Goal: Task Accomplishment & Management: Manage account settings

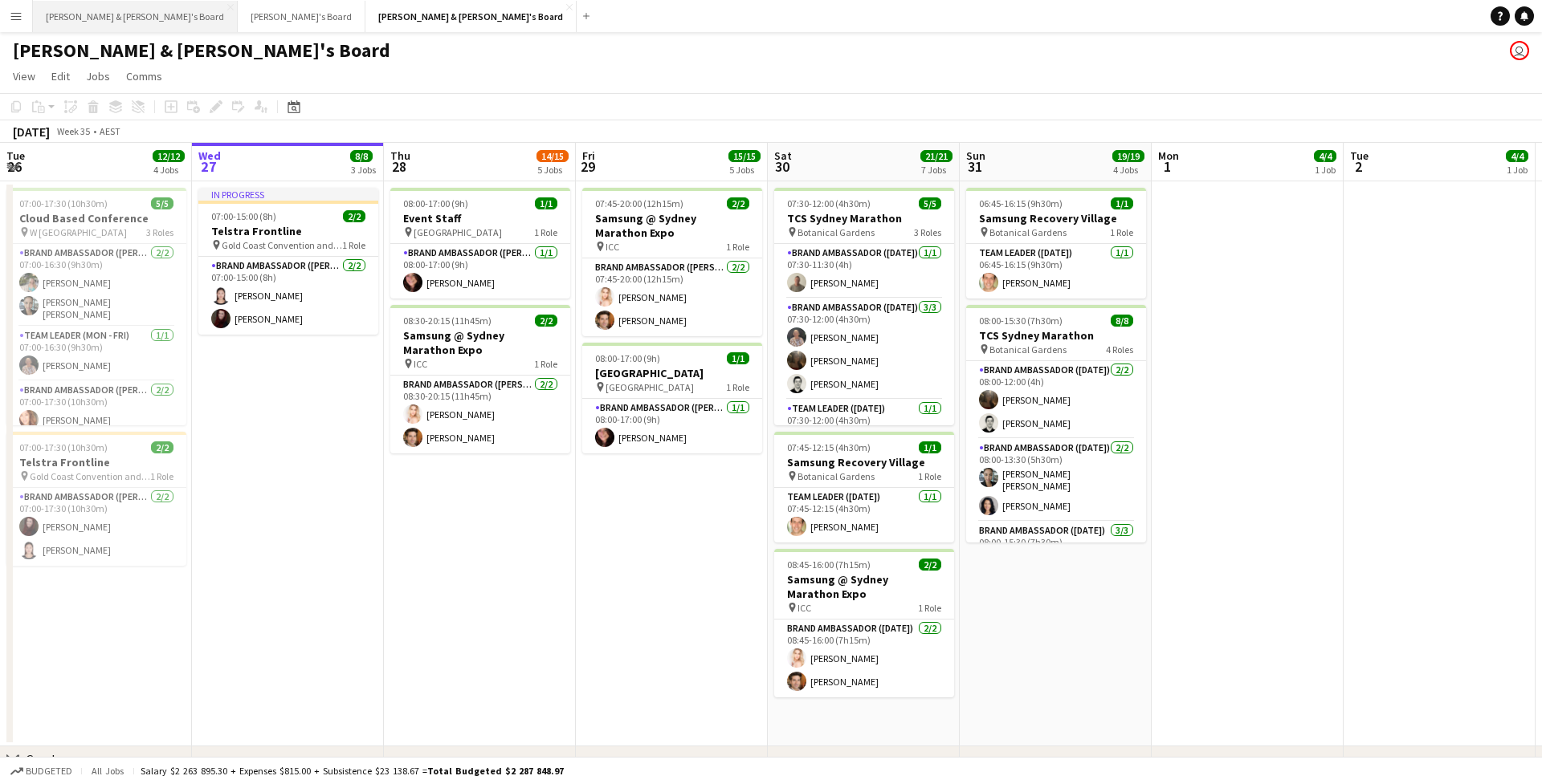
click at [129, 20] on button "James & Arrence's Board Close" at bounding box center [135, 16] width 205 height 31
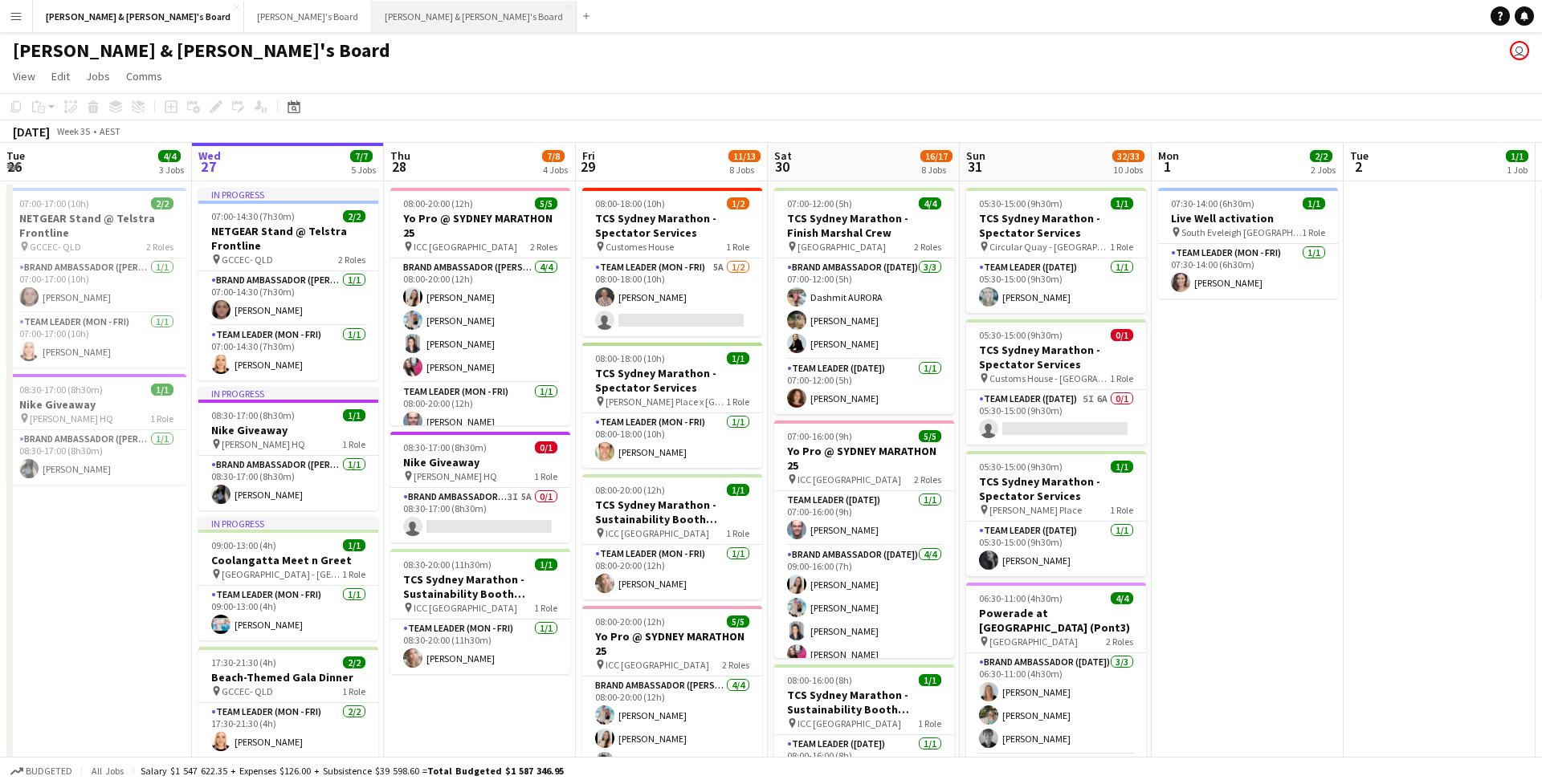
click at [372, 7] on button "Neil & Jenny's Board Close" at bounding box center [474, 16] width 205 height 31
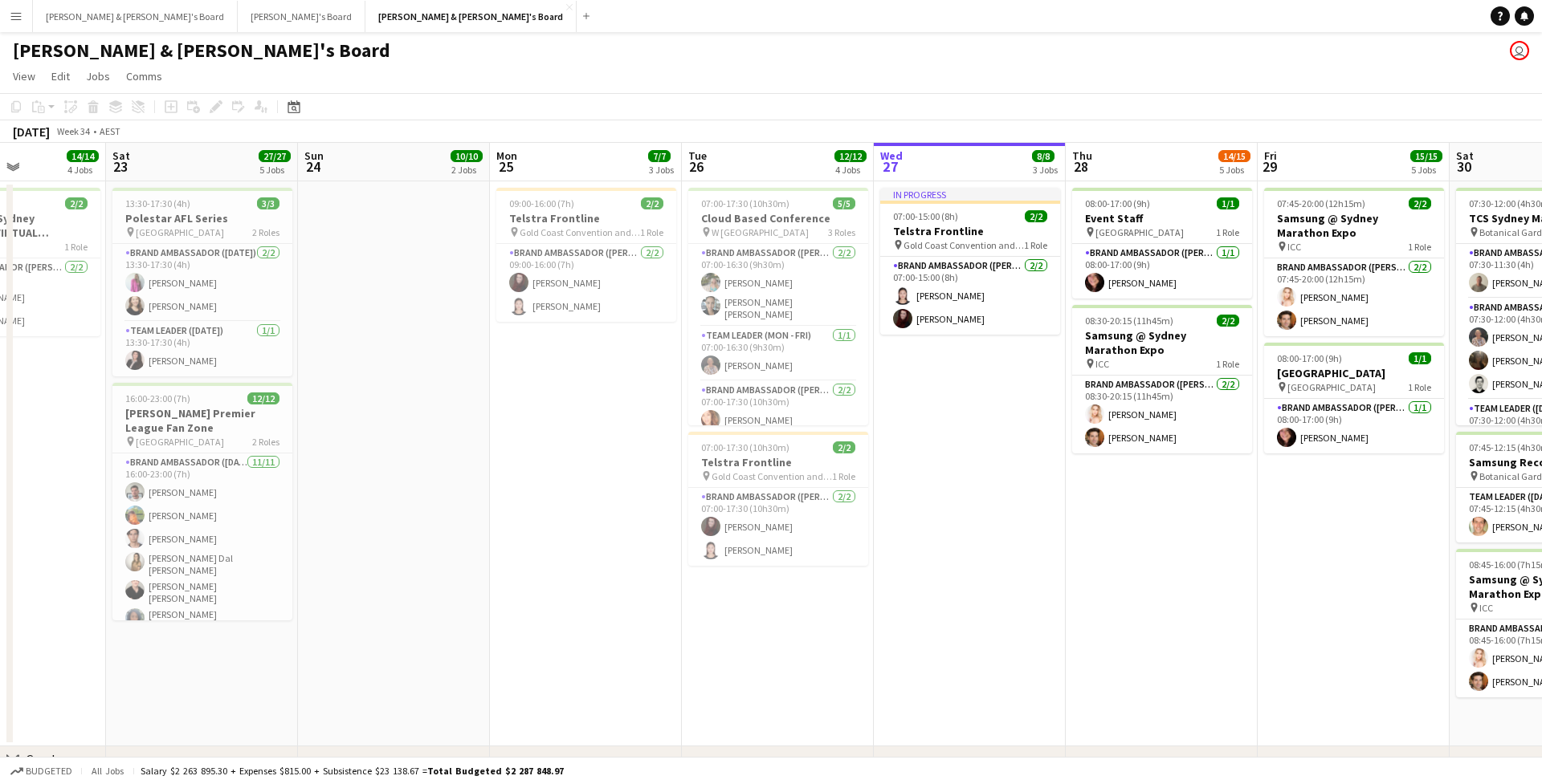
scroll to position [0, 538]
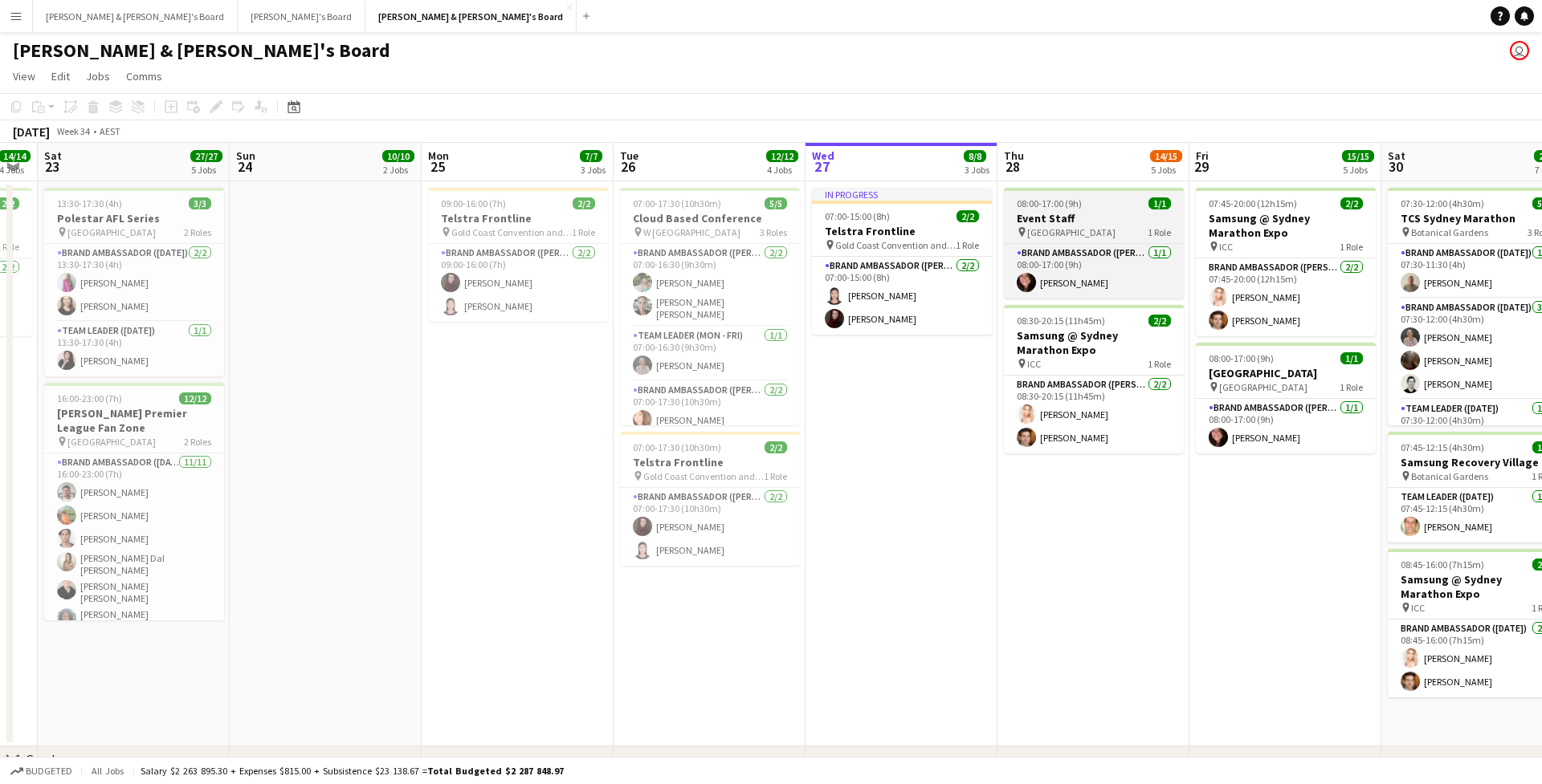
click at [1103, 233] on div "pin Chifley Tower 1 Role" at bounding box center [1094, 233] width 180 height 13
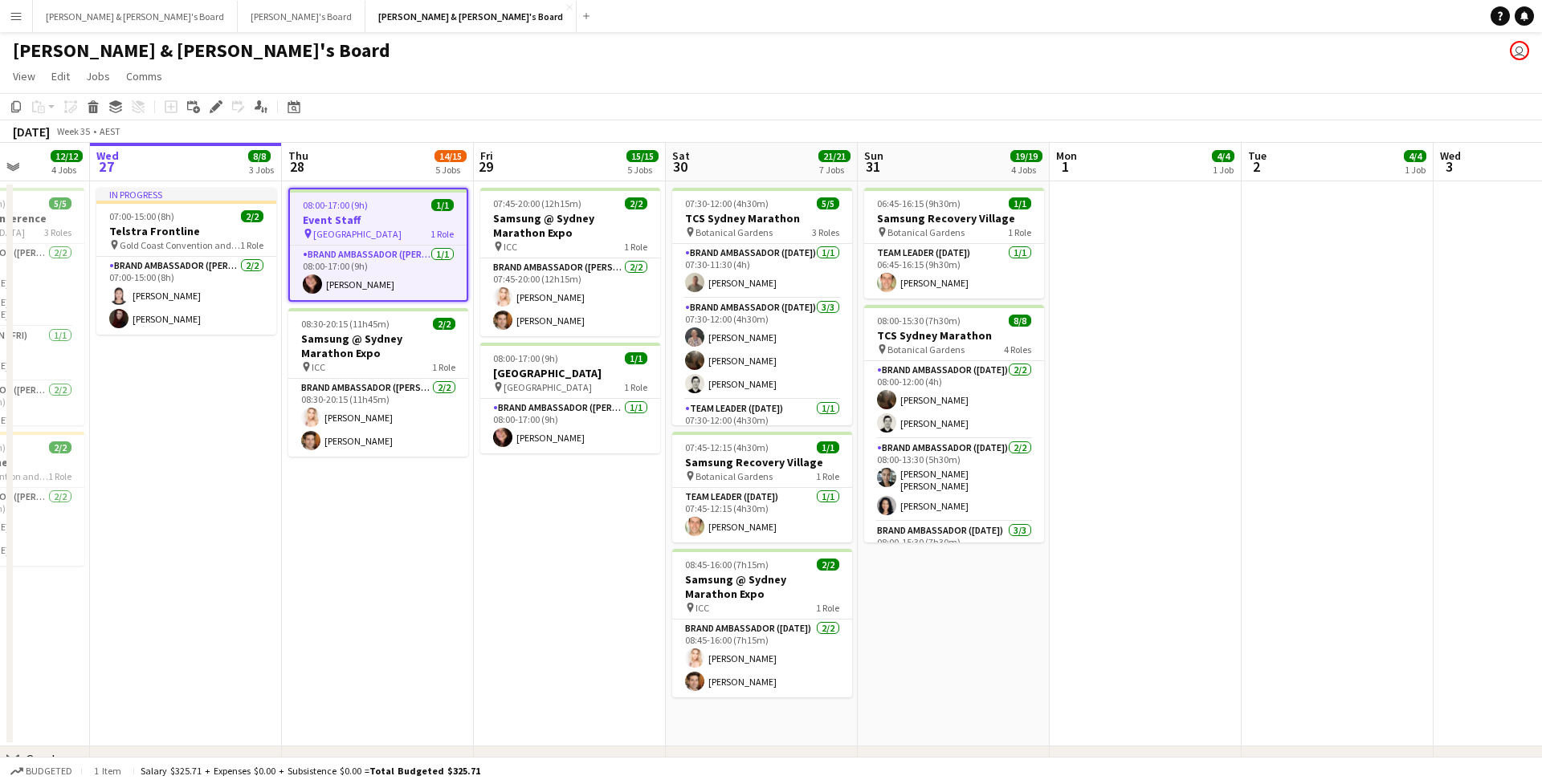
scroll to position [0, 444]
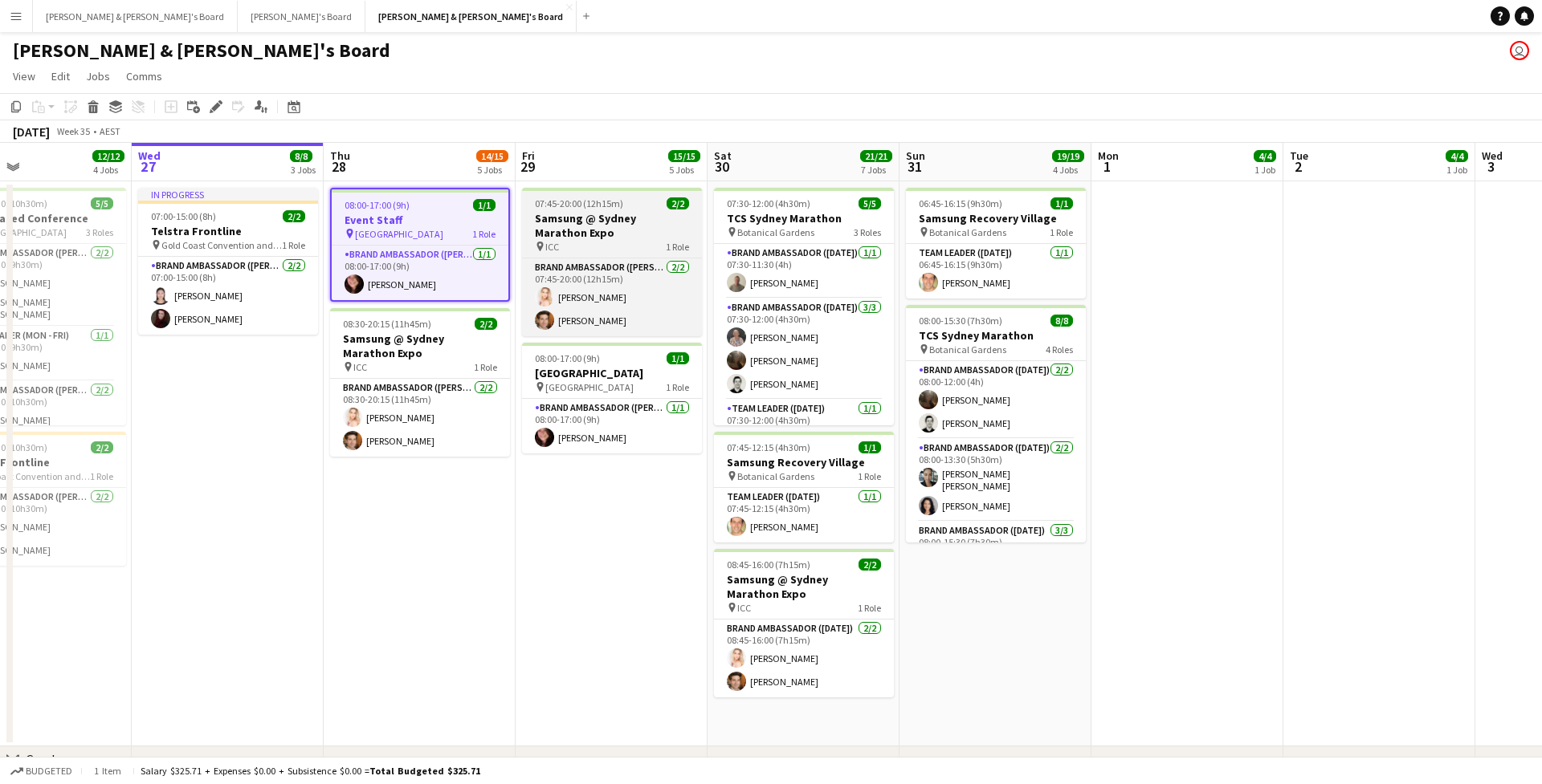
click at [606, 225] on h3 "Samsung @ Sydney Marathon Expo" at bounding box center [612, 225] width 180 height 29
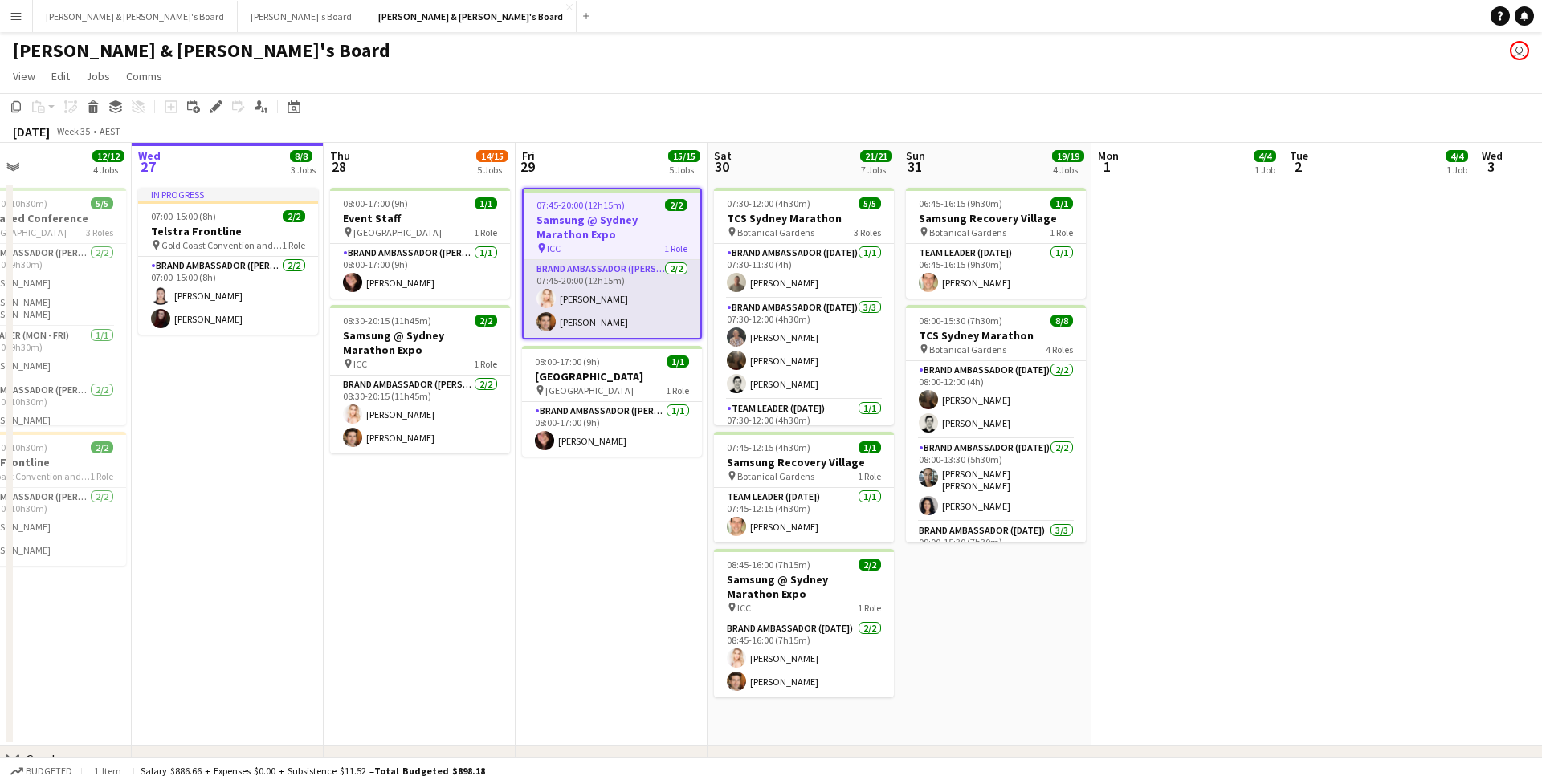
click at [584, 276] on app-card-role "Brand Ambassador (Mon - Fri) 2/2 07:45-20:00 (12h15m) Katie-Jane Sharpe Juan Mo…" at bounding box center [612, 299] width 176 height 78
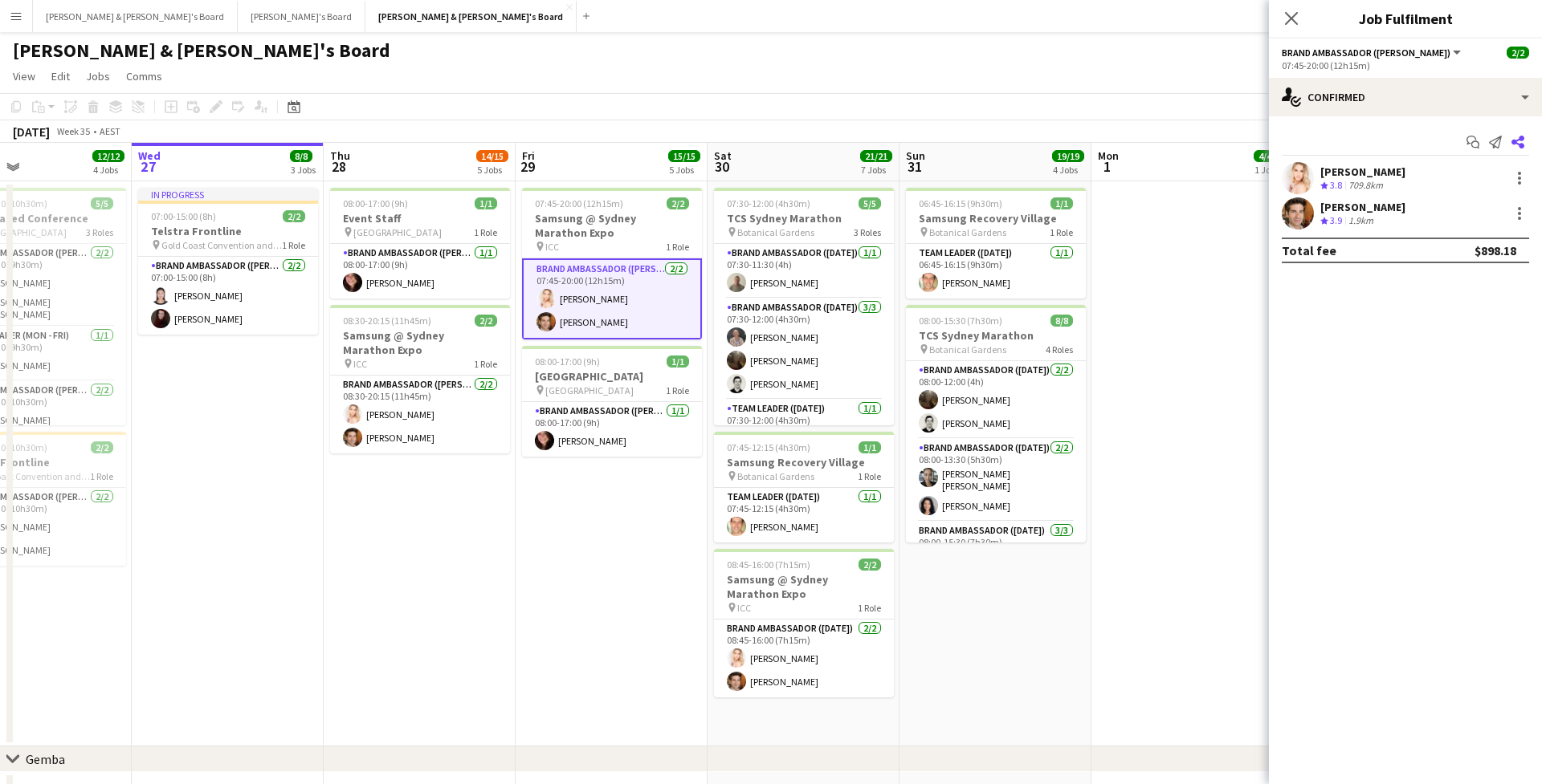
click at [1522, 141] on icon "Share" at bounding box center [1518, 142] width 13 height 13
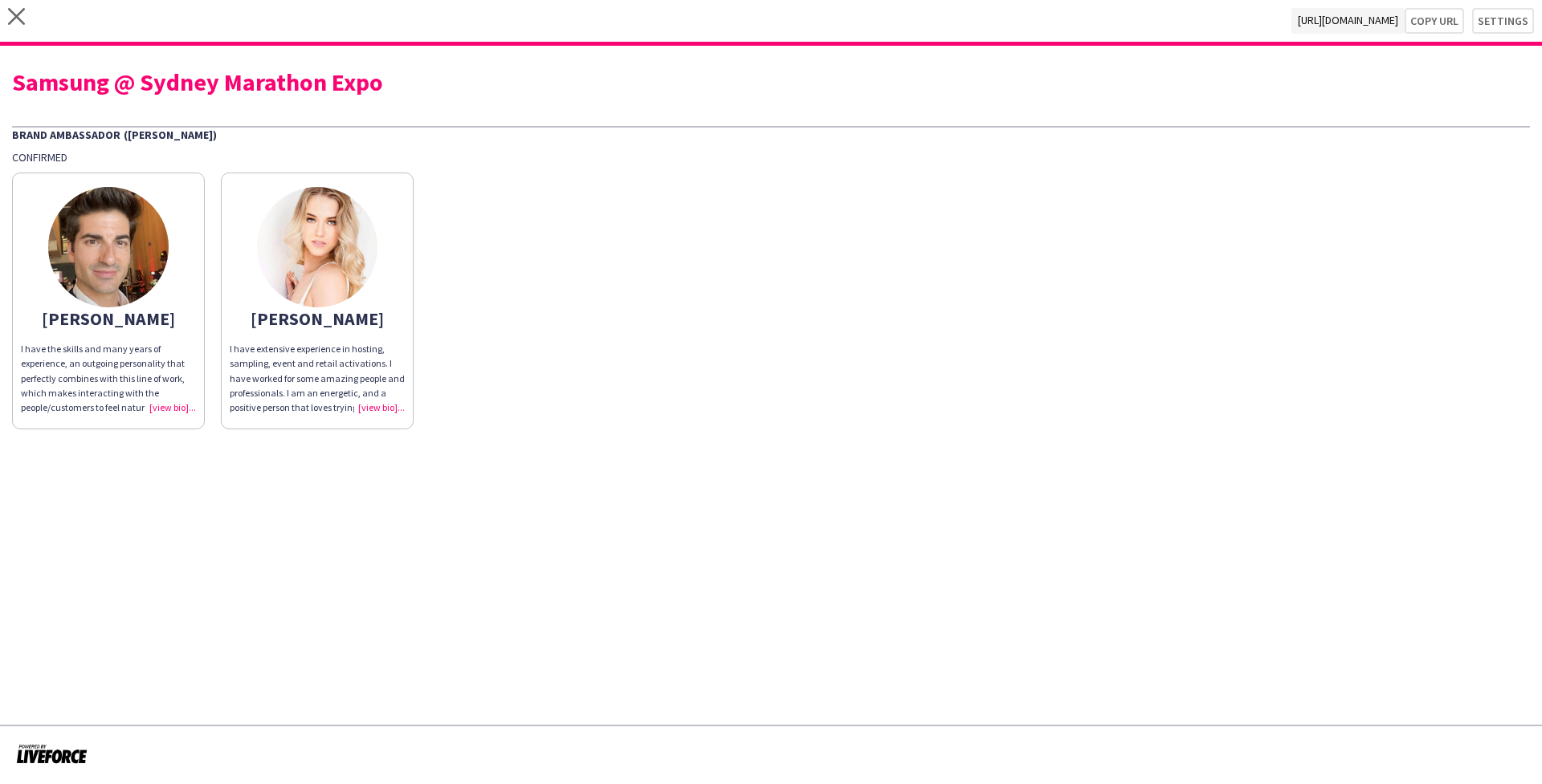
click at [183, 412] on div "I have the skills and many years of experience, an outgoing personality that pe…" at bounding box center [109, 379] width 176 height 73
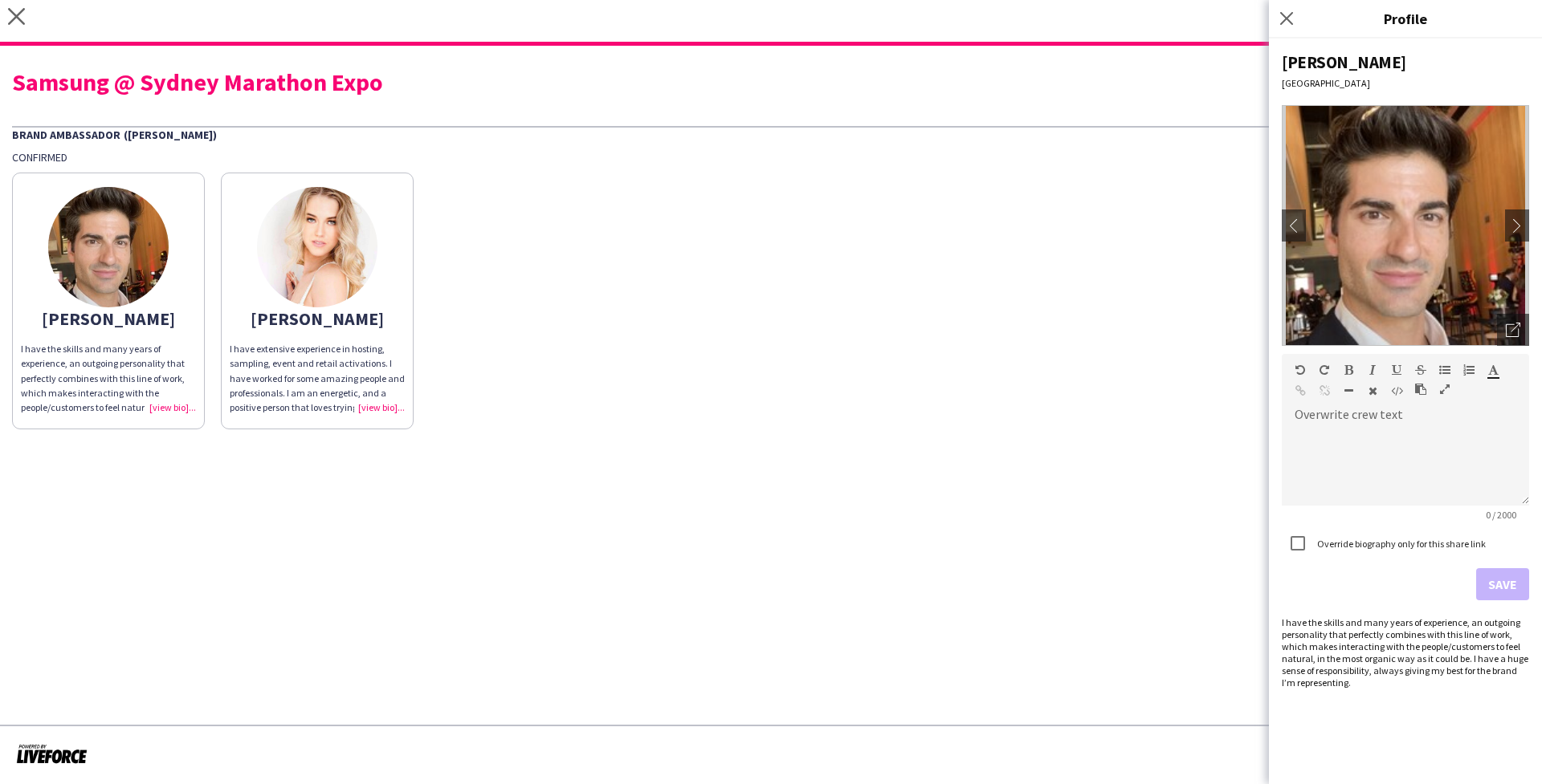
click at [388, 404] on div "I have extensive experience in hosting, sampling, event and retail activations.…" at bounding box center [317, 379] width 176 height 73
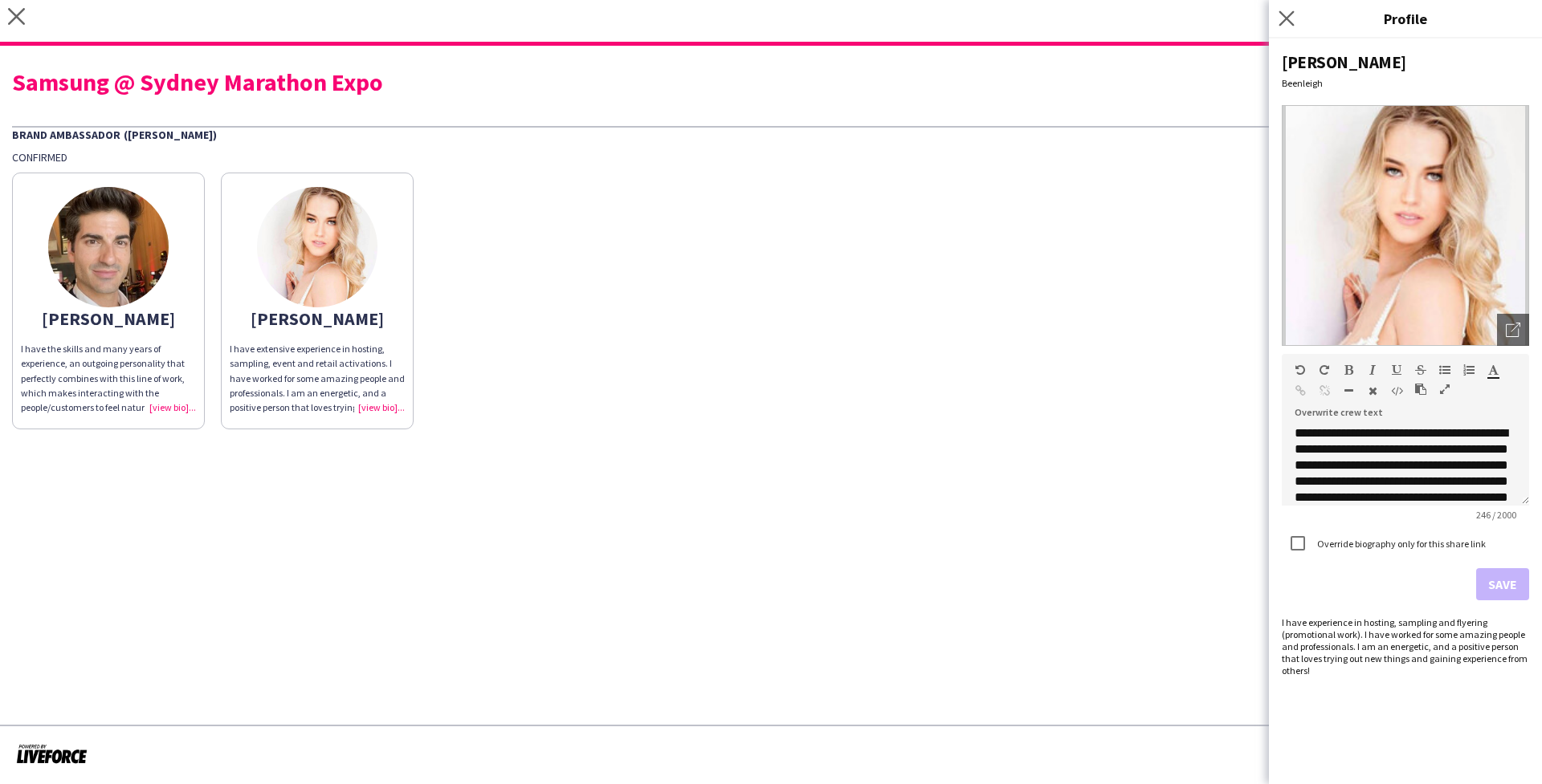
click at [1283, 27] on app-icon "Close pop-in" at bounding box center [1287, 19] width 24 height 24
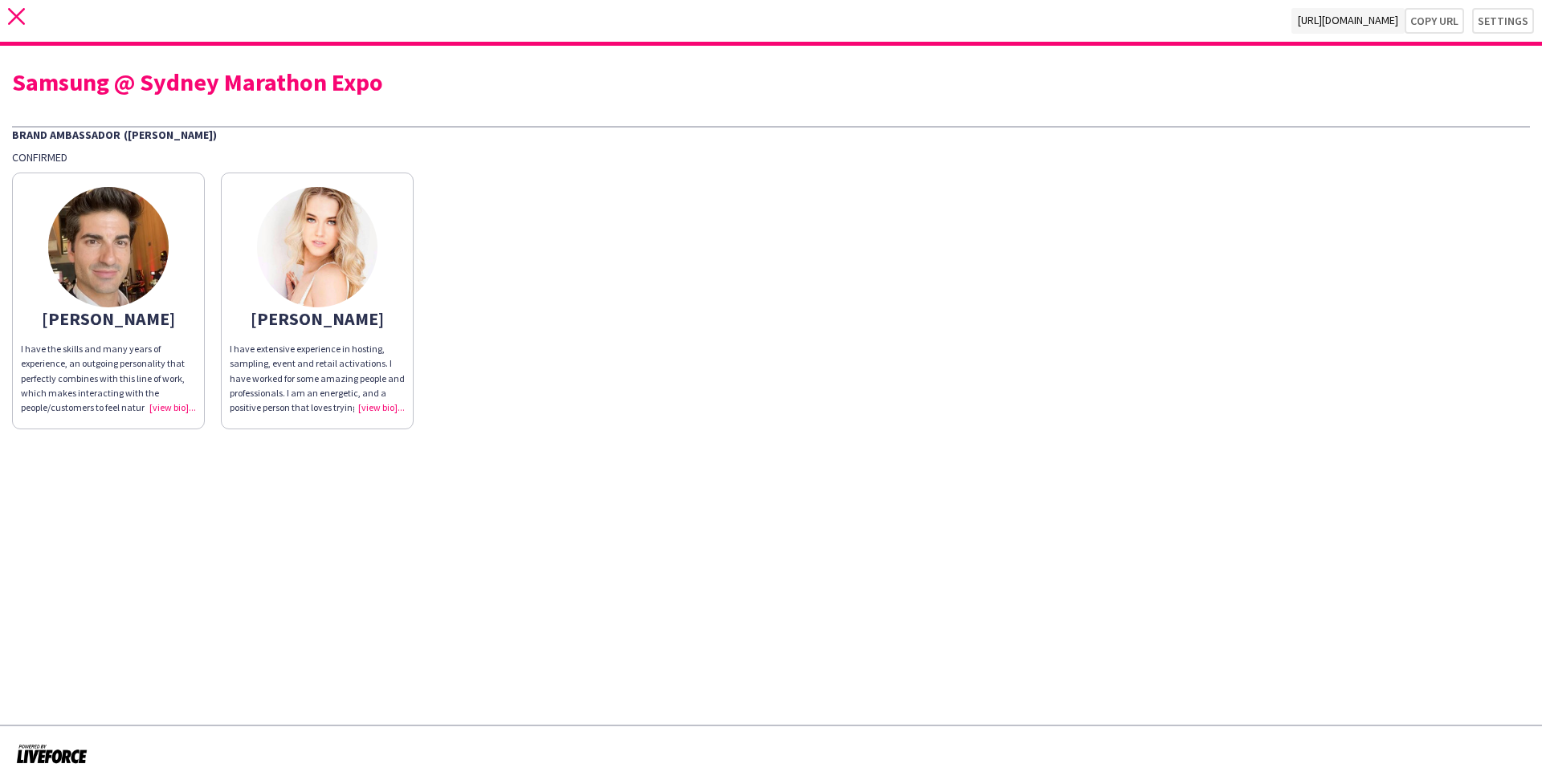
click at [21, 19] on icon "close" at bounding box center [16, 16] width 17 height 17
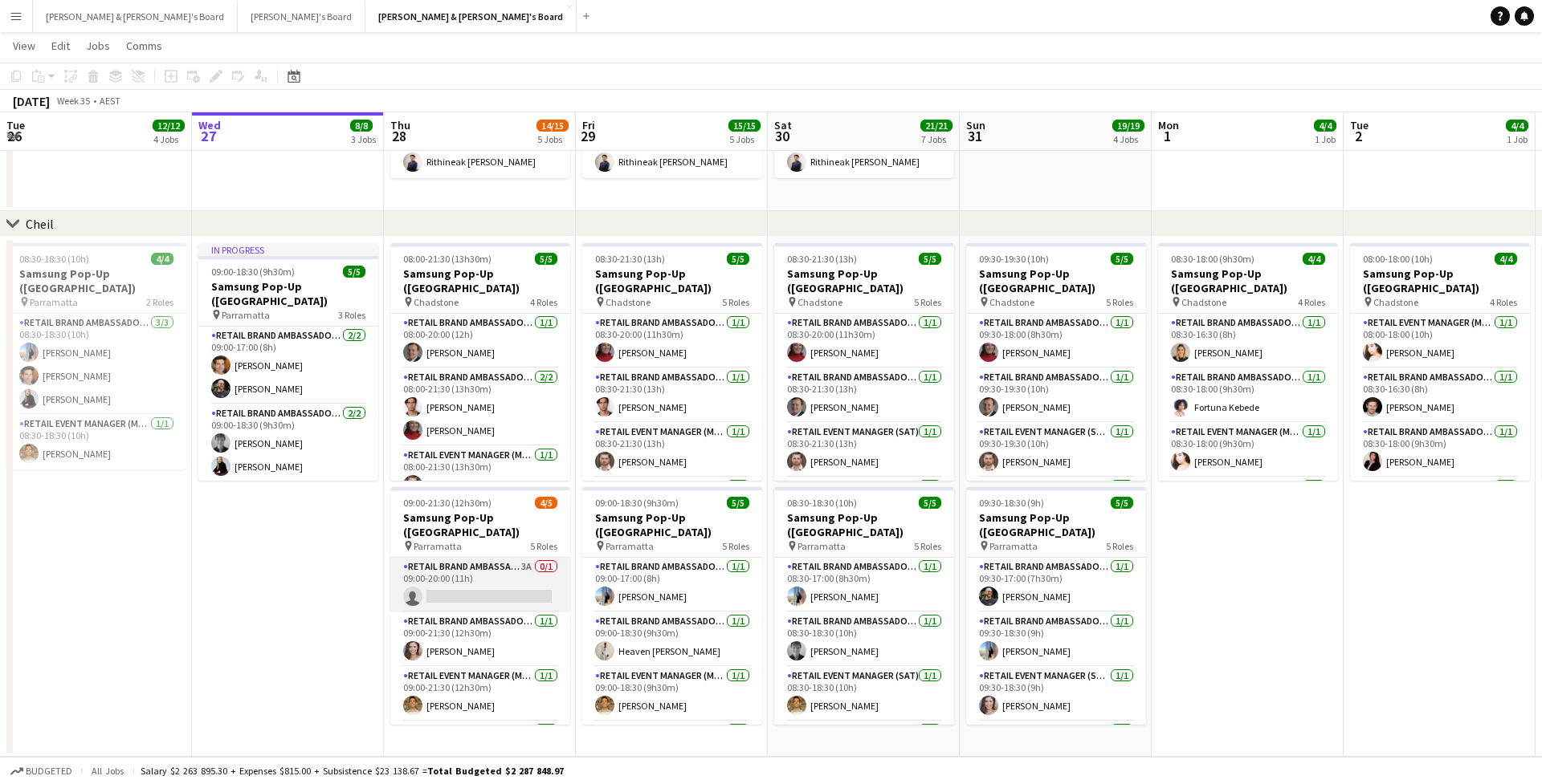
click at [487, 578] on app-card-role "RETAIL Brand Ambassador (Mon - Fri) 3A 0/1 09:00-20:00 (11h) single-neutral-act…" at bounding box center [480, 585] width 180 height 55
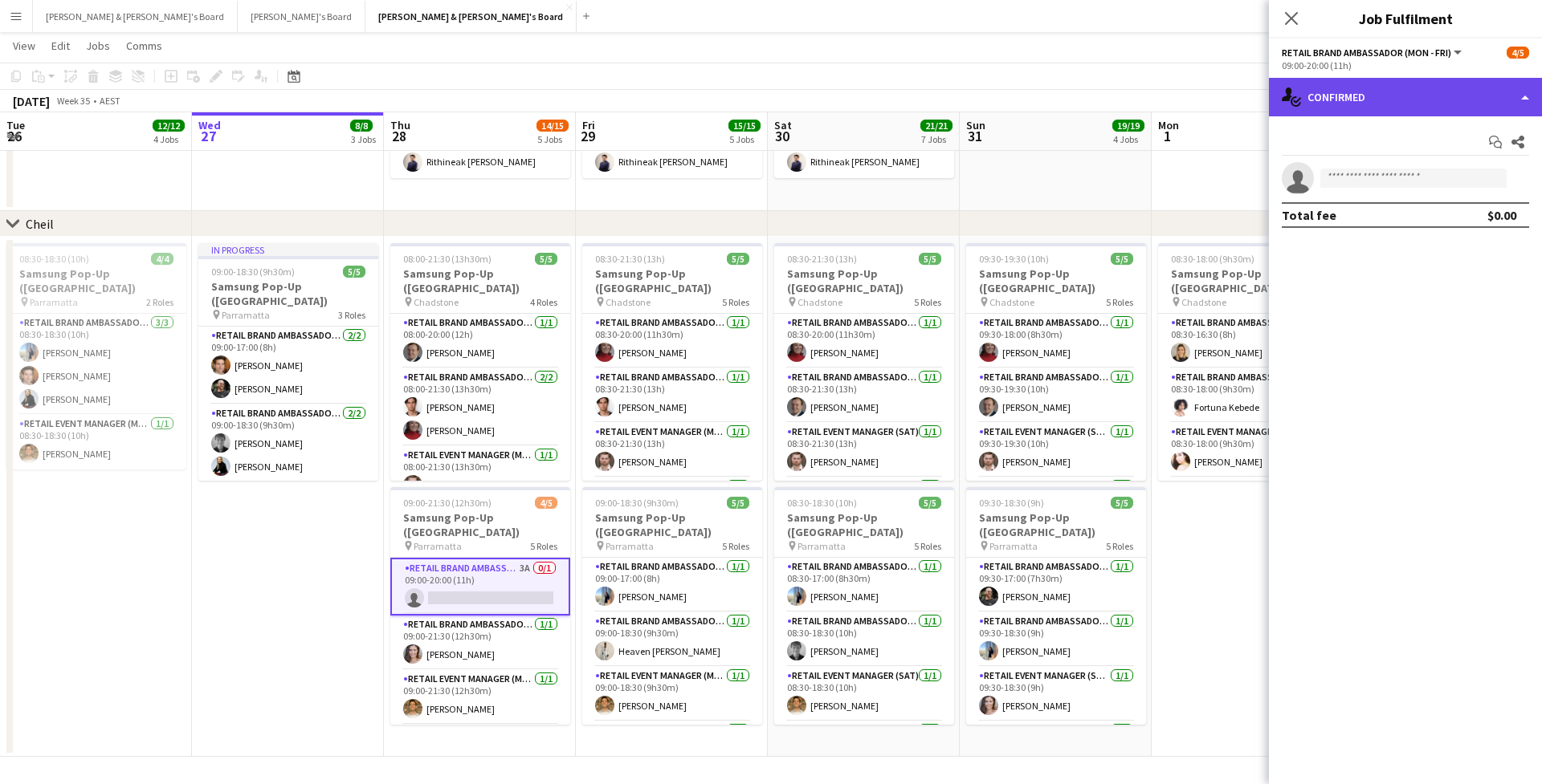
click at [1421, 93] on div "single-neutral-actions-check-2 Confirmed" at bounding box center [1406, 96] width 273 height 38
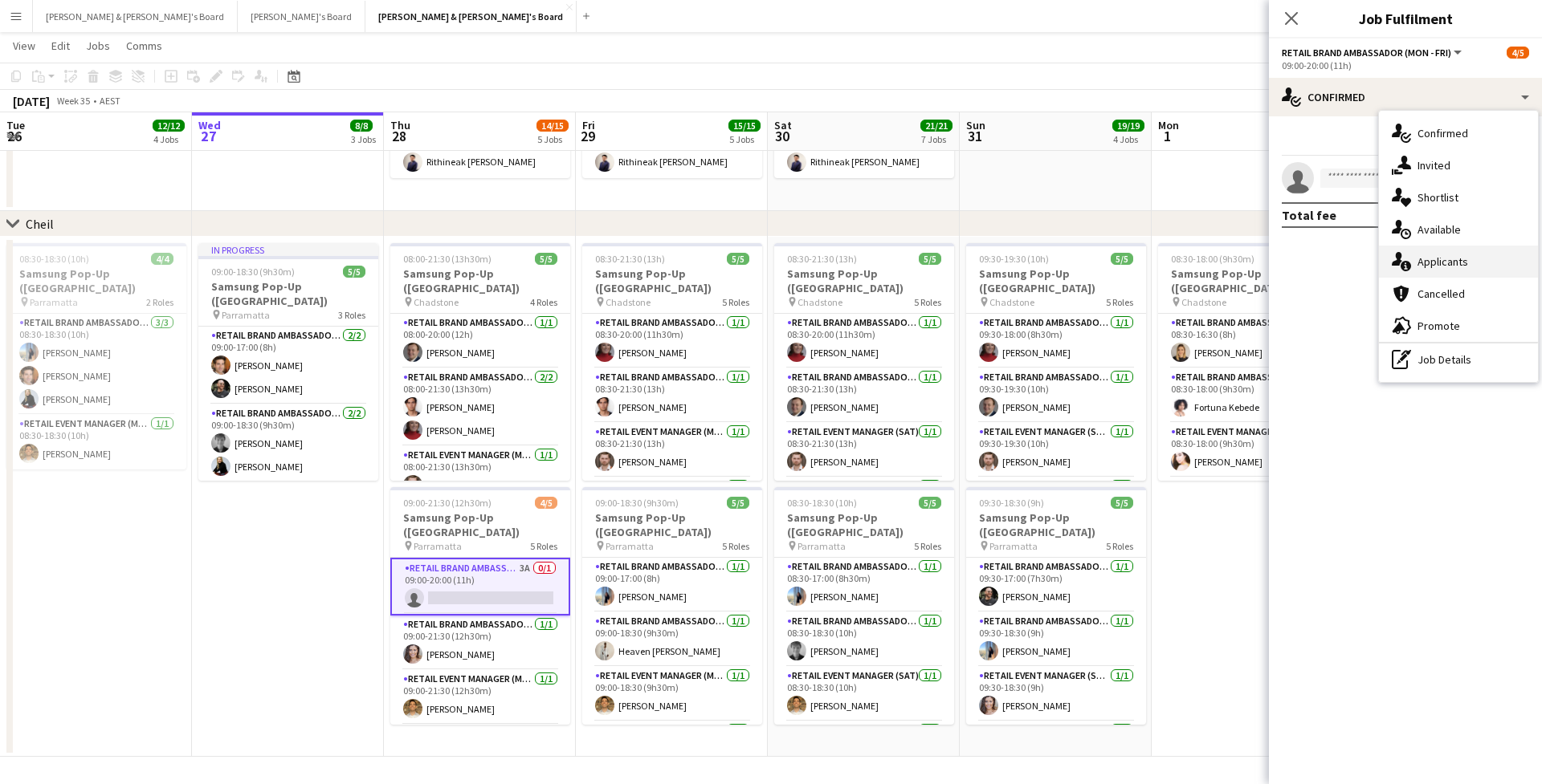
click at [1408, 246] on div "single-neutral-actions-information Applicants" at bounding box center [1459, 261] width 159 height 32
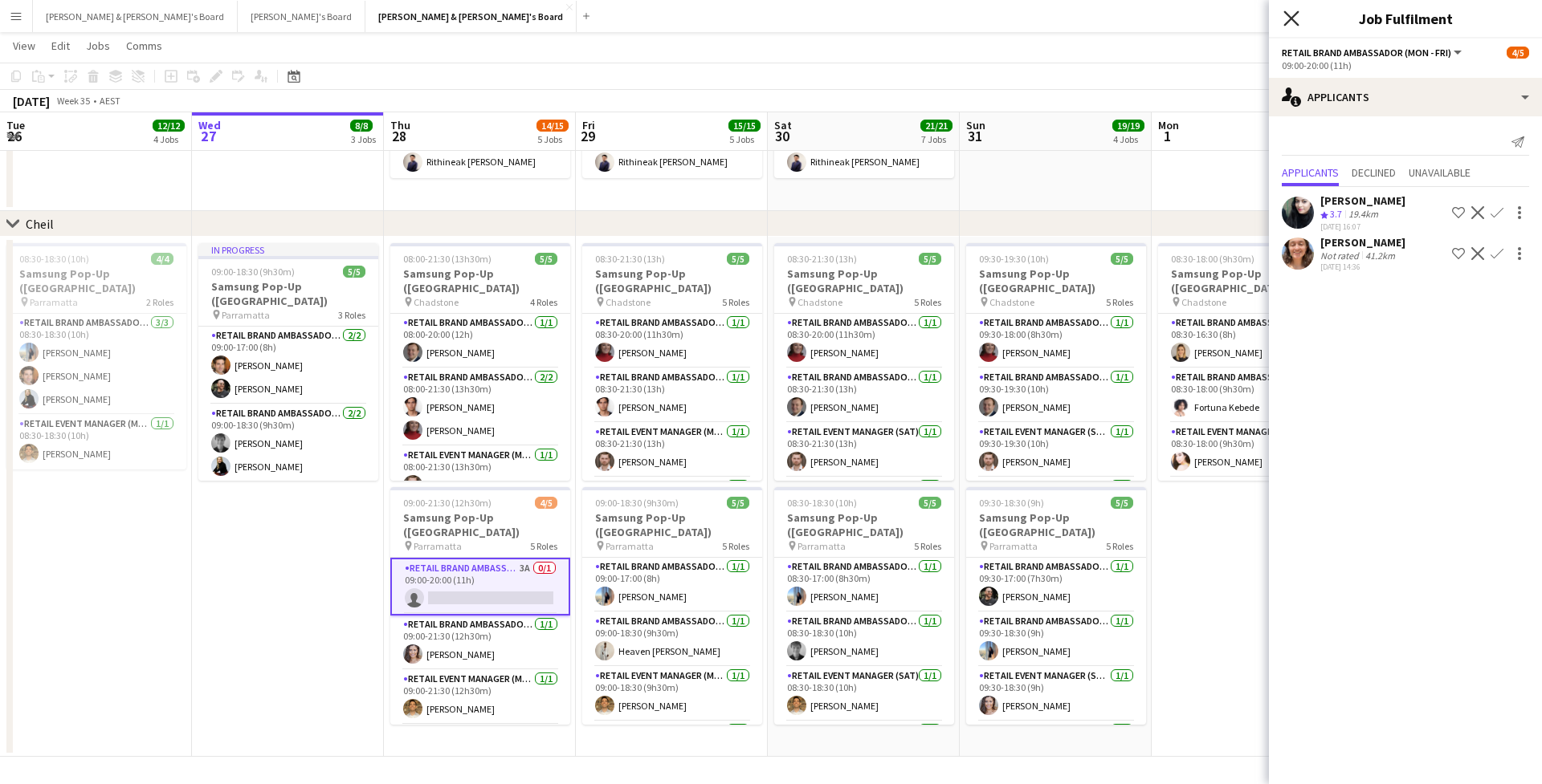
click at [1286, 17] on icon "Close pop-in" at bounding box center [1291, 18] width 16 height 16
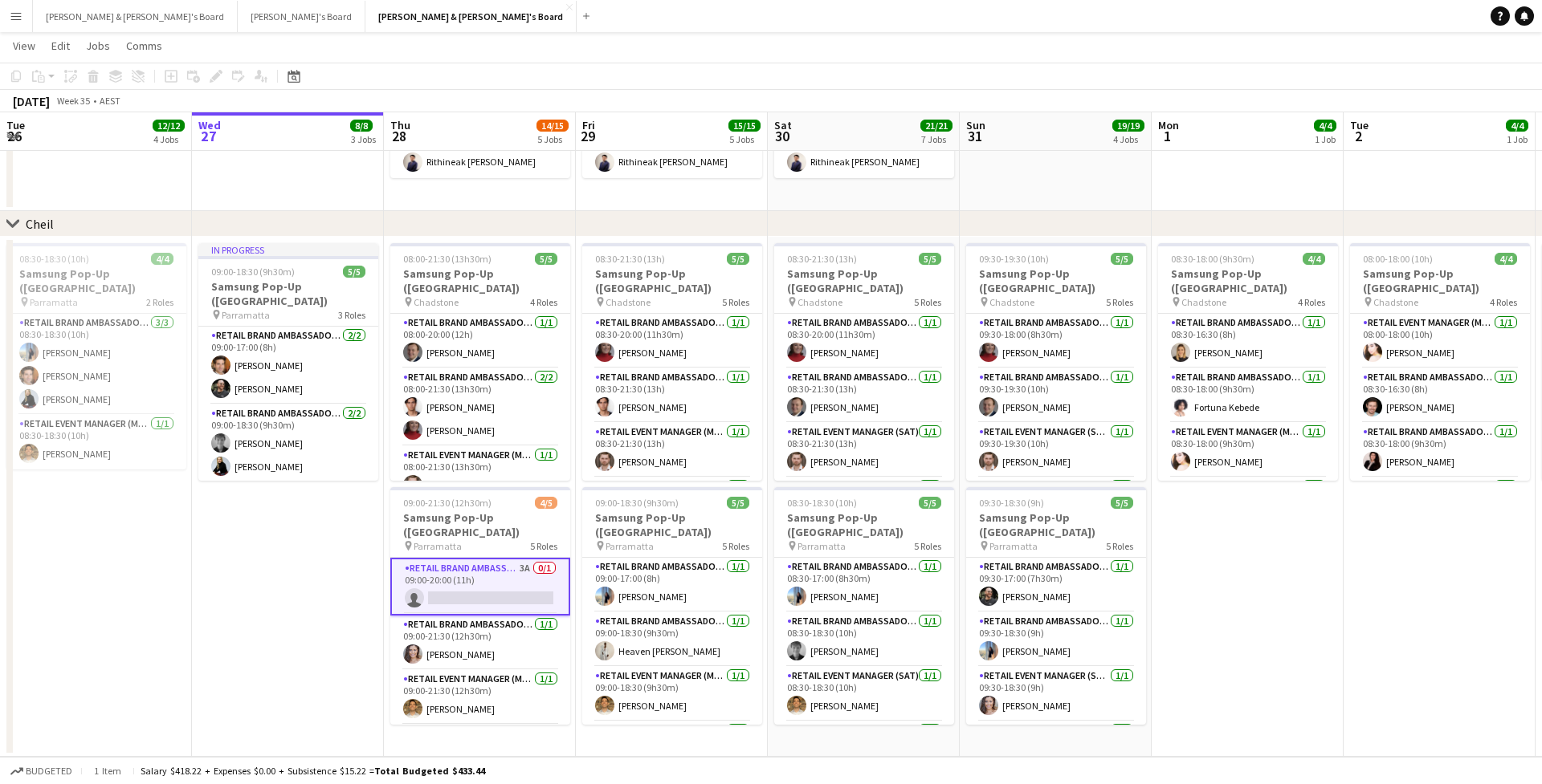
click at [12, 27] on button "Menu" at bounding box center [16, 16] width 32 height 32
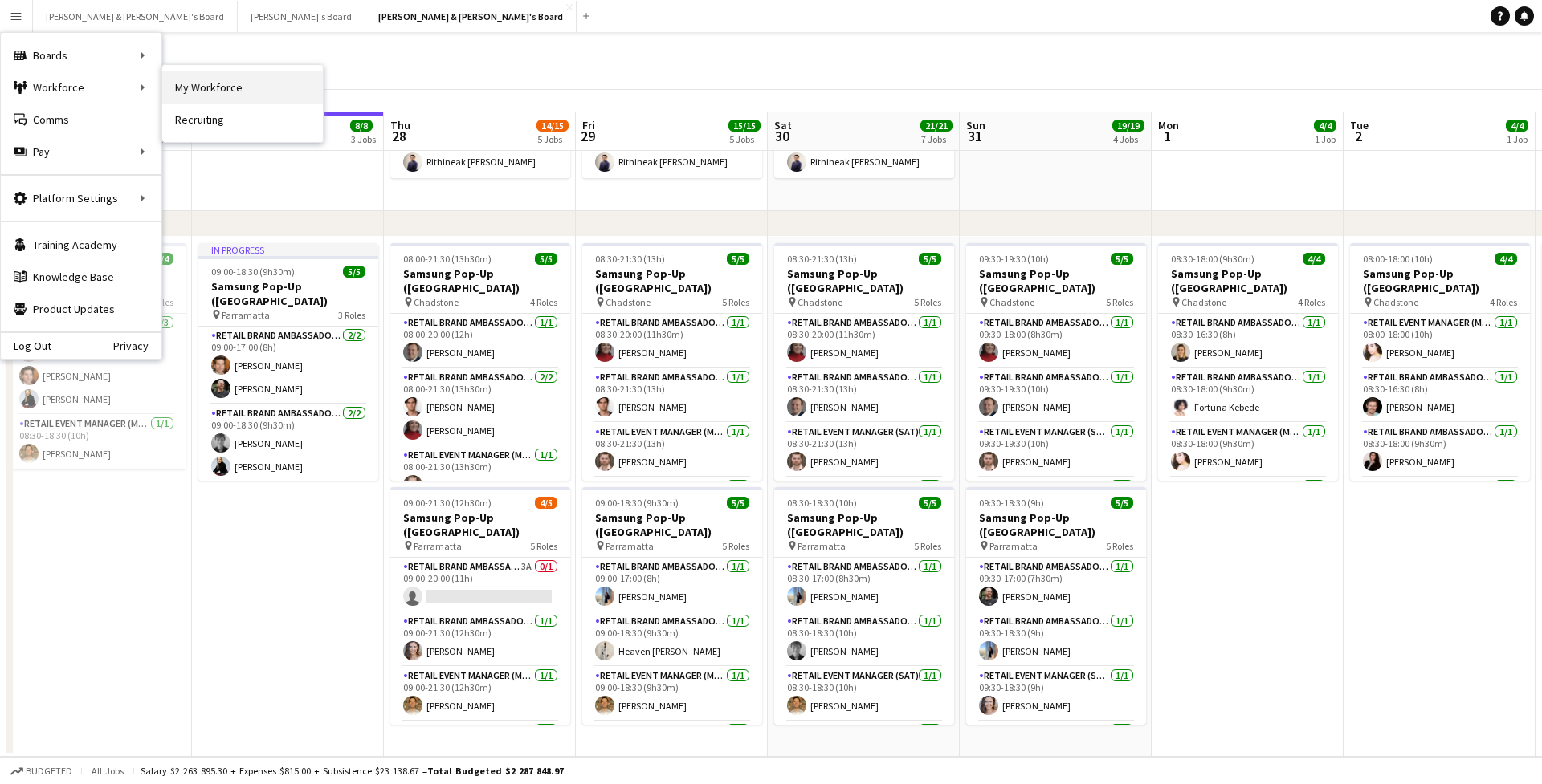
click at [182, 97] on link "My Workforce" at bounding box center [242, 87] width 161 height 32
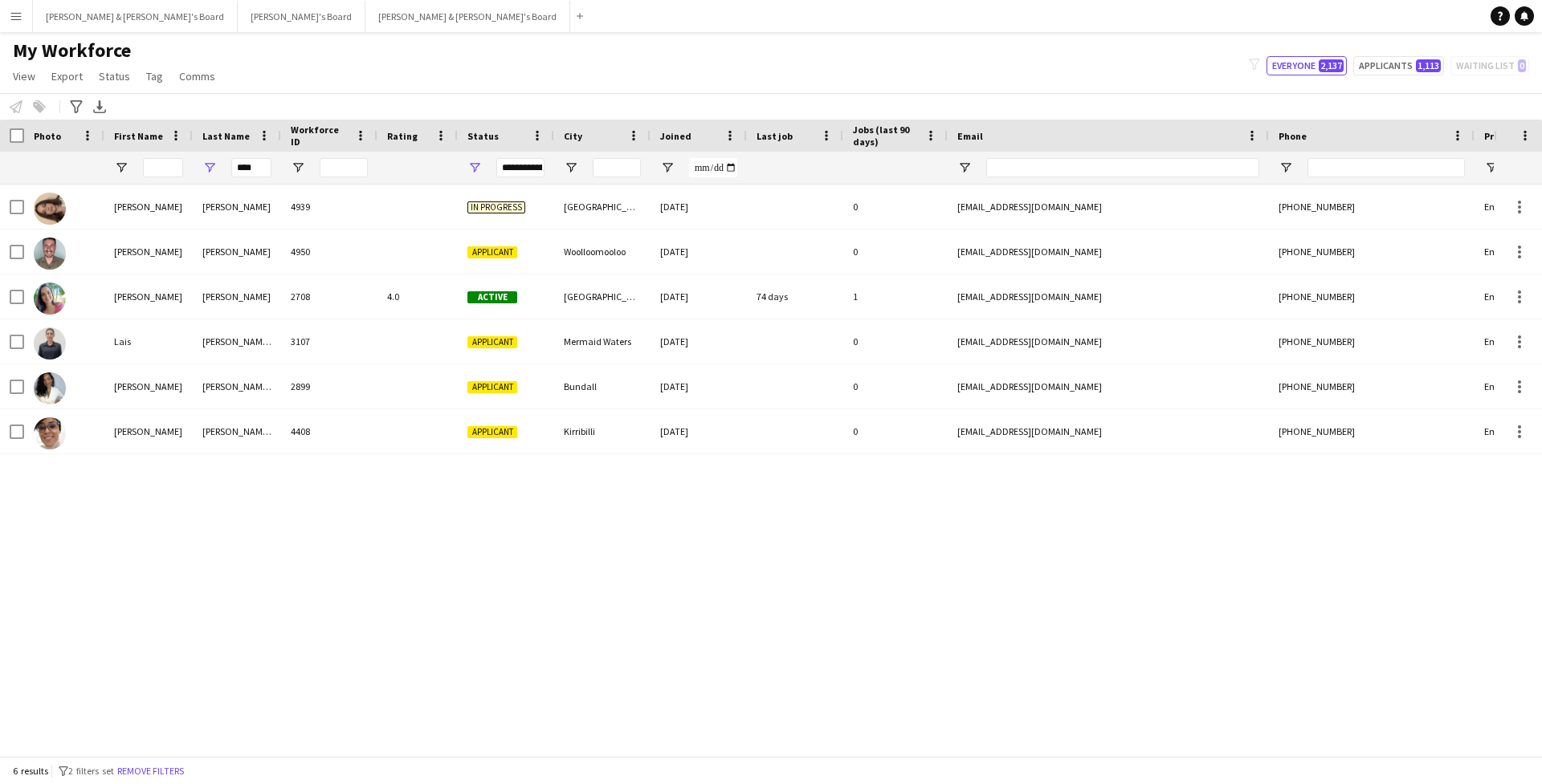
click at [261, 179] on div "****" at bounding box center [251, 167] width 40 height 32
click at [261, 176] on input "****" at bounding box center [251, 168] width 40 height 20
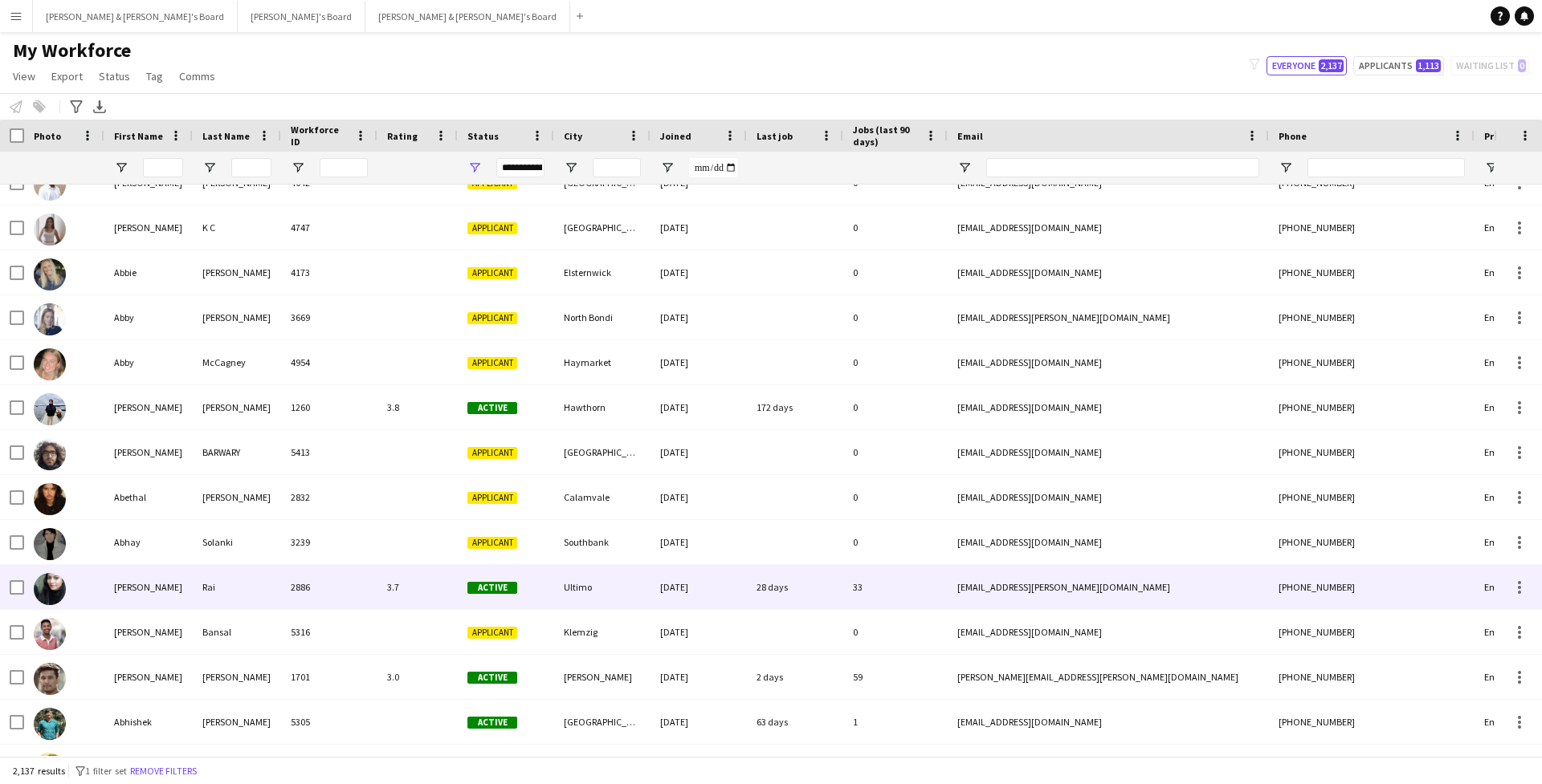
click at [144, 581] on div "[PERSON_NAME]" at bounding box center [149, 587] width 88 height 44
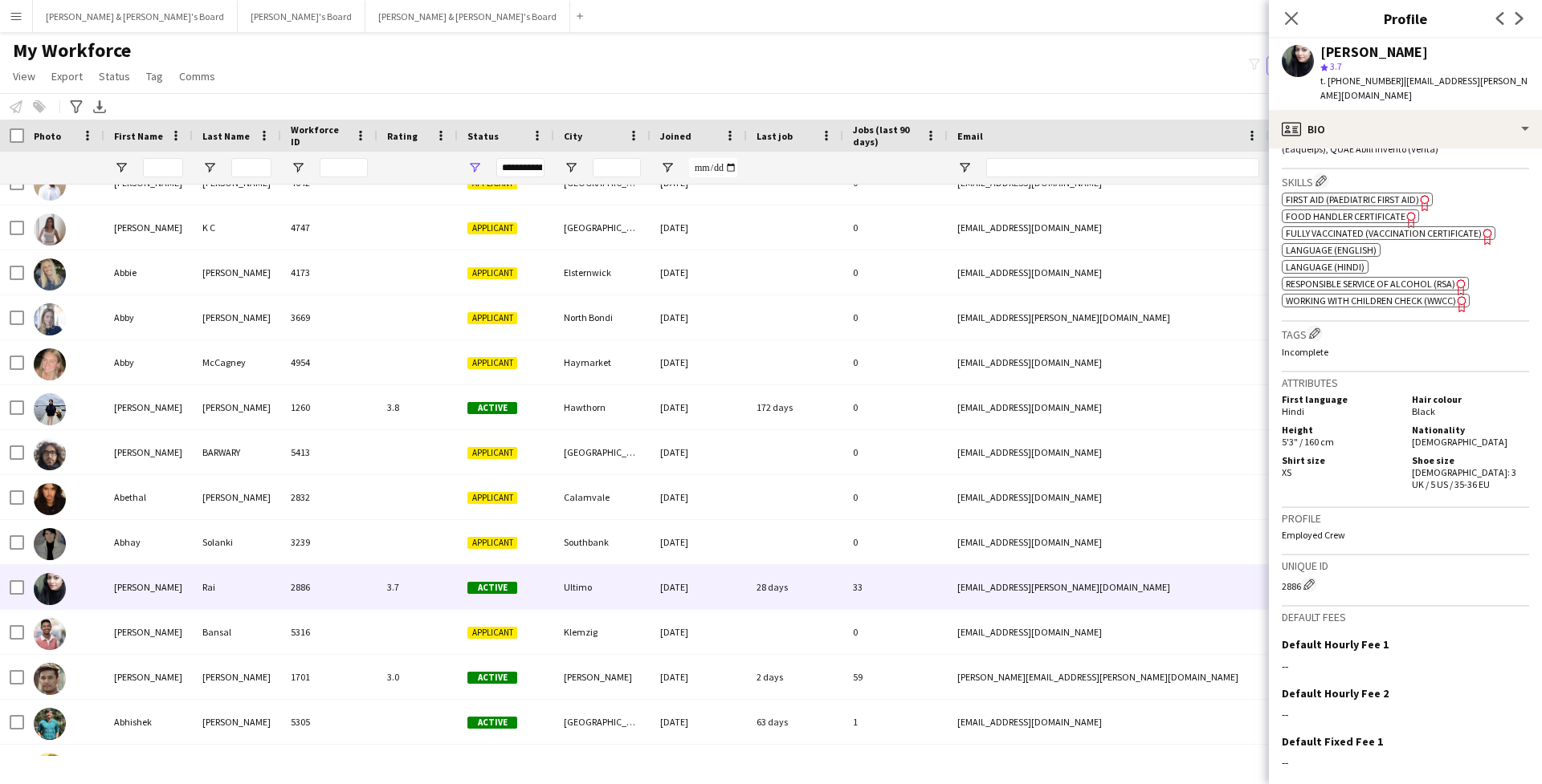
scroll to position [879, 0]
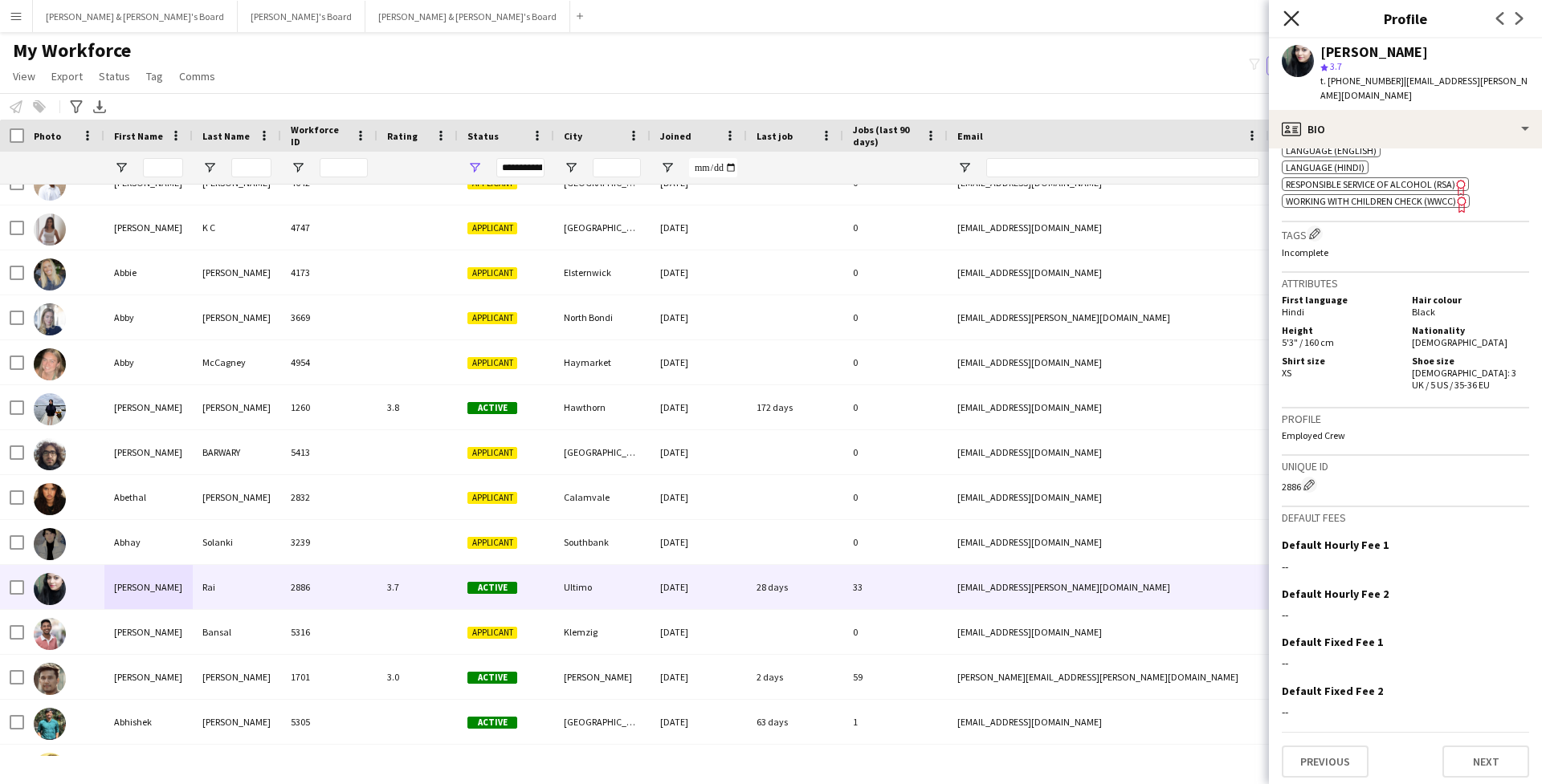
click at [1286, 20] on icon "Close pop-in" at bounding box center [1291, 18] width 16 height 16
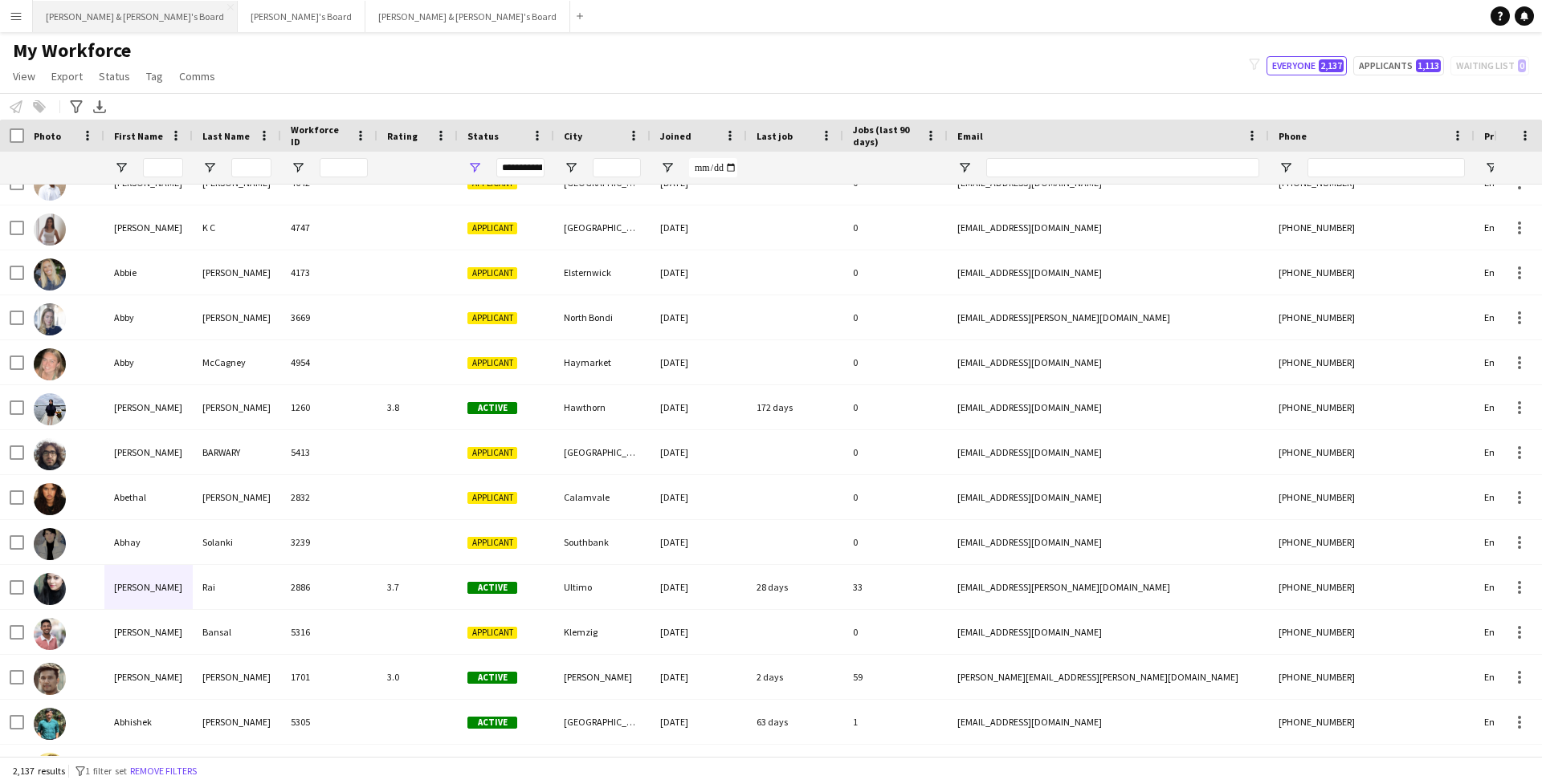
click at [72, 17] on button "[PERSON_NAME] & [PERSON_NAME]'s Board Close" at bounding box center [135, 16] width 205 height 31
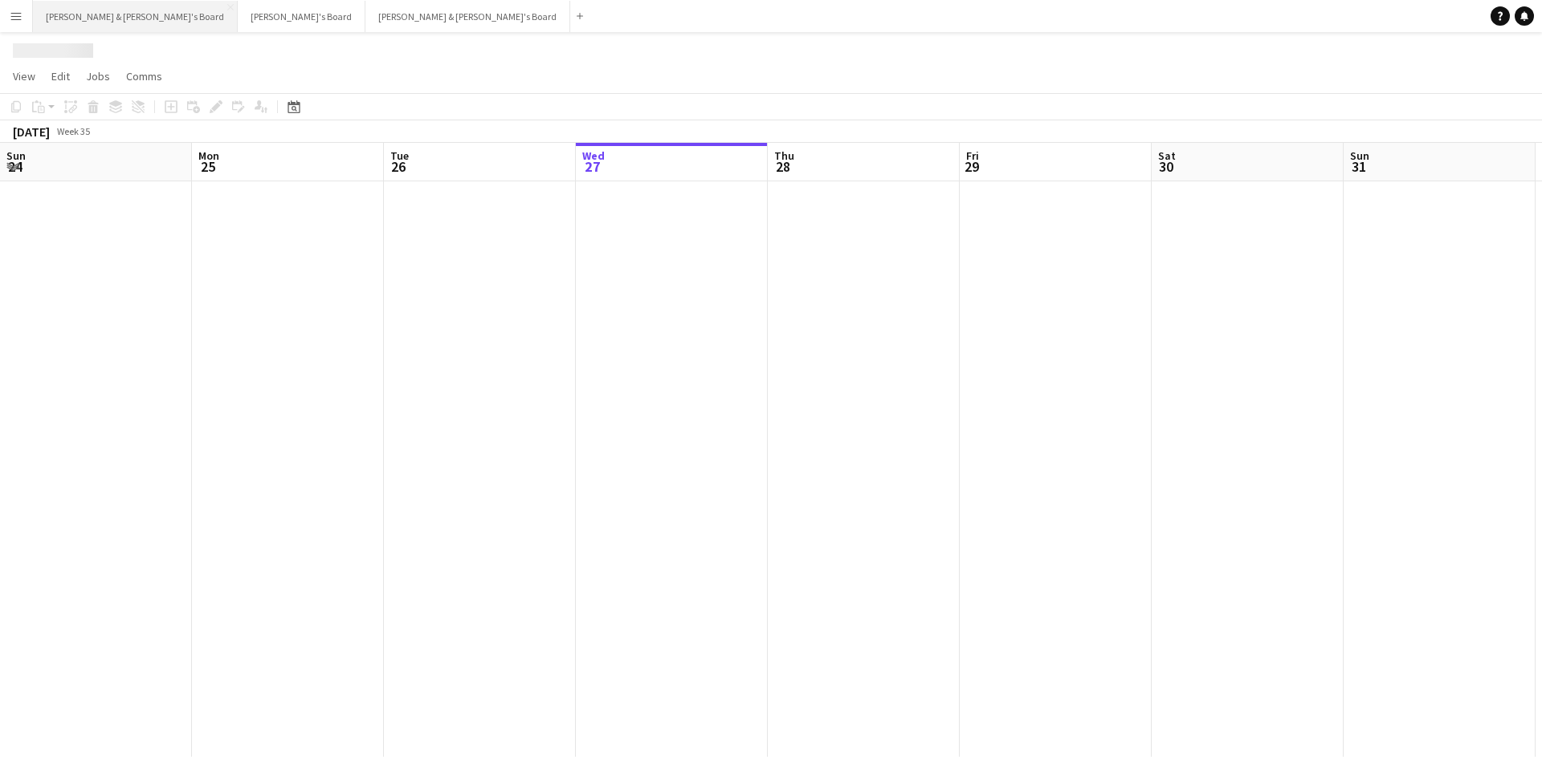
scroll to position [0, 384]
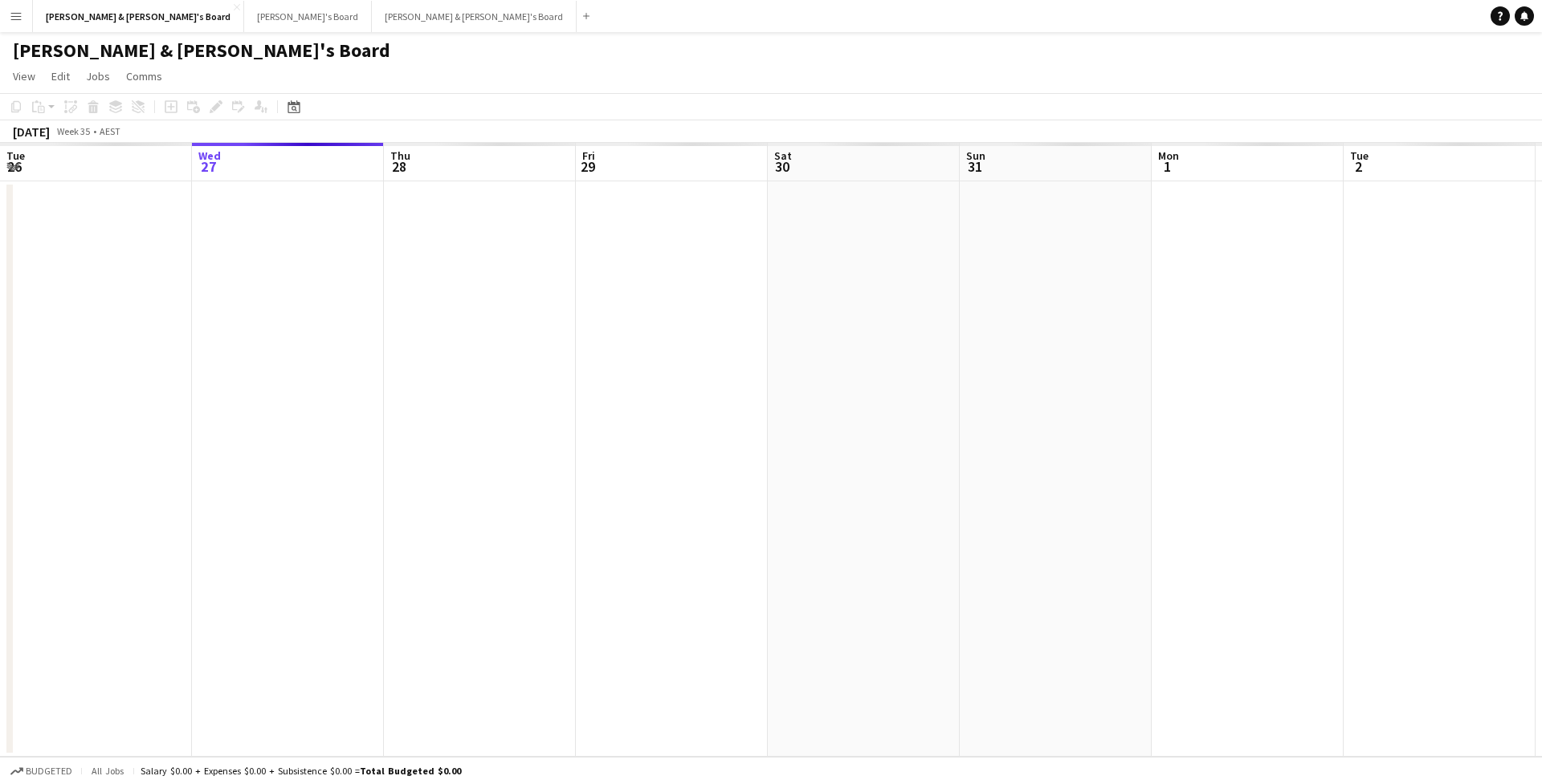
click at [16, 20] on app-icon "Menu" at bounding box center [16, 16] width 13 height 13
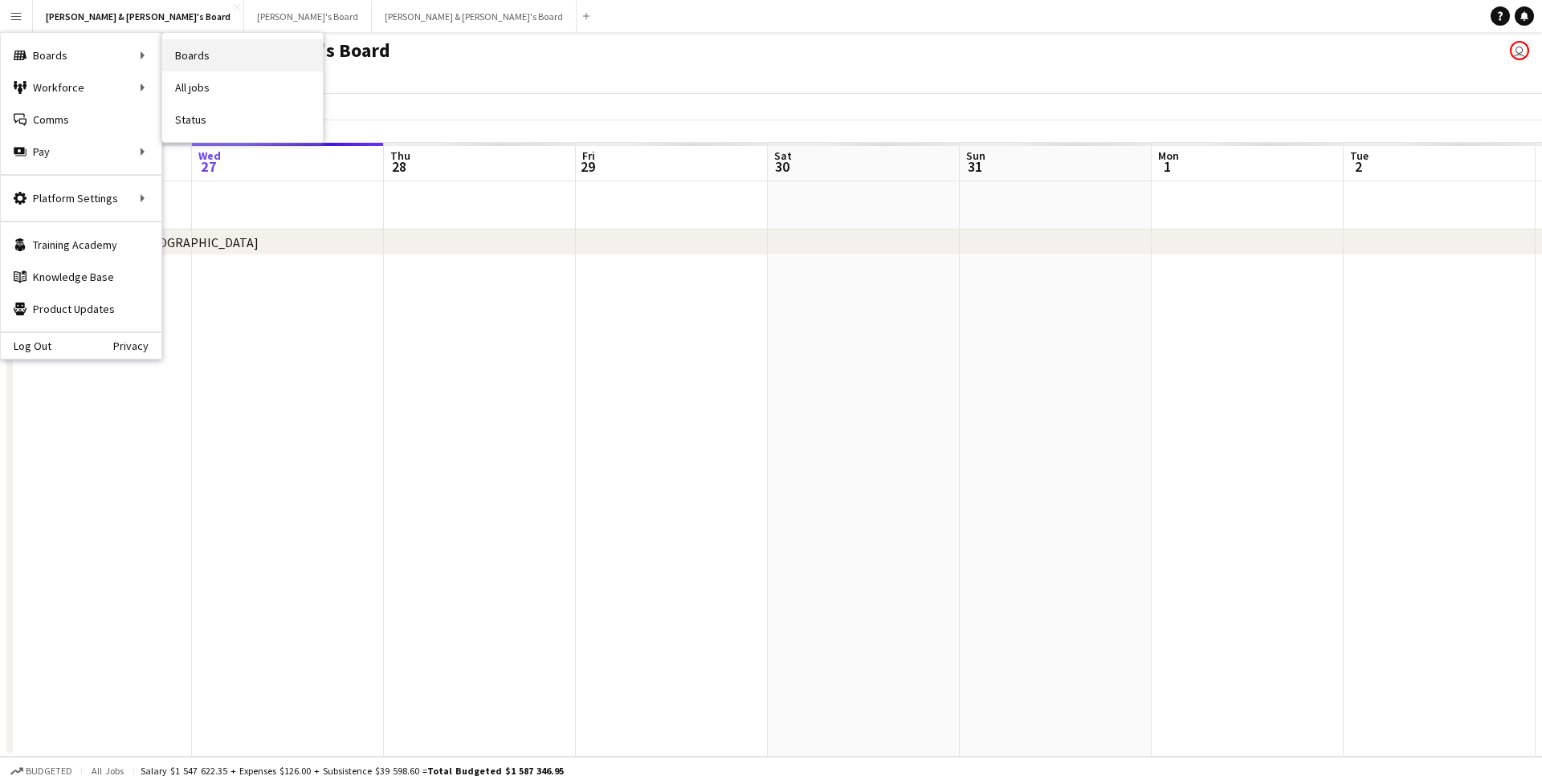
click at [172, 63] on link "Boards" at bounding box center [242, 55] width 161 height 32
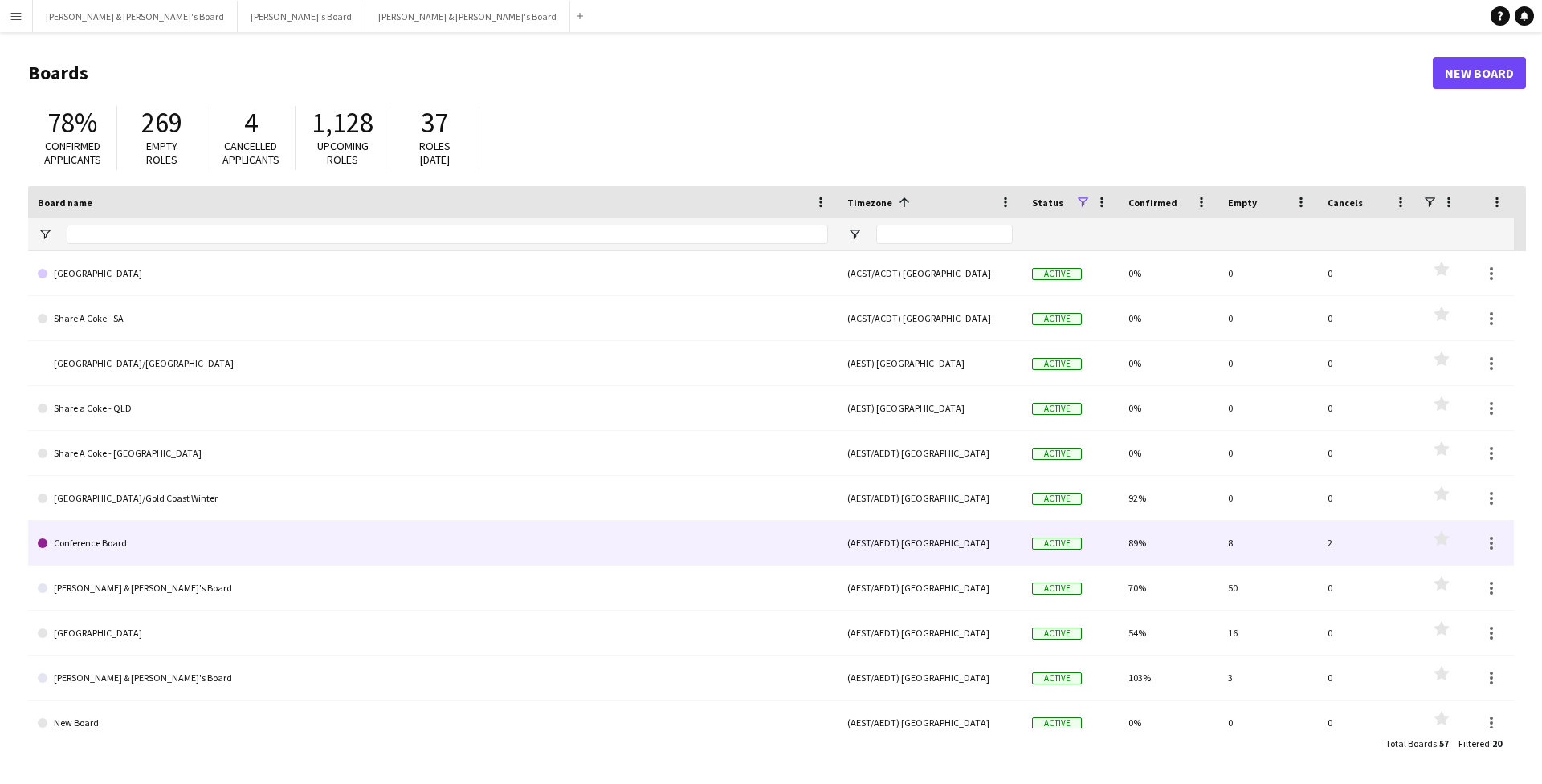
click at [140, 503] on link "[GEOGRAPHIC_DATA]/Gold Coast Winter" at bounding box center [433, 498] width 790 height 45
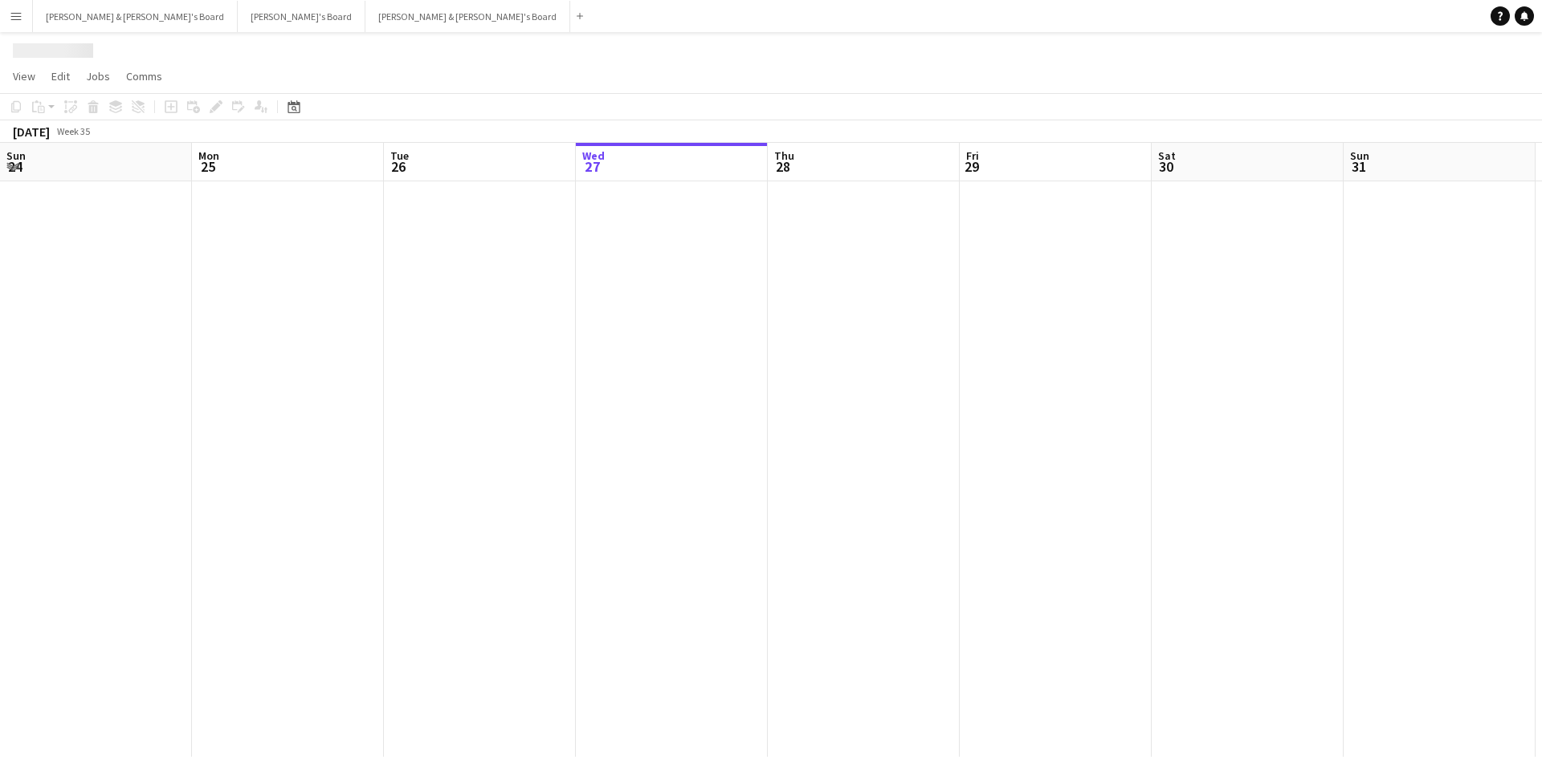
scroll to position [0, 384]
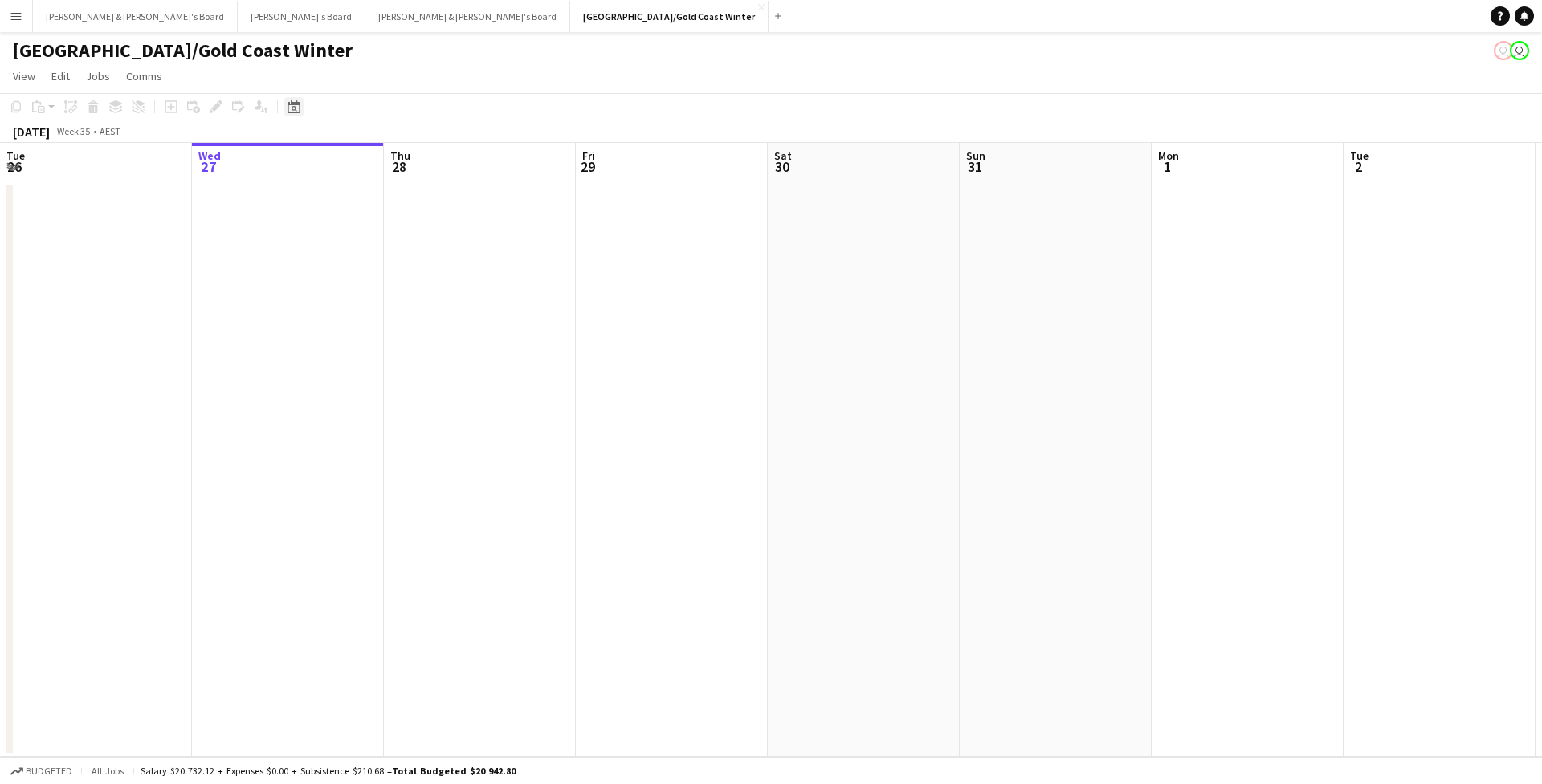
click at [287, 109] on icon "Date picker" at bounding box center [294, 107] width 13 height 13
click at [424, 161] on span "Next month" at bounding box center [424, 162] width 32 height 32
click at [304, 268] on span "8" at bounding box center [297, 266] width 20 height 20
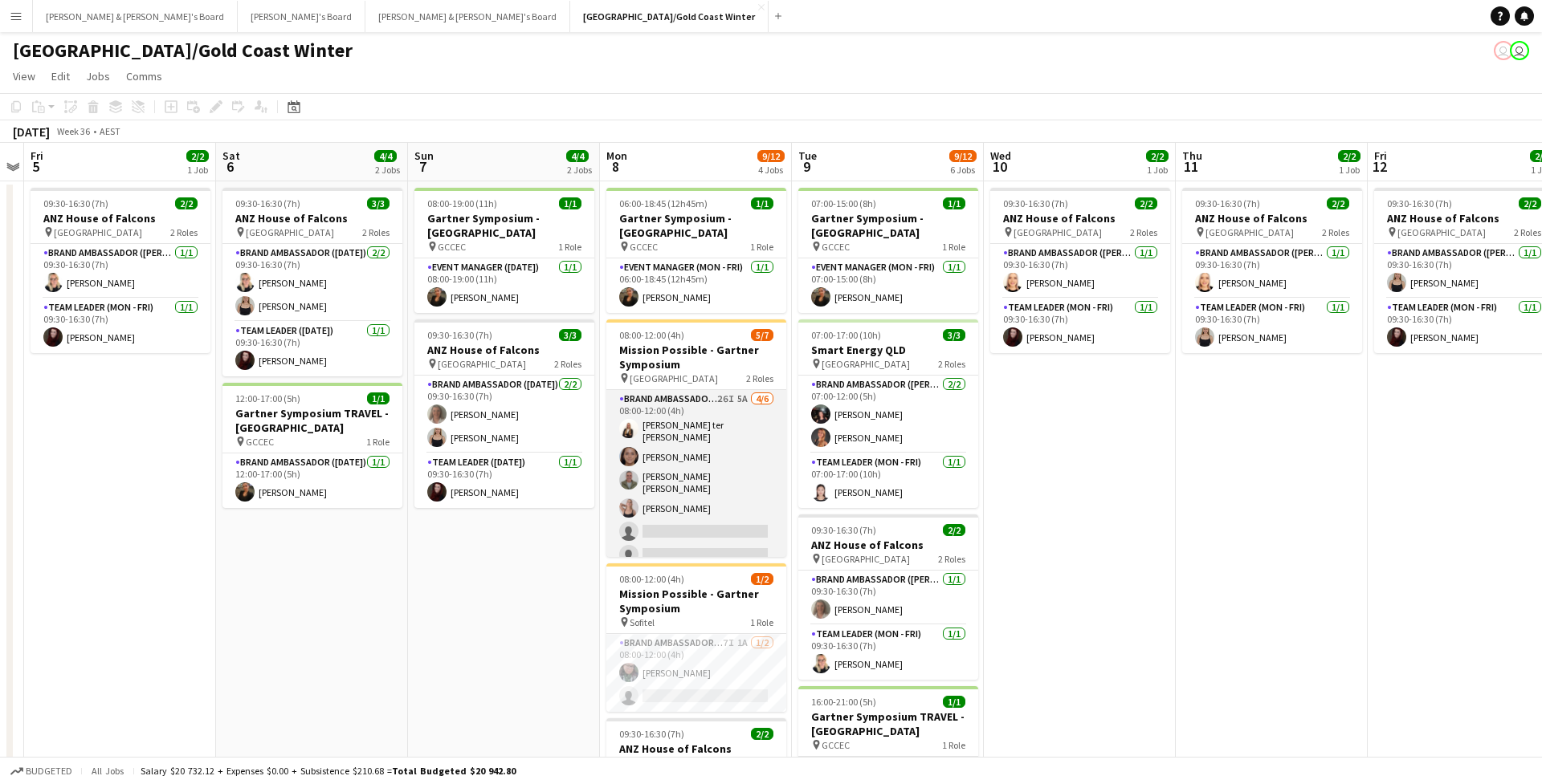
scroll to position [-1, 0]
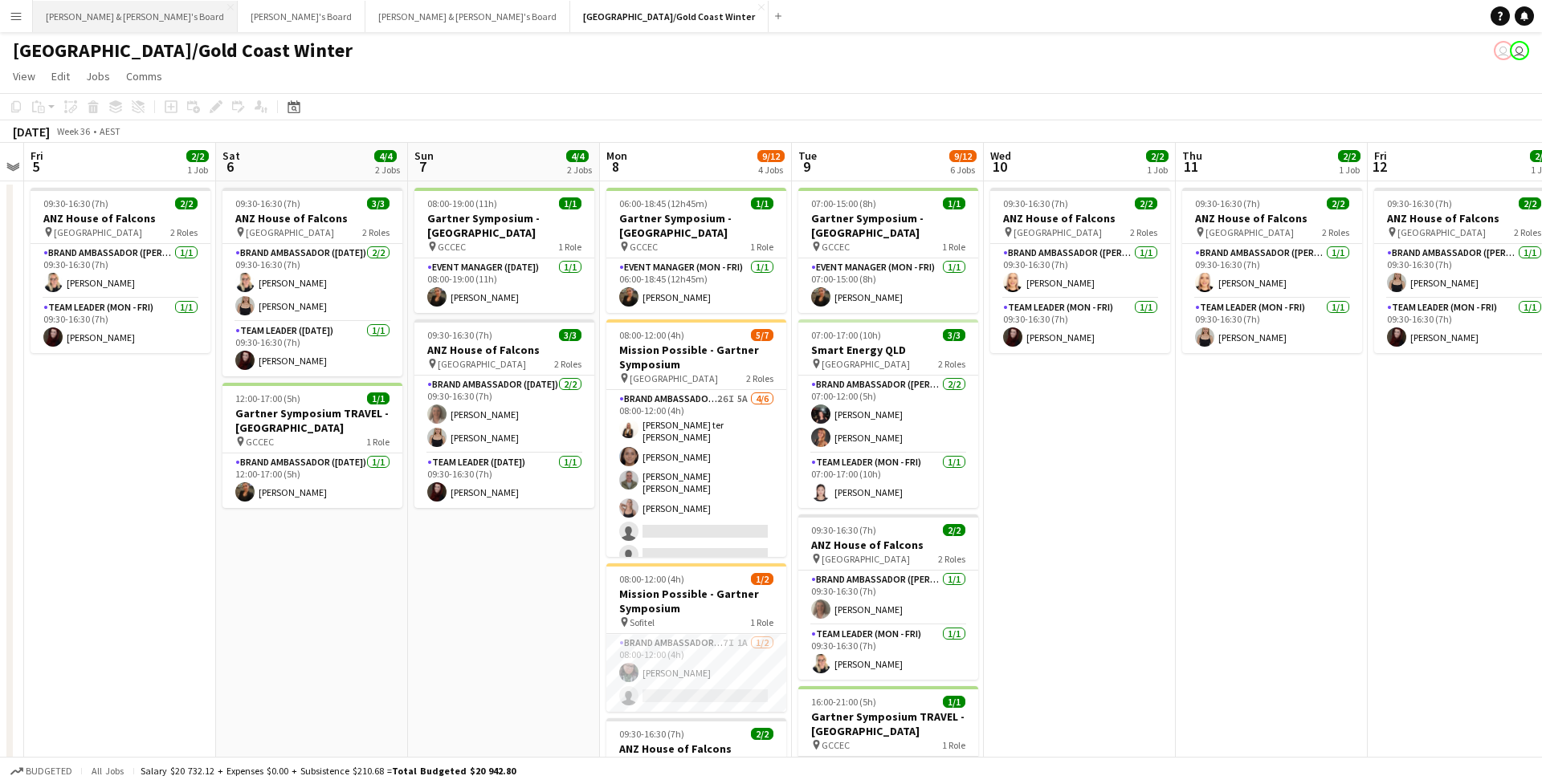
click at [49, 17] on button "[PERSON_NAME] & [PERSON_NAME]'s Board Close" at bounding box center [135, 16] width 205 height 31
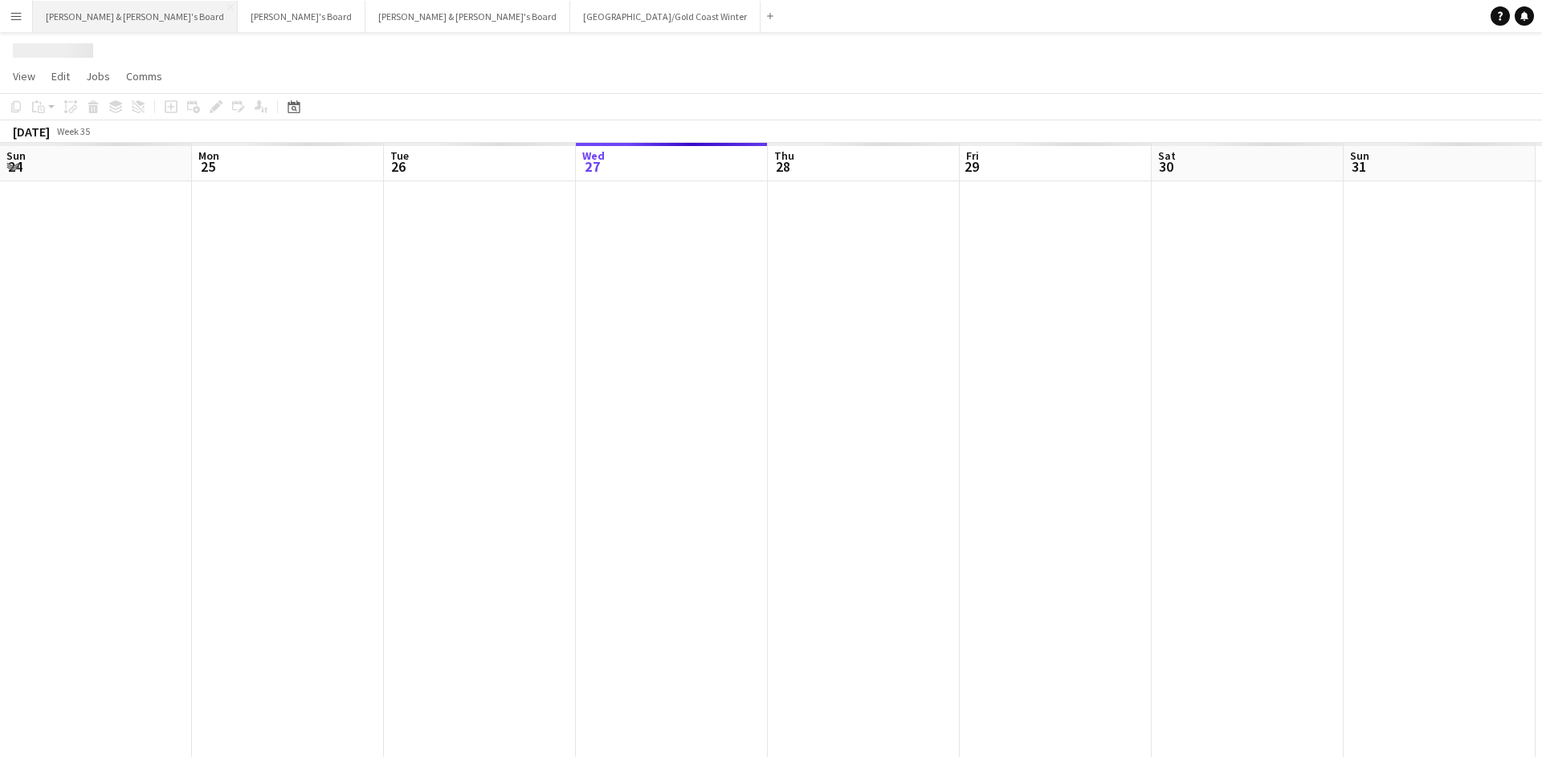
scroll to position [0, 384]
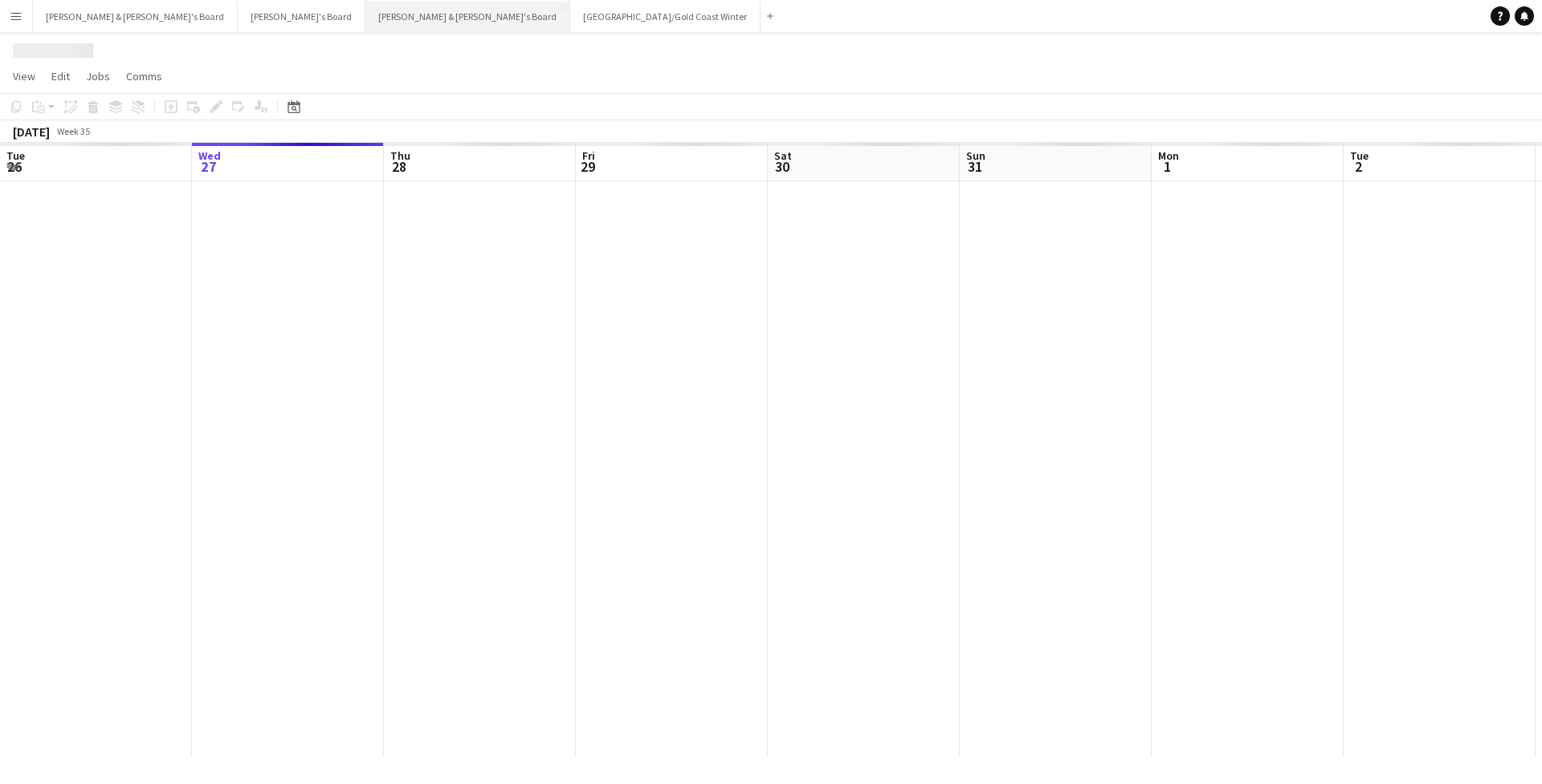
click at [366, 5] on button "Neil & Jenny's Board Close" at bounding box center [468, 16] width 205 height 31
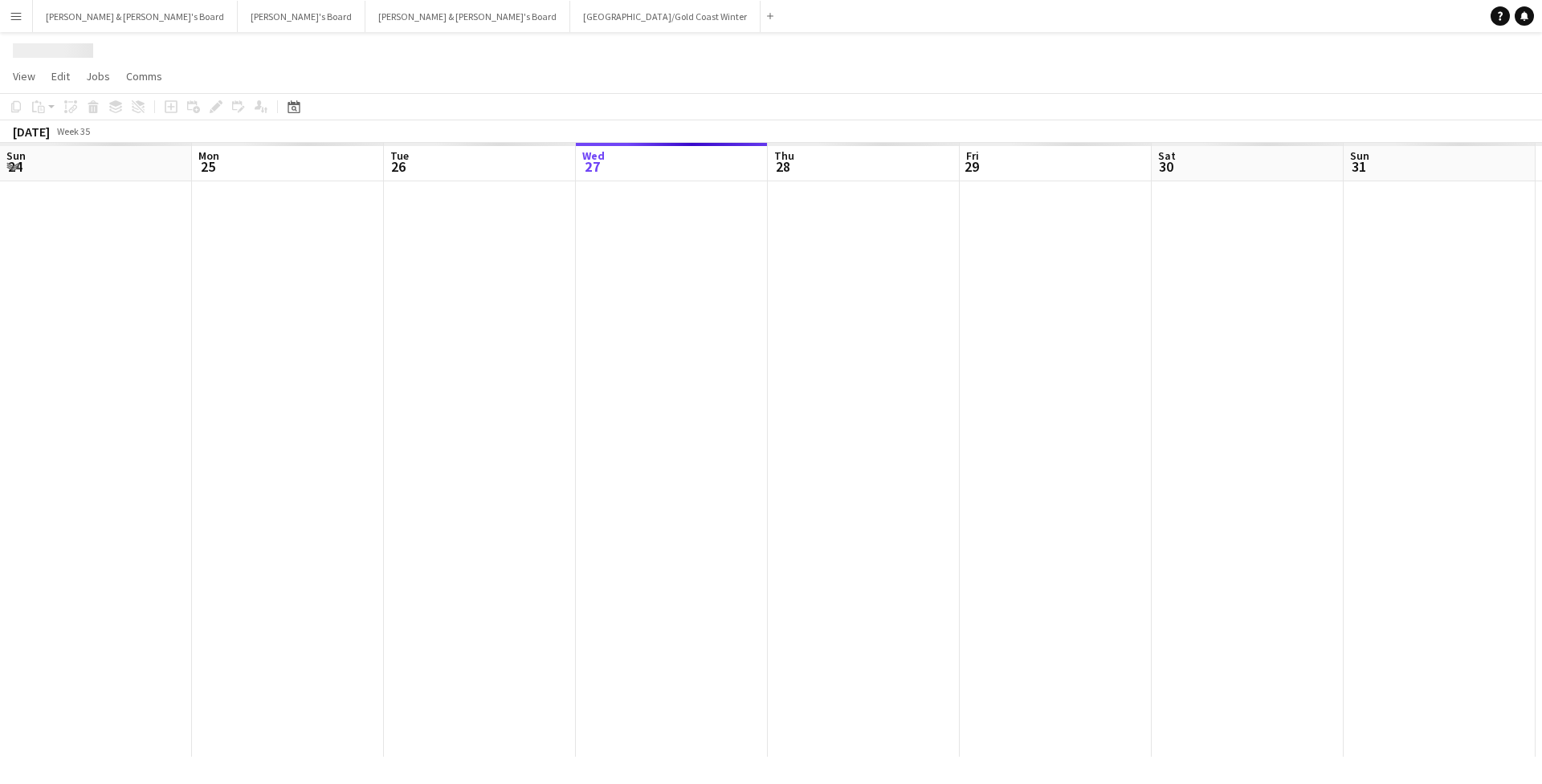
scroll to position [0, 384]
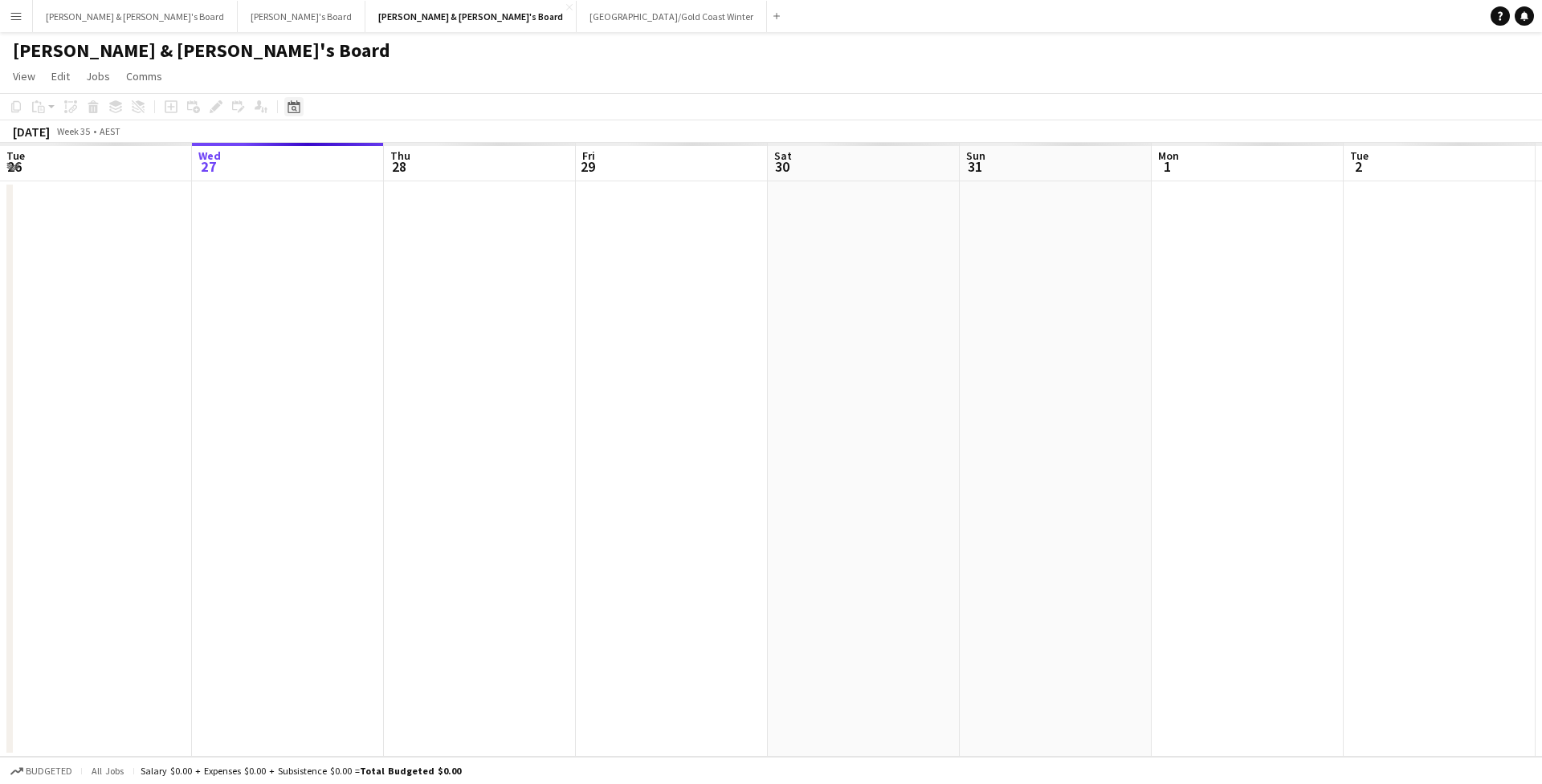
click at [284, 116] on div "Date picker" at bounding box center [294, 107] width 20 height 20
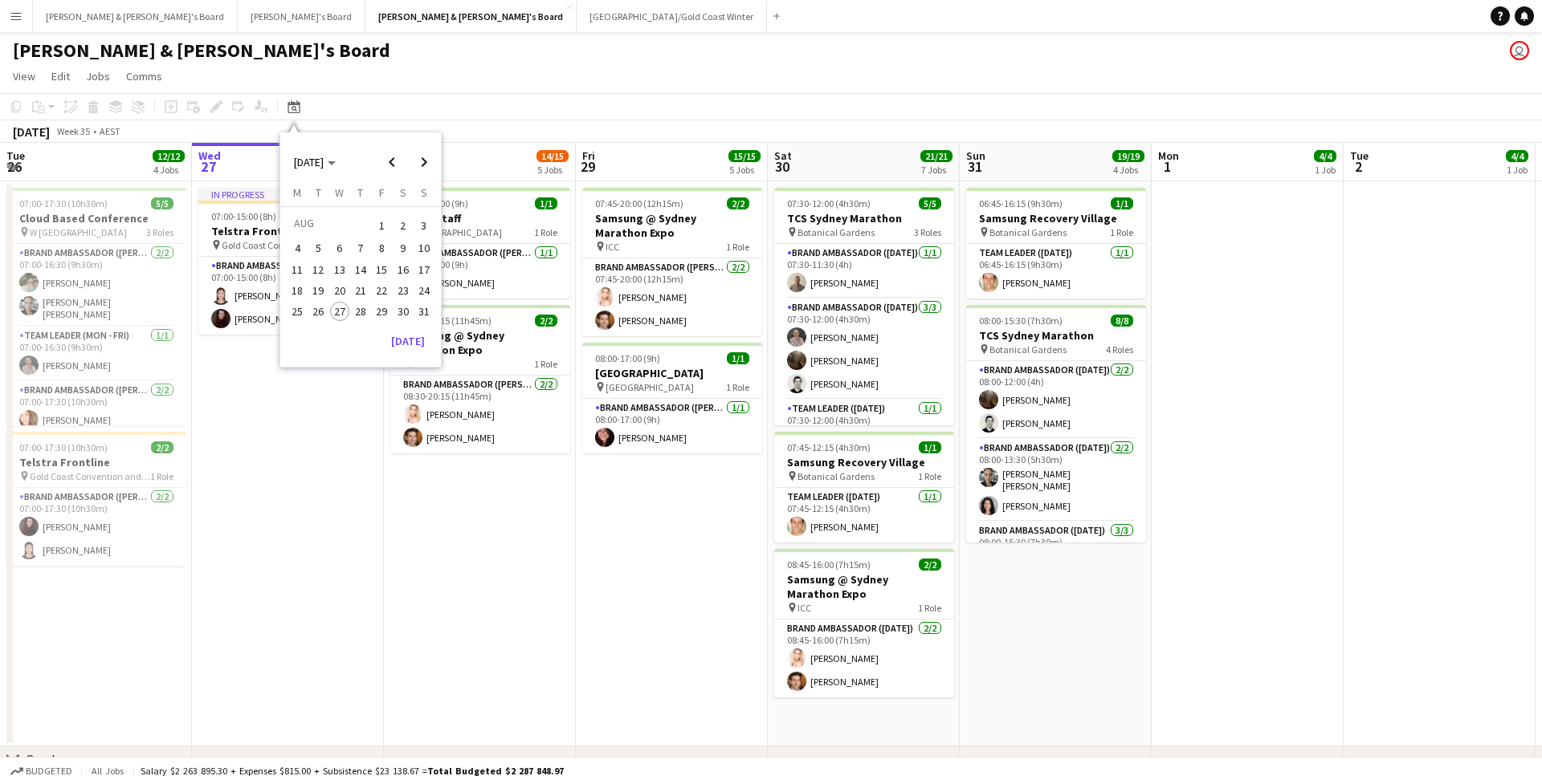
click at [402, 286] on span "23" at bounding box center [403, 290] width 20 height 20
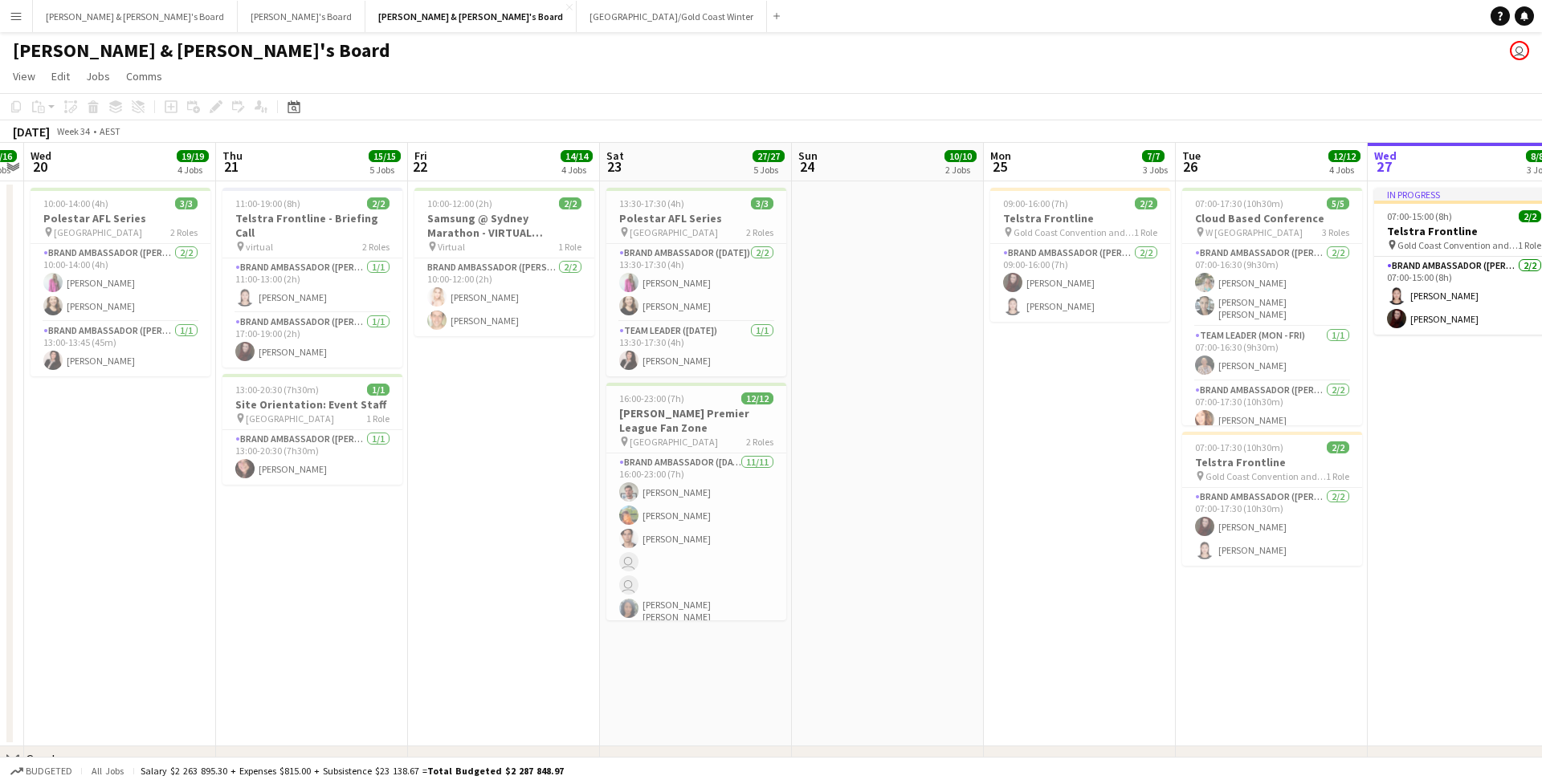
click at [283, 115] on div "Date picker [DATE] [DATE] [DATE] M [DATE] T [DATE] W [DATE] T [DATE] F [DATE] S…" at bounding box center [289, 107] width 36 height 20
click at [284, 113] on div "Date picker" at bounding box center [294, 107] width 20 height 20
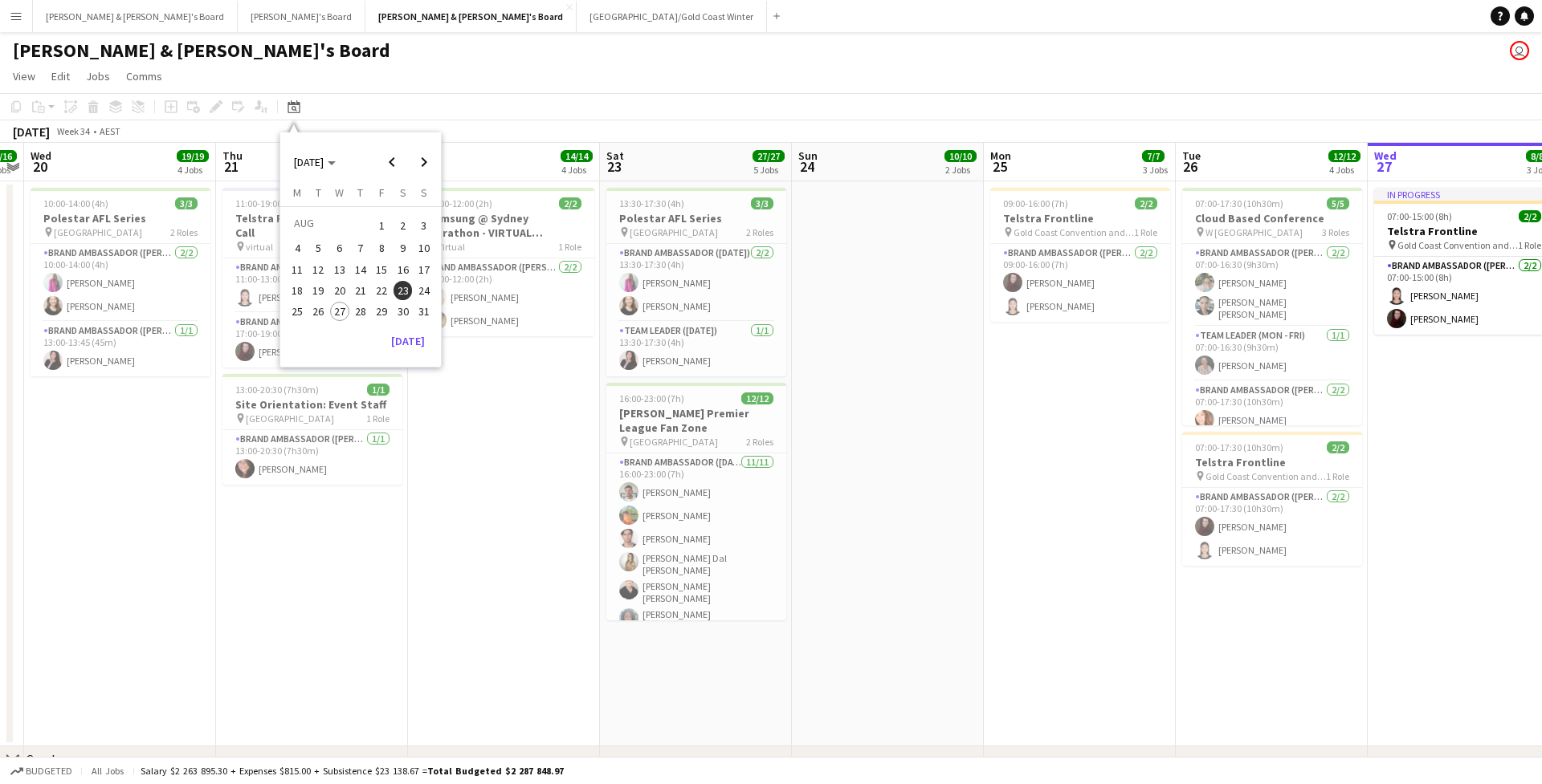
click at [409, 309] on span "30" at bounding box center [403, 312] width 20 height 20
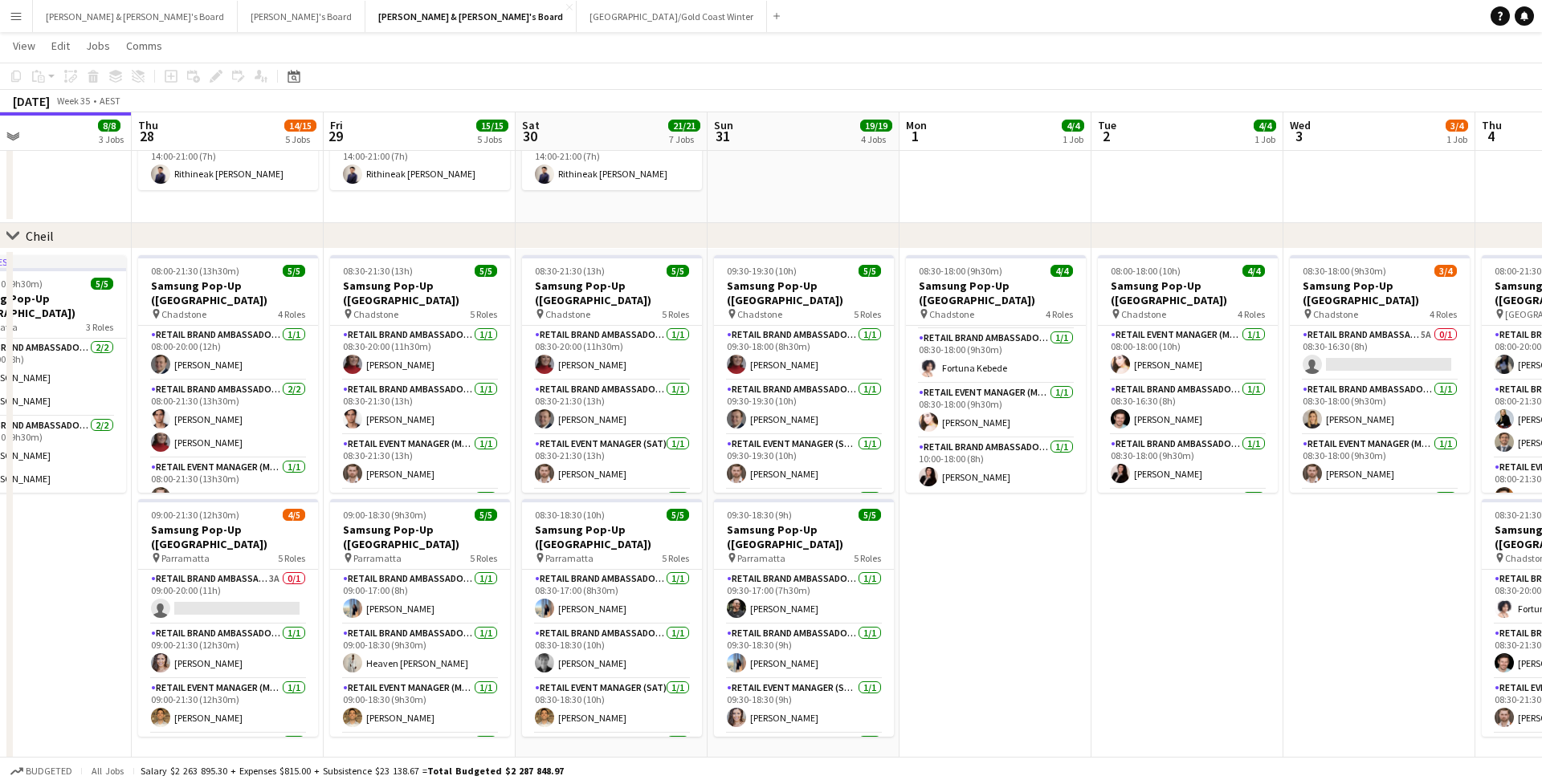
scroll to position [1163, 0]
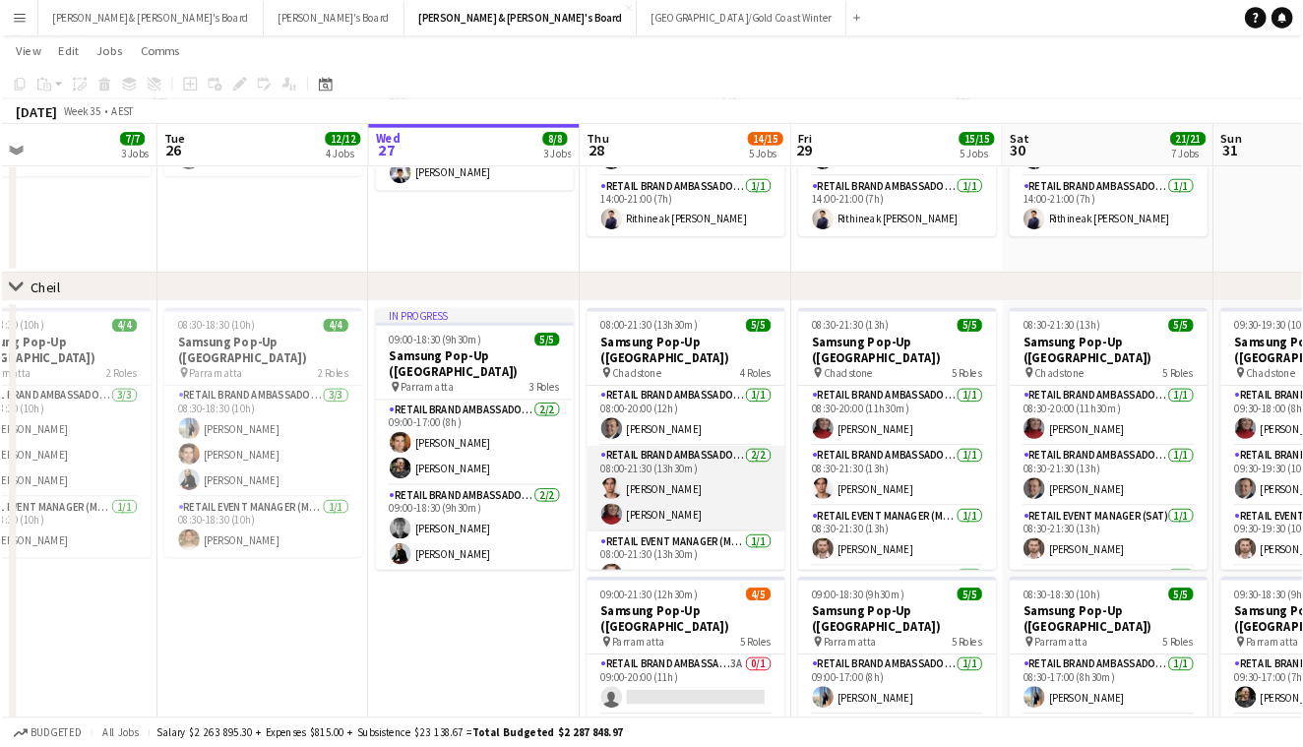
scroll to position [0, 767]
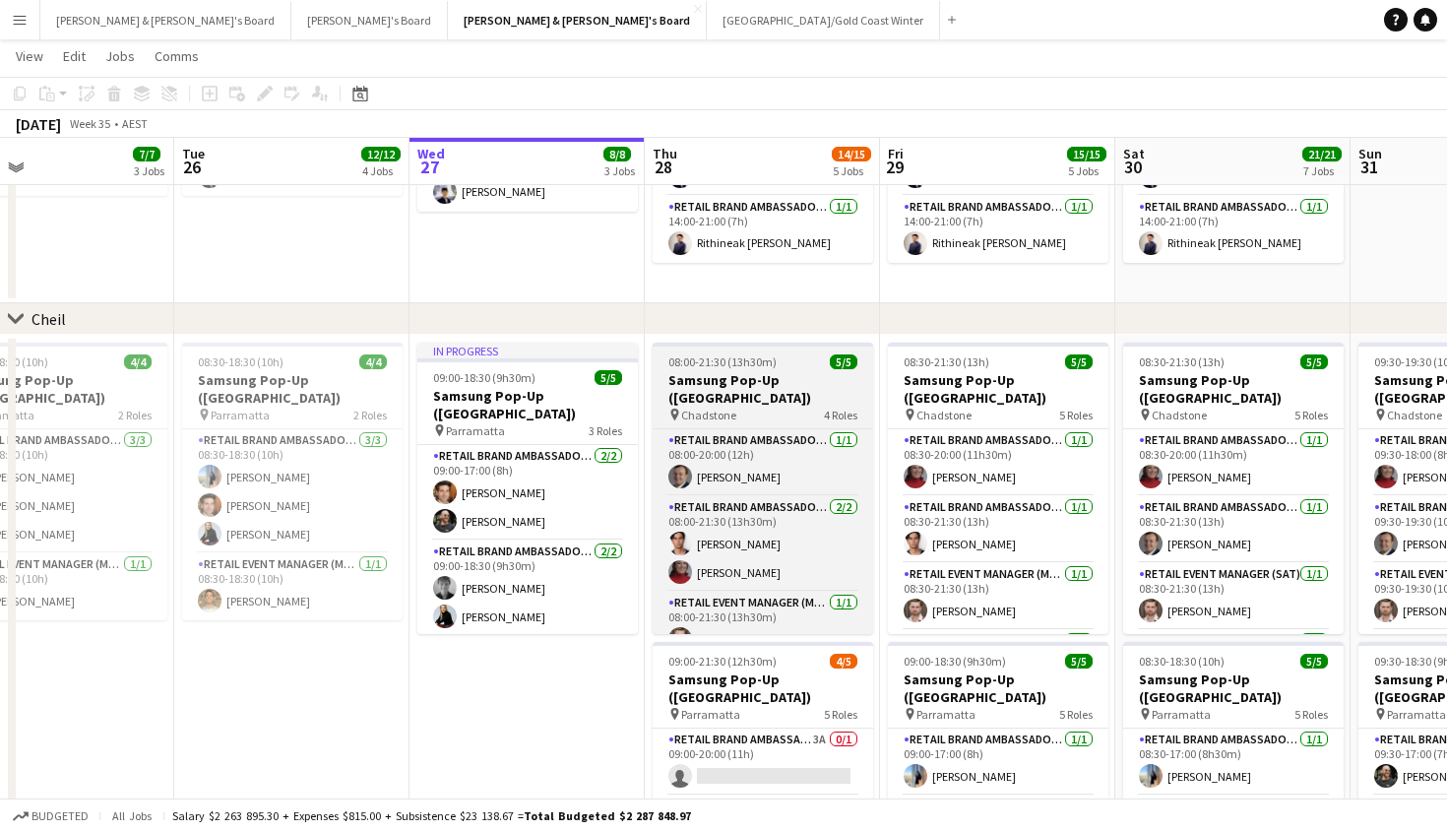
click at [781, 402] on h3 "Samsung Pop-Up ([GEOGRAPHIC_DATA])" at bounding box center [762, 388] width 220 height 35
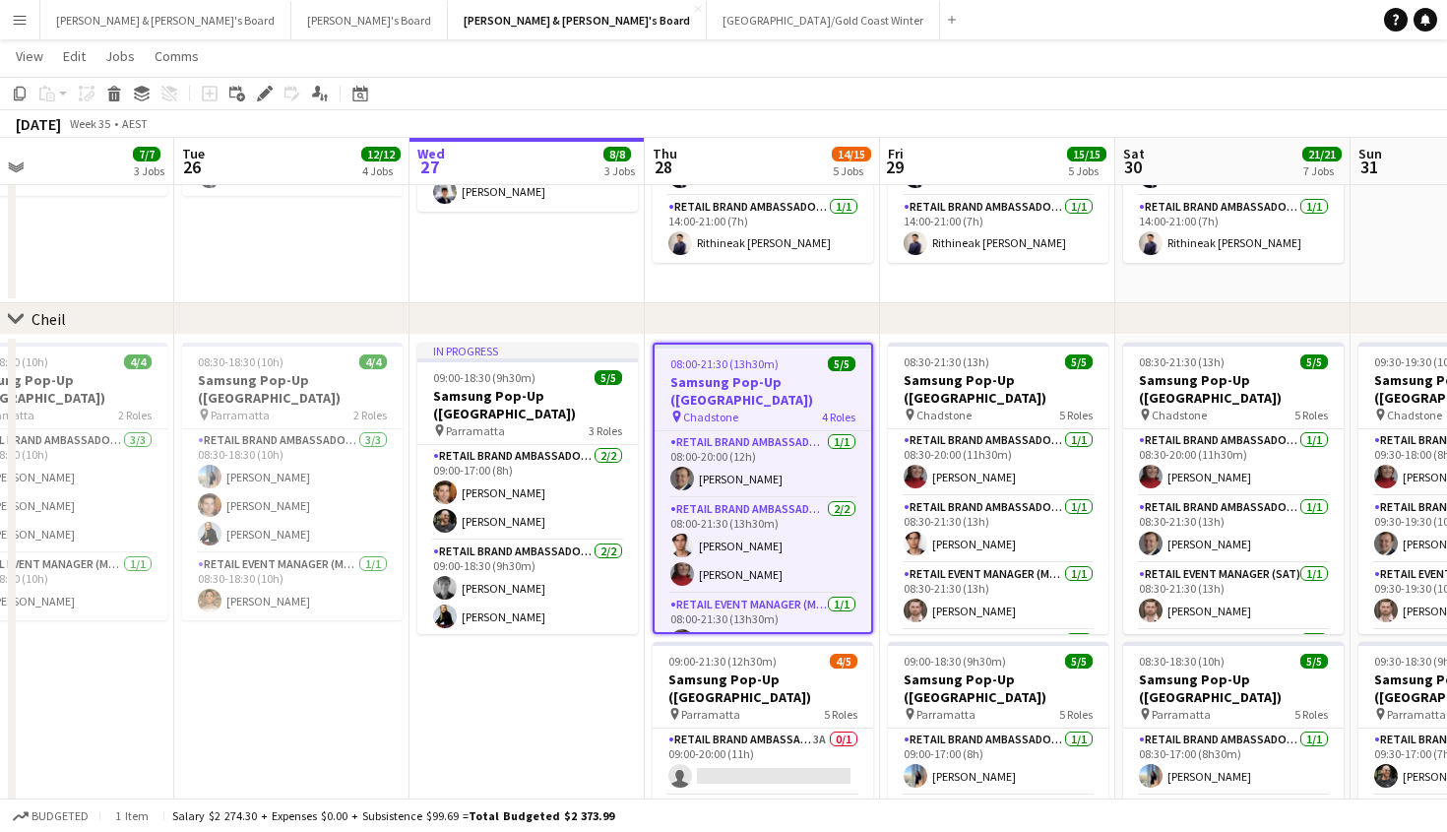
click at [818, 402] on h3 "Samsung Pop-Up ([GEOGRAPHIC_DATA])" at bounding box center [762, 390] width 216 height 35
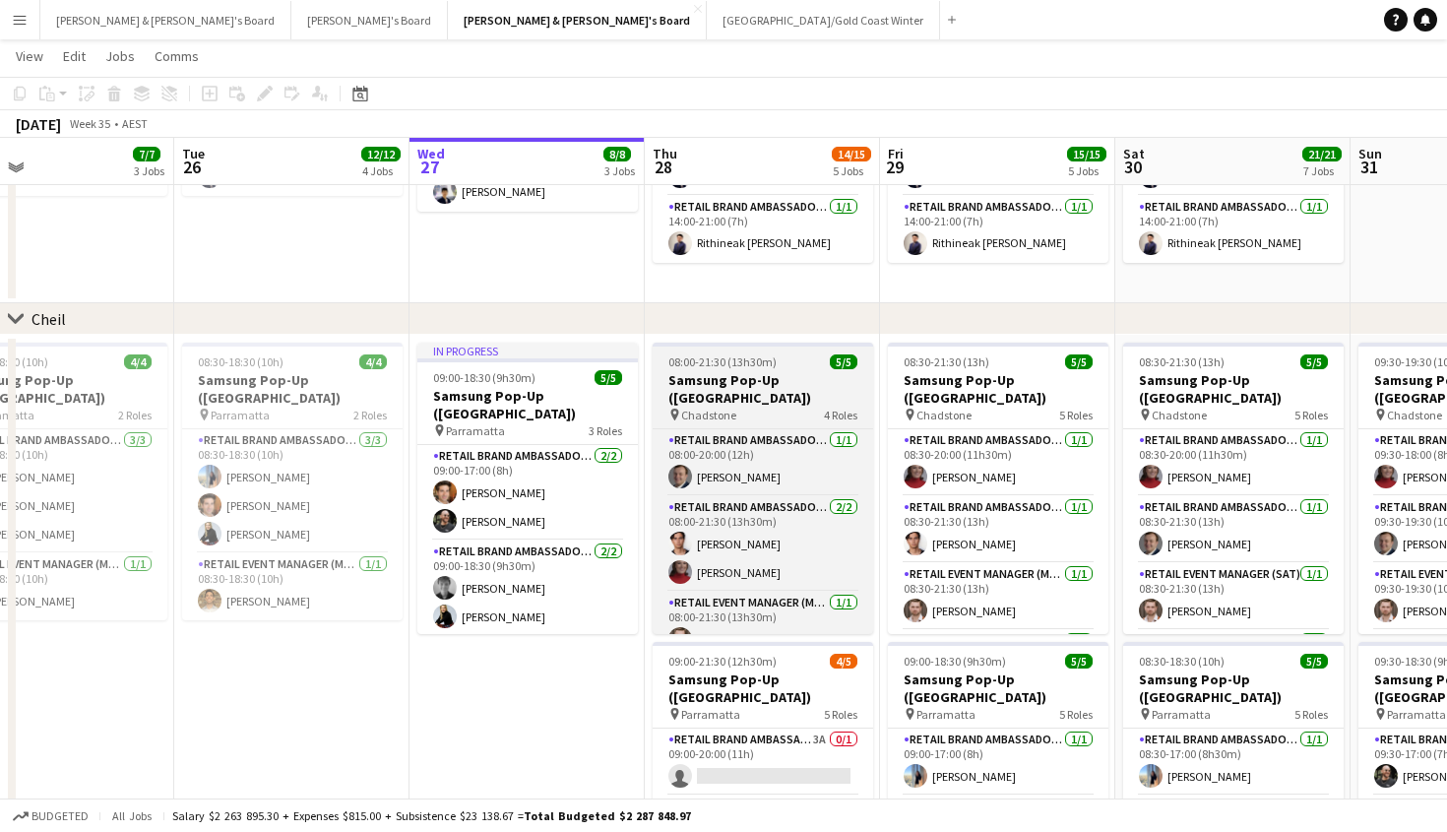
click at [795, 396] on h3 "Samsung Pop-Up ([GEOGRAPHIC_DATA])" at bounding box center [762, 388] width 220 height 35
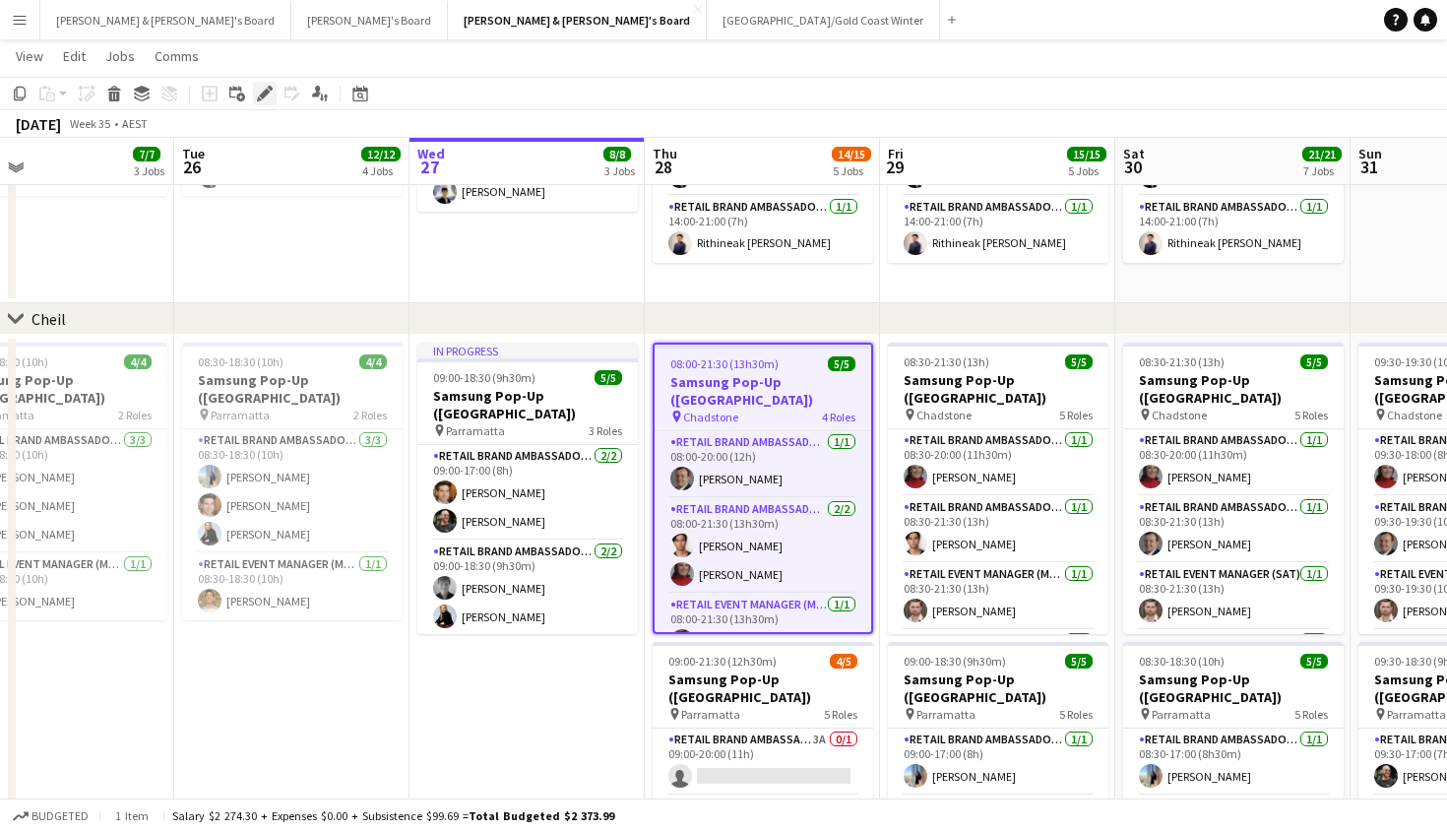
click at [259, 98] on icon at bounding box center [259, 98] width 5 height 5
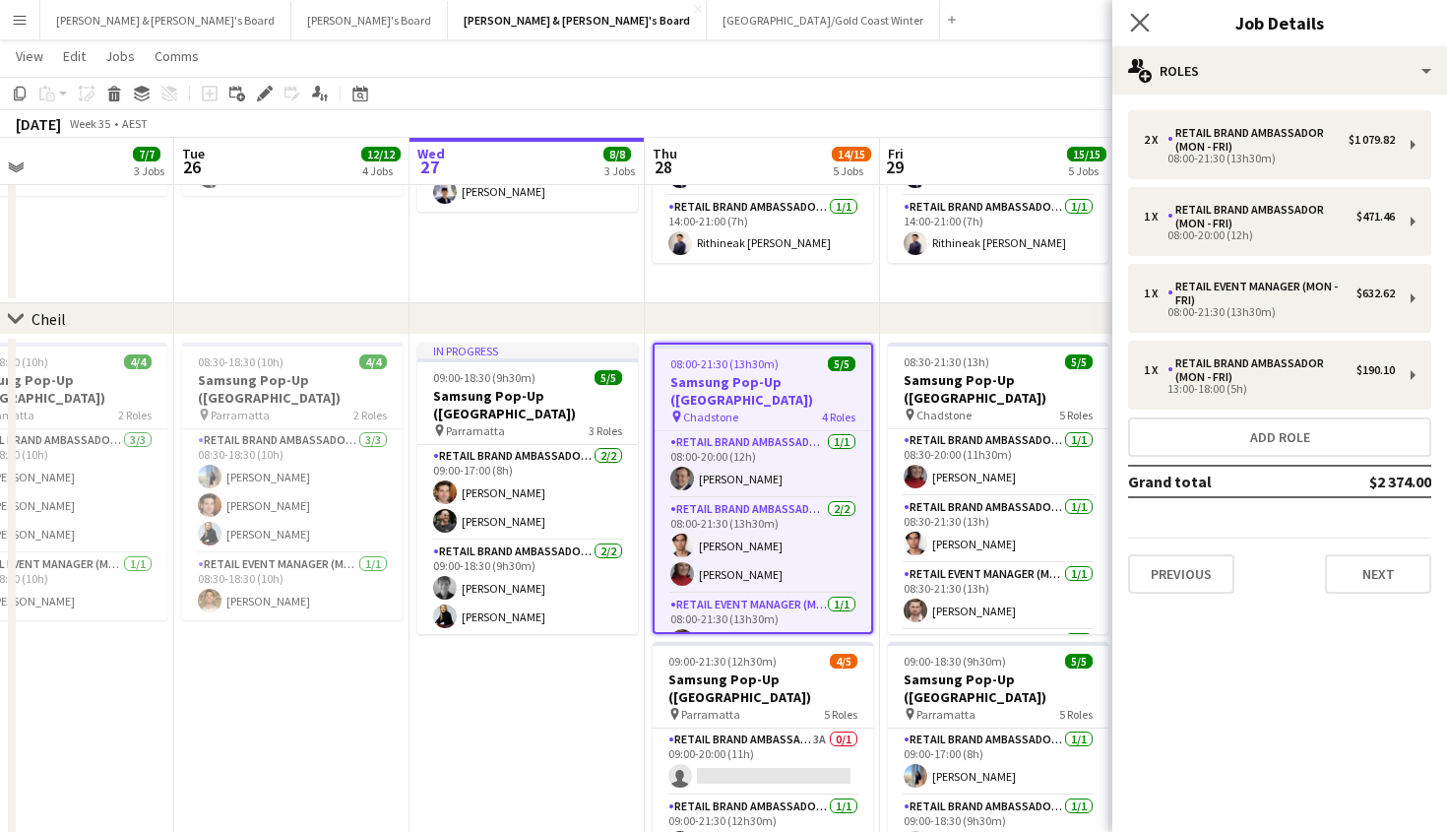
click at [1146, 12] on app-icon "Close pop-in" at bounding box center [1140, 23] width 29 height 29
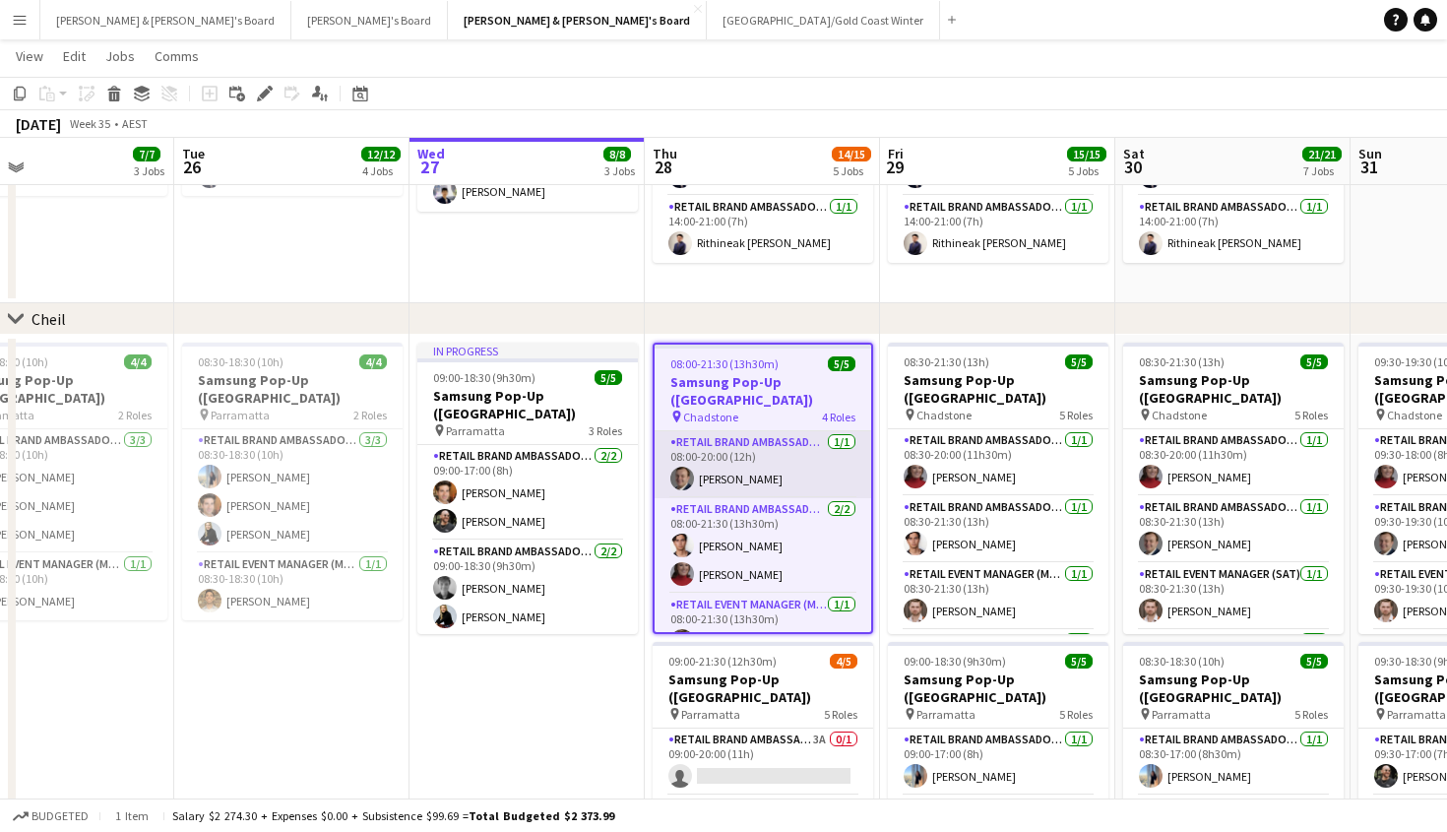
click at [800, 451] on app-card-role "RETAIL Brand Ambassador (Mon - Fri) 1/1 08:00-20:00 (12h) Richard Edward Johnson" at bounding box center [762, 464] width 216 height 67
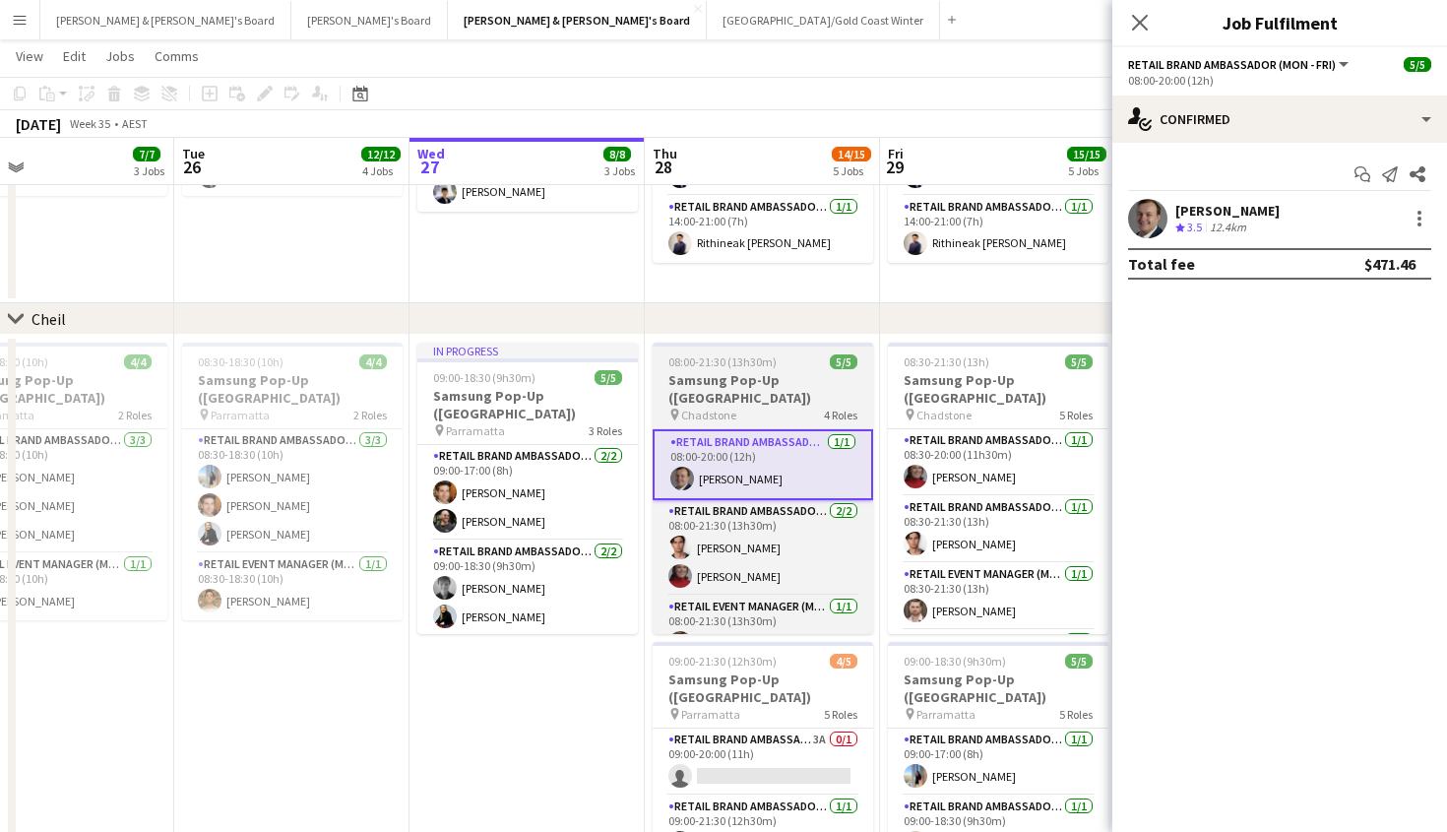
click at [785, 401] on h3 "Samsung Pop-Up ([GEOGRAPHIC_DATA])" at bounding box center [762, 388] width 220 height 35
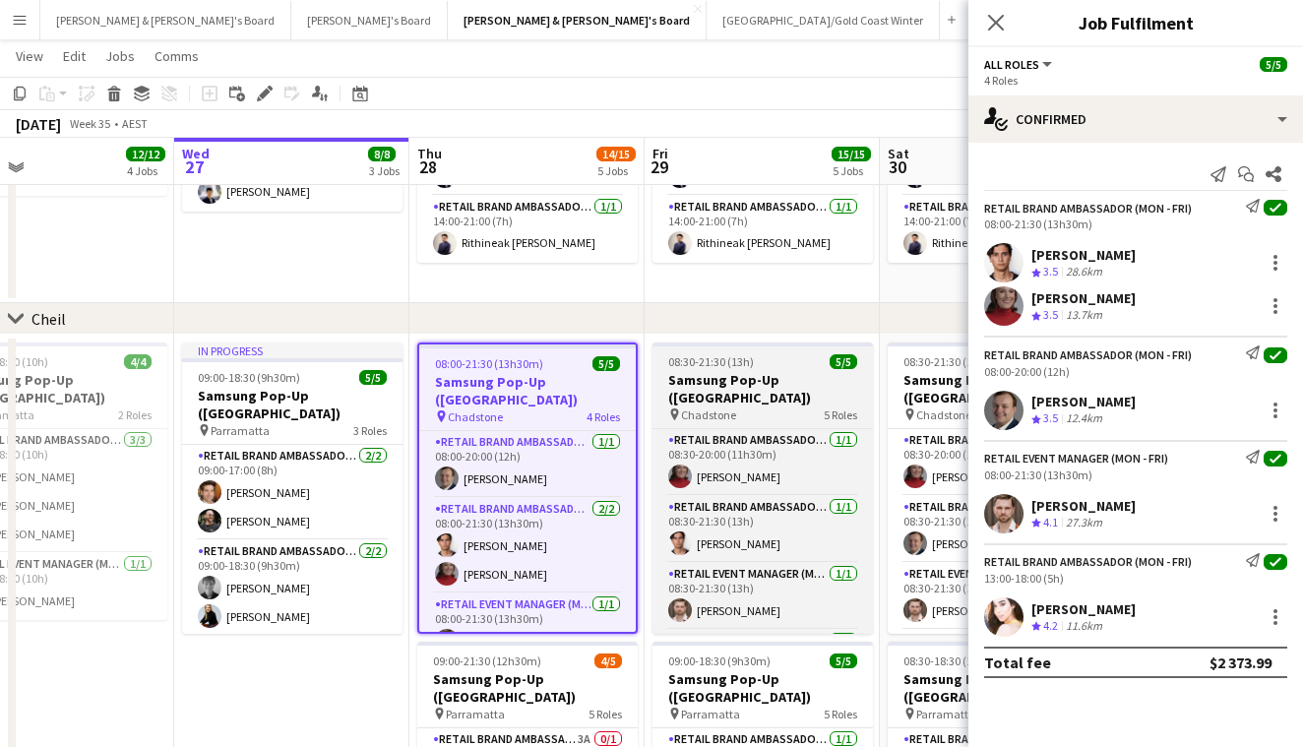
click at [771, 396] on h3 "Samsung Pop-Up ([GEOGRAPHIC_DATA])" at bounding box center [762, 388] width 220 height 35
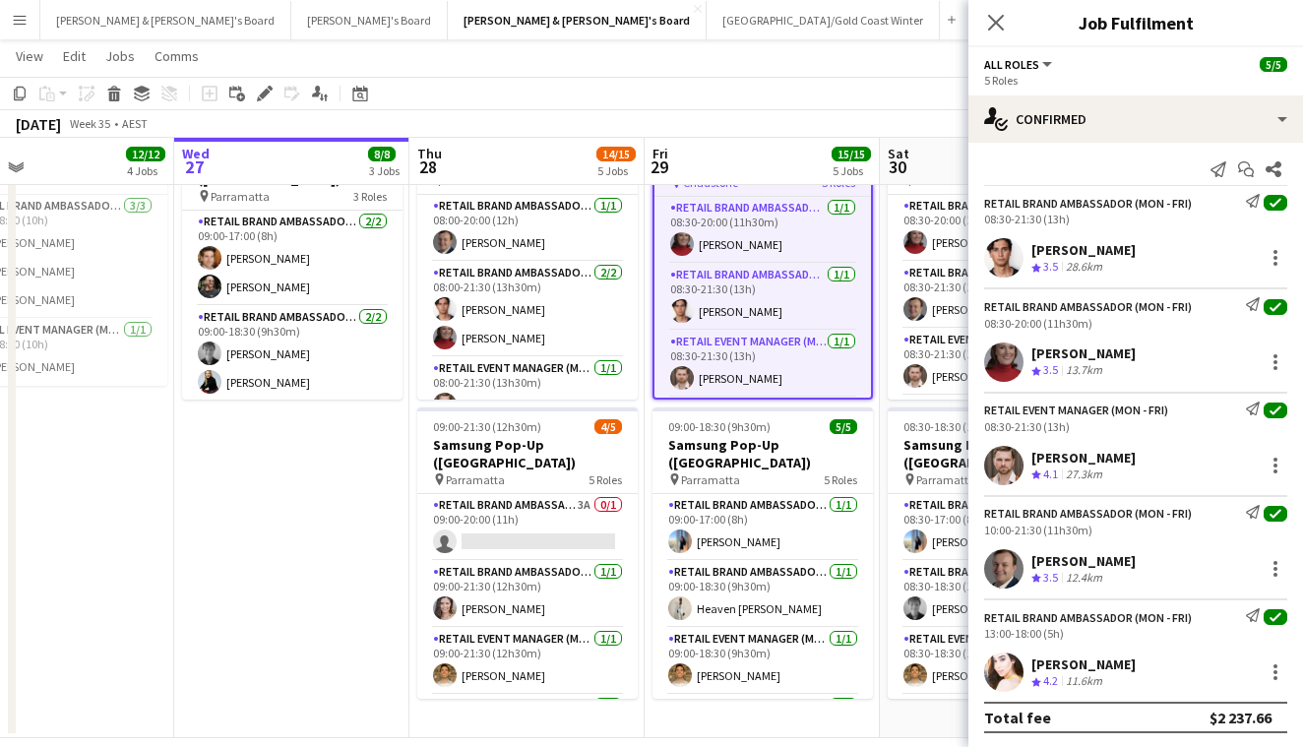
scroll to position [4, 0]
click at [918, 212] on app-card-role "RETAIL Brand Ambassador (Saturday) 1/1 08:30-20:00 (11h30m) Mia Jabara" at bounding box center [998, 228] width 220 height 67
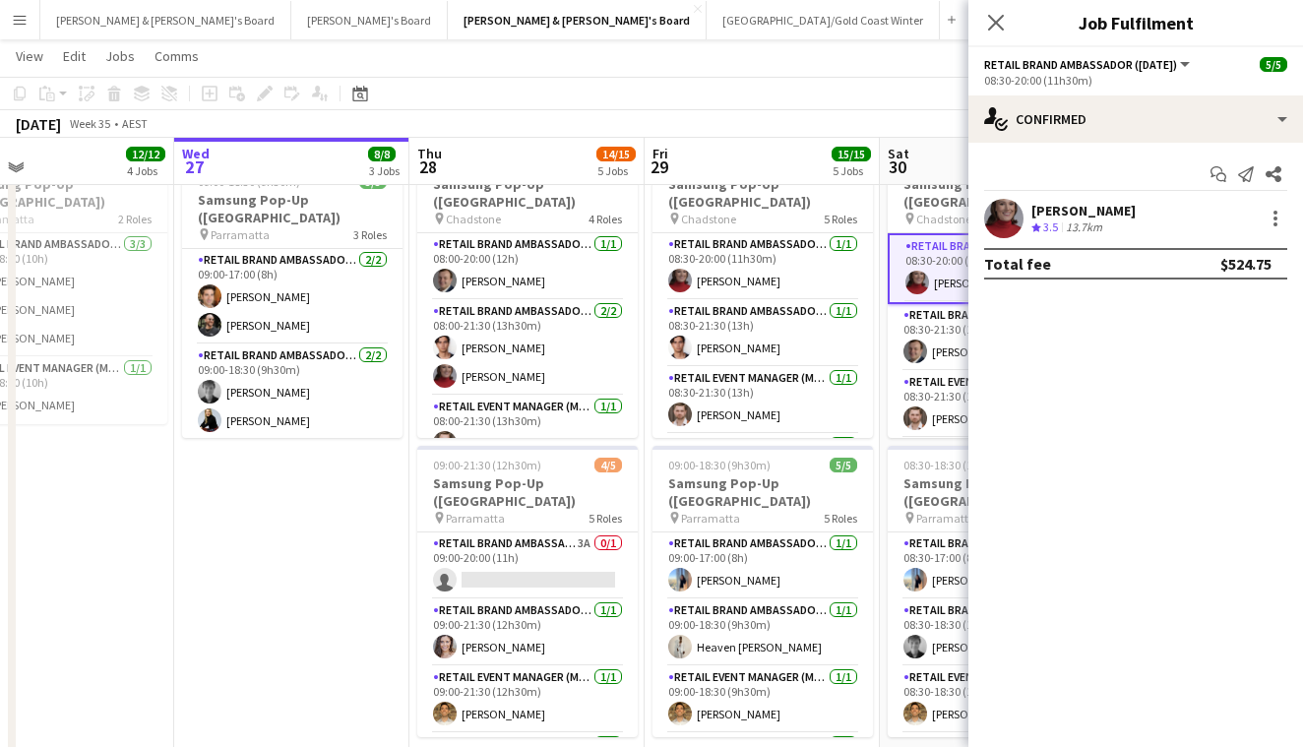
scroll to position [0, 817]
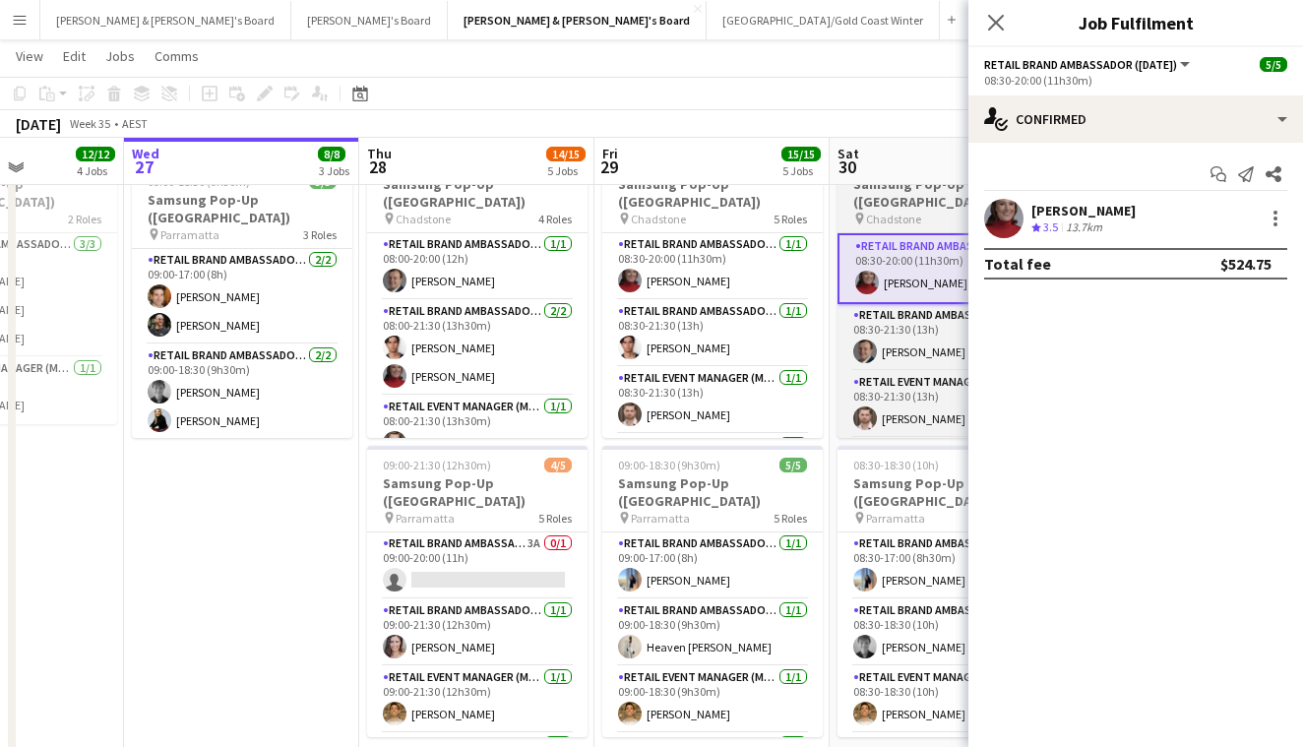
click at [884, 199] on h3 "Samsung Pop-Up ([GEOGRAPHIC_DATA])" at bounding box center [947, 192] width 220 height 35
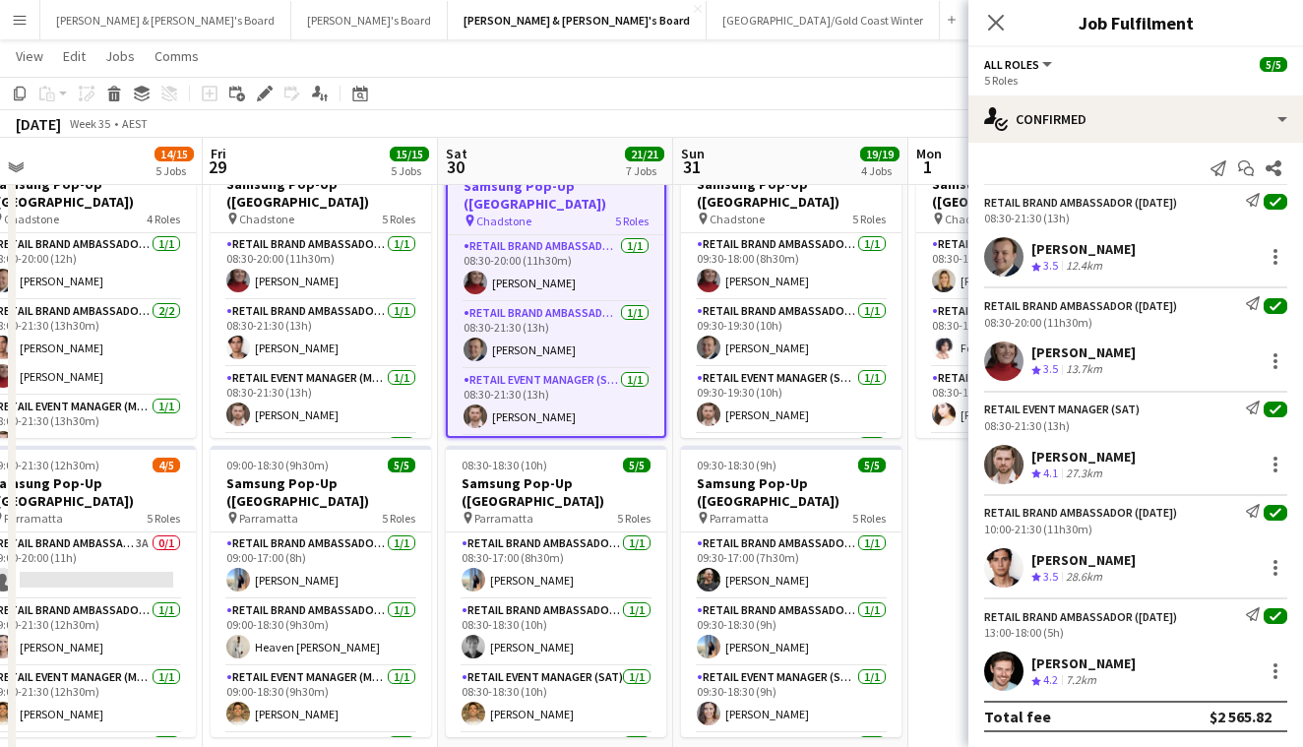
scroll to position [0, 757]
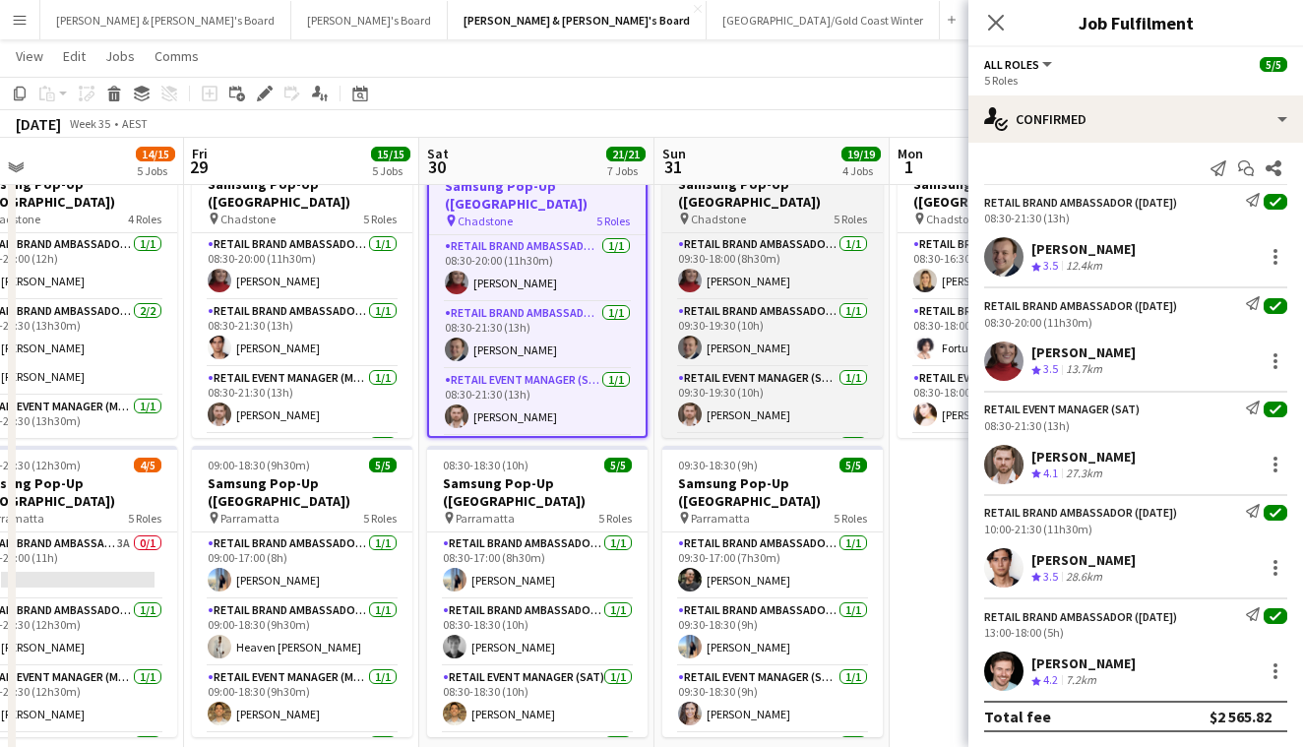
click at [771, 223] on div "pin Chadstone 5 Roles" at bounding box center [772, 219] width 220 height 16
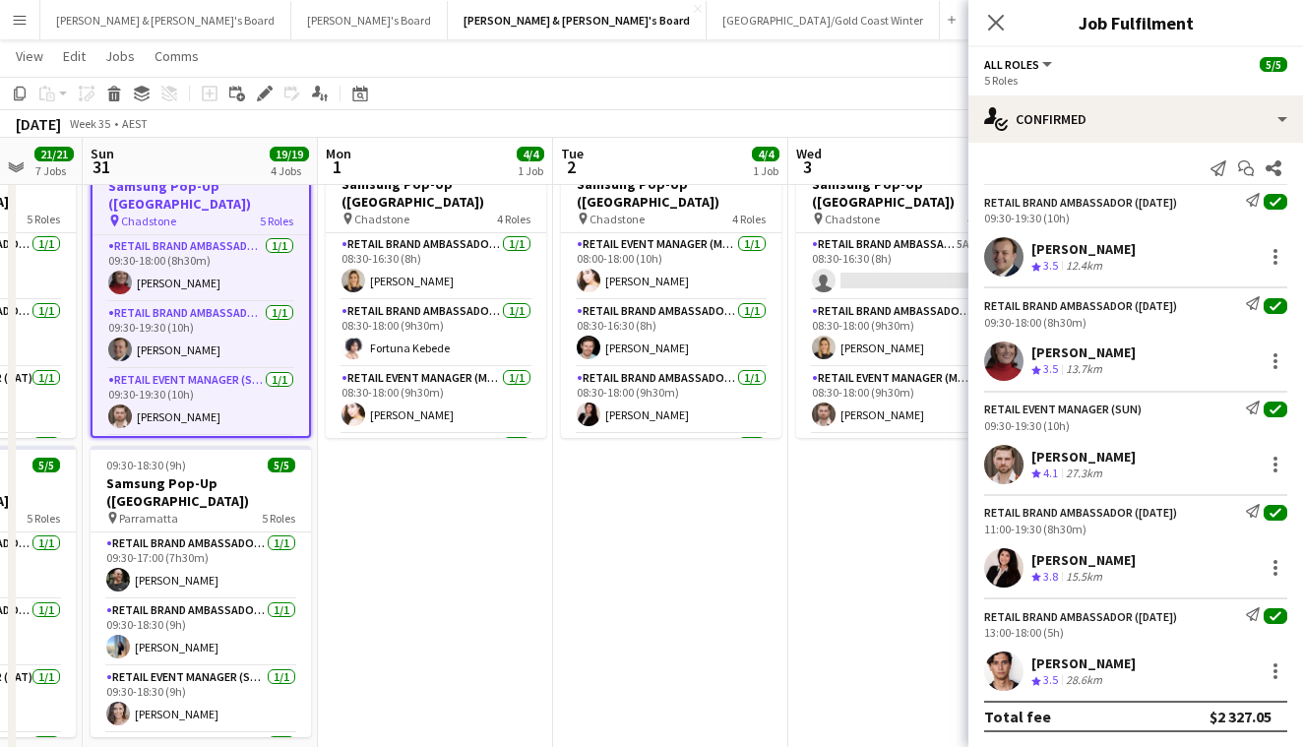
scroll to position [0, 671]
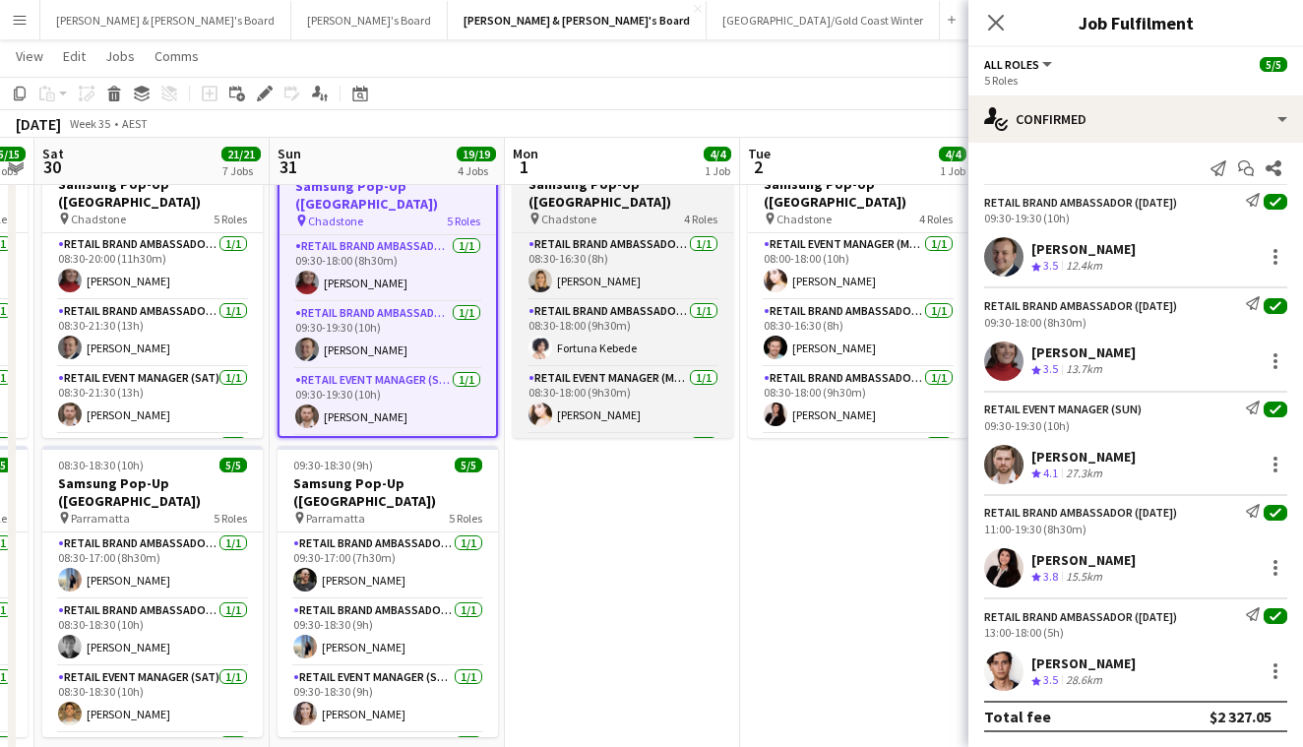
click at [637, 209] on h3 "Samsung Pop-Up ([GEOGRAPHIC_DATA])" at bounding box center [623, 192] width 220 height 35
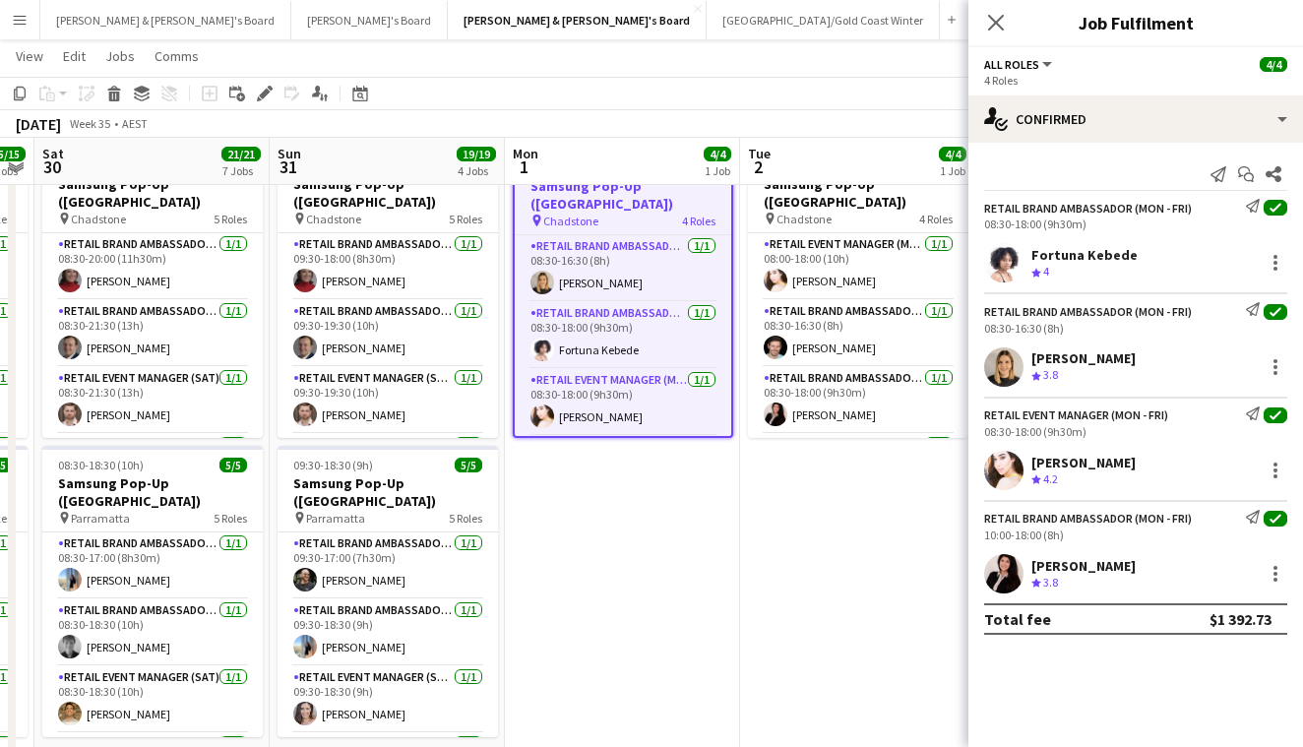
scroll to position [0, 0]
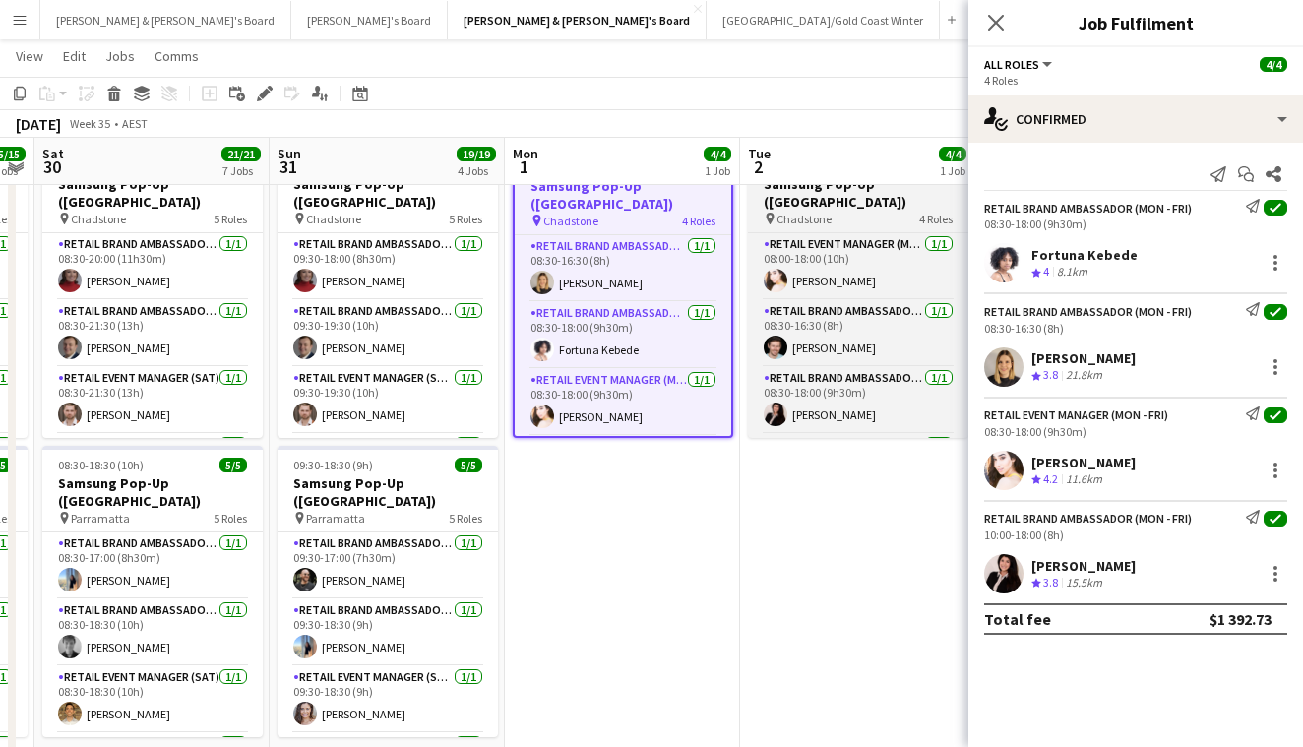
click at [869, 214] on div "pin Chadstone 4 Roles" at bounding box center [858, 219] width 220 height 16
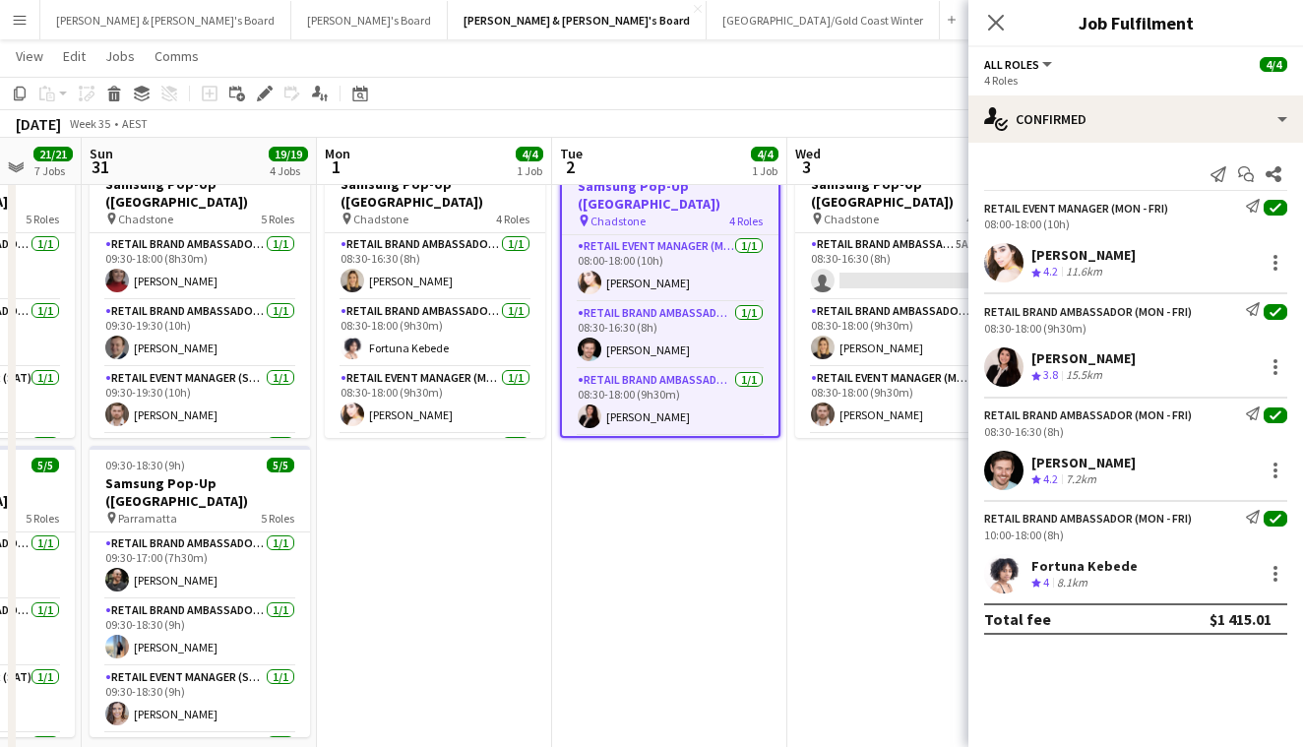
scroll to position [0, 871]
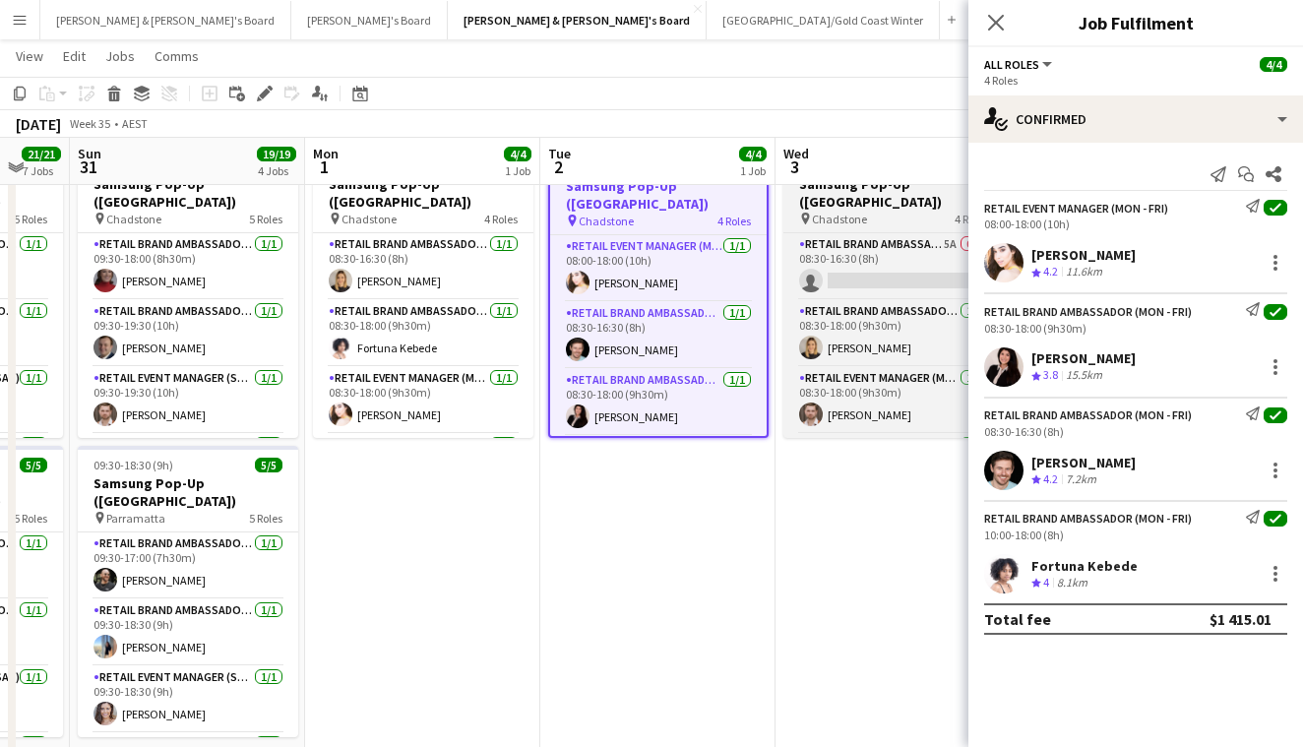
click at [866, 208] on h3 "Samsung Pop-Up ([GEOGRAPHIC_DATA])" at bounding box center [893, 192] width 220 height 35
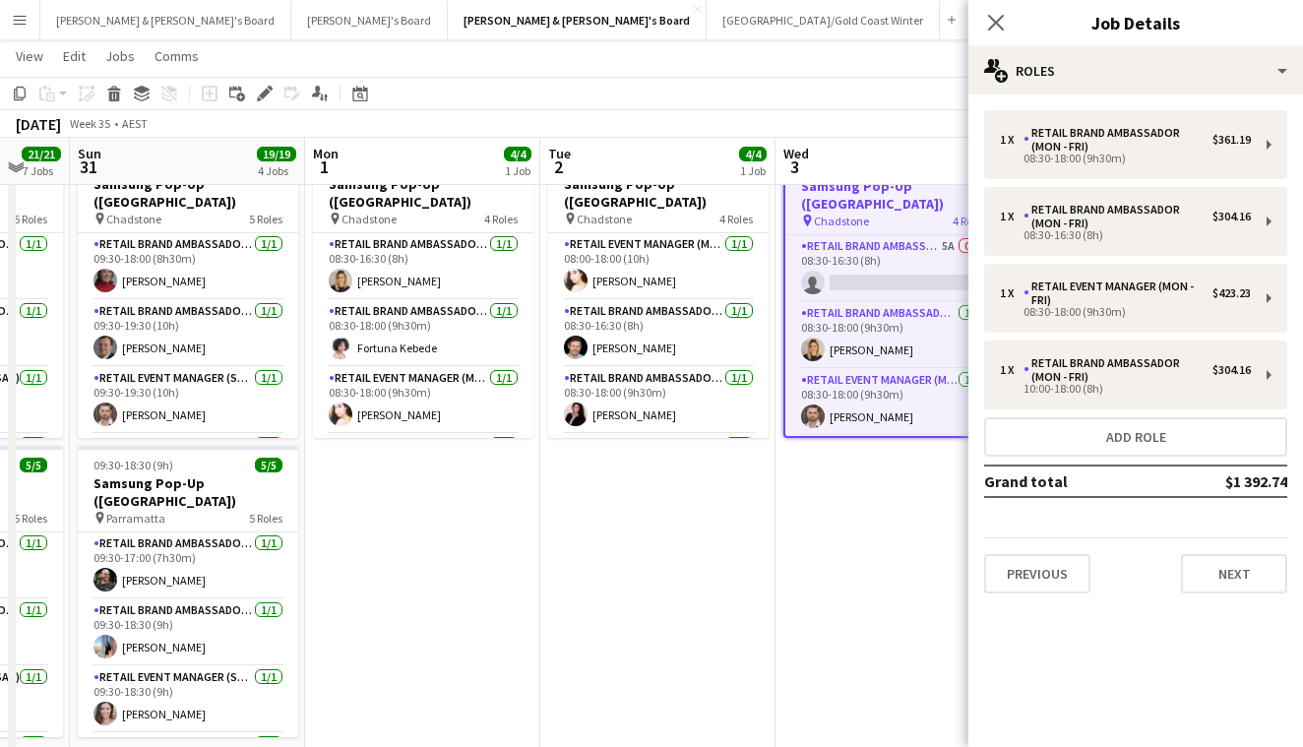
click at [918, 229] on app-job-card "08:30-18:00 (9h30m) 3/4 Samsung Pop-Up (MELBOURNE) pin Chadstone 4 Roles RETAIL…" at bounding box center [893, 292] width 220 height 291
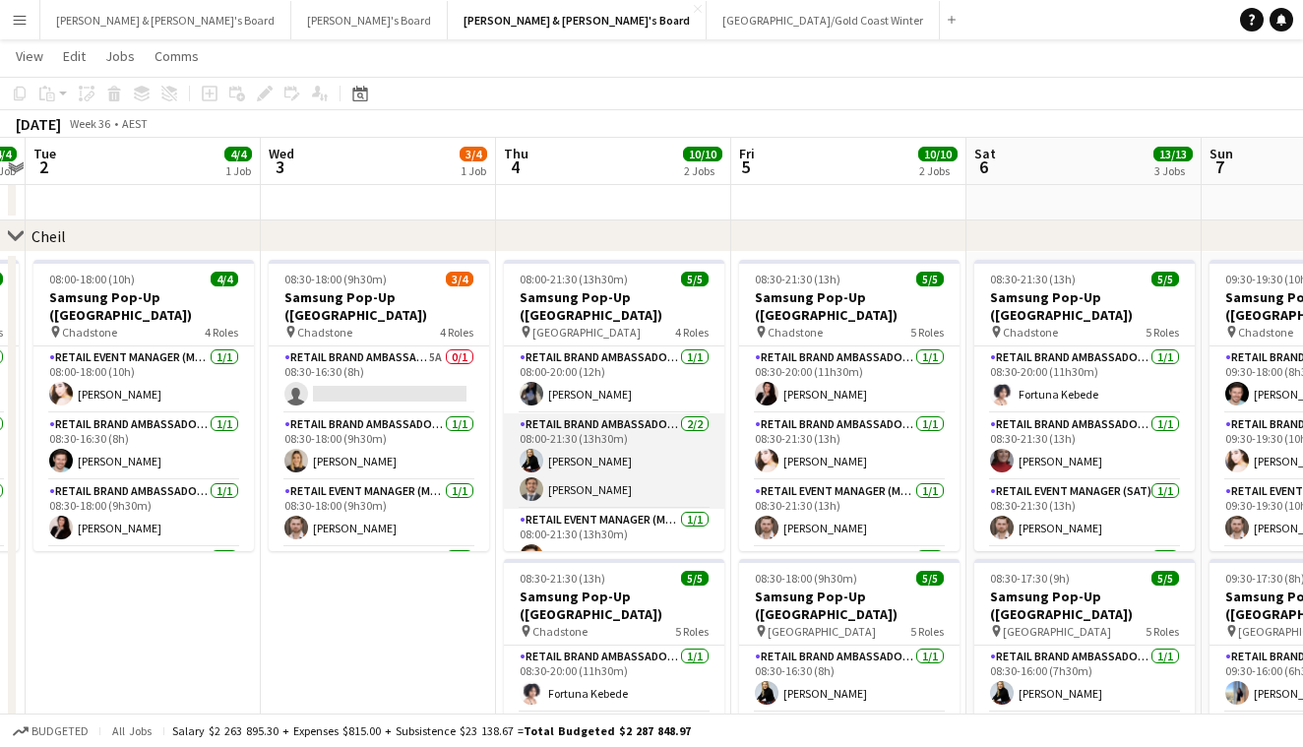
scroll to position [0, 605]
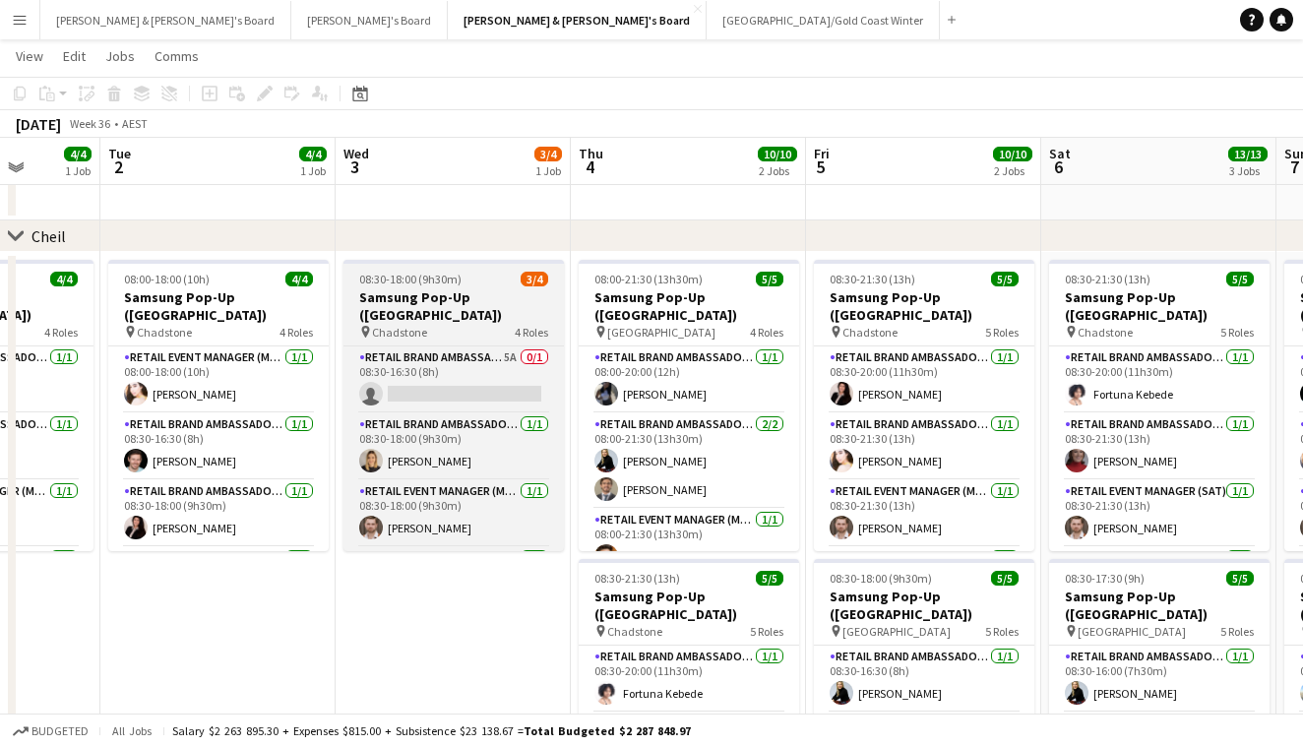
click at [502, 313] on h3 "Samsung Pop-Up ([GEOGRAPHIC_DATA])" at bounding box center [453, 305] width 220 height 35
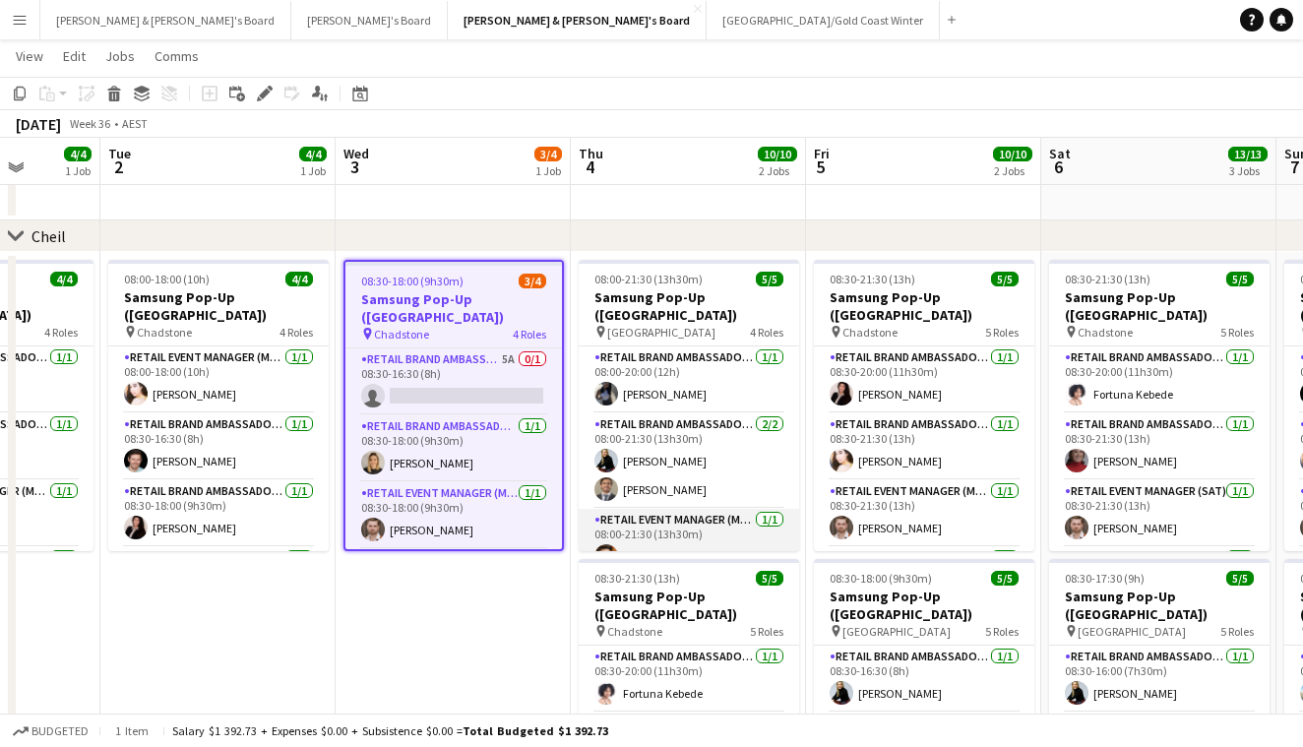
scroll to position [41, 0]
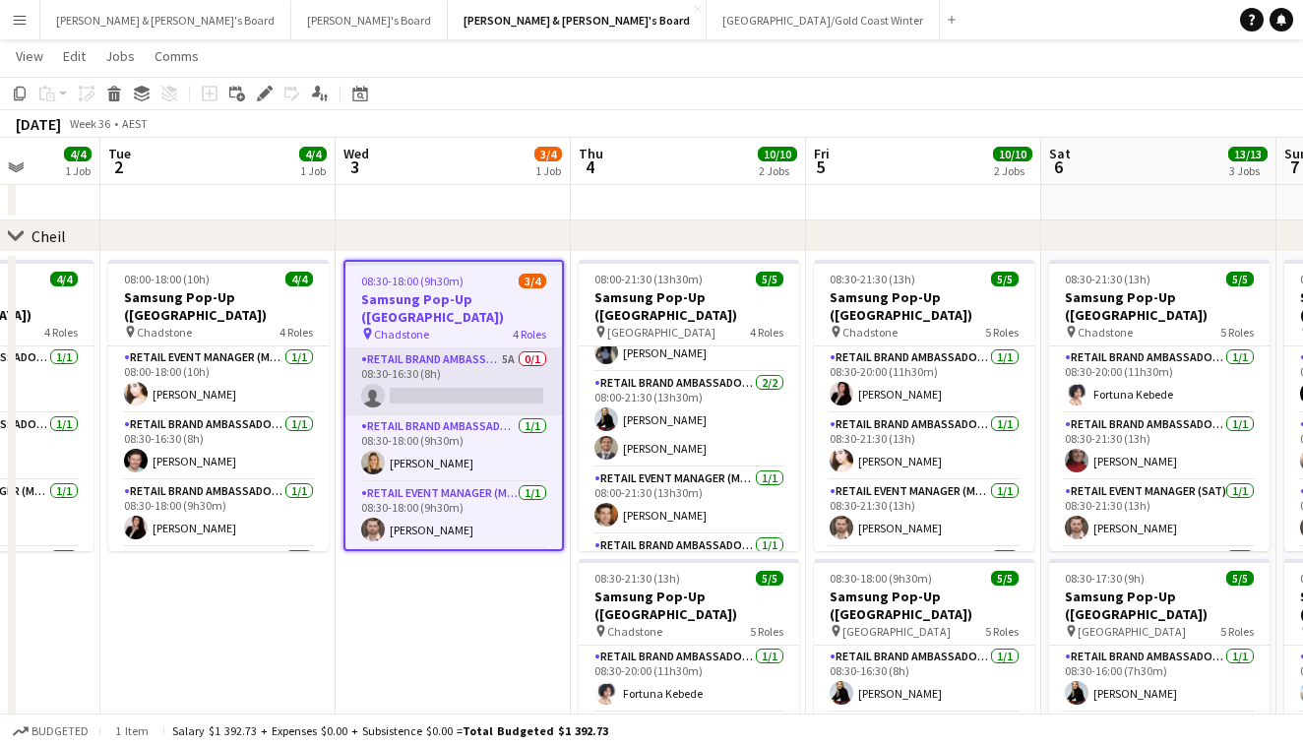
click at [439, 354] on app-card-role "RETAIL Brand Ambassador (Mon - Fri) 5A 0/1 08:30-16:30 (8h) single-neutral-acti…" at bounding box center [453, 381] width 216 height 67
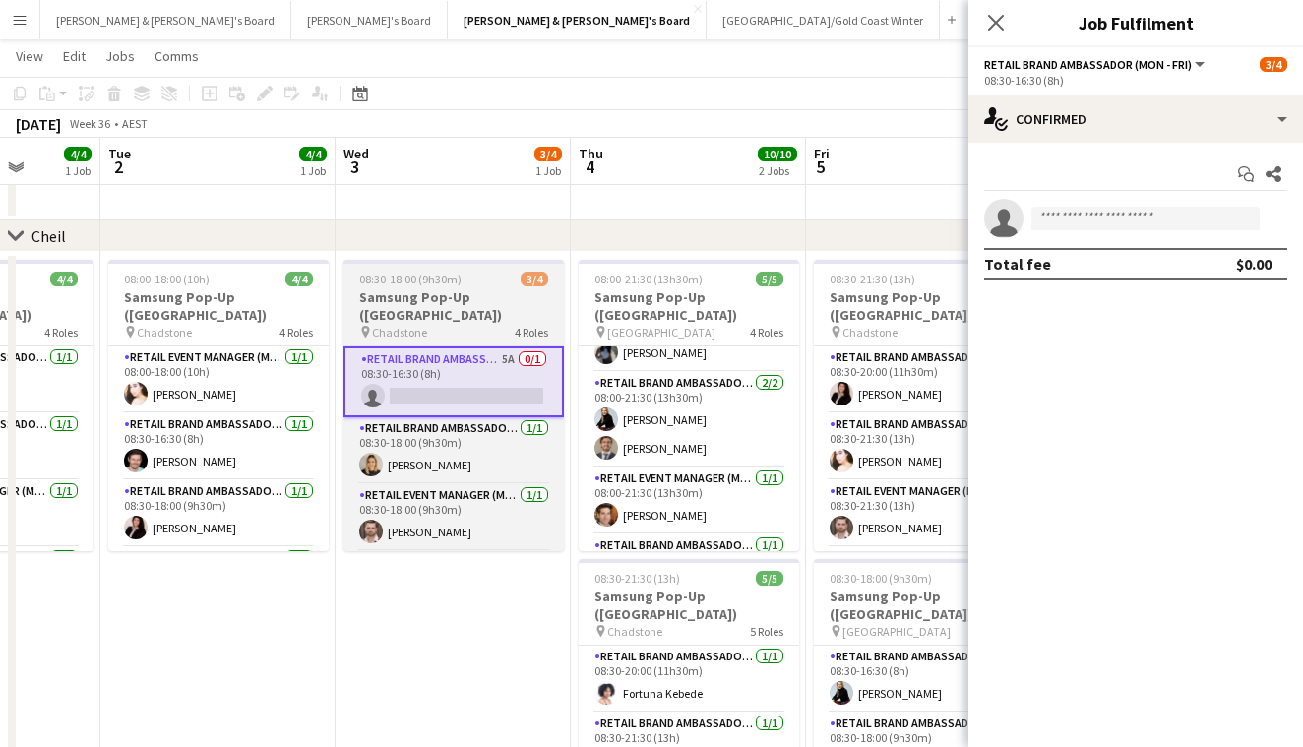
click at [460, 308] on h3 "Samsung Pop-Up ([GEOGRAPHIC_DATA])" at bounding box center [453, 305] width 220 height 35
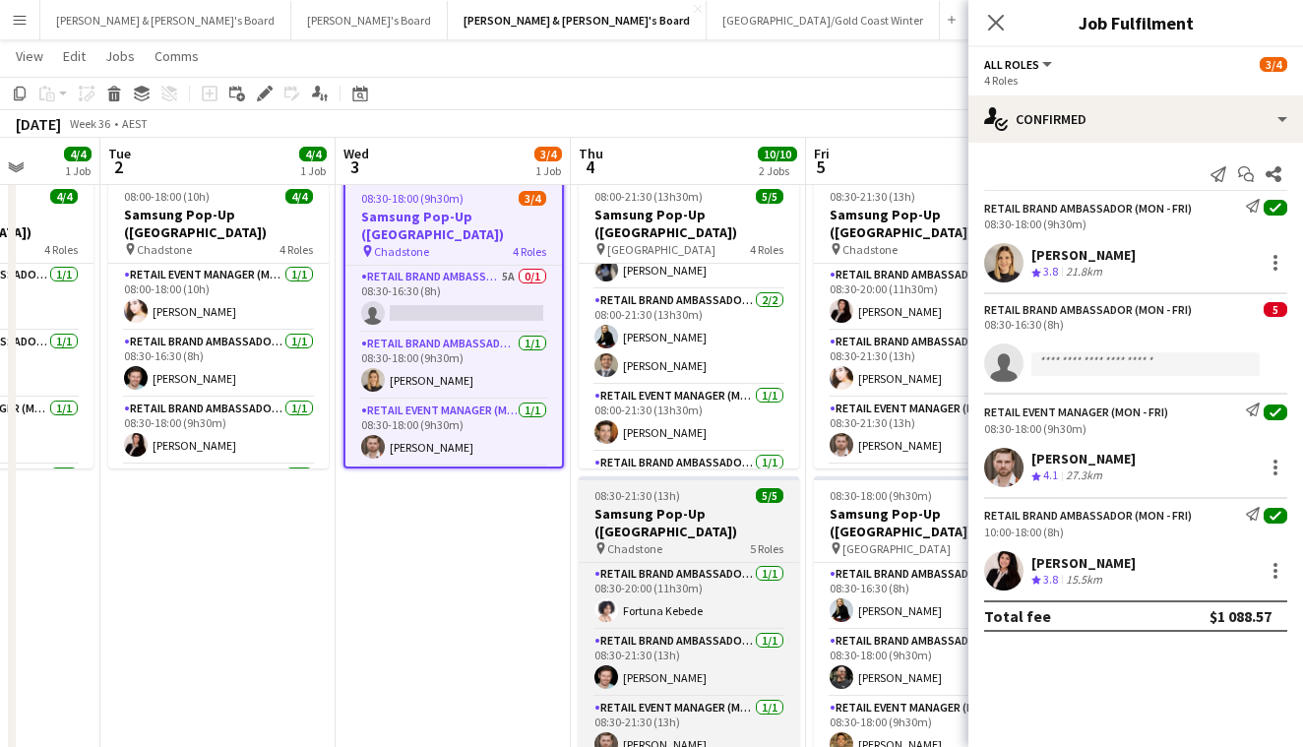
scroll to position [0, 606]
click at [719, 533] on h3 "Samsung Pop-Up ([GEOGRAPHIC_DATA])" at bounding box center [688, 522] width 220 height 35
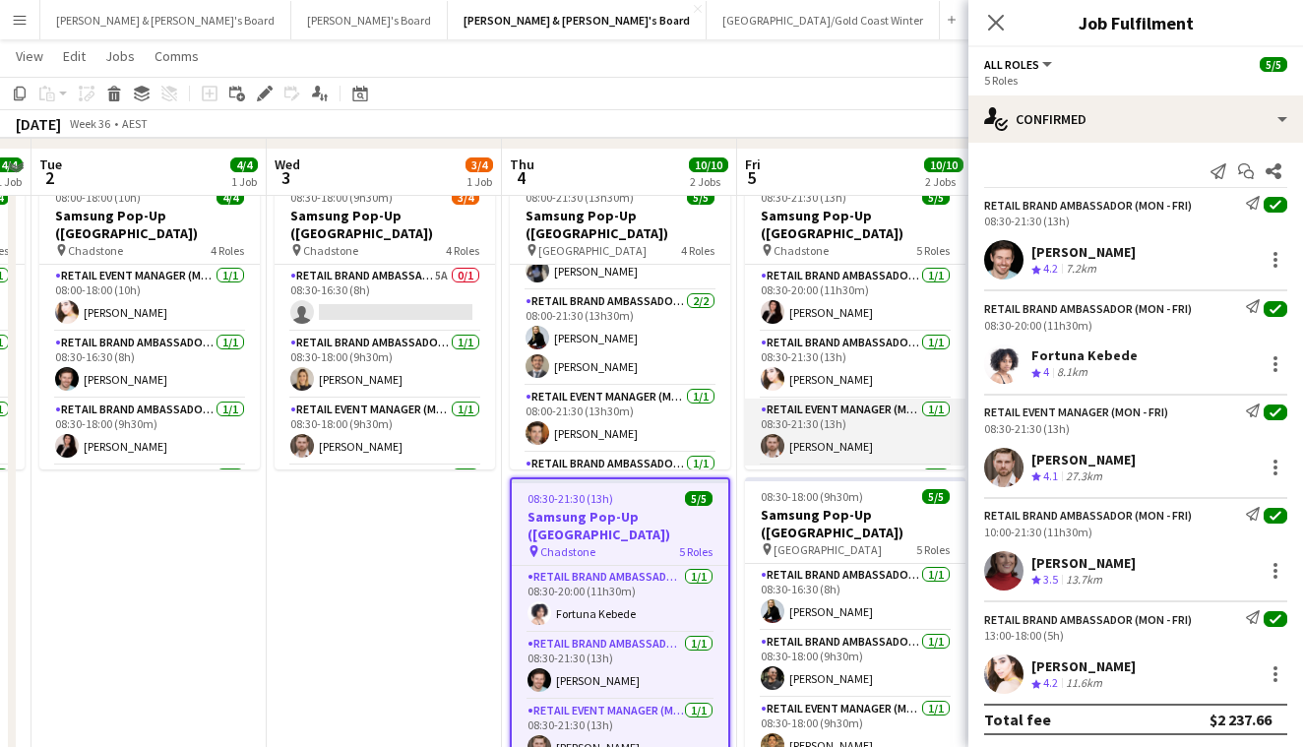
scroll to position [1564, 0]
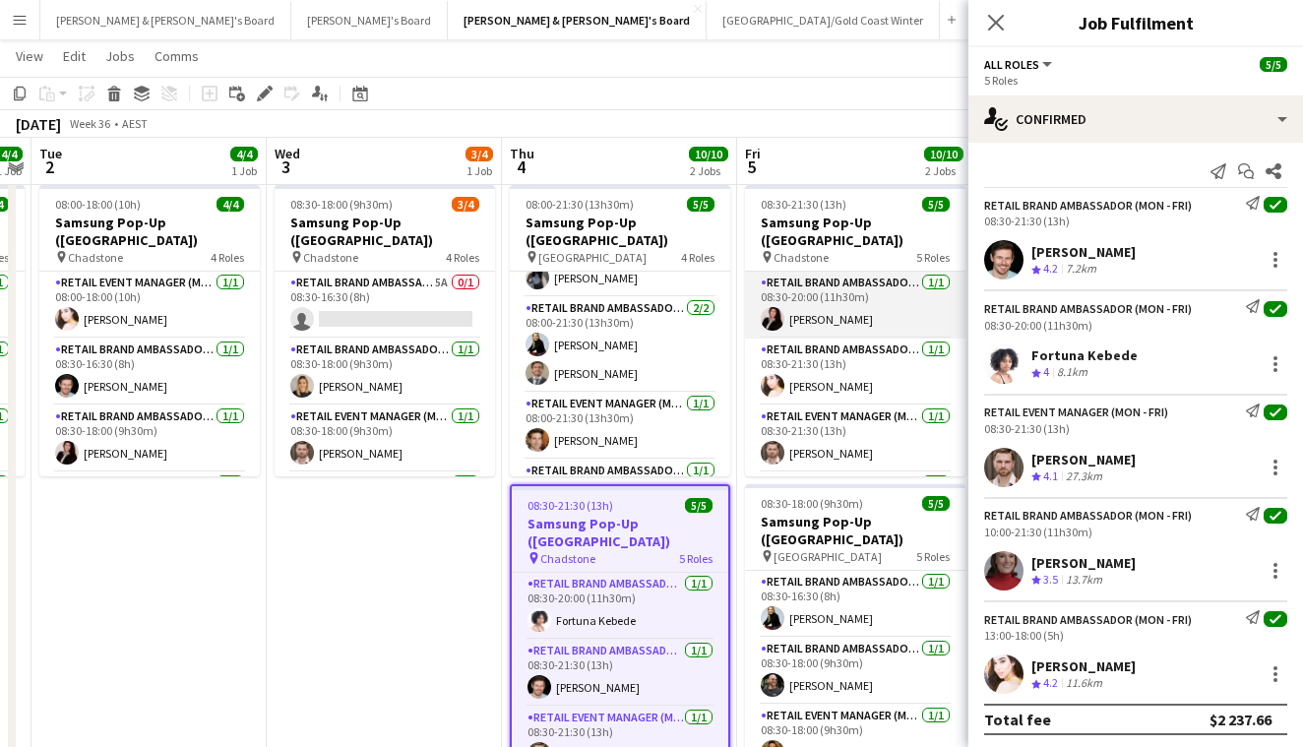
click at [804, 293] on app-card-role "RETAIL Brand Ambassador (Mon - Fri) 1/1 08:30-20:00 (11h30m) Angie Osorio" at bounding box center [855, 305] width 220 height 67
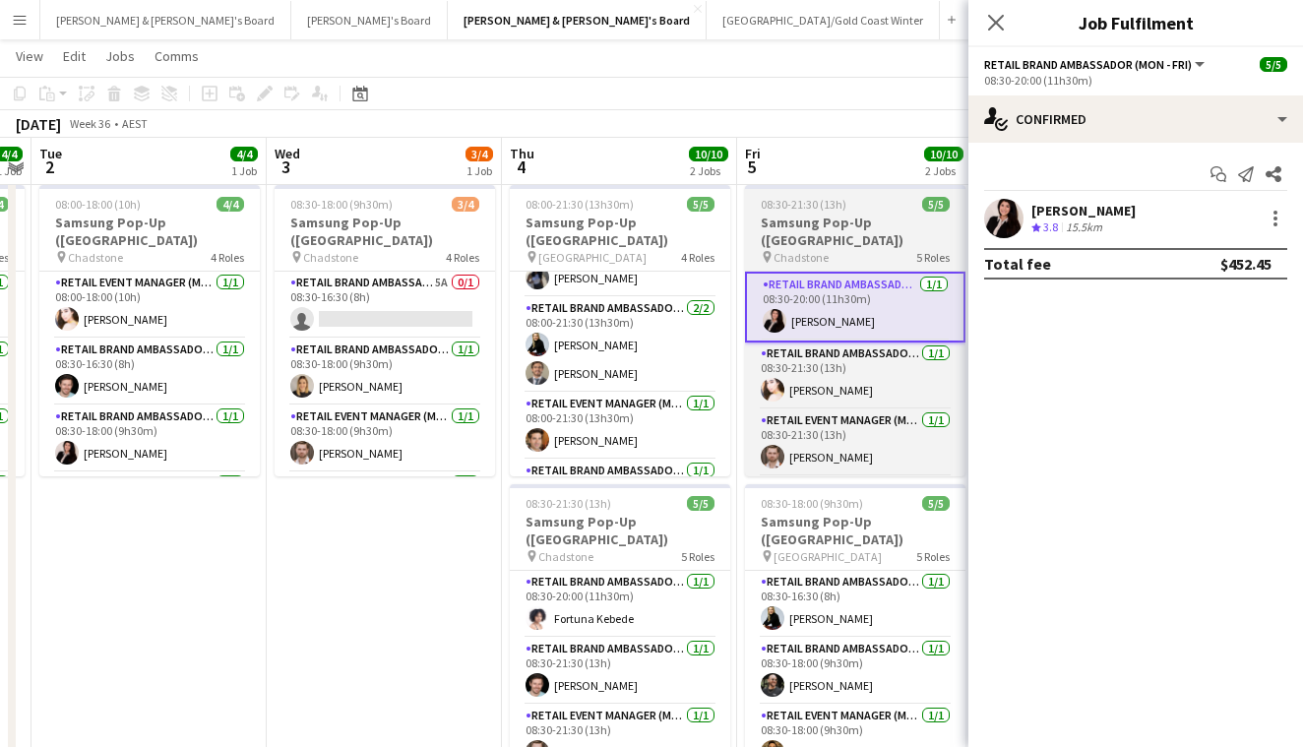
click at [873, 238] on h3 "Samsung Pop-Up ([GEOGRAPHIC_DATA])" at bounding box center [855, 231] width 220 height 35
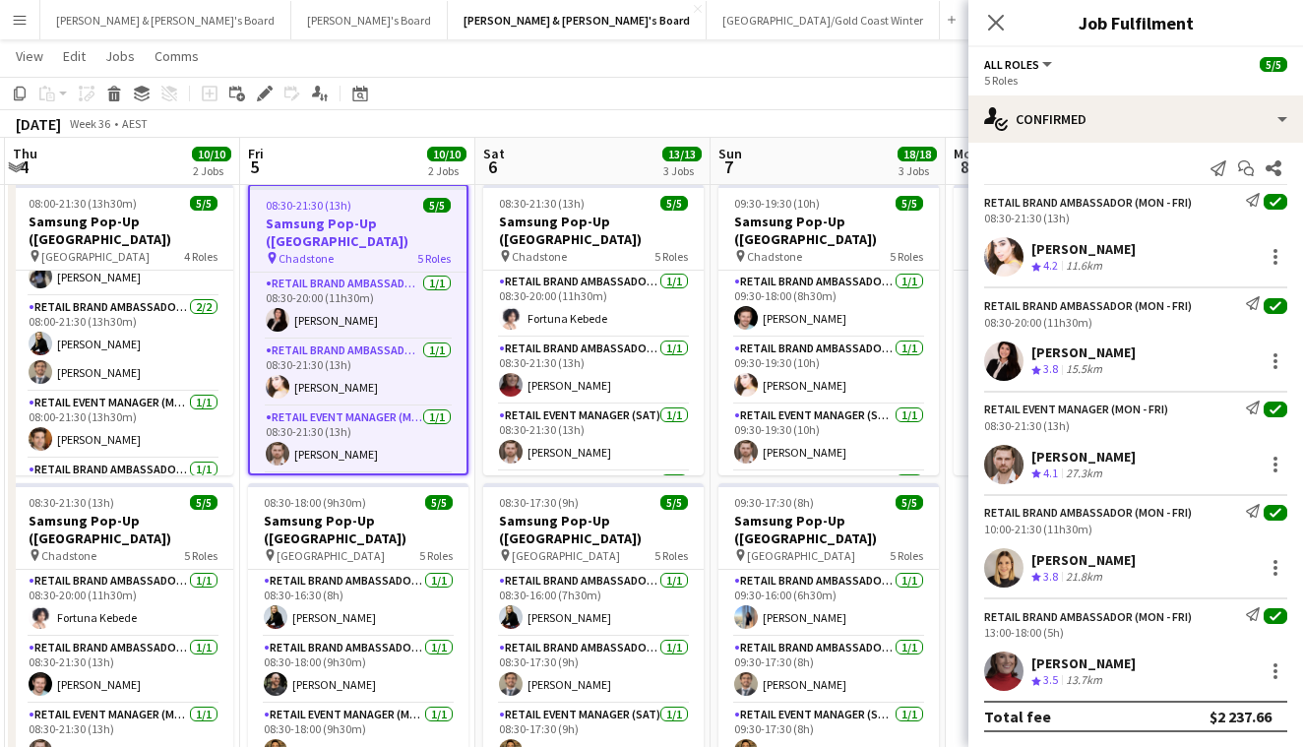
scroll to position [0, 703]
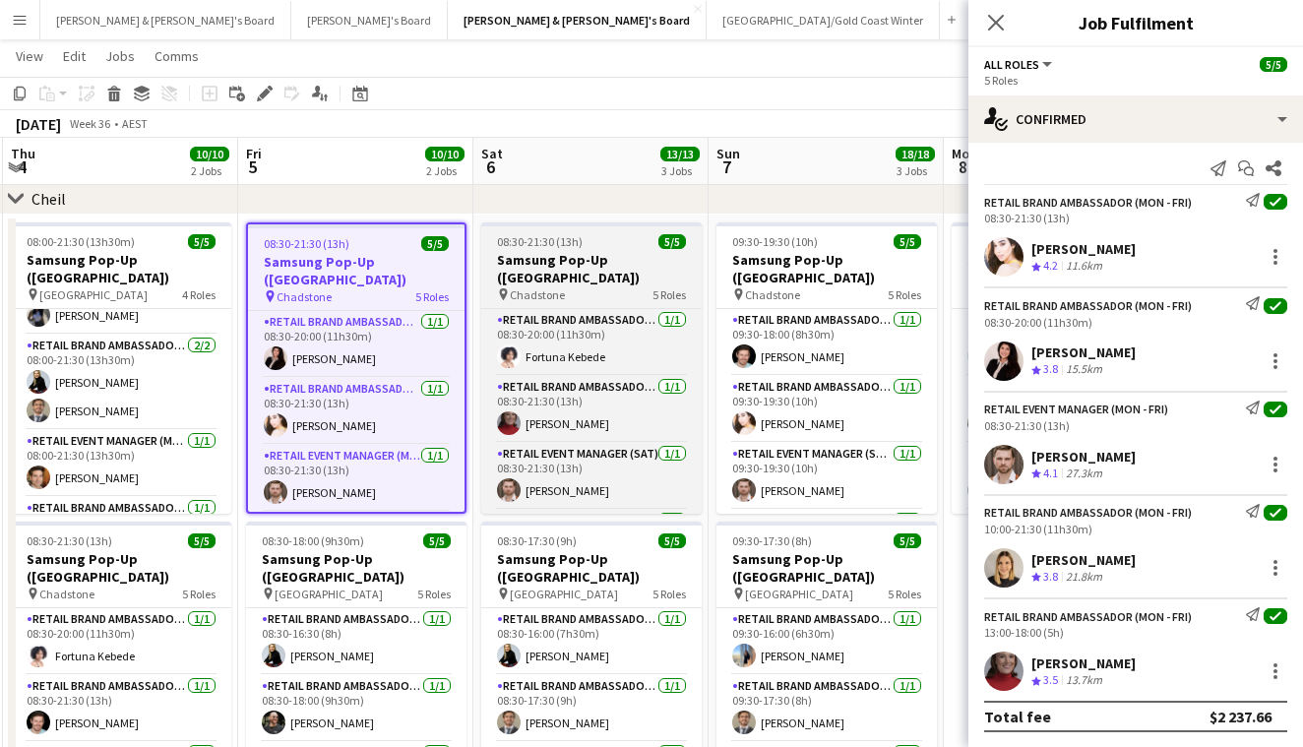
click at [611, 288] on div "pin Chadstone 5 Roles" at bounding box center [591, 294] width 220 height 16
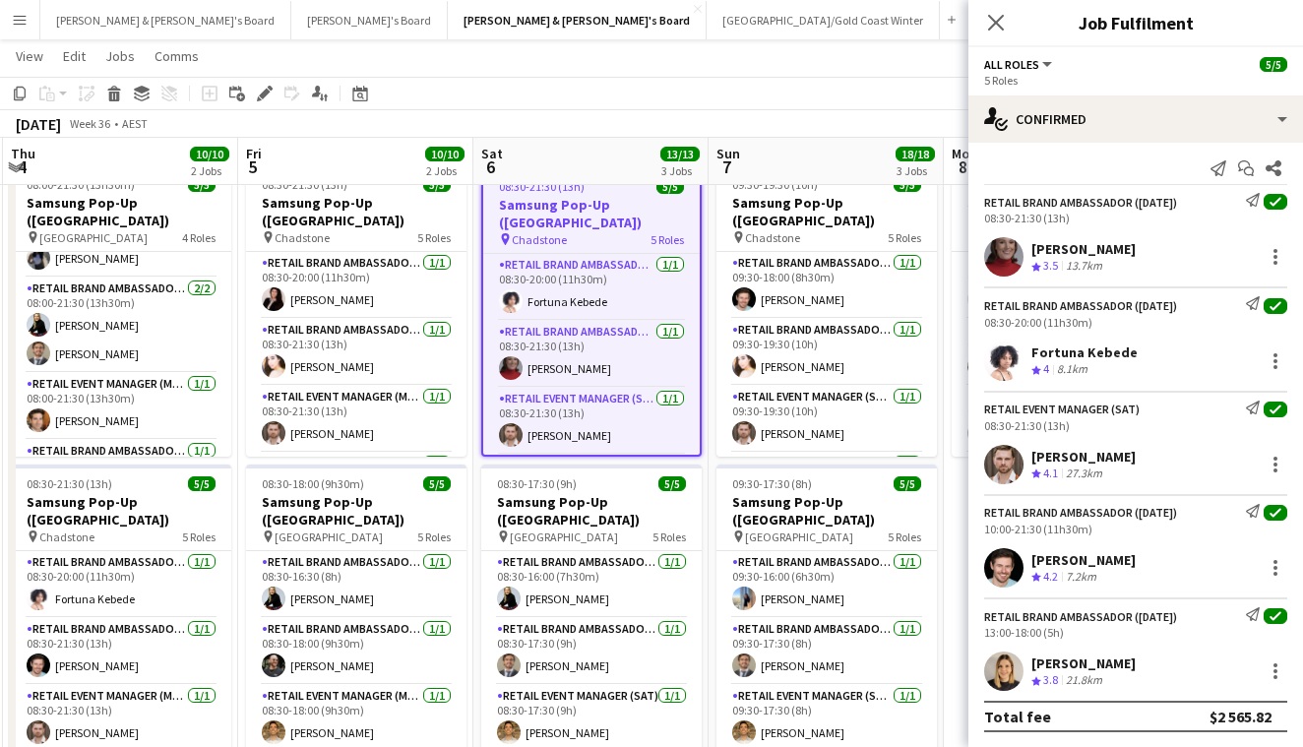
scroll to position [1, 0]
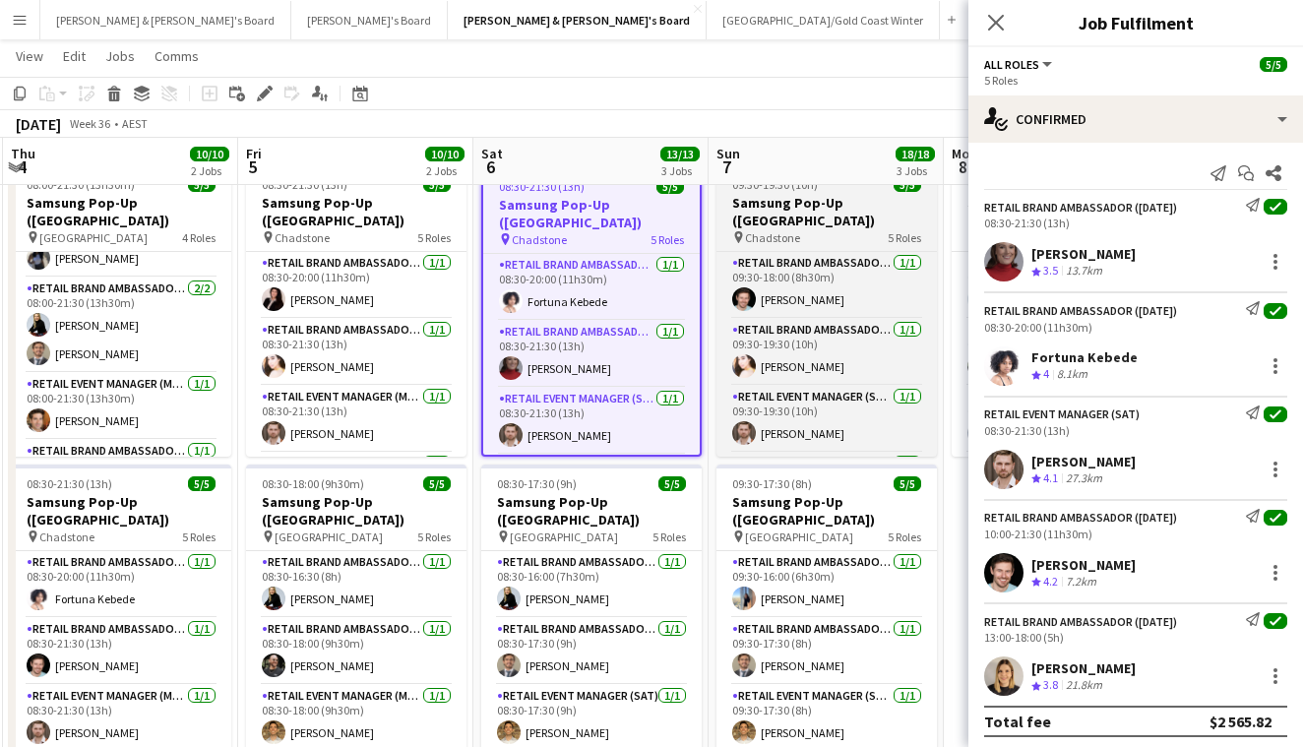
click at [868, 234] on div "pin Chadstone 5 Roles" at bounding box center [826, 237] width 220 height 16
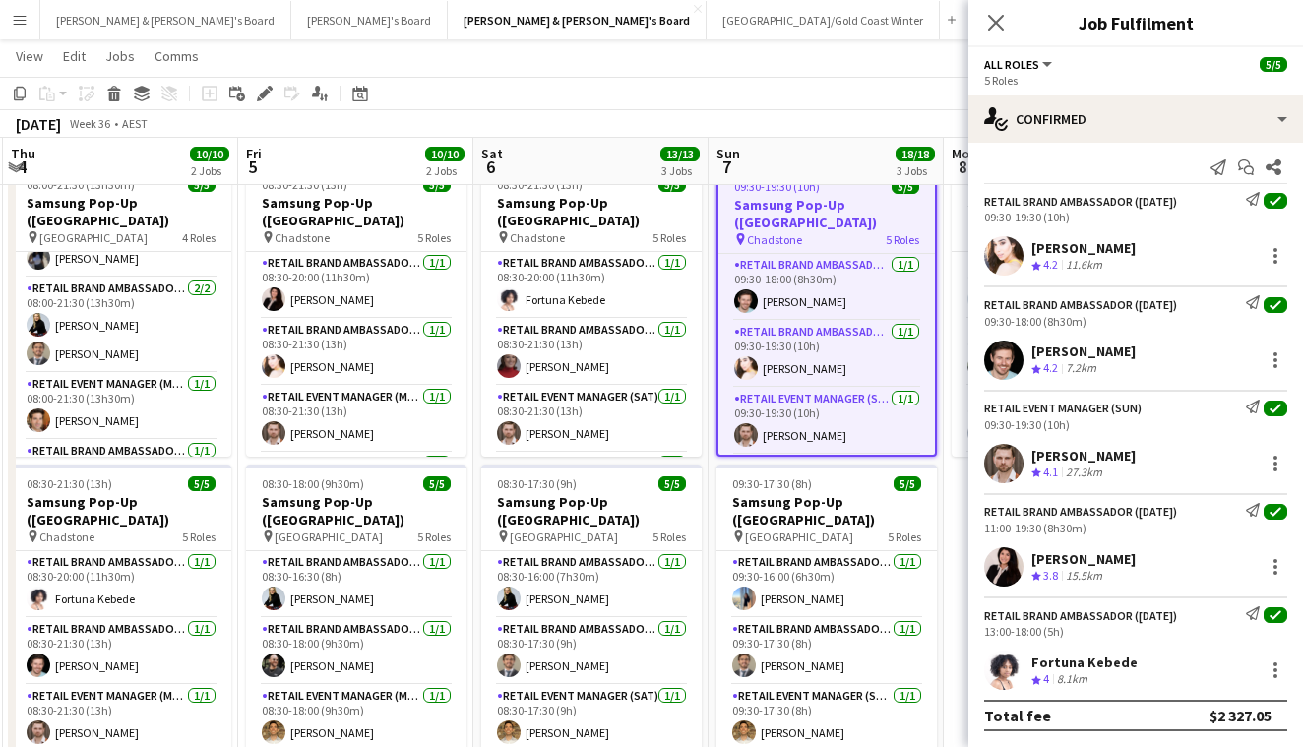
scroll to position [6, 0]
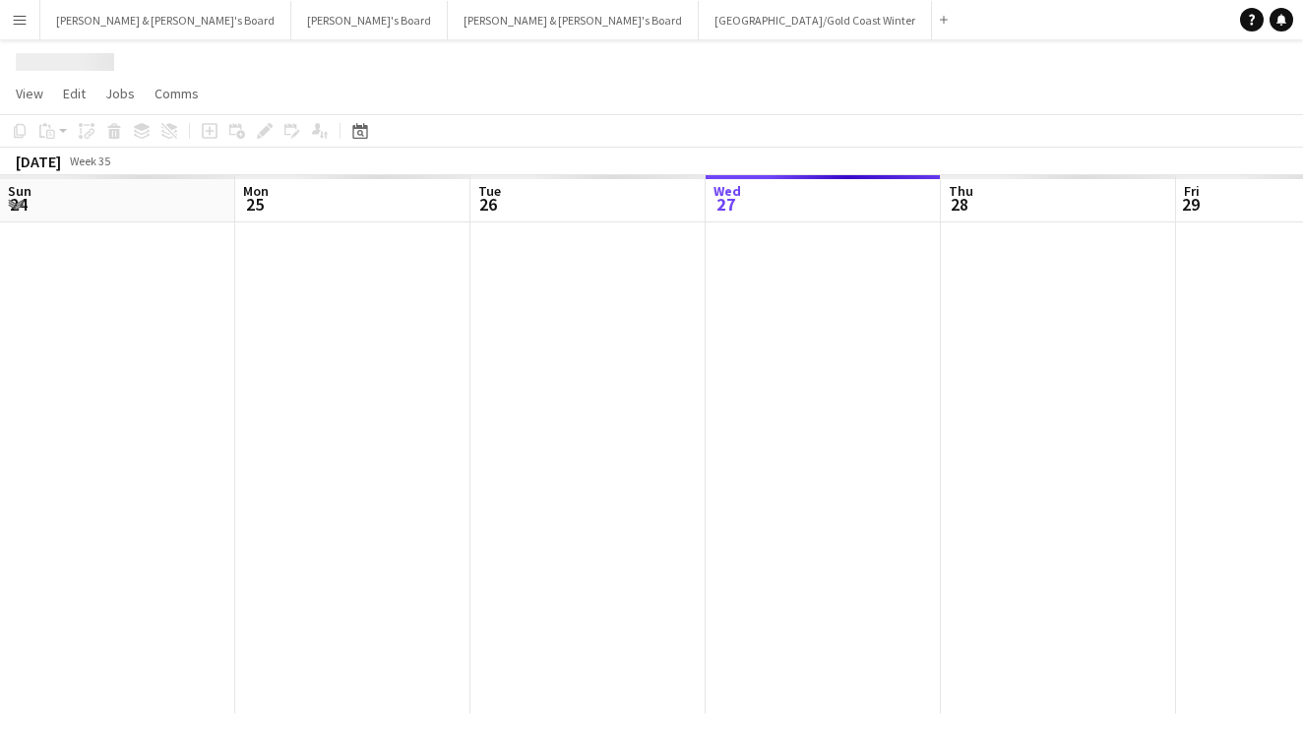
scroll to position [0, 470]
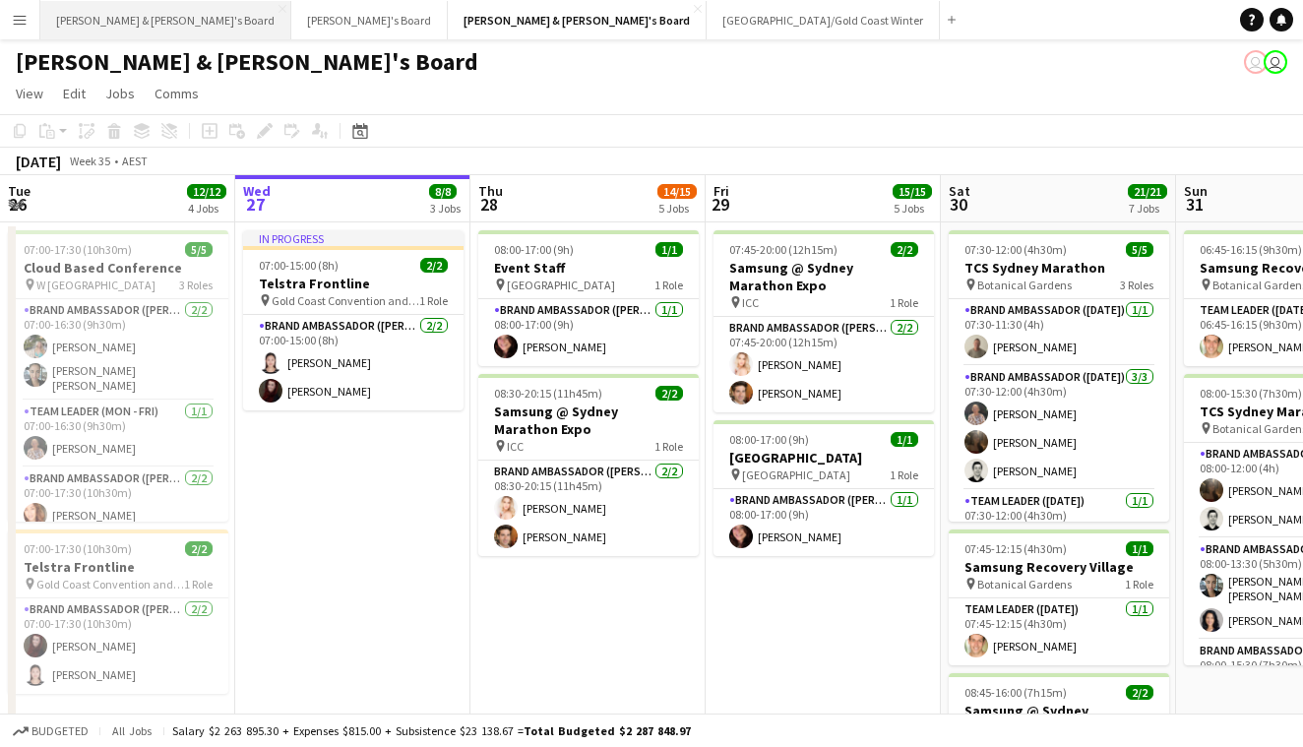
click at [81, 17] on button "[PERSON_NAME] & [PERSON_NAME]'s Board Close" at bounding box center [165, 20] width 251 height 38
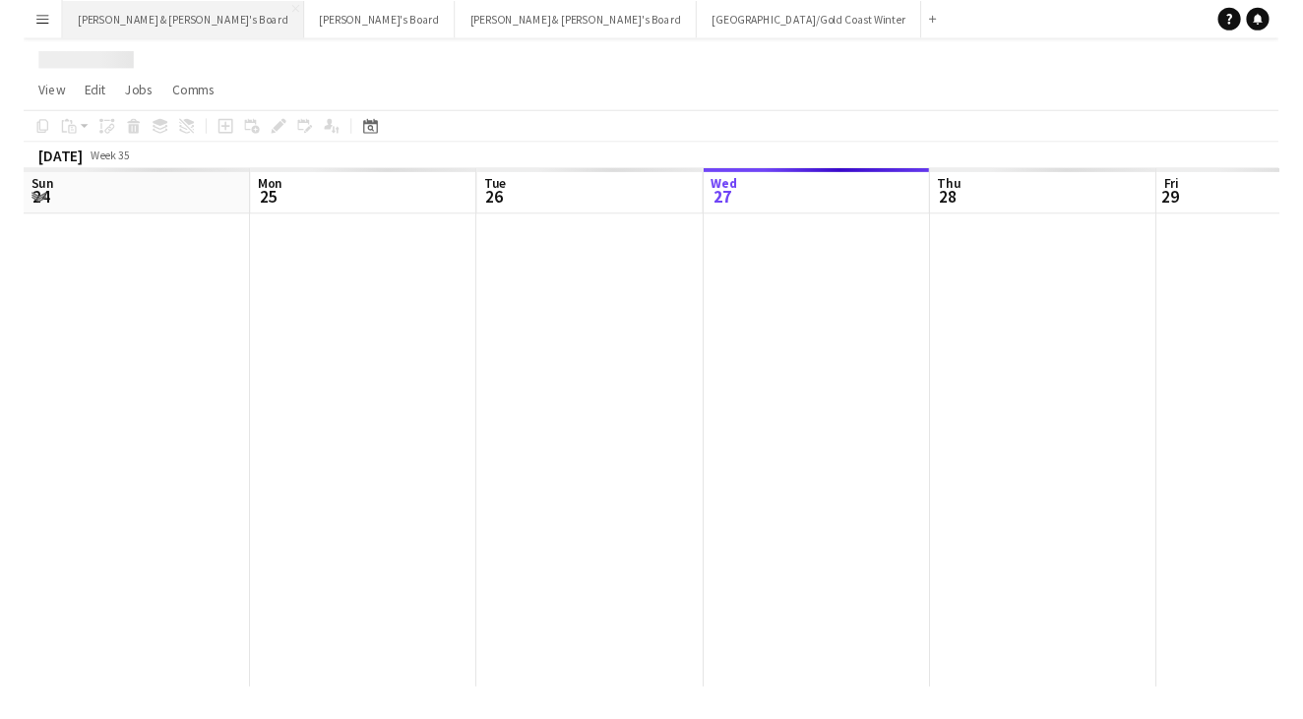
scroll to position [0, 470]
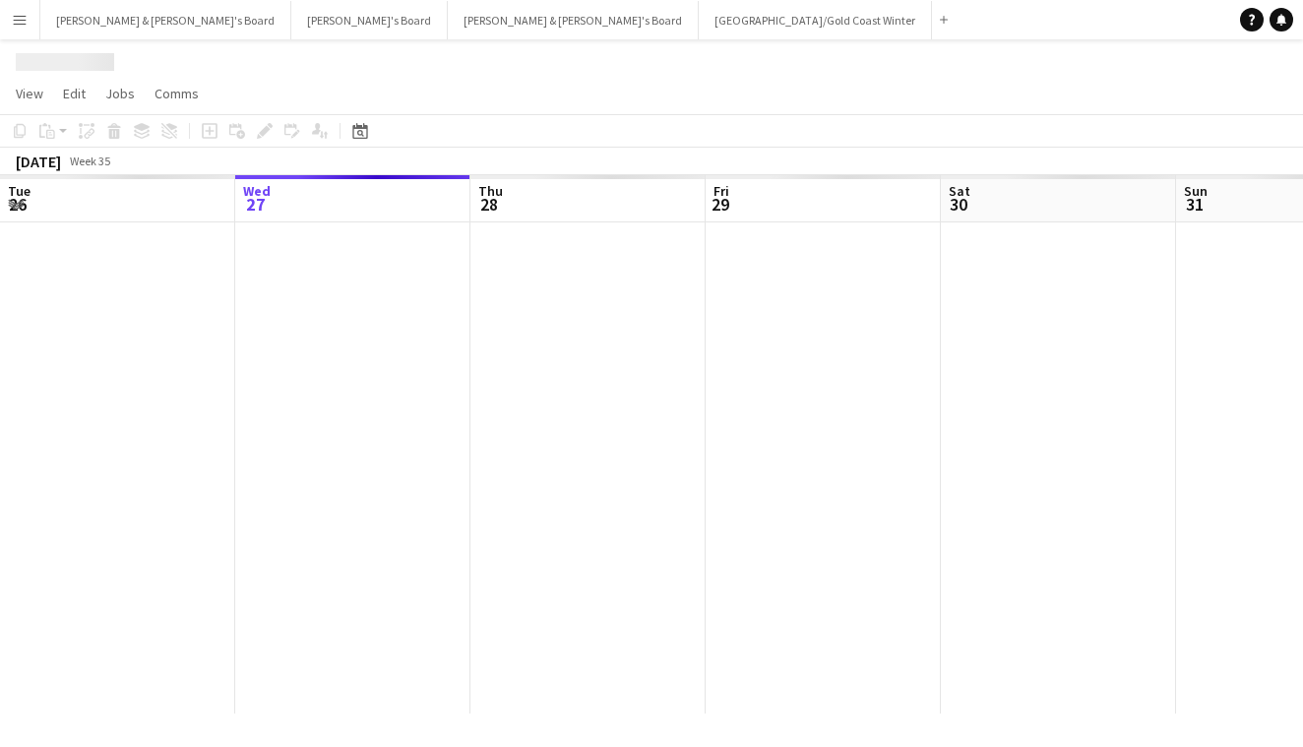
click at [36, 21] on button "Menu" at bounding box center [19, 19] width 39 height 39
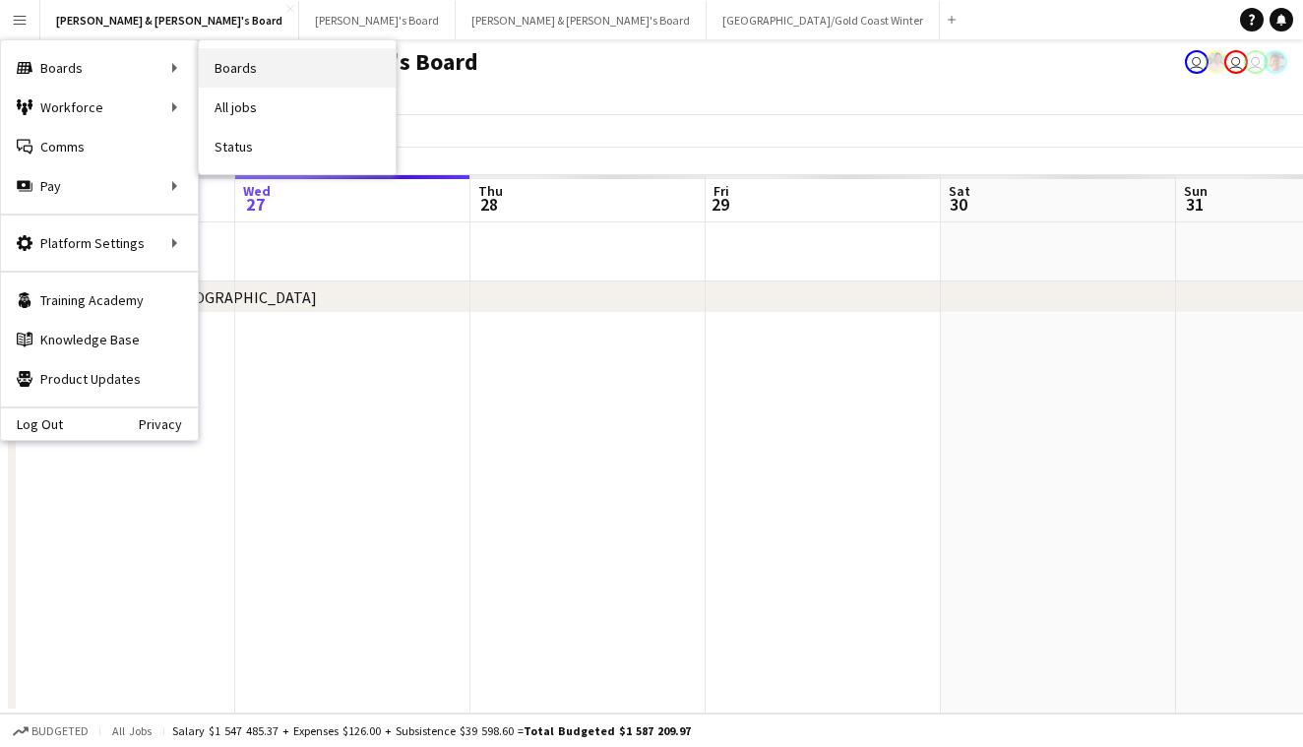
click at [236, 73] on link "Boards" at bounding box center [297, 67] width 197 height 39
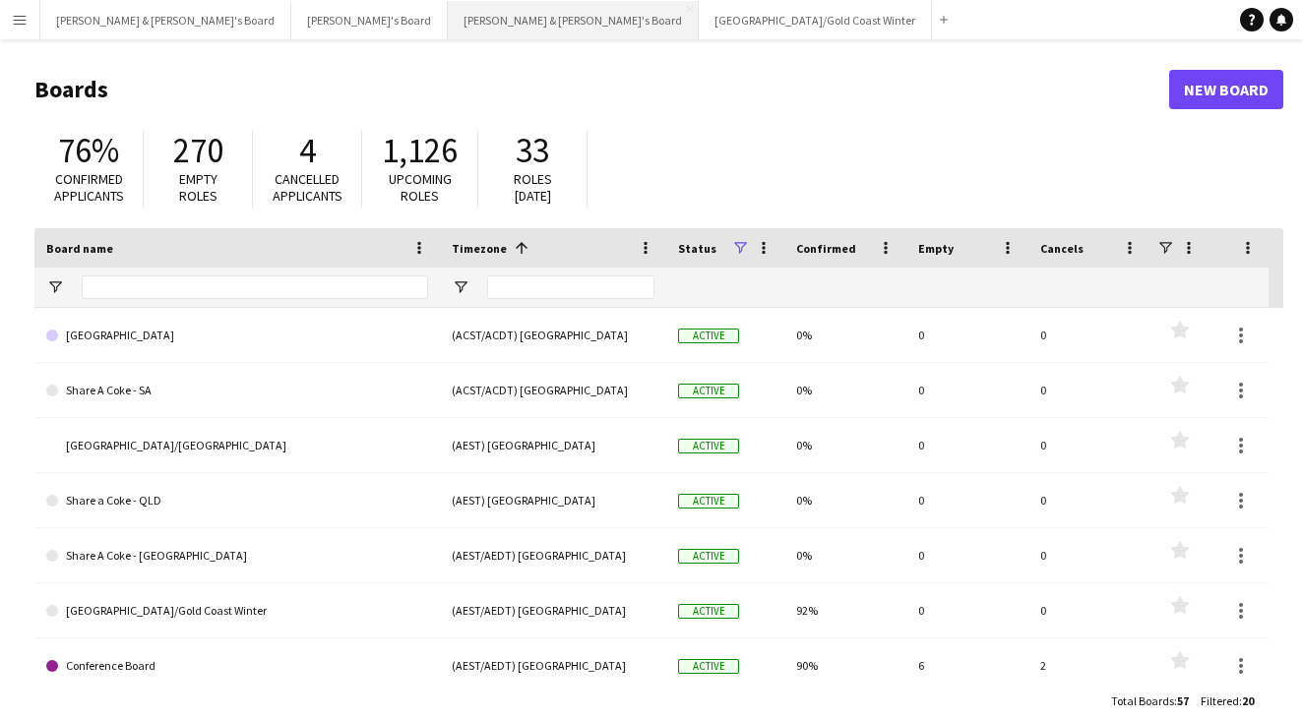
click at [448, 24] on button "Neil & Jenny's Board Close" at bounding box center [573, 20] width 251 height 38
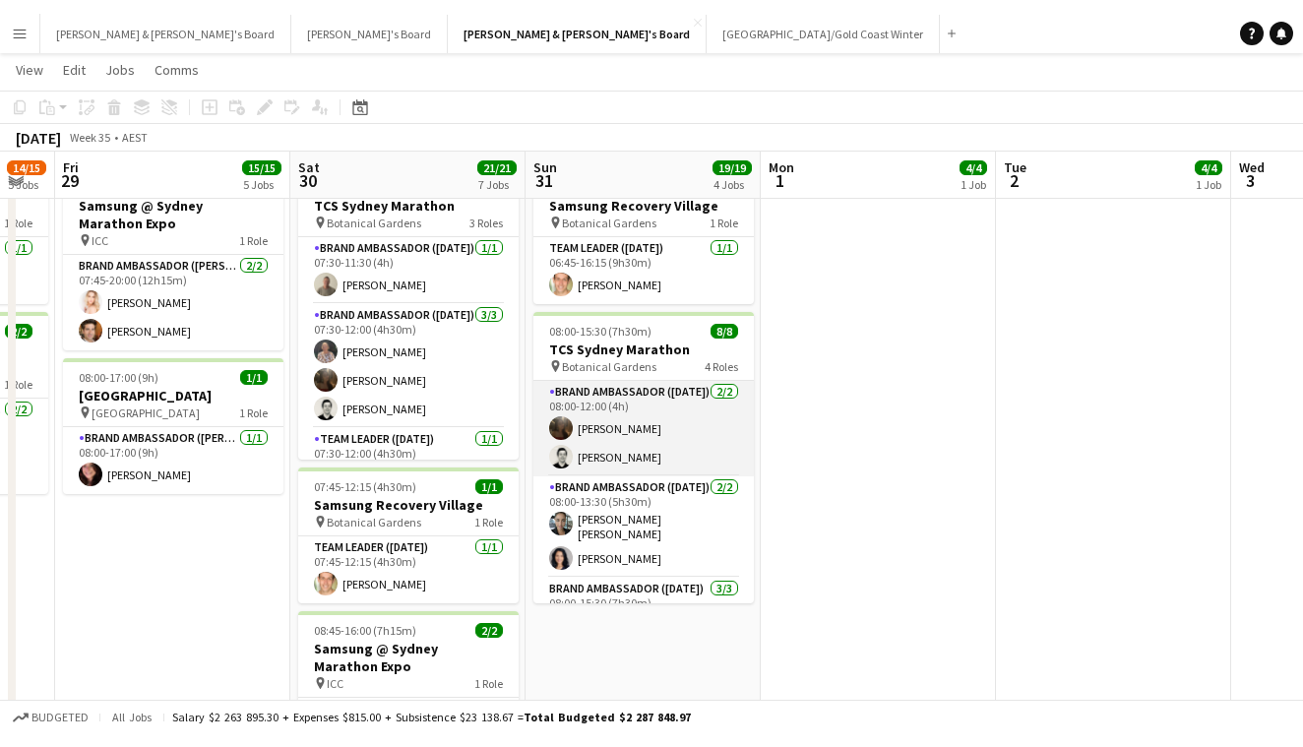
scroll to position [0, 404]
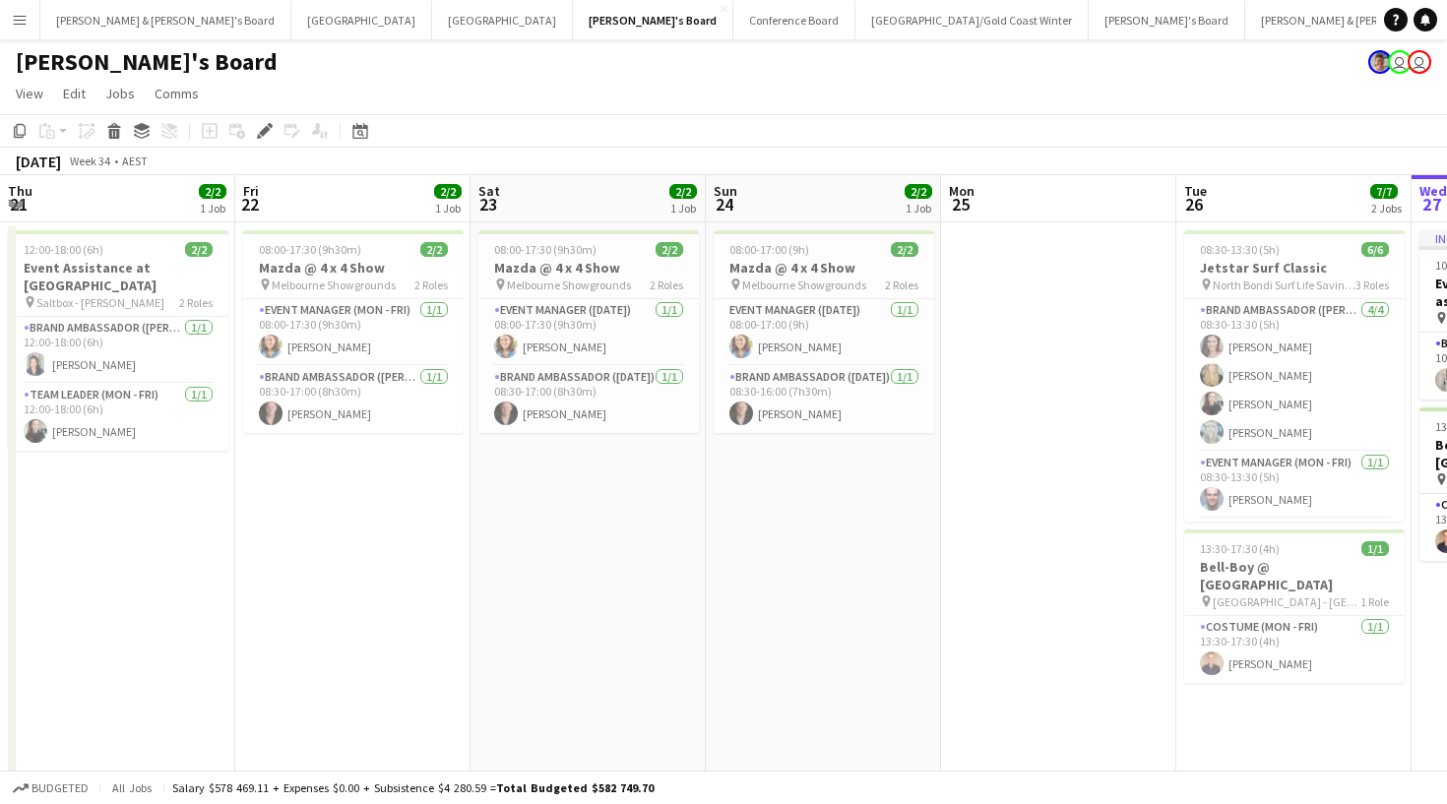
scroll to position [0, 788]
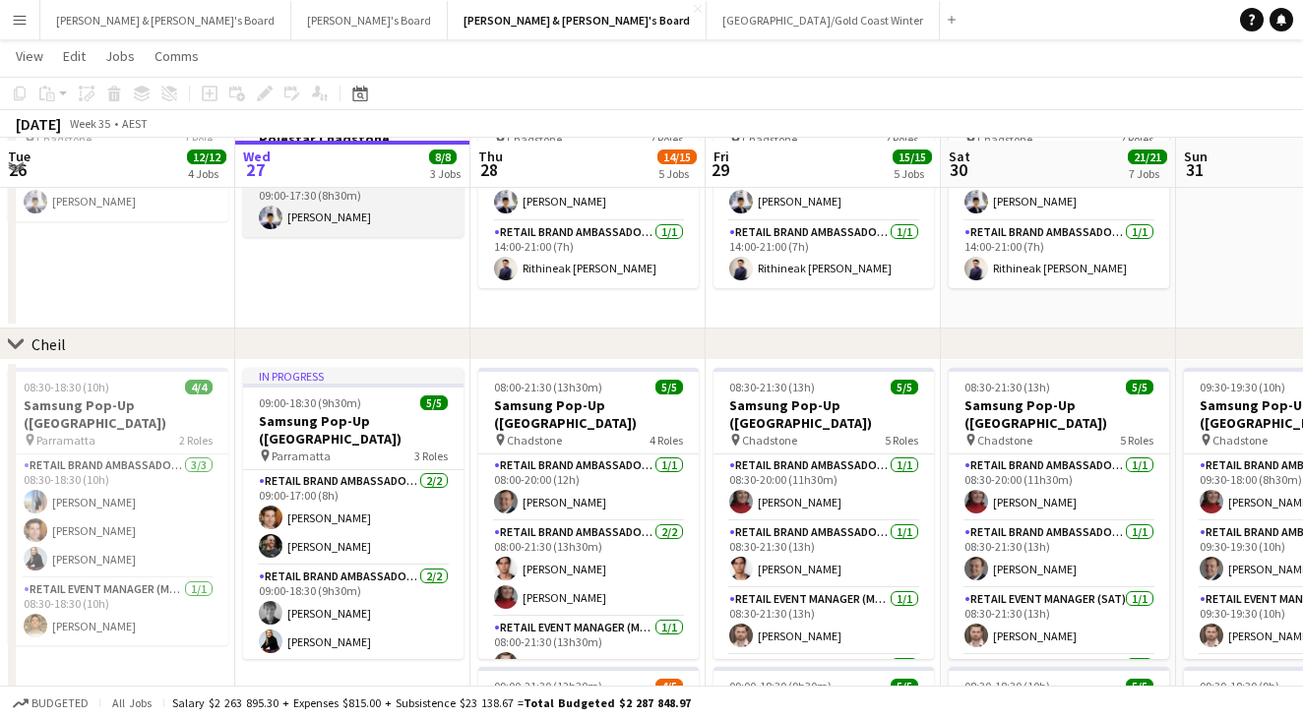
scroll to position [1376, 0]
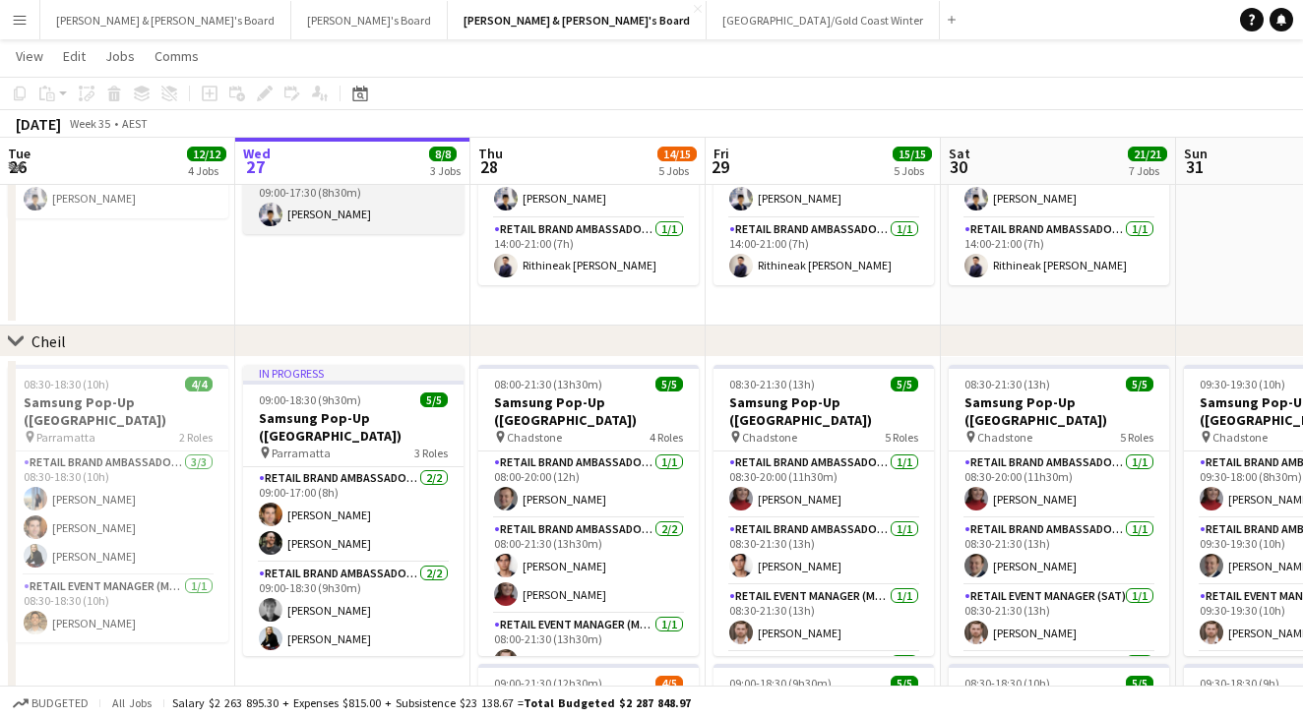
click at [380, 225] on app-card-role "RETAIL Brand Ambassador (Mon - Fri) 1/1 09:00-17:30 (8h30m) Aldy Putra" at bounding box center [353, 200] width 220 height 67
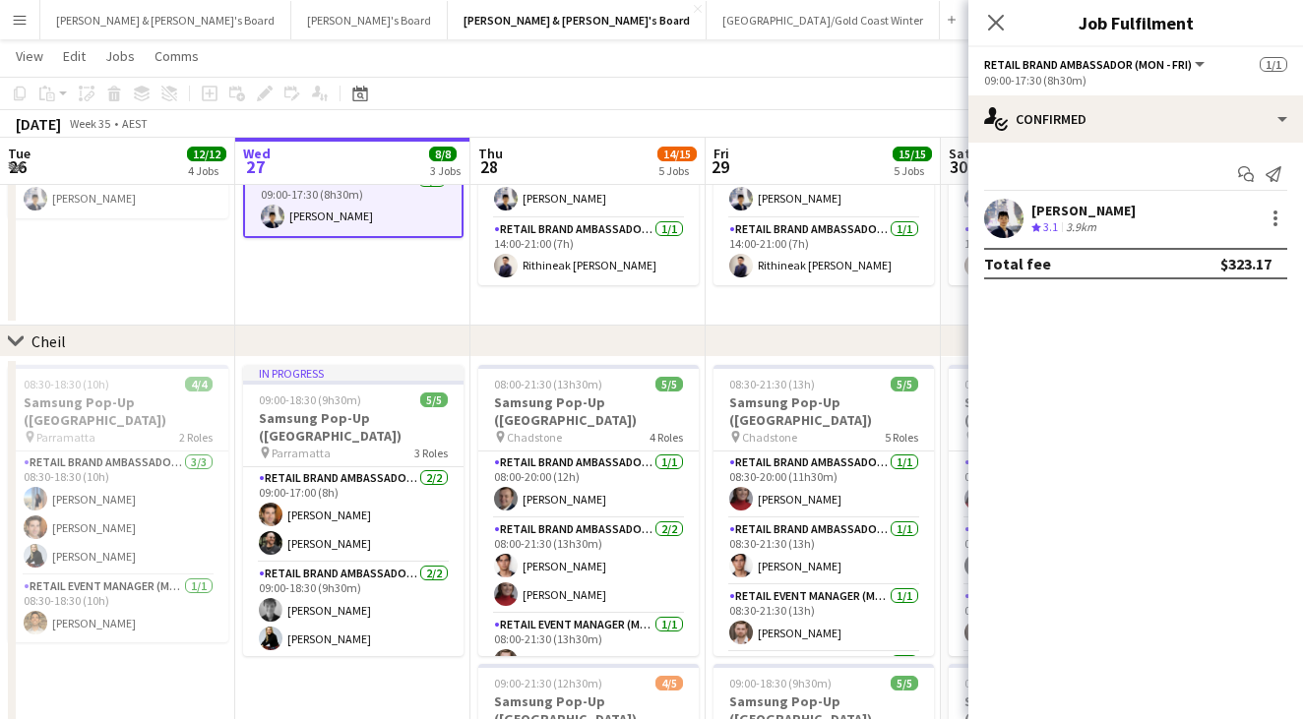
click at [995, 213] on app-user-avatar at bounding box center [1003, 218] width 39 height 39
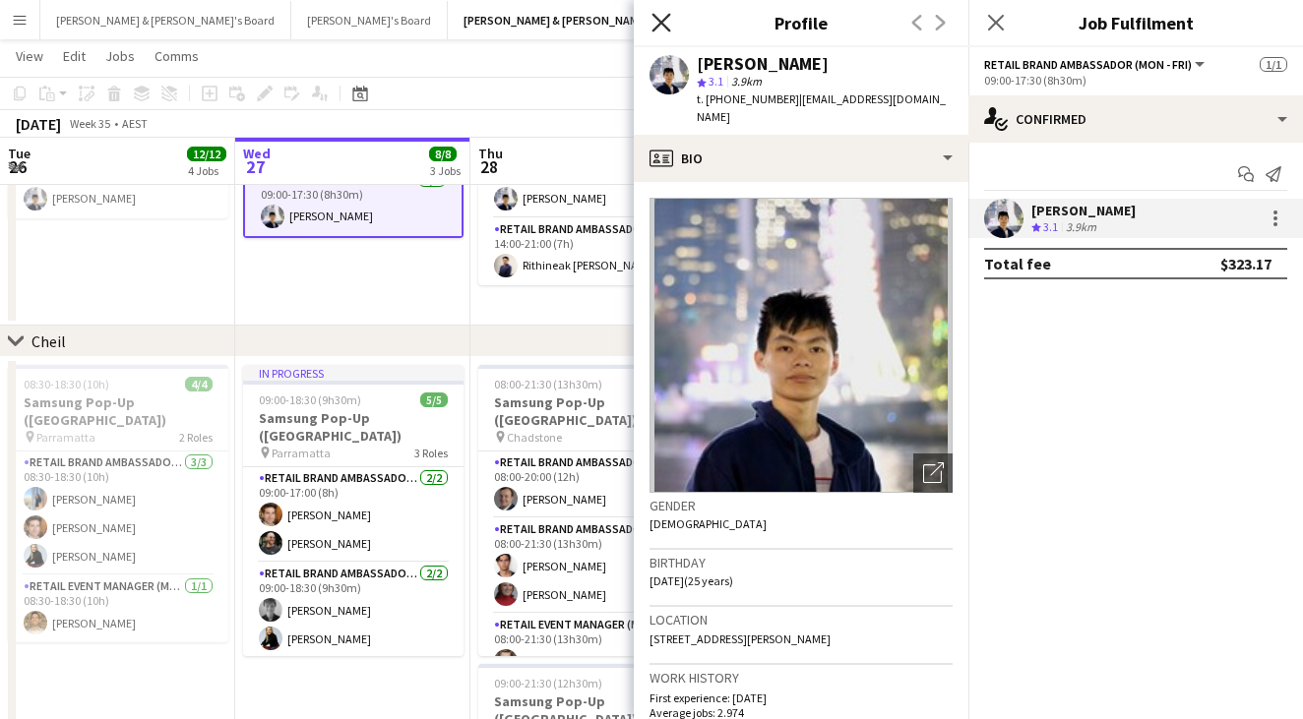
click at [662, 29] on icon "Close pop-in" at bounding box center [660, 22] width 19 height 19
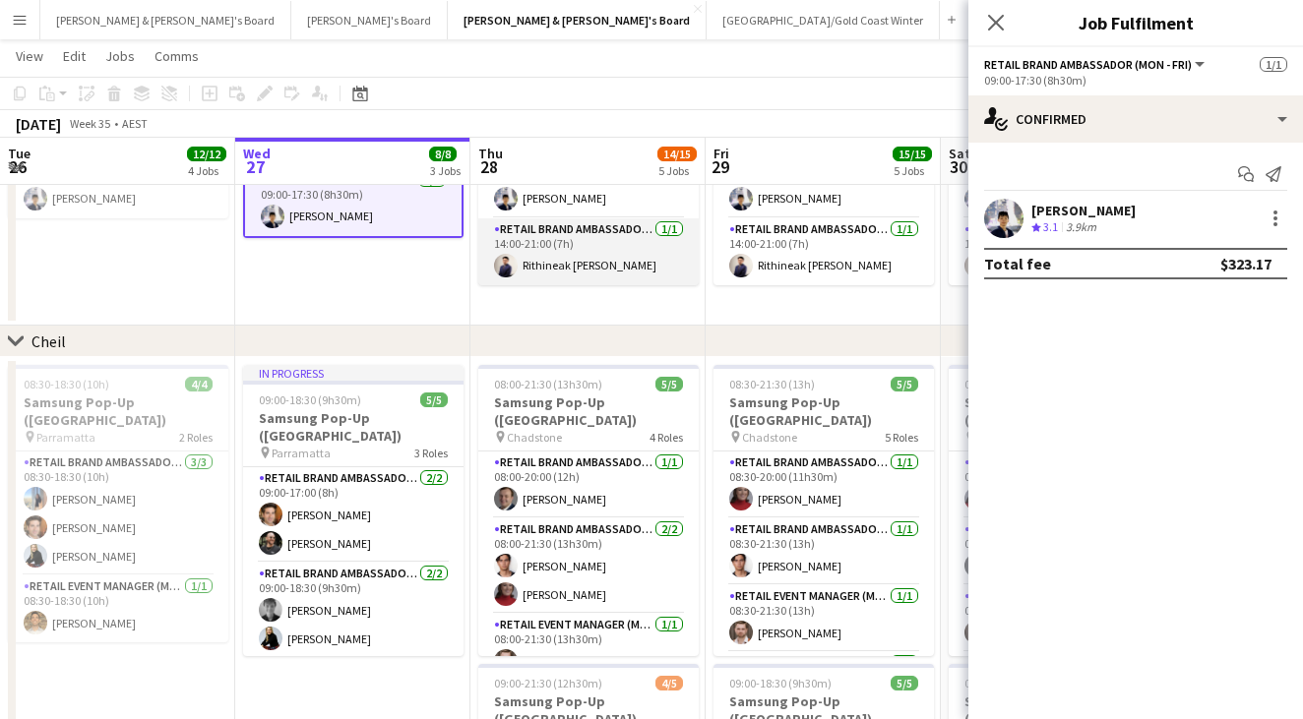
click at [530, 234] on app-card-role "RETAIL Brand Ambassador (Mon - Fri) 1/1 14:00-21:00 (7h) Rithineak Vuthy" at bounding box center [588, 251] width 220 height 67
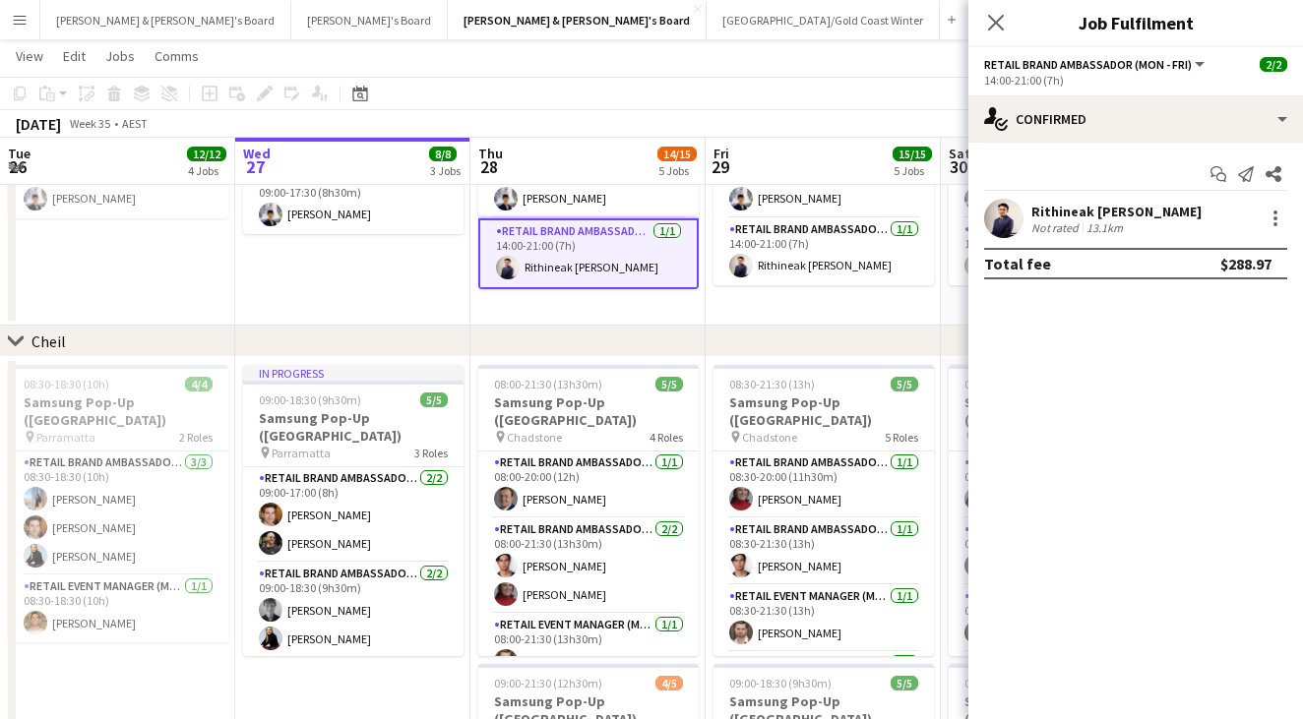
click at [1007, 231] on app-user-avatar at bounding box center [1003, 218] width 39 height 39
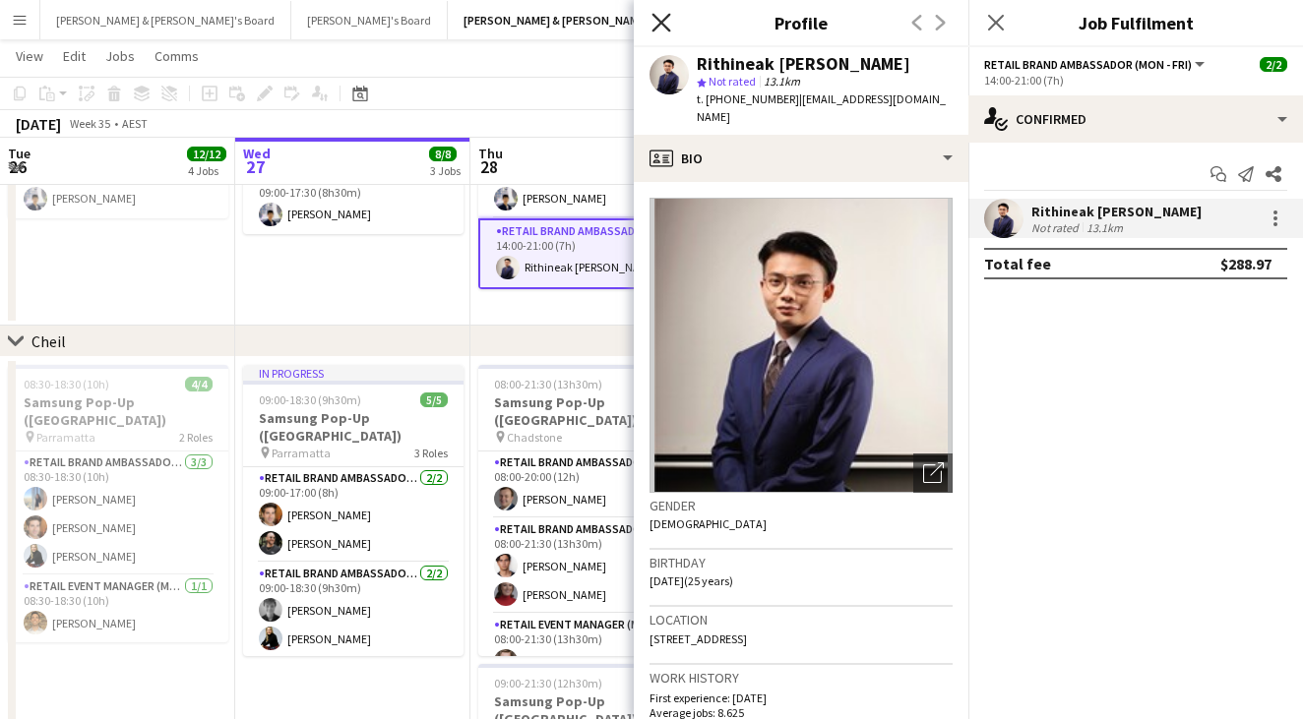
click at [667, 24] on icon "Close pop-in" at bounding box center [660, 22] width 19 height 19
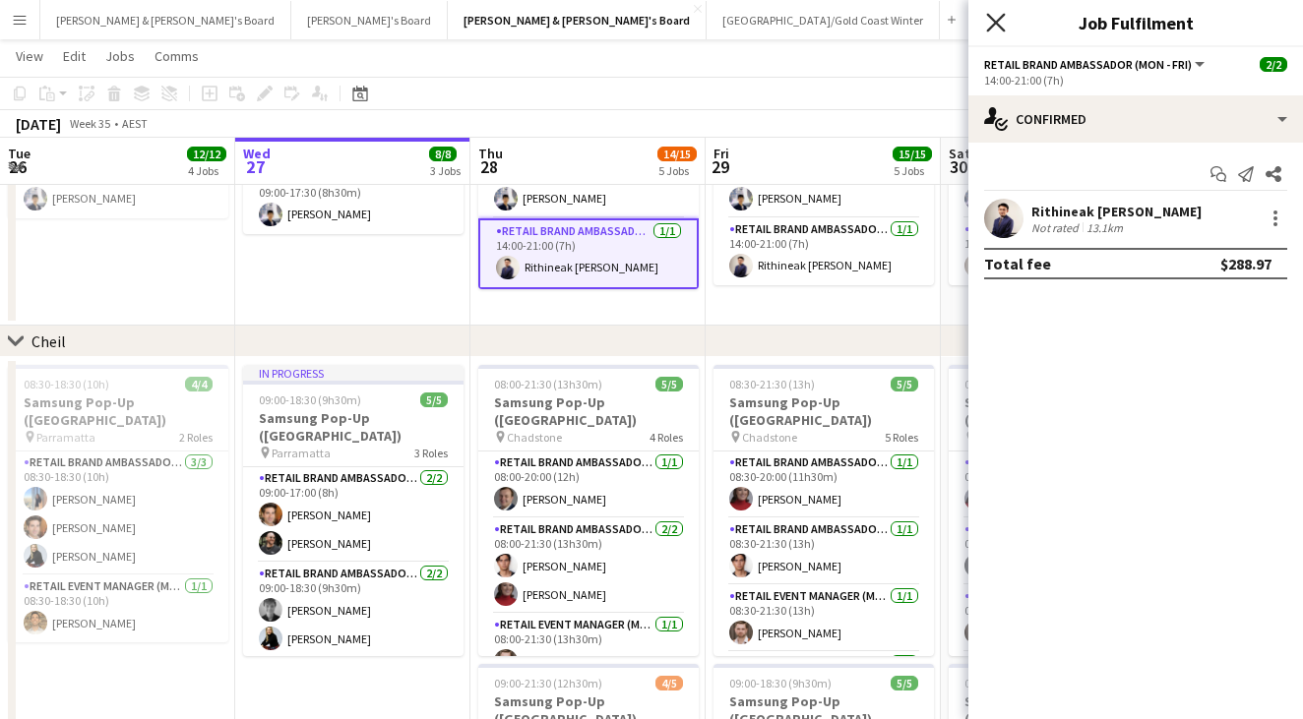
click at [1001, 18] on icon at bounding box center [995, 22] width 19 height 19
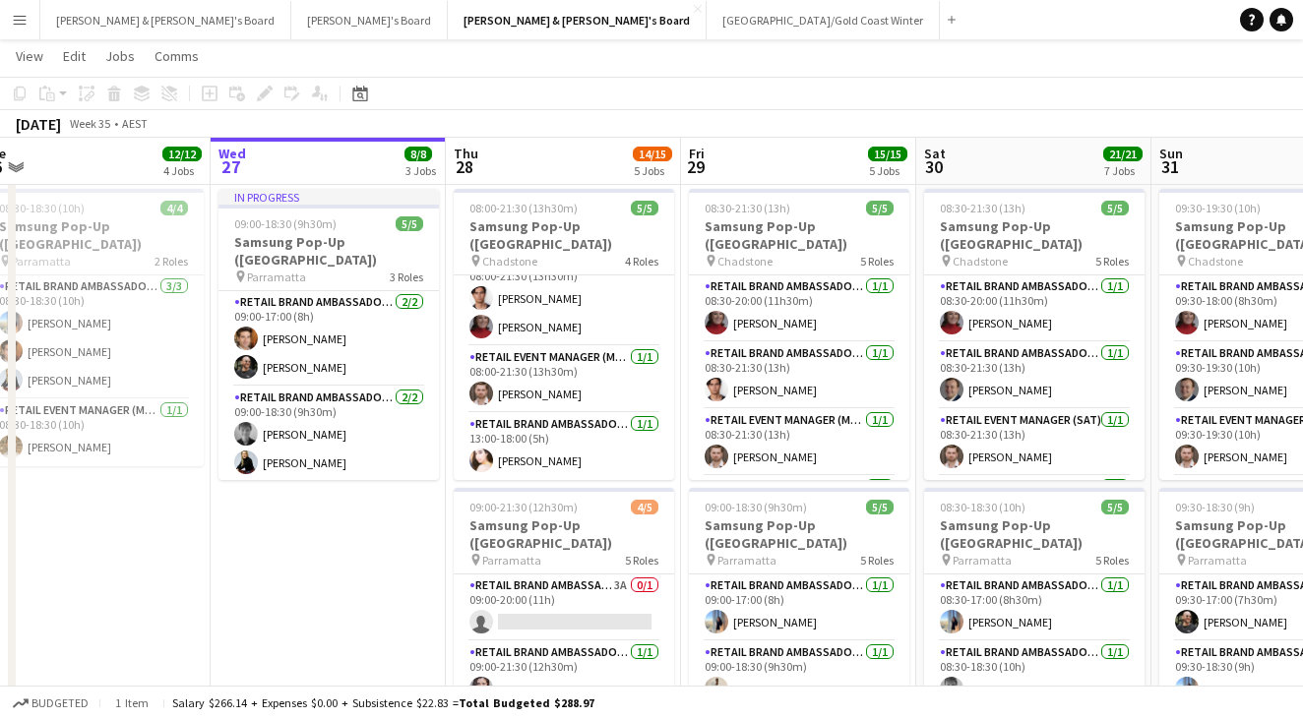
scroll to position [0, 495]
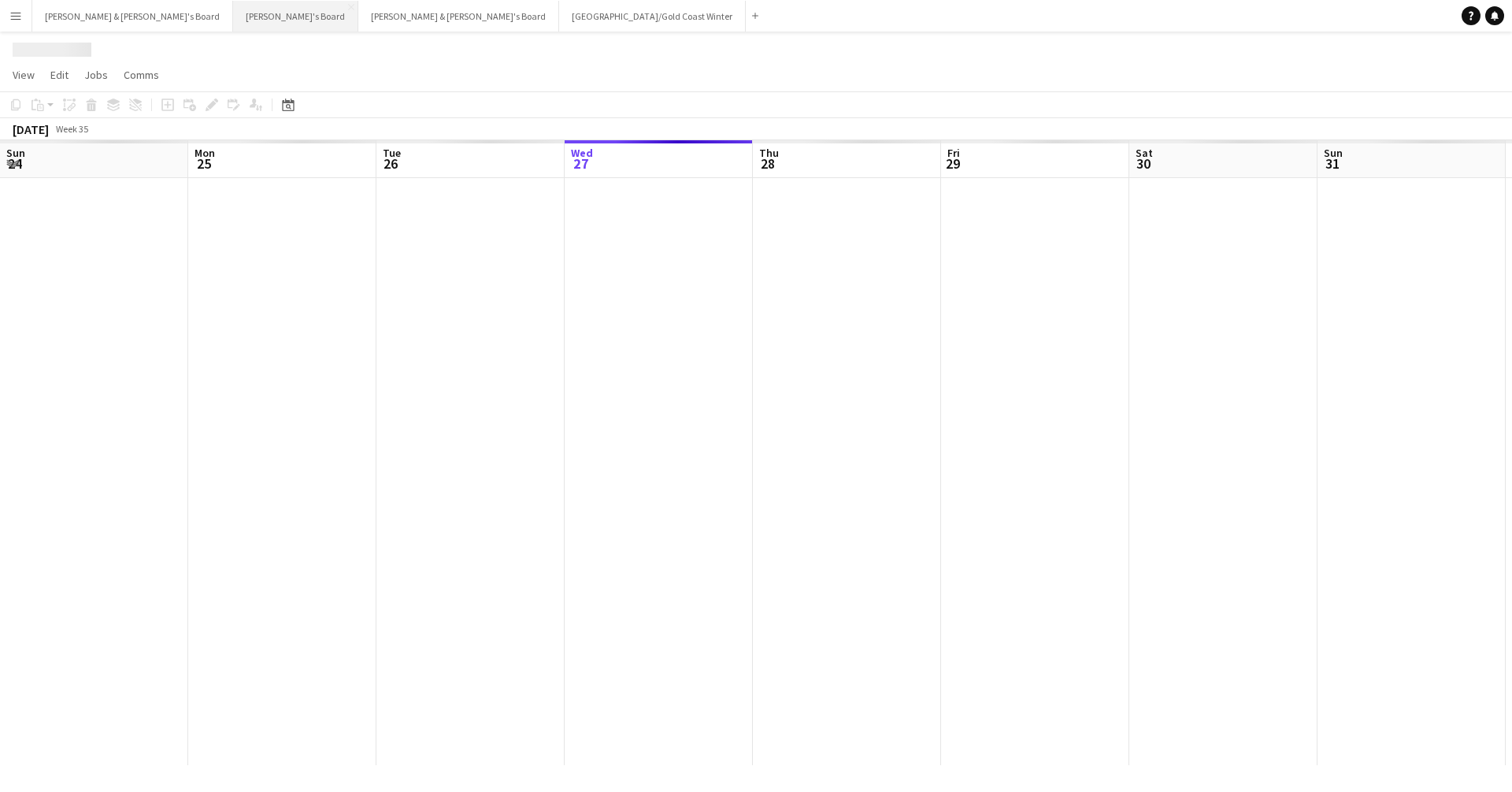
scroll to position [0, 376]
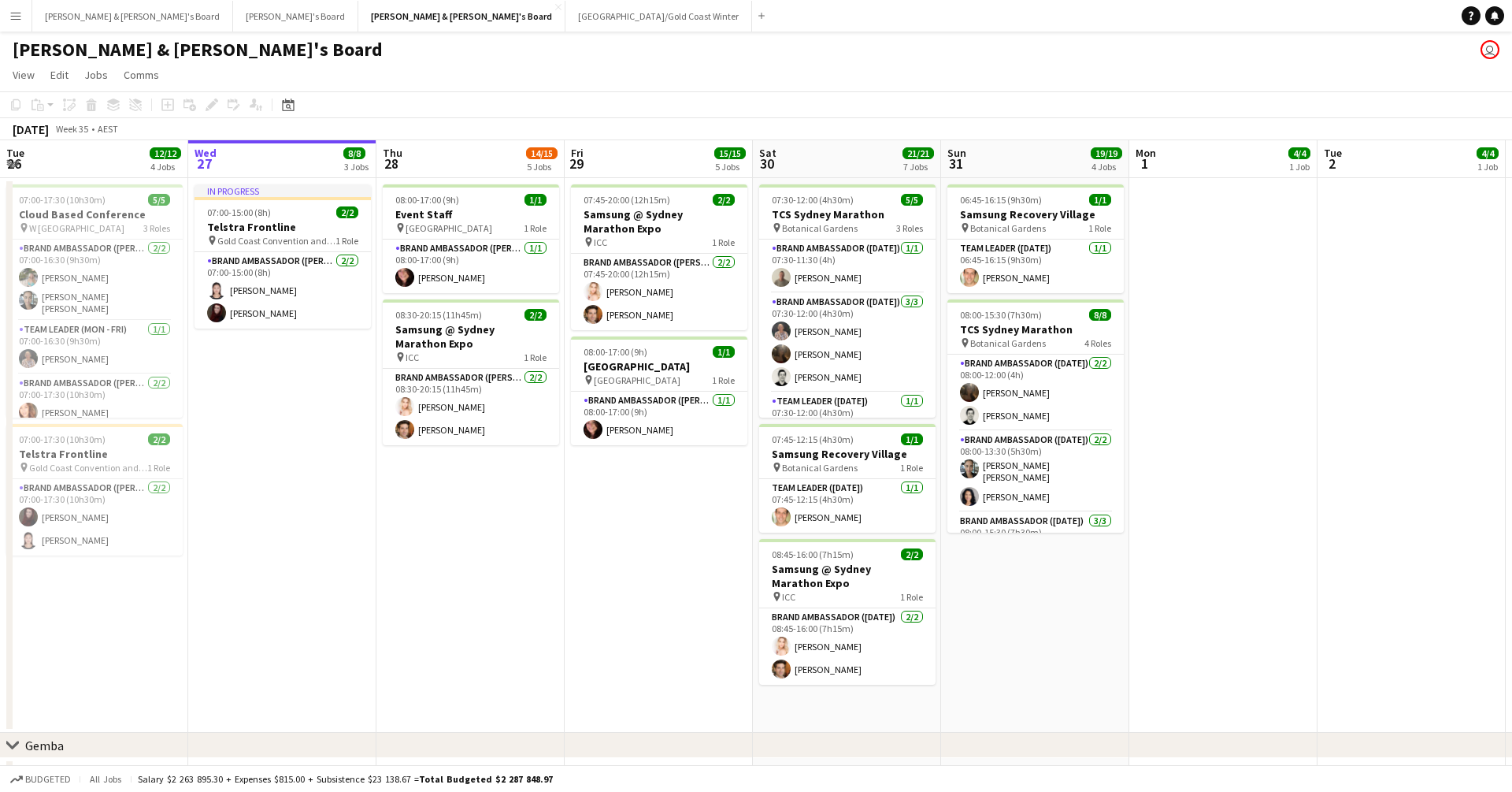
click at [13, 19] on app-icon "Menu" at bounding box center [16, 16] width 13 height 13
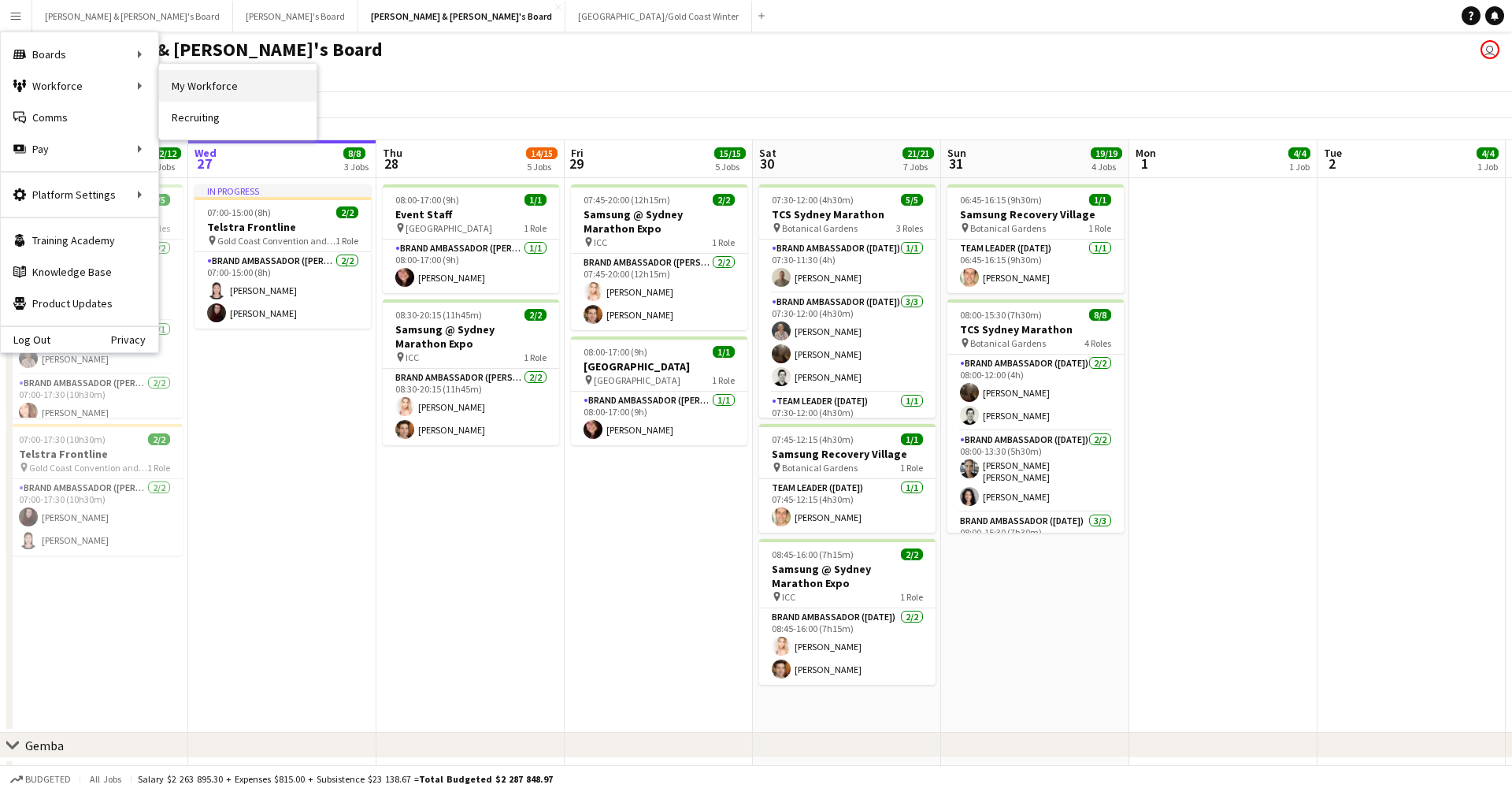
click at [192, 84] on link "My Workforce" at bounding box center [238, 86] width 158 height 31
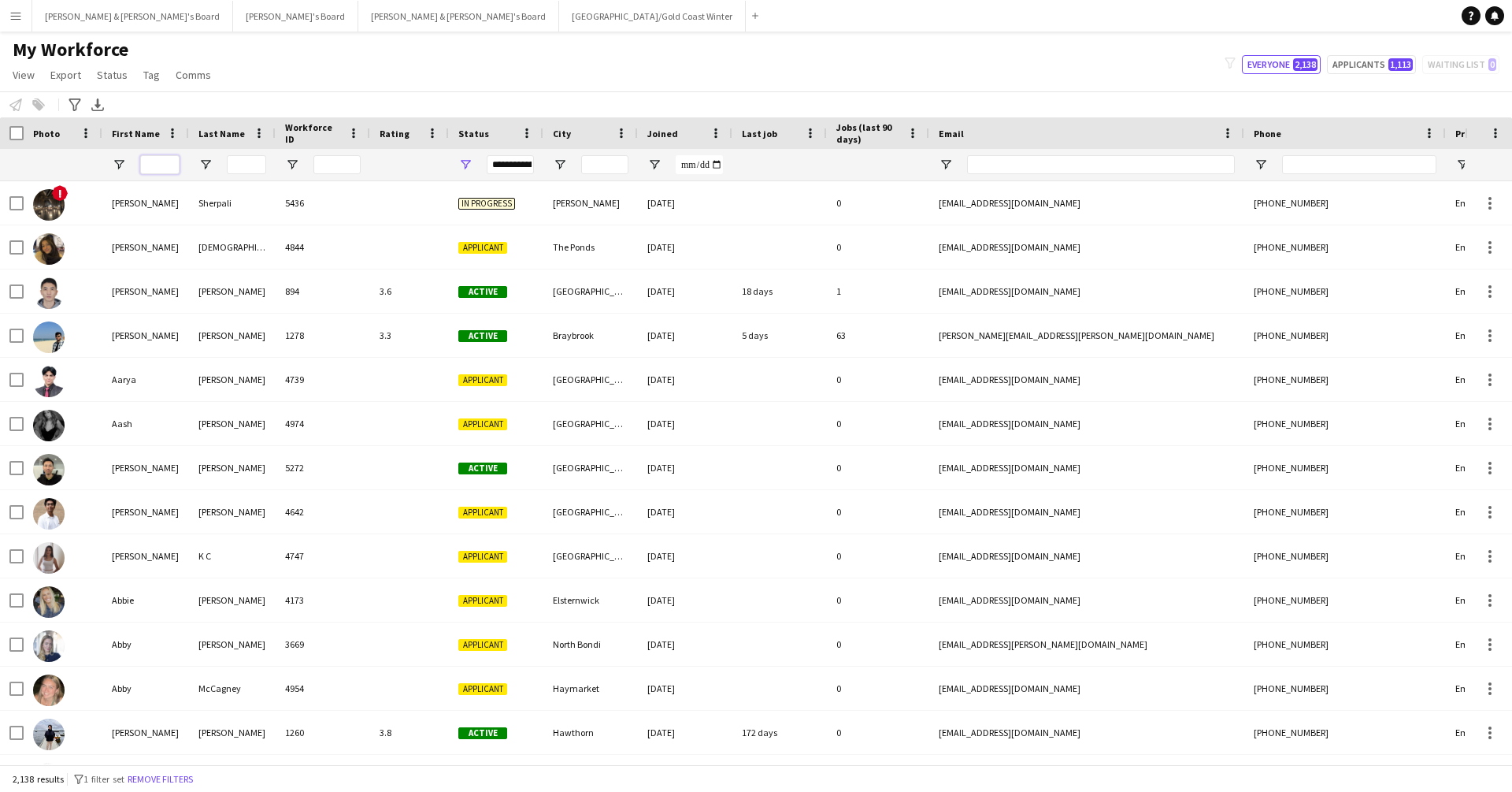
click at [173, 164] on input "First Name Filter Input" at bounding box center [159, 165] width 39 height 19
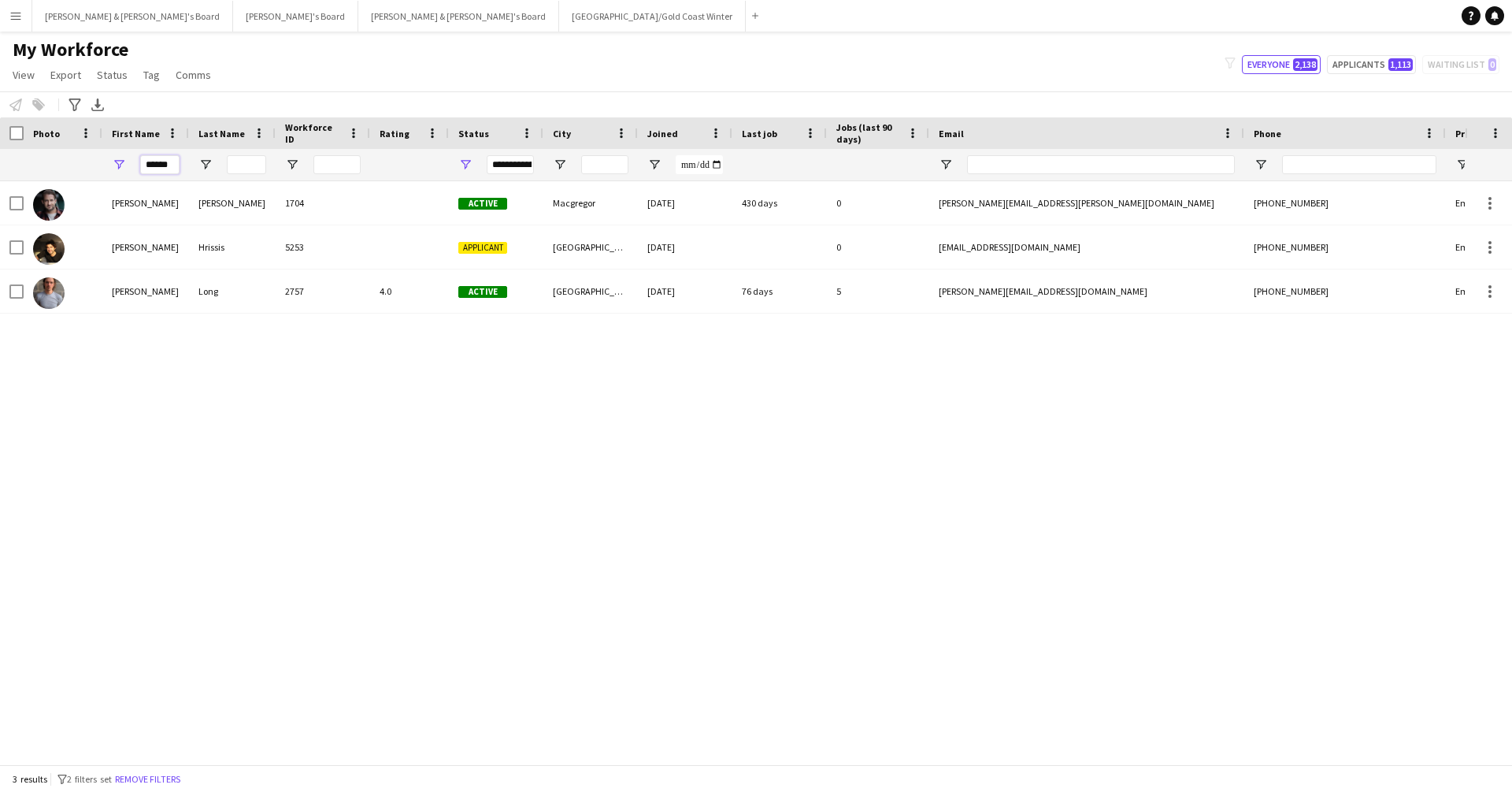
type input "******"
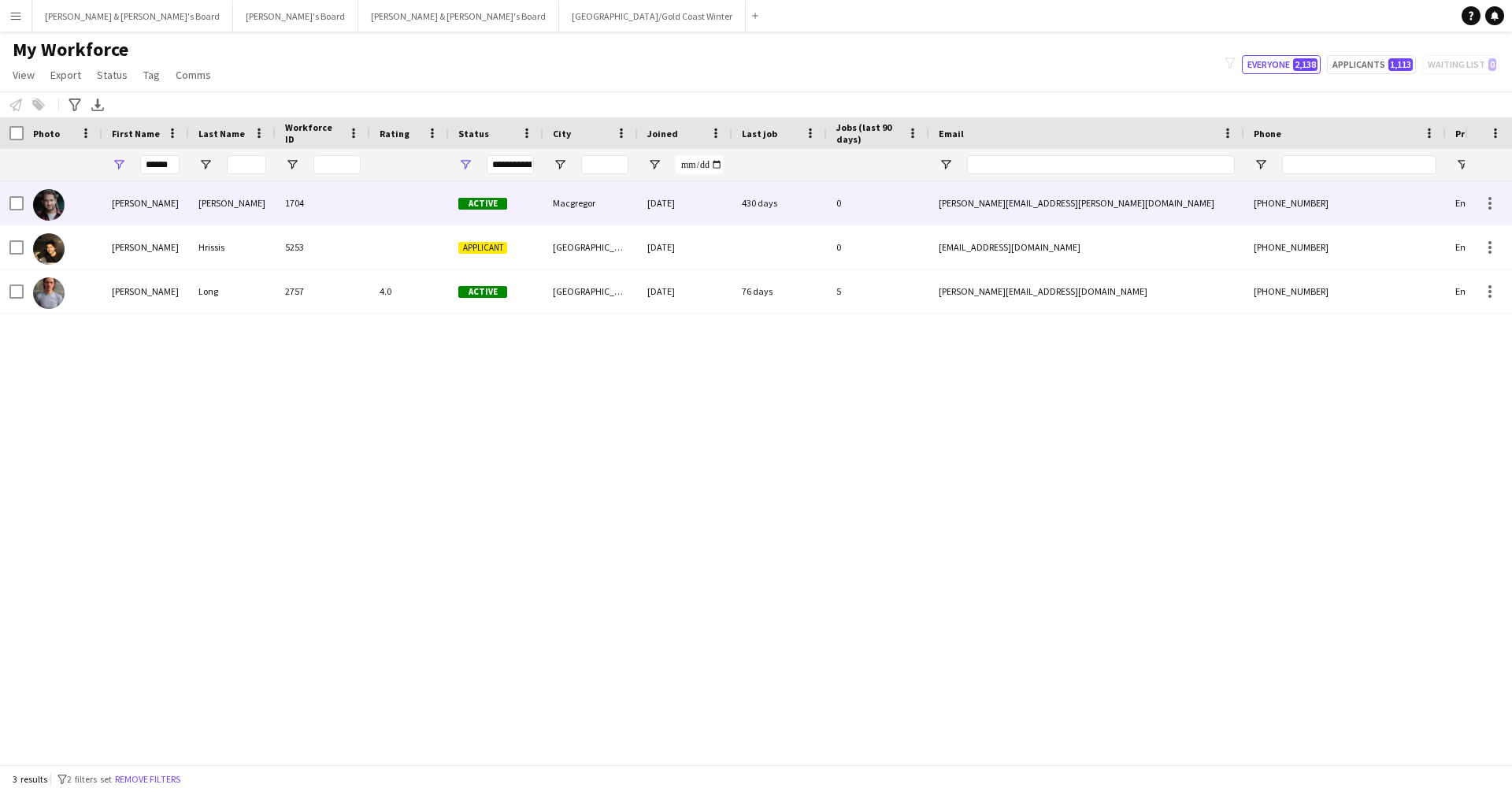
drag, startPoint x: 173, startPoint y: 164, endPoint x: 134, endPoint y: 207, distance: 58.1
click at [134, 207] on div "[PERSON_NAME]" at bounding box center [146, 203] width 86 height 43
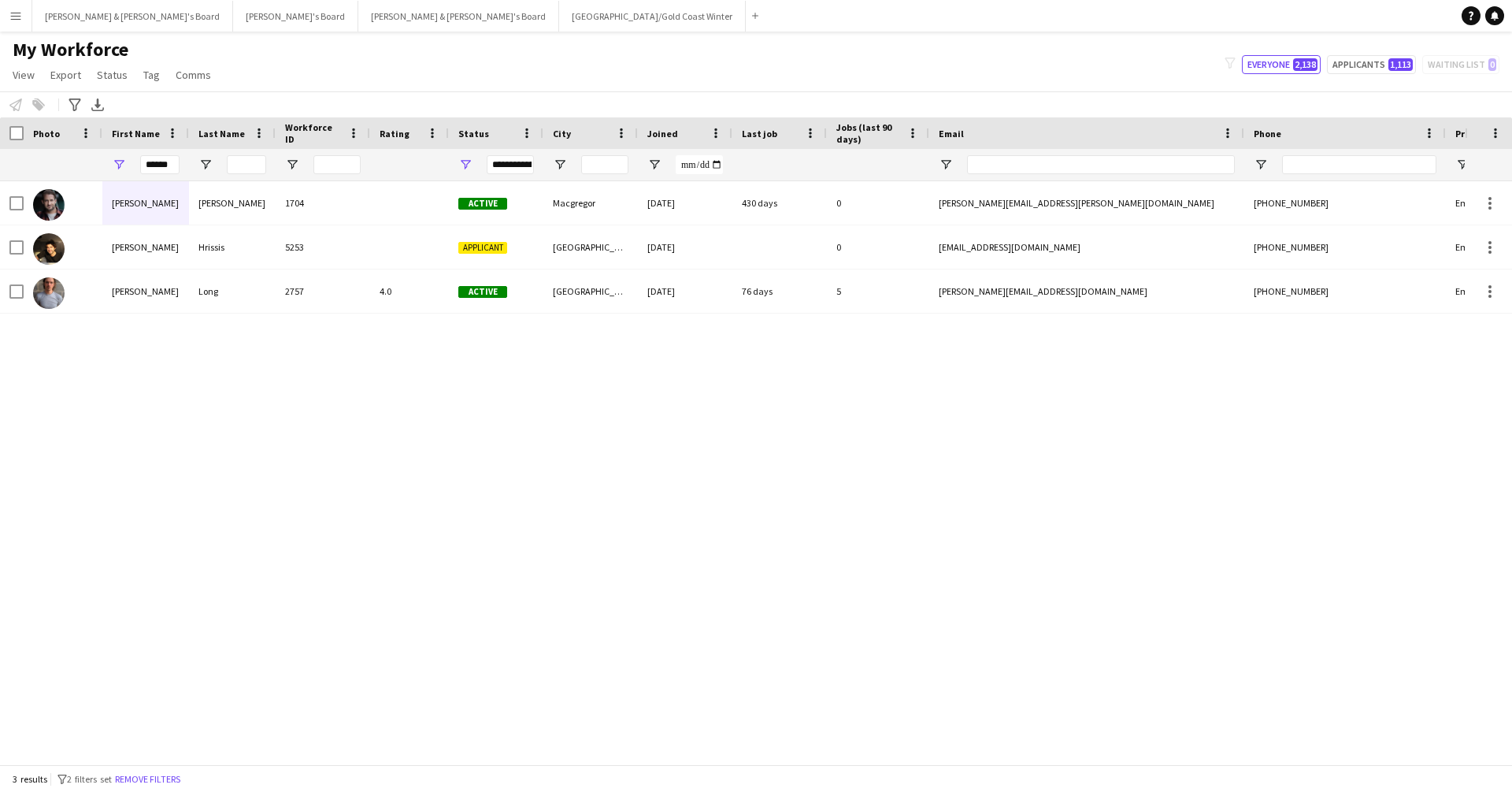
click at [13, 15] on app-icon "Menu" at bounding box center [16, 16] width 13 height 13
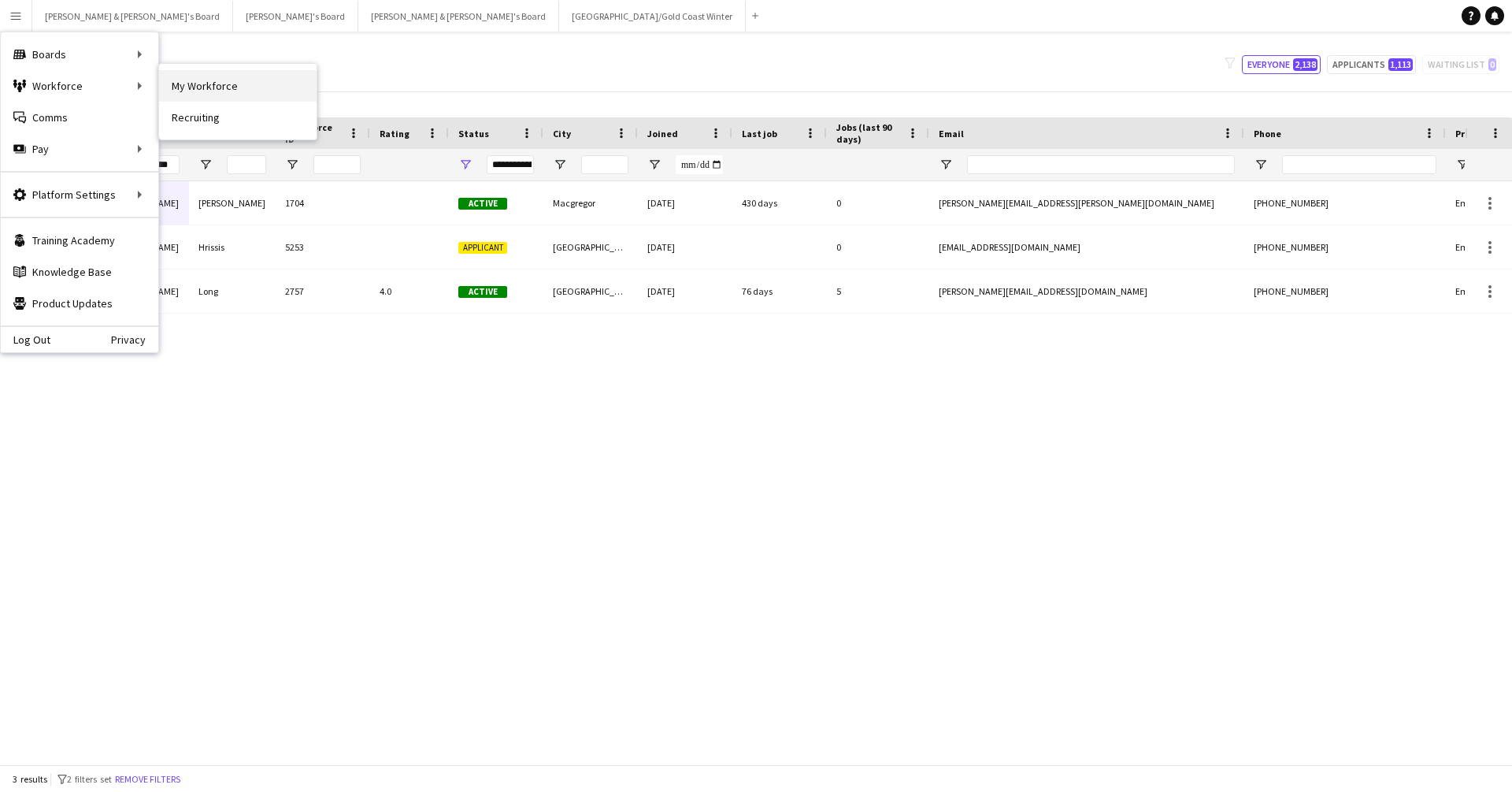
click at [179, 87] on link "My Workforce" at bounding box center [238, 86] width 158 height 31
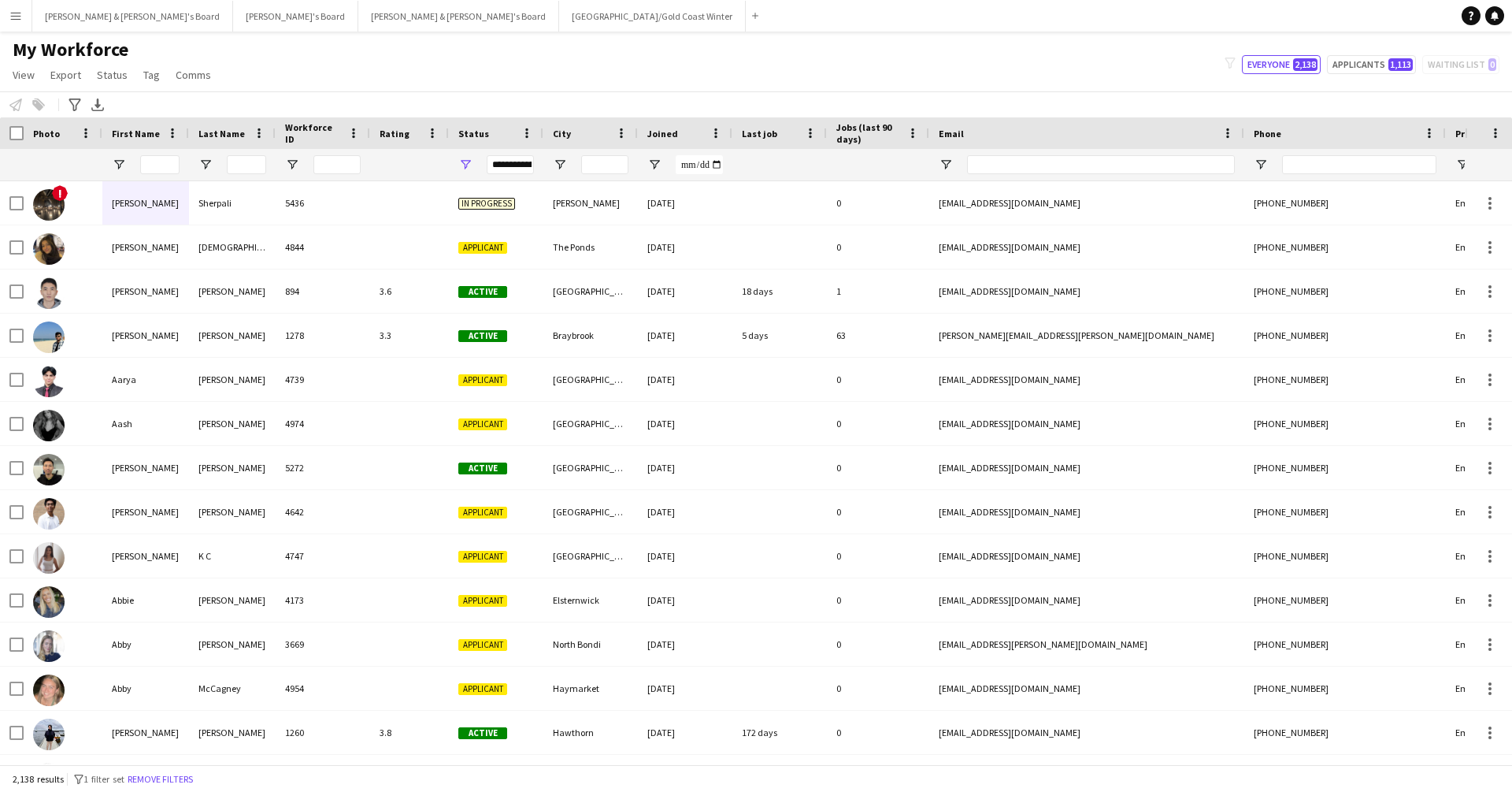
type input "******"
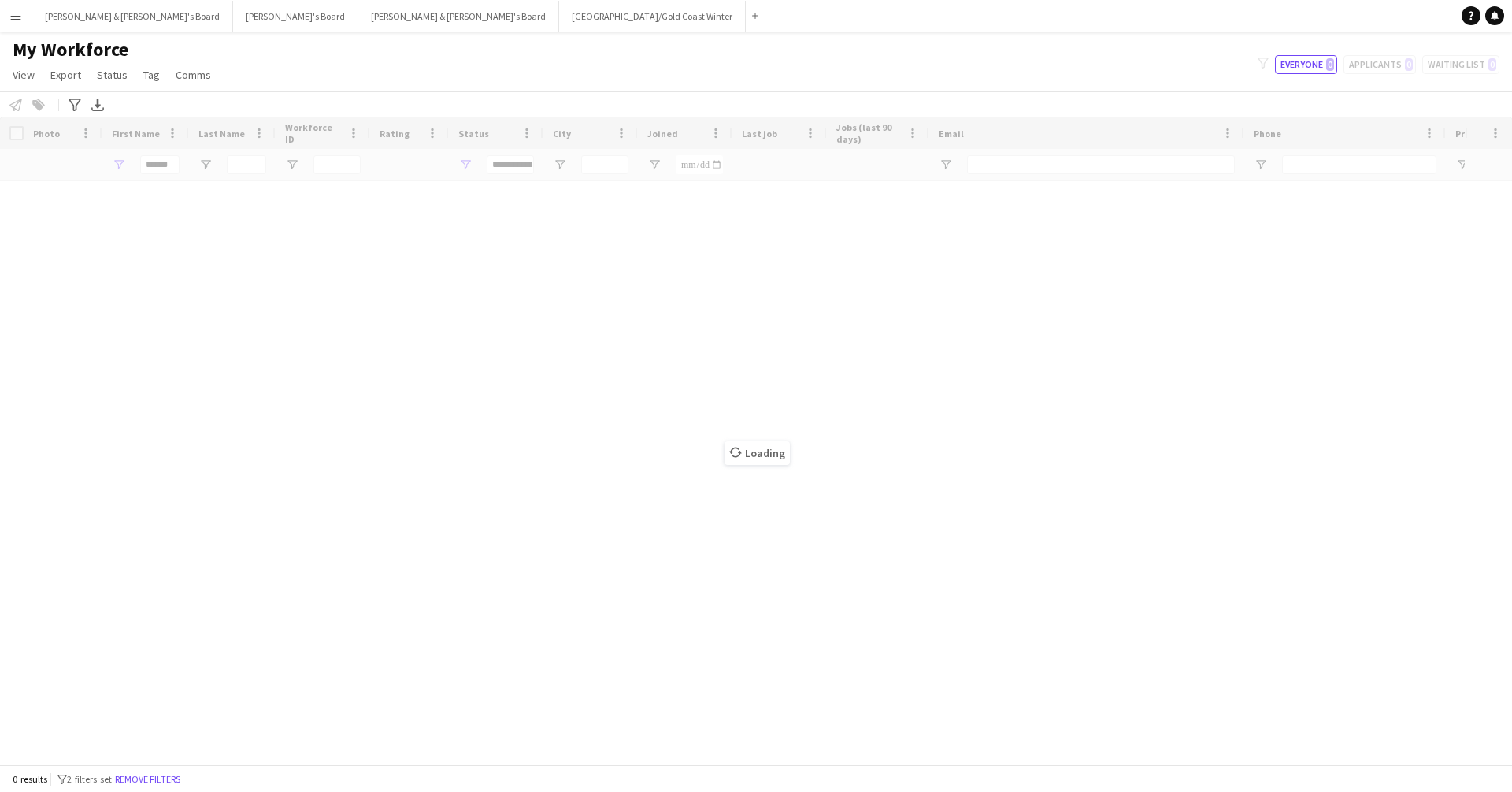
click at [18, 20] on app-icon "Menu" at bounding box center [16, 16] width 13 height 13
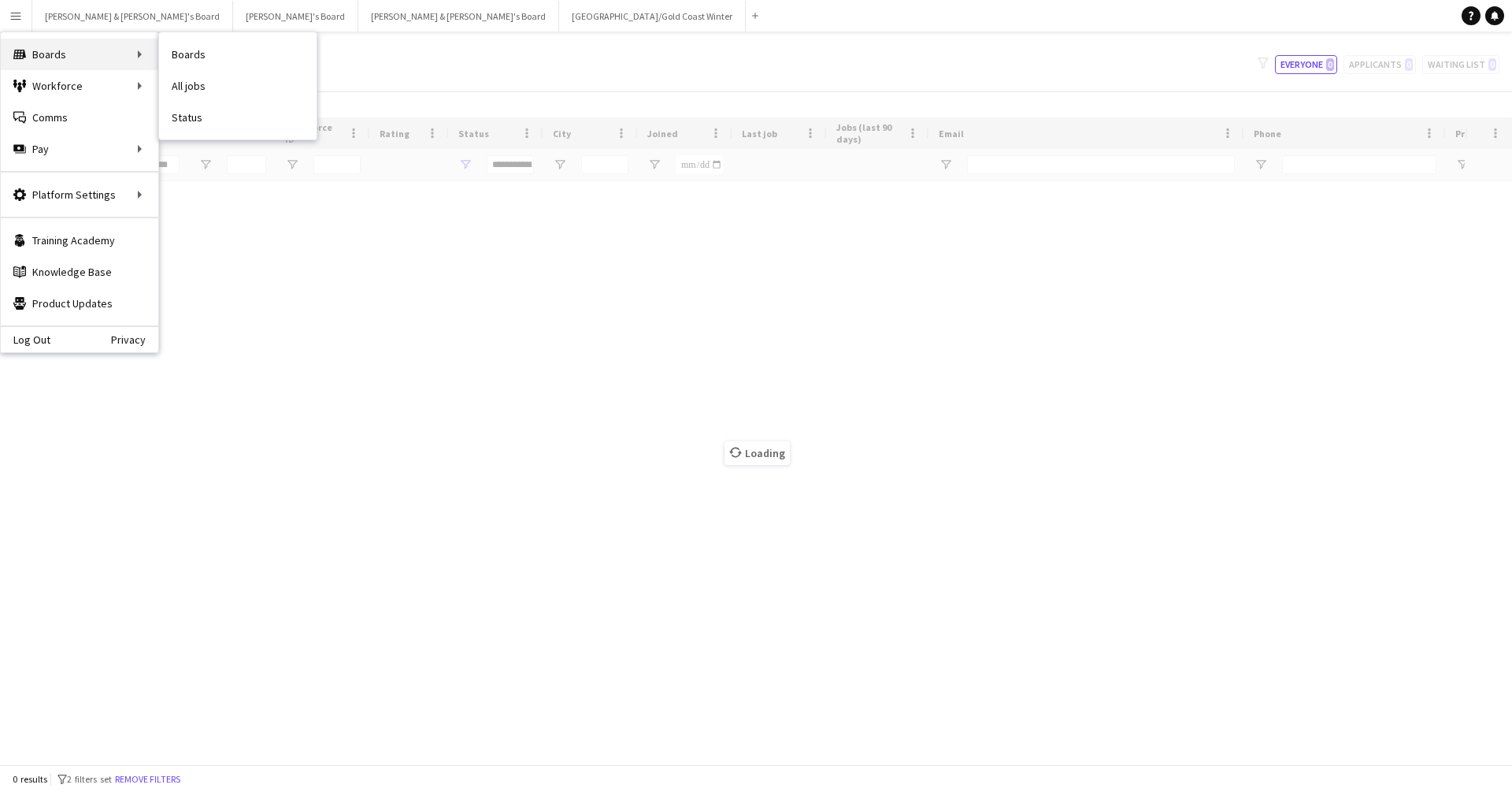
click at [70, 60] on div "Boards Boards" at bounding box center [79, 54] width 158 height 31
click at [191, 56] on link "Boards" at bounding box center [238, 54] width 158 height 31
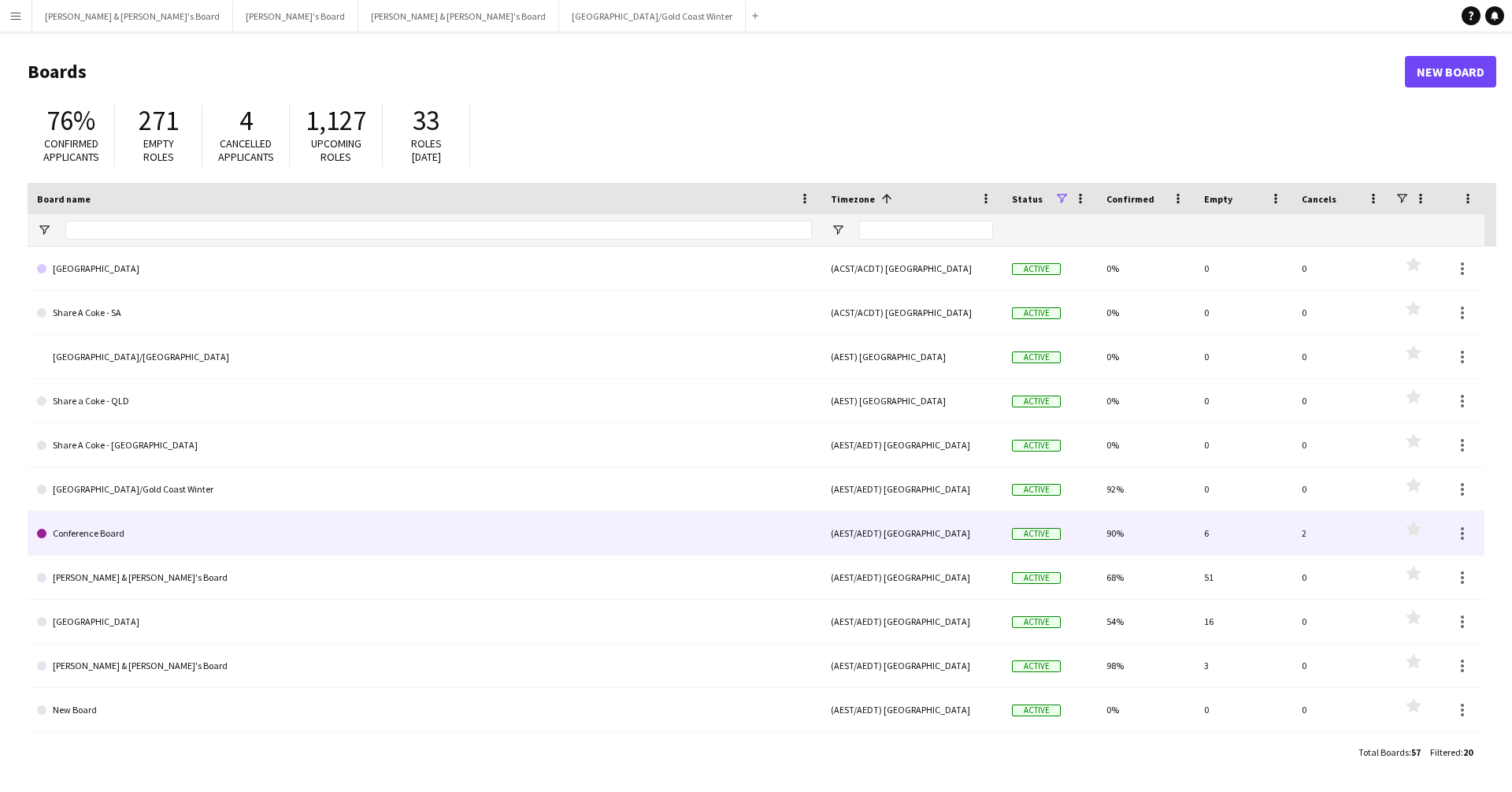
click at [129, 540] on link "Conference Board" at bounding box center [424, 533] width 775 height 44
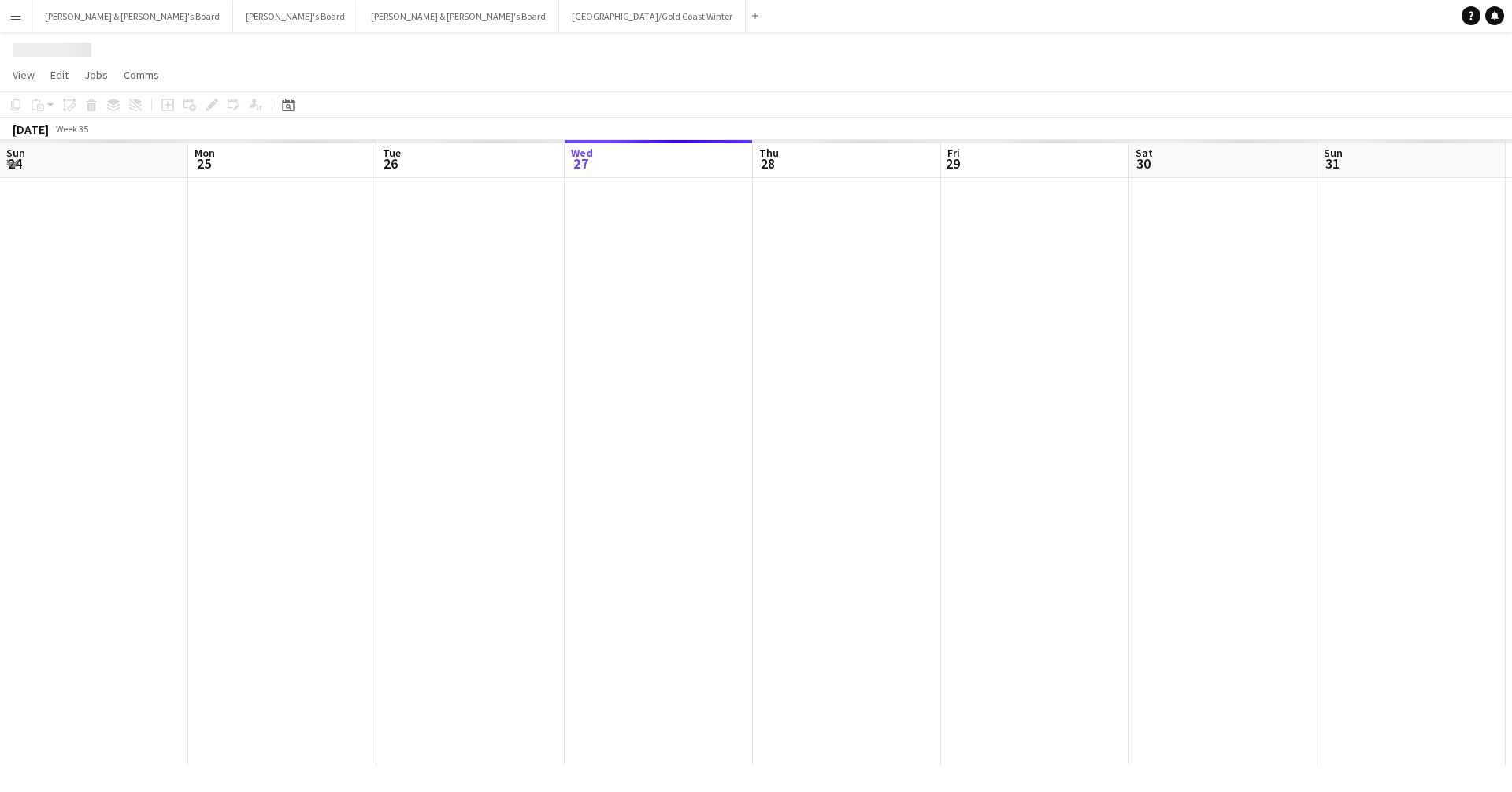
scroll to position [0, 376]
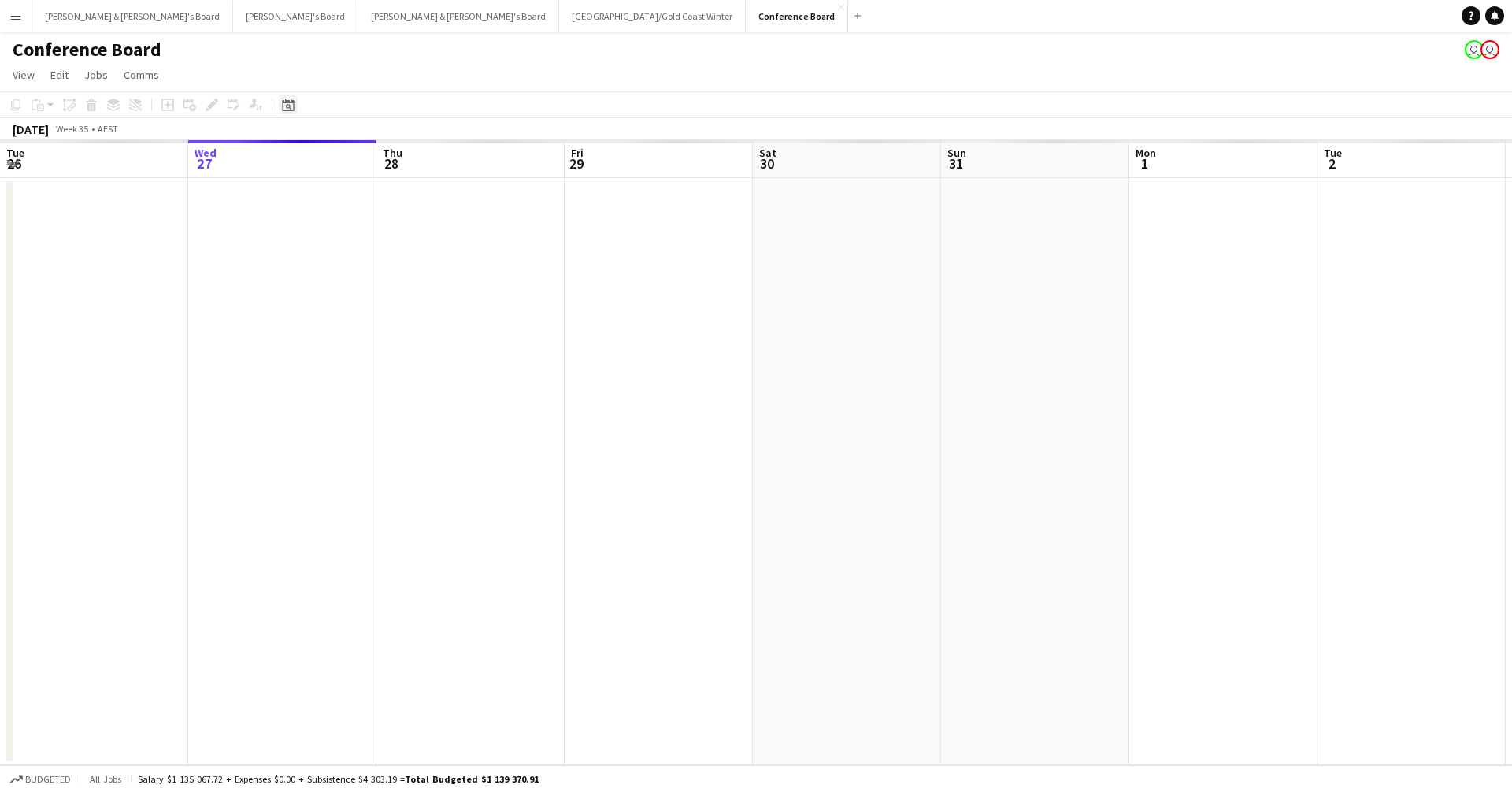
click at [285, 106] on icon "Date picker" at bounding box center [288, 105] width 13 height 13
click at [419, 153] on span "Next month" at bounding box center [415, 159] width 31 height 31
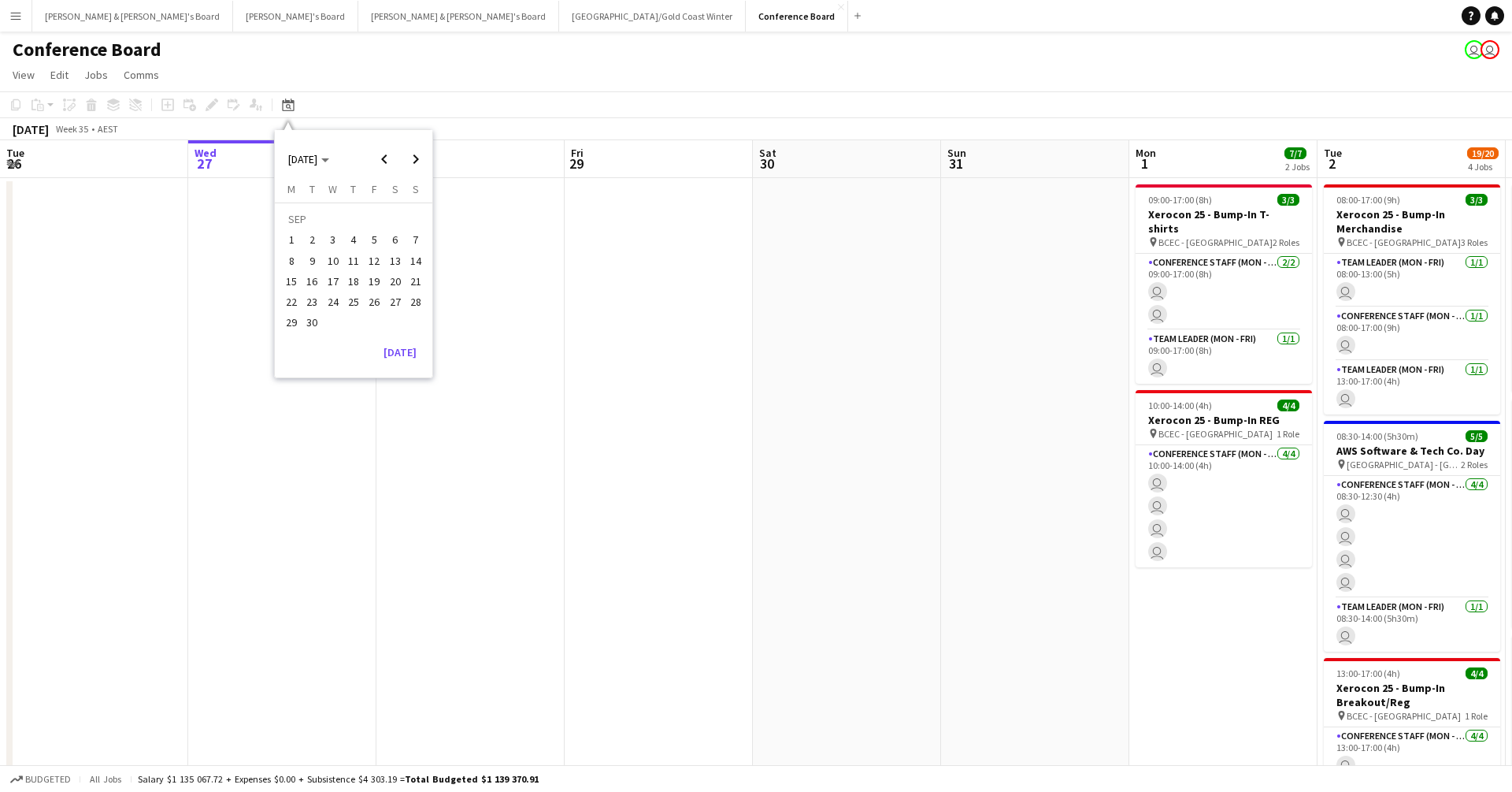
click at [357, 253] on span "11" at bounding box center [354, 261] width 19 height 19
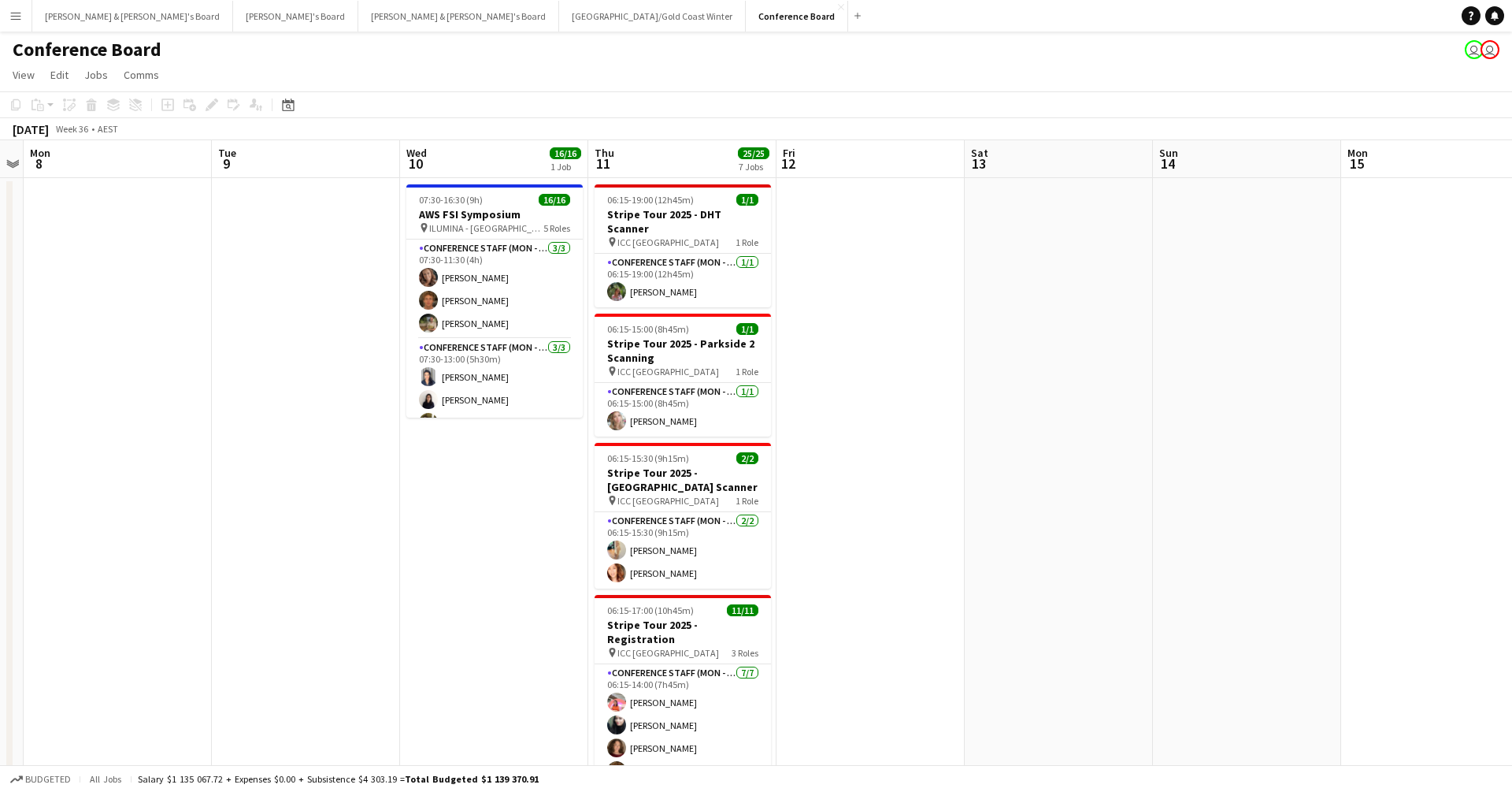
scroll to position [0, 0]
click at [299, 102] on div "Date picker [DATE] [DATE] [DATE] M [DATE] T [DATE] W [DATE] T [DATE] F [DATE] S…" at bounding box center [283, 105] width 35 height 19
click at [295, 102] on div "Date picker" at bounding box center [288, 105] width 19 height 19
click at [391, 162] on span "Previous month" at bounding box center [384, 159] width 31 height 31
click at [408, 163] on span "Next month" at bounding box center [415, 159] width 31 height 31
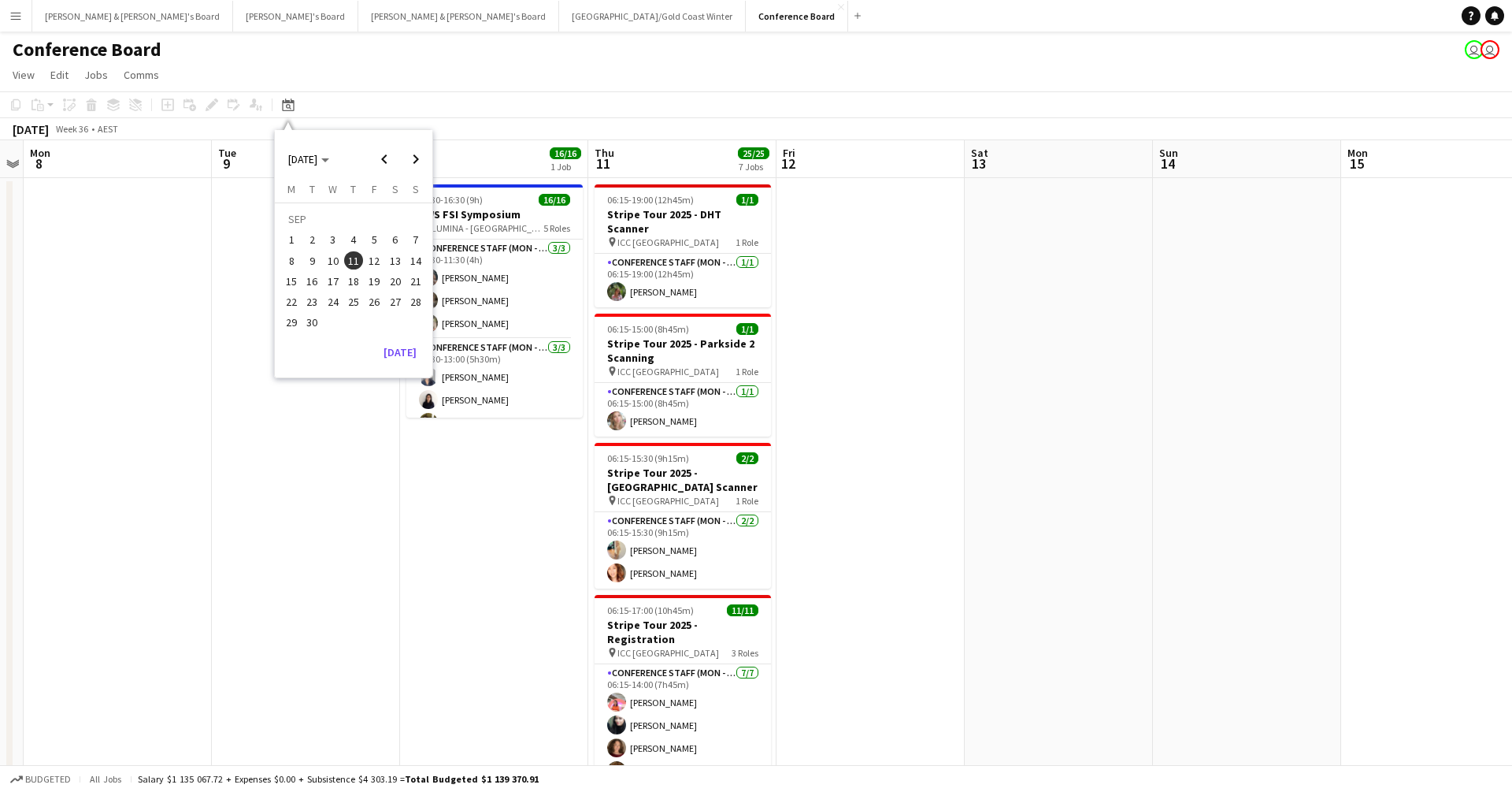
click at [310, 244] on span "2" at bounding box center [313, 240] width 19 height 19
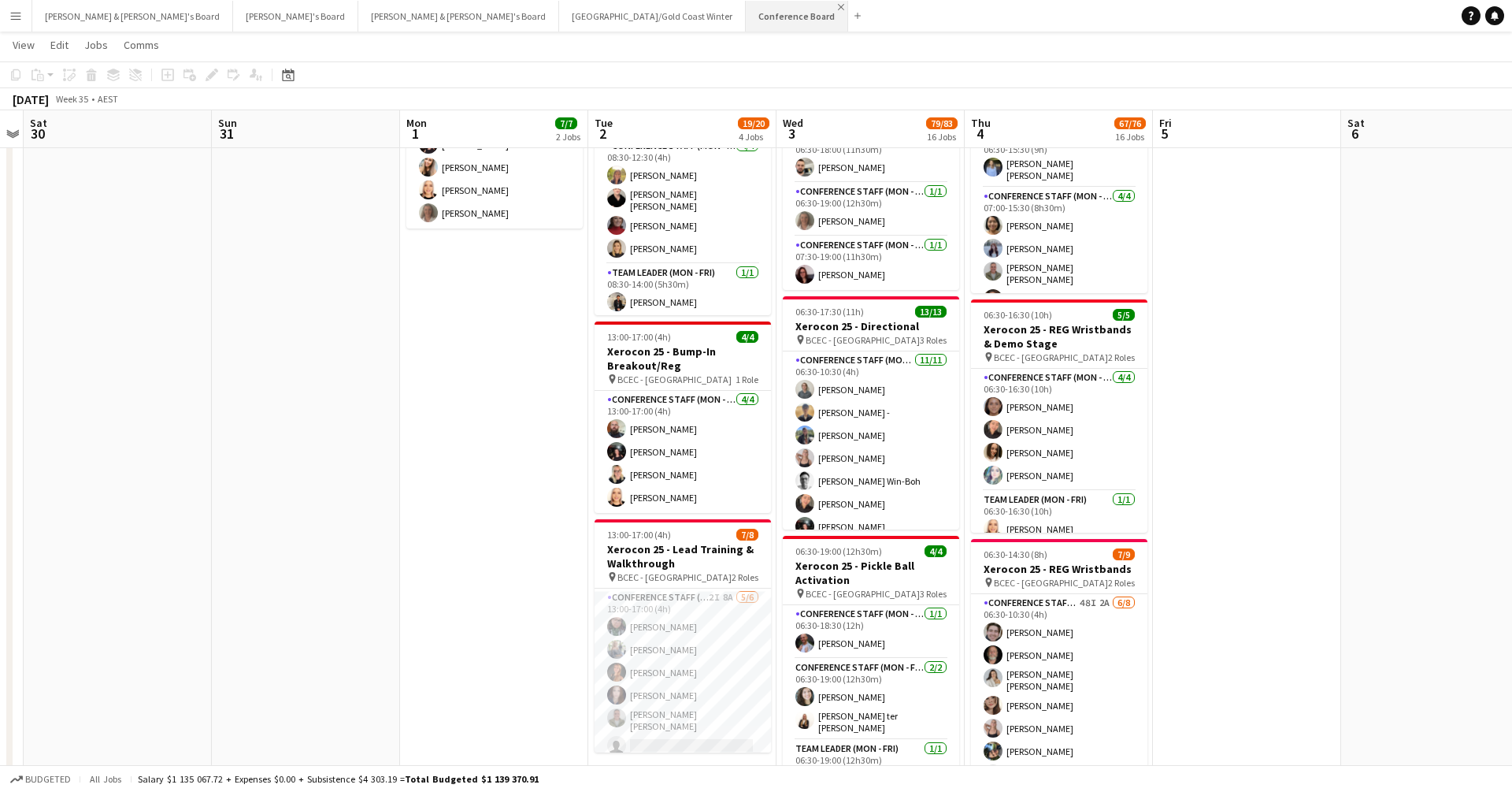
click at [838, 10] on app-icon "Close" at bounding box center [841, 7] width 6 height 6
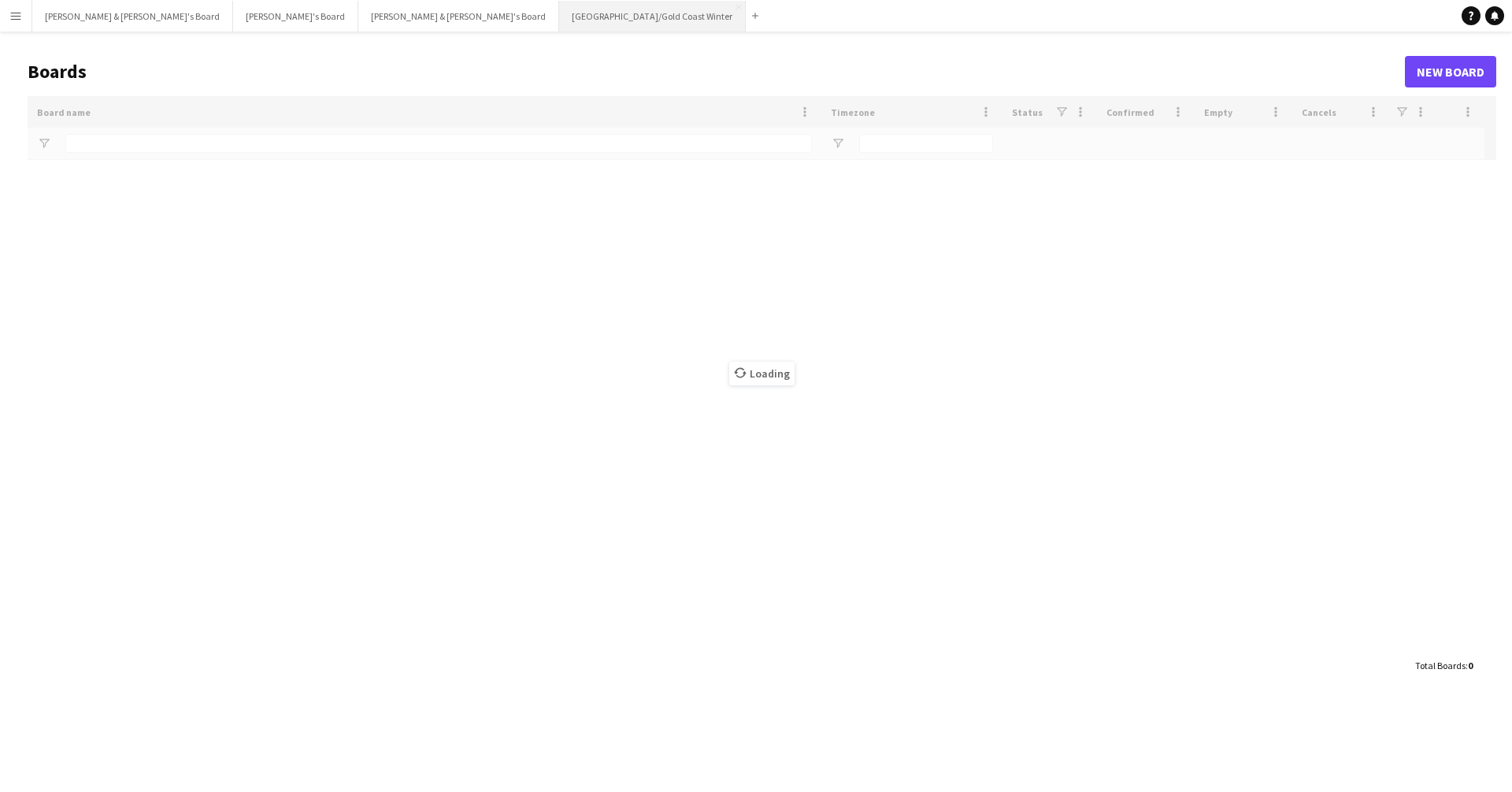
click at [559, 15] on button "[GEOGRAPHIC_DATA]/[GEOGRAPHIC_DATA] Winter Close" at bounding box center [652, 16] width 186 height 30
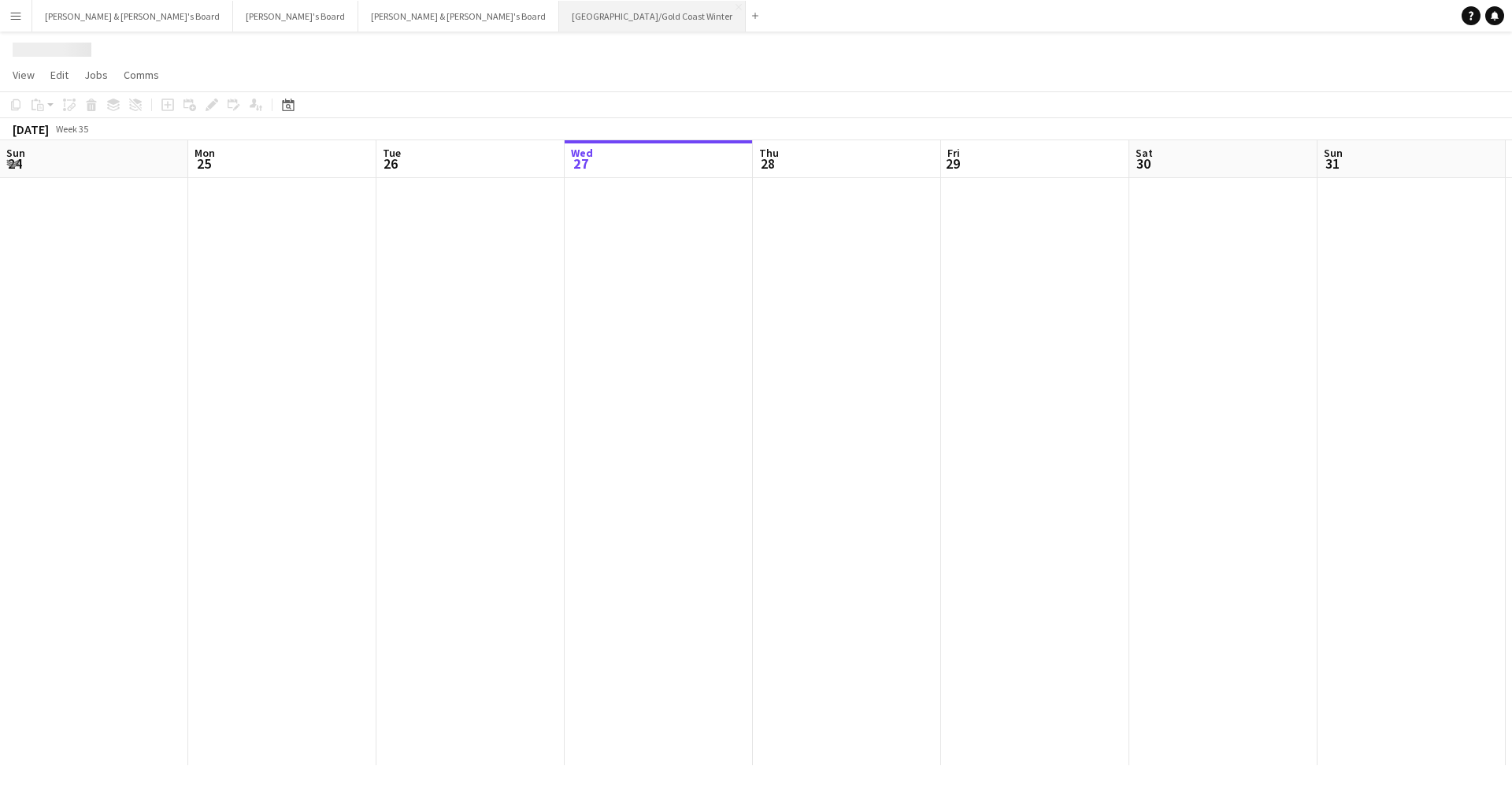
scroll to position [0, 376]
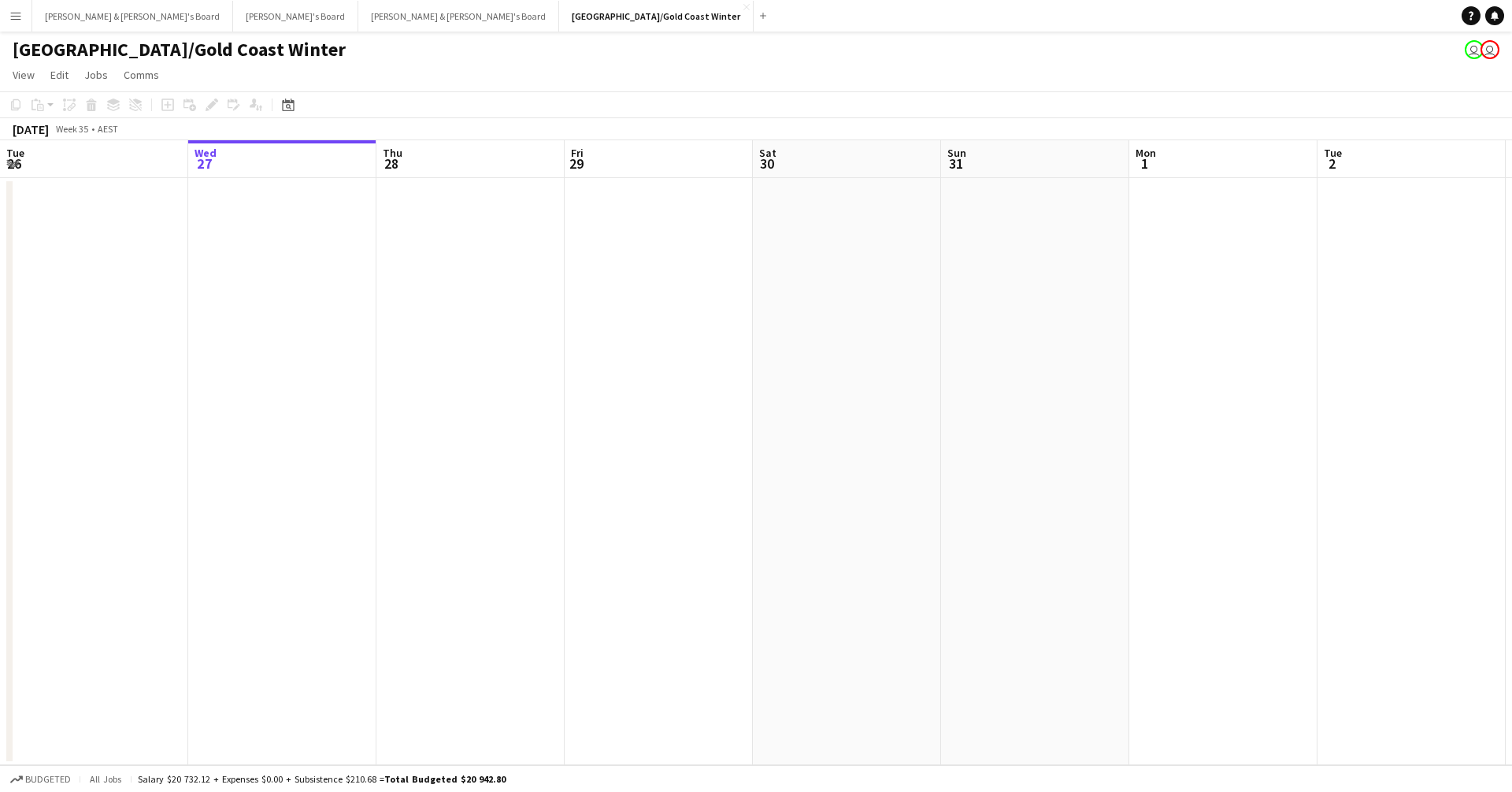
click at [298, 100] on div "Date picker [DATE] [DATE] [DATE] M [DATE] T [DATE] W [DATE] T [DATE] F [DATE] S…" at bounding box center [283, 105] width 35 height 19
click at [292, 105] on icon "Date picker" at bounding box center [288, 105] width 13 height 13
click at [414, 166] on span "Next month" at bounding box center [415, 159] width 31 height 31
click at [279, 237] on div "[DATE] M [DATE] T [DATE] W [DATE] T [DATE] F [DATE] S [DATE] S [DATE] 2 3 4 5 6…" at bounding box center [353, 260] width 158 height 158
click at [287, 238] on span "1" at bounding box center [291, 240] width 19 height 19
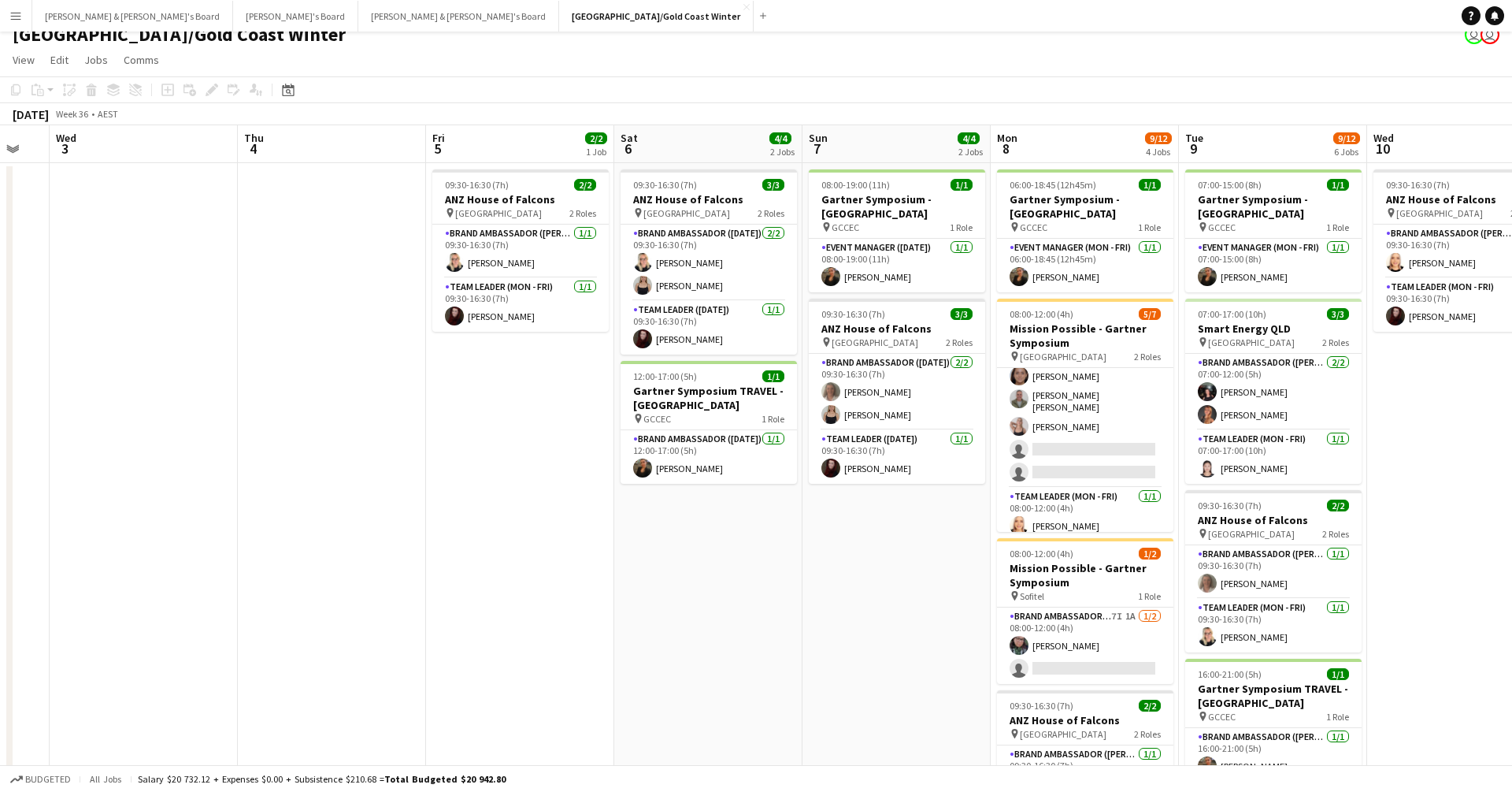
scroll to position [11, 0]
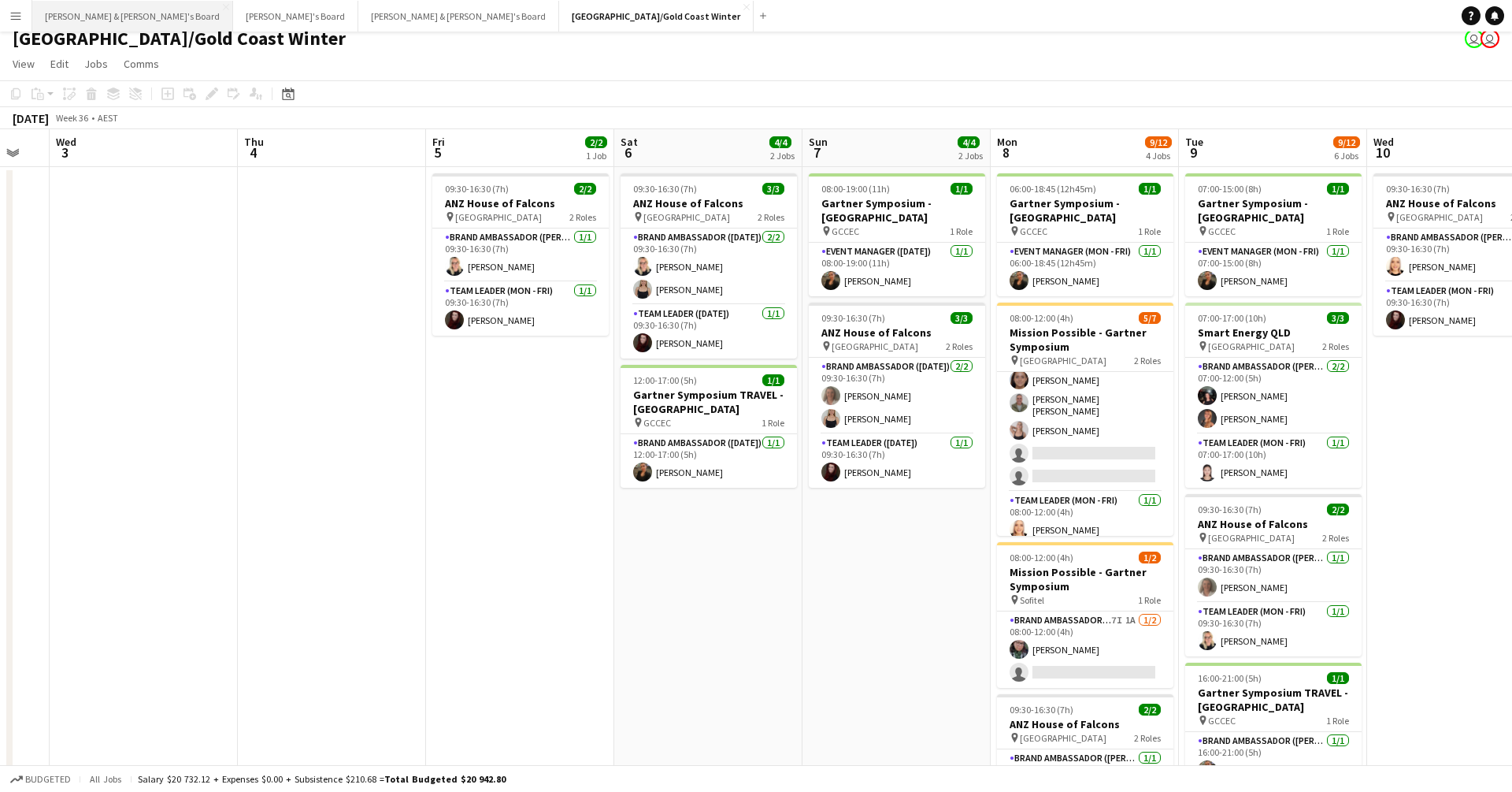
click at [108, 16] on button "[PERSON_NAME] & [PERSON_NAME]'s Board Close" at bounding box center [132, 16] width 201 height 30
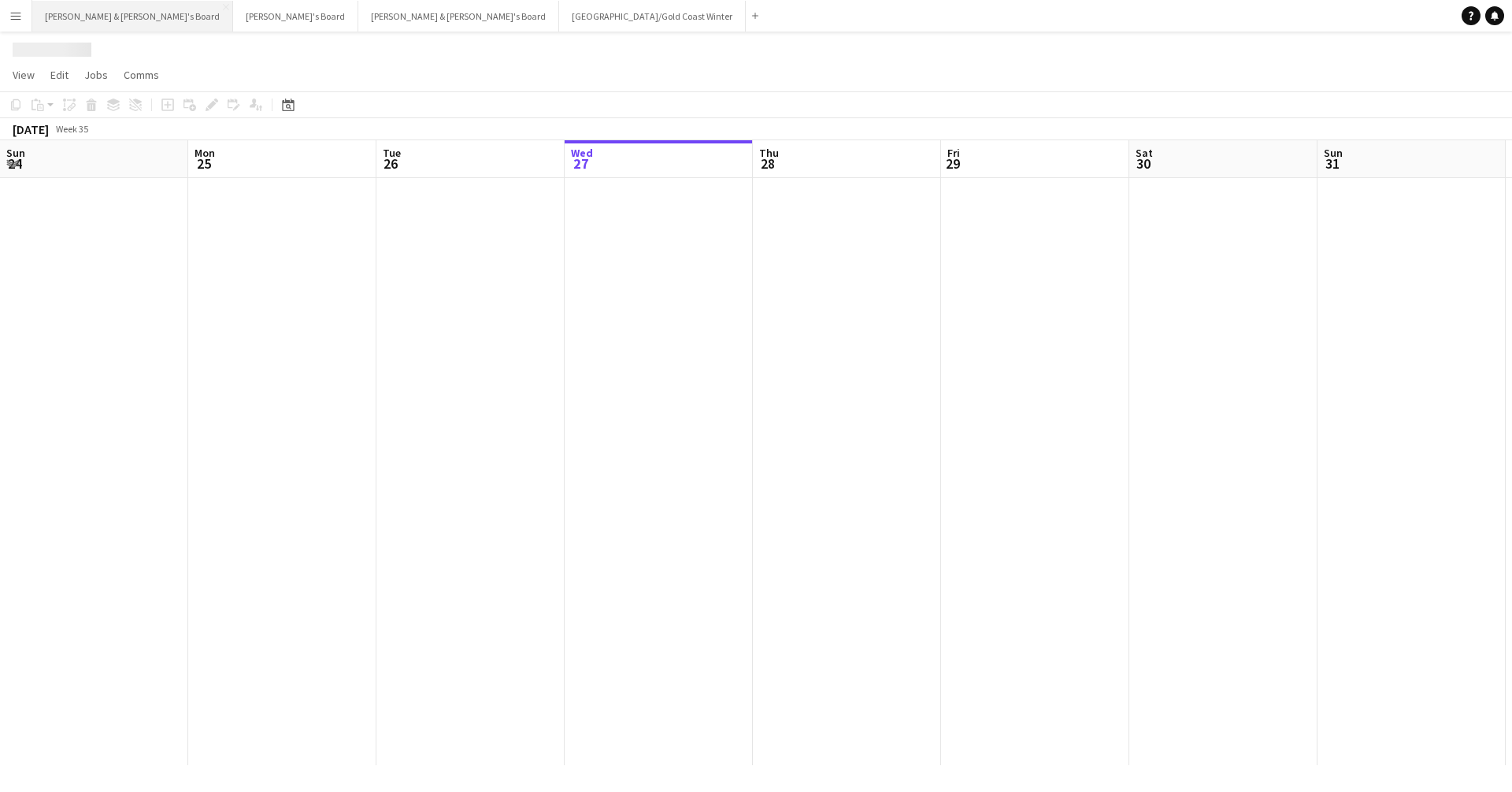
scroll to position [0, 376]
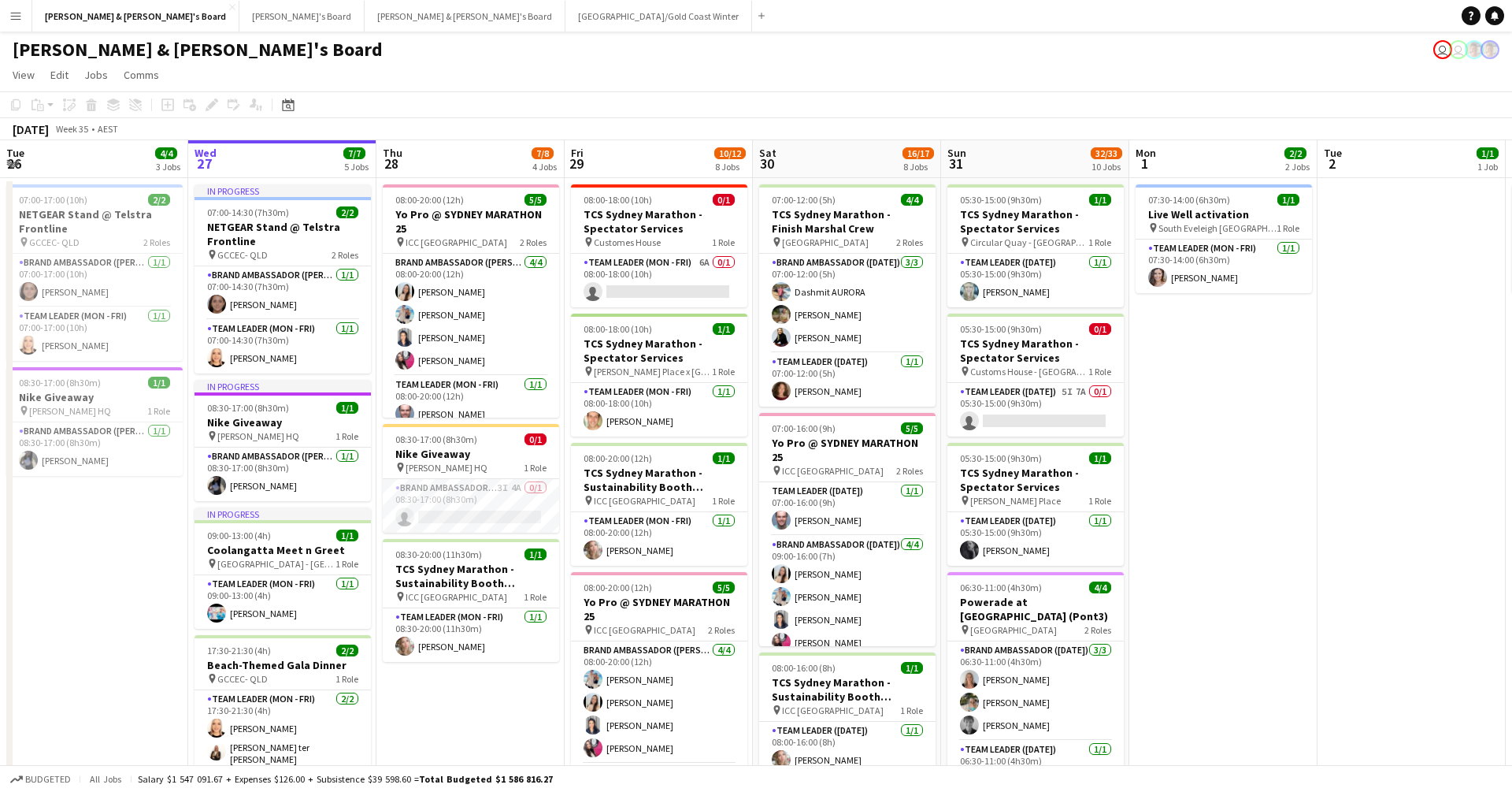
click at [392, 75] on app-page-menu "View Day view expanded Day view collapsed Month view Date picker Jump to [DATE]…" at bounding box center [756, 76] width 1512 height 30
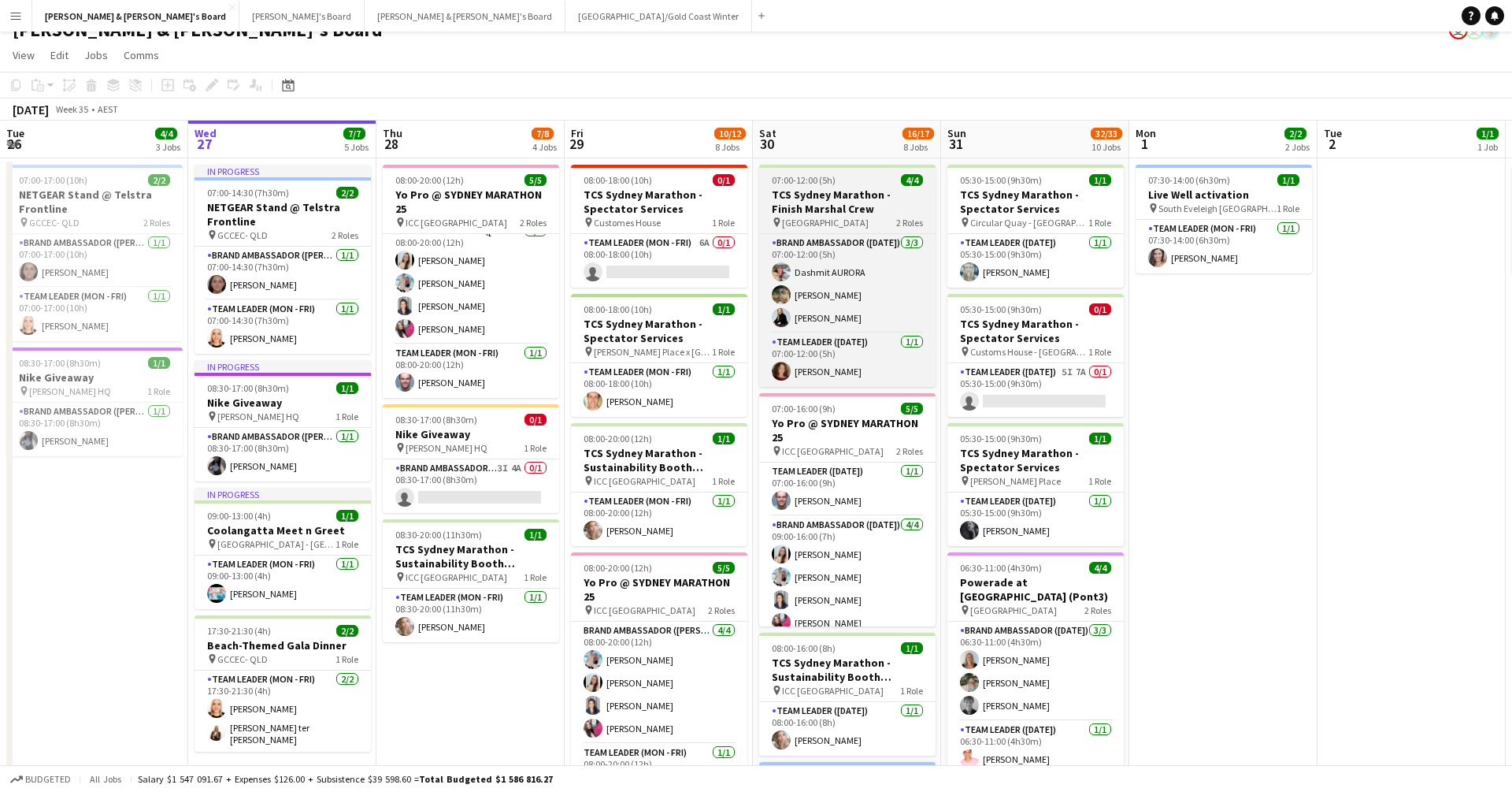
scroll to position [19, 0]
click at [833, 287] on app-card-role "Brand Ambassador ([DATE]) [DATE] 07:00-12:00 (5h) Dashmit AURORA [PERSON_NAME] …" at bounding box center [848, 284] width 176 height 99
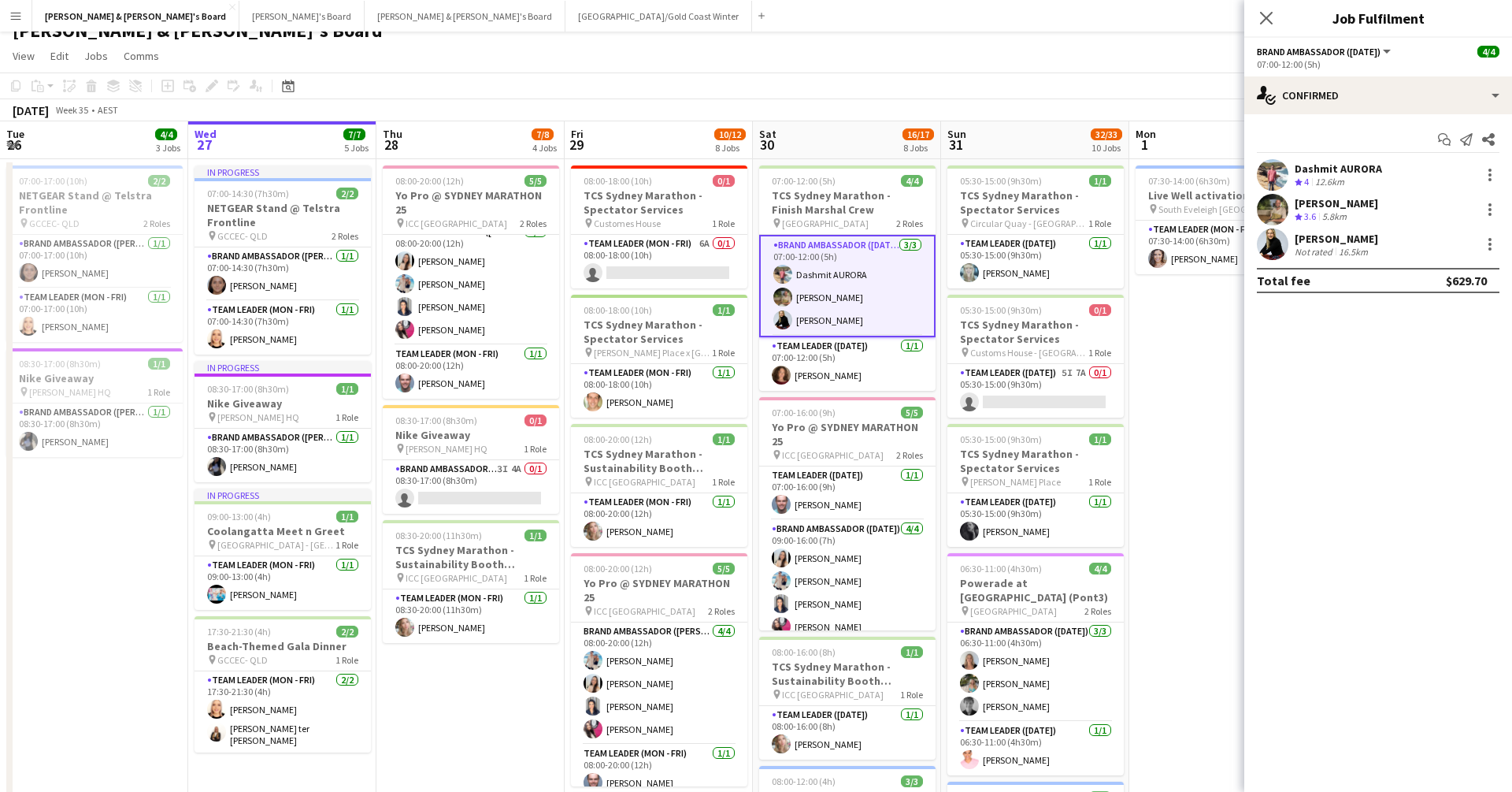
click at [1042, 202] on div "[PERSON_NAME] Crew rating 3.6 5.8km" at bounding box center [1378, 209] width 268 height 31
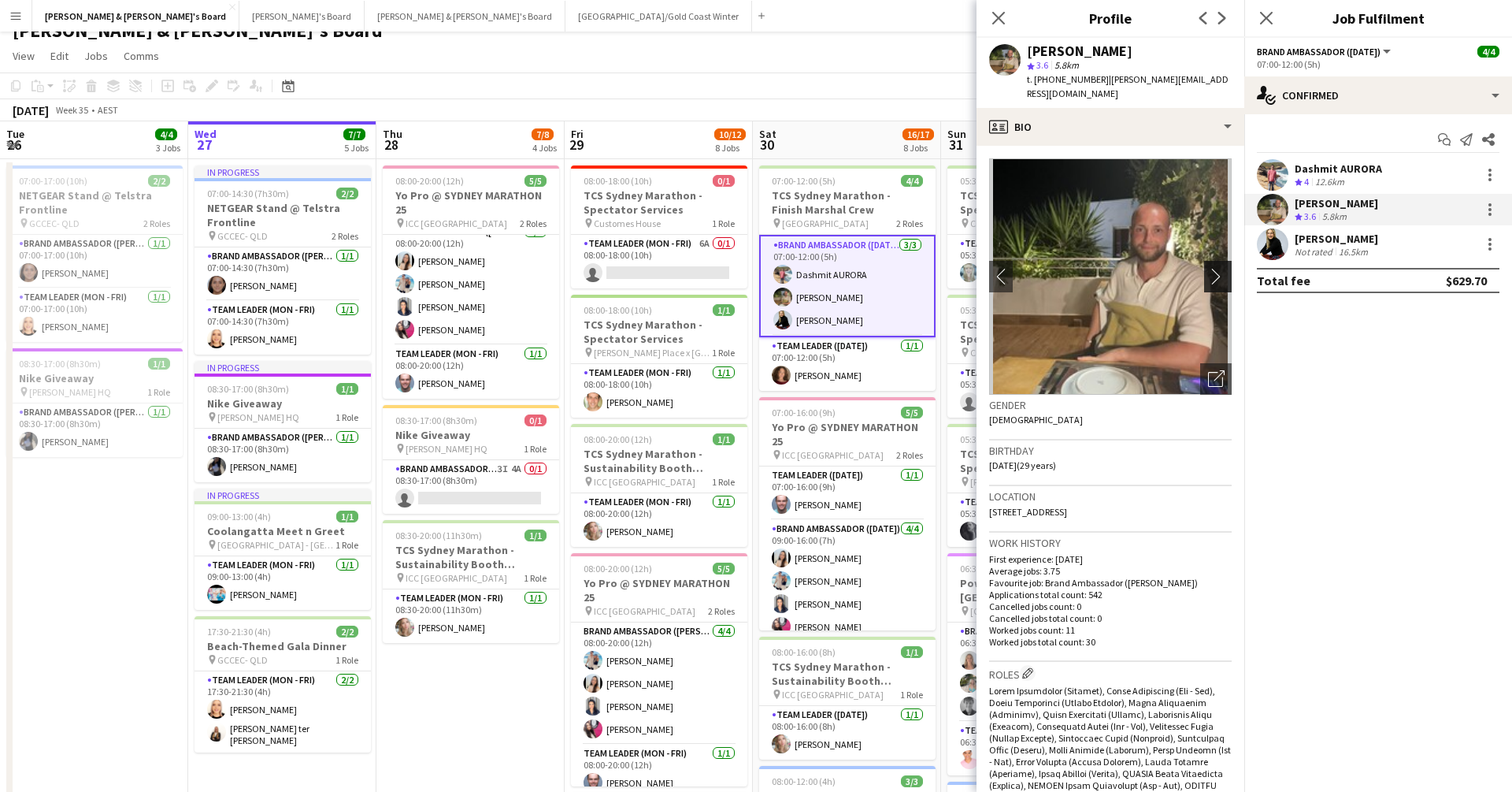
click at [1042, 268] on app-icon "chevron-right" at bounding box center [1221, 276] width 25 height 17
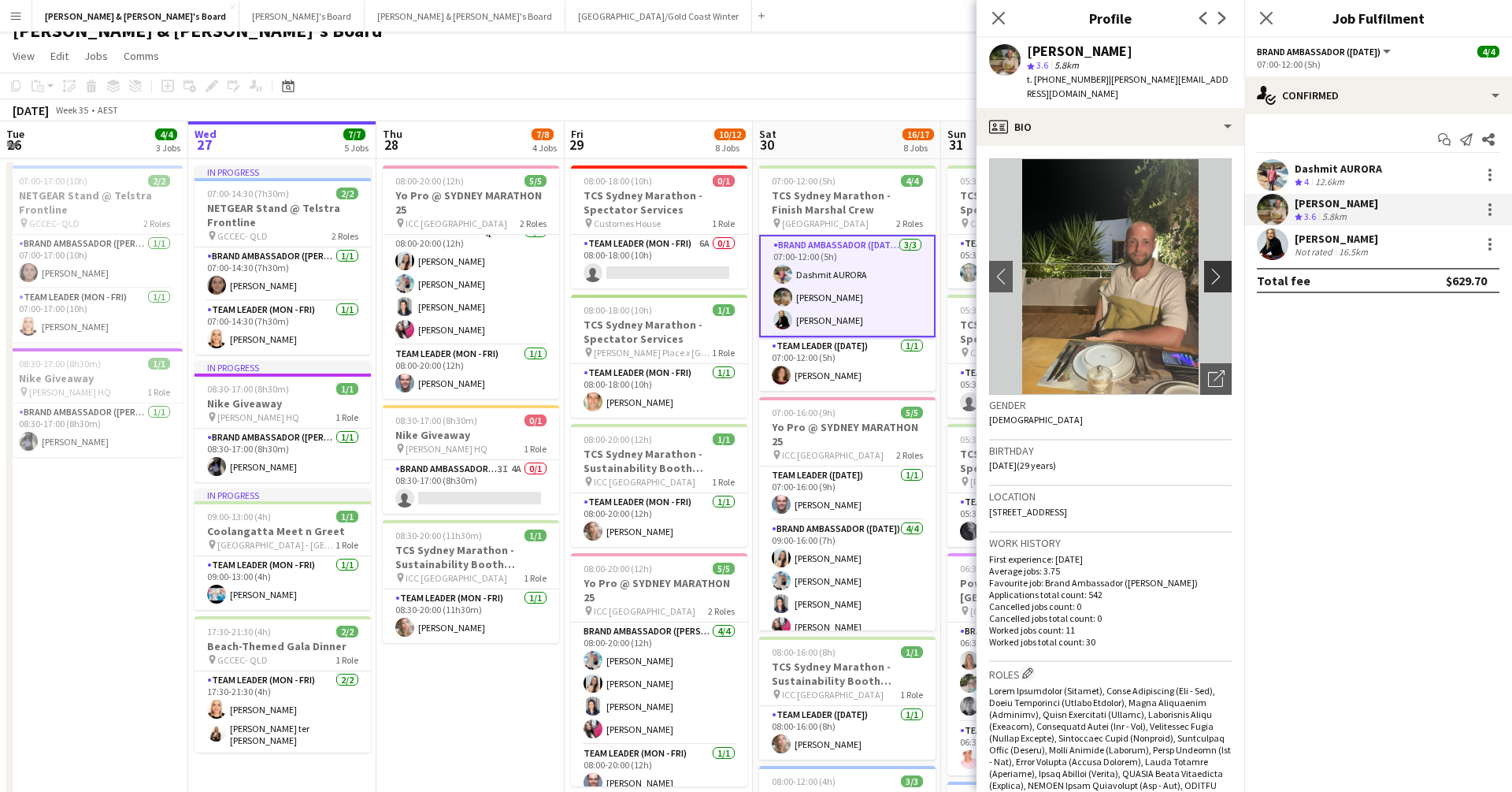
click at [1042, 268] on app-icon "chevron-right" at bounding box center [1221, 276] width 25 height 17
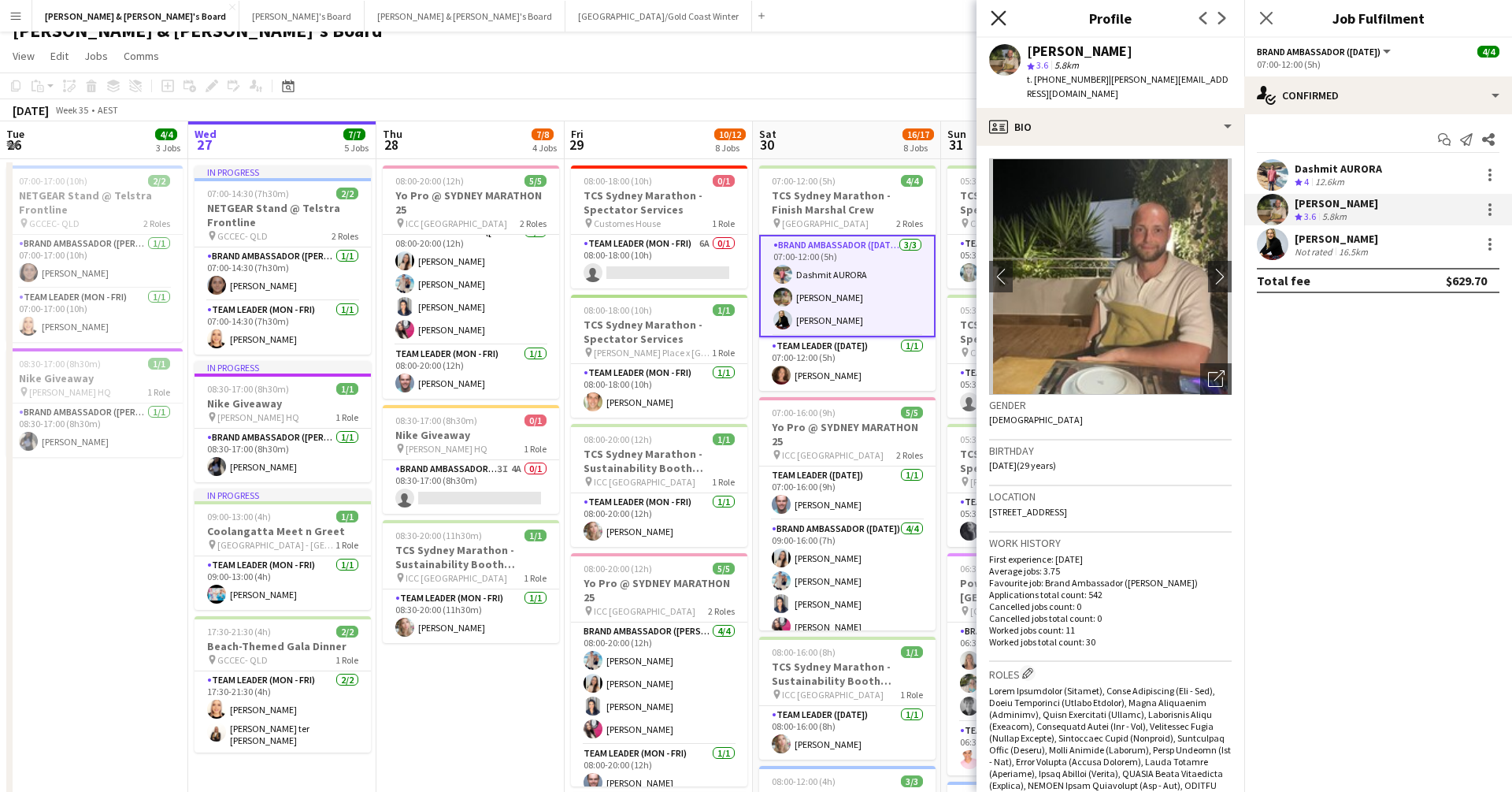
click at [996, 18] on icon "Close pop-in" at bounding box center [998, 18] width 15 height 15
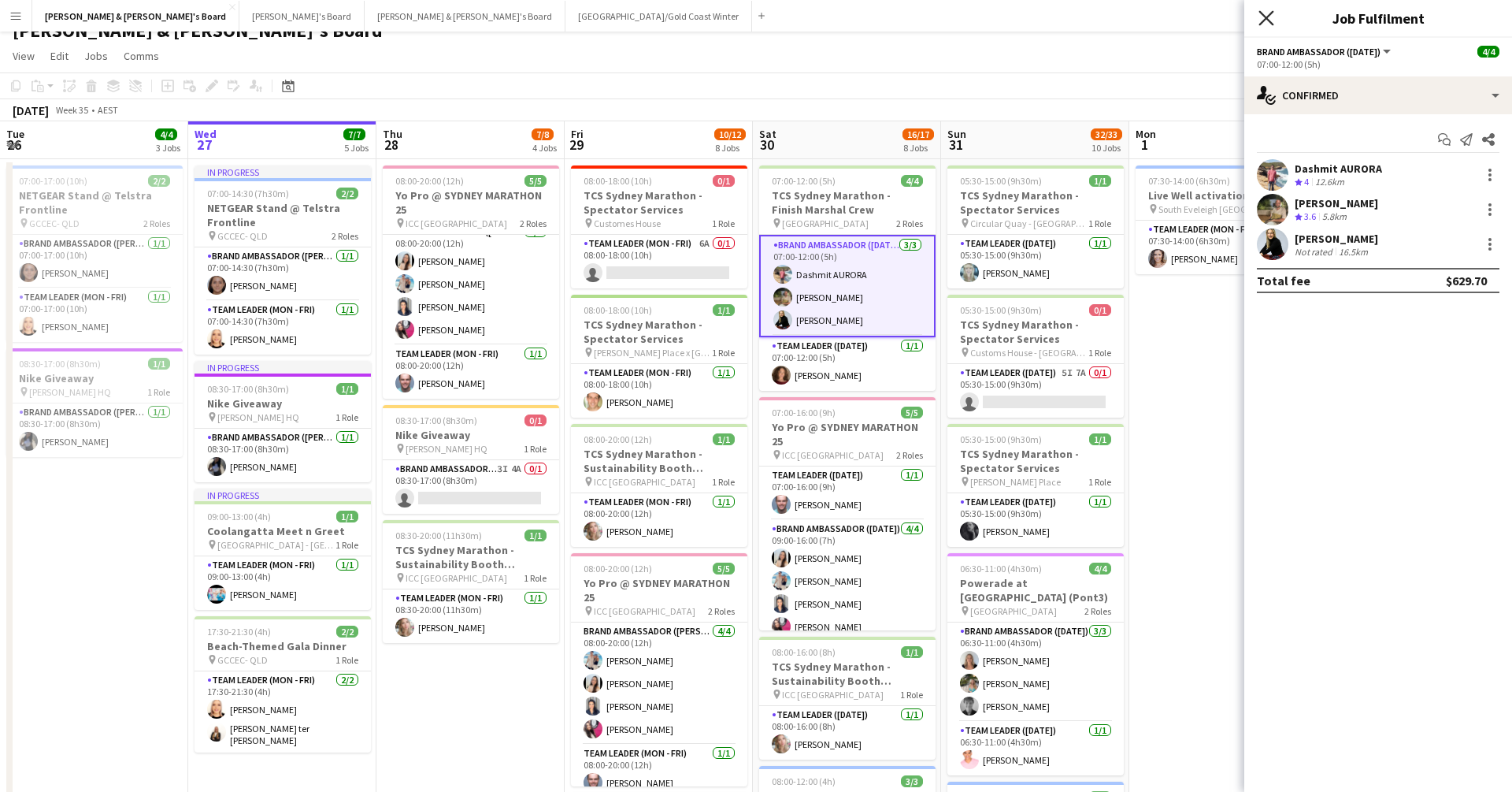
click at [1042, 17] on icon "Close pop-in" at bounding box center [1266, 18] width 15 height 15
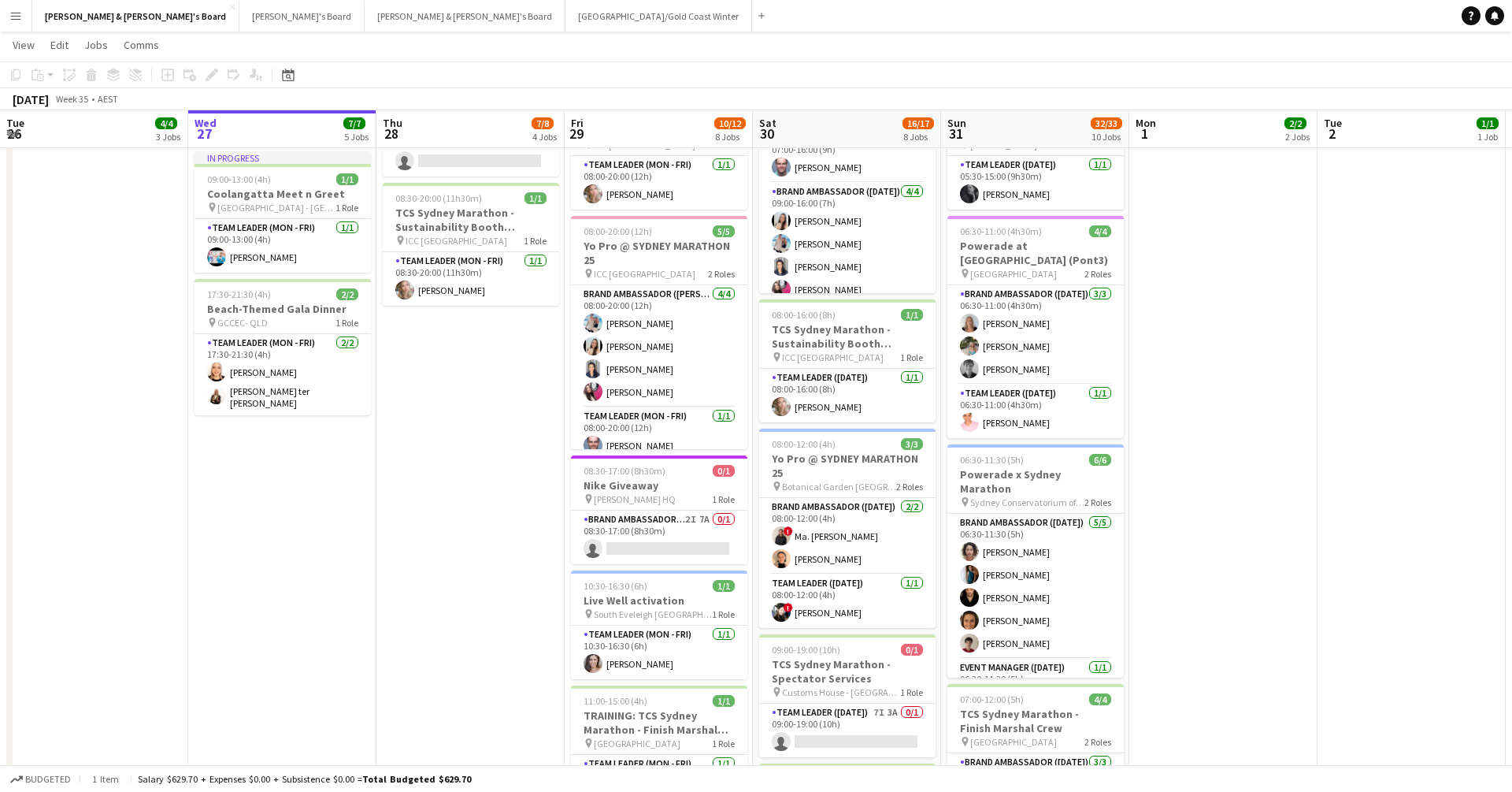
scroll to position [353, 0]
click at [807, 540] on app-card-role "Brand Ambassador ([DATE]) [DATE] 08:00-12:00 (4h) ! Ma. [PERSON_NAME] [PERSON_N…" at bounding box center [848, 537] width 176 height 76
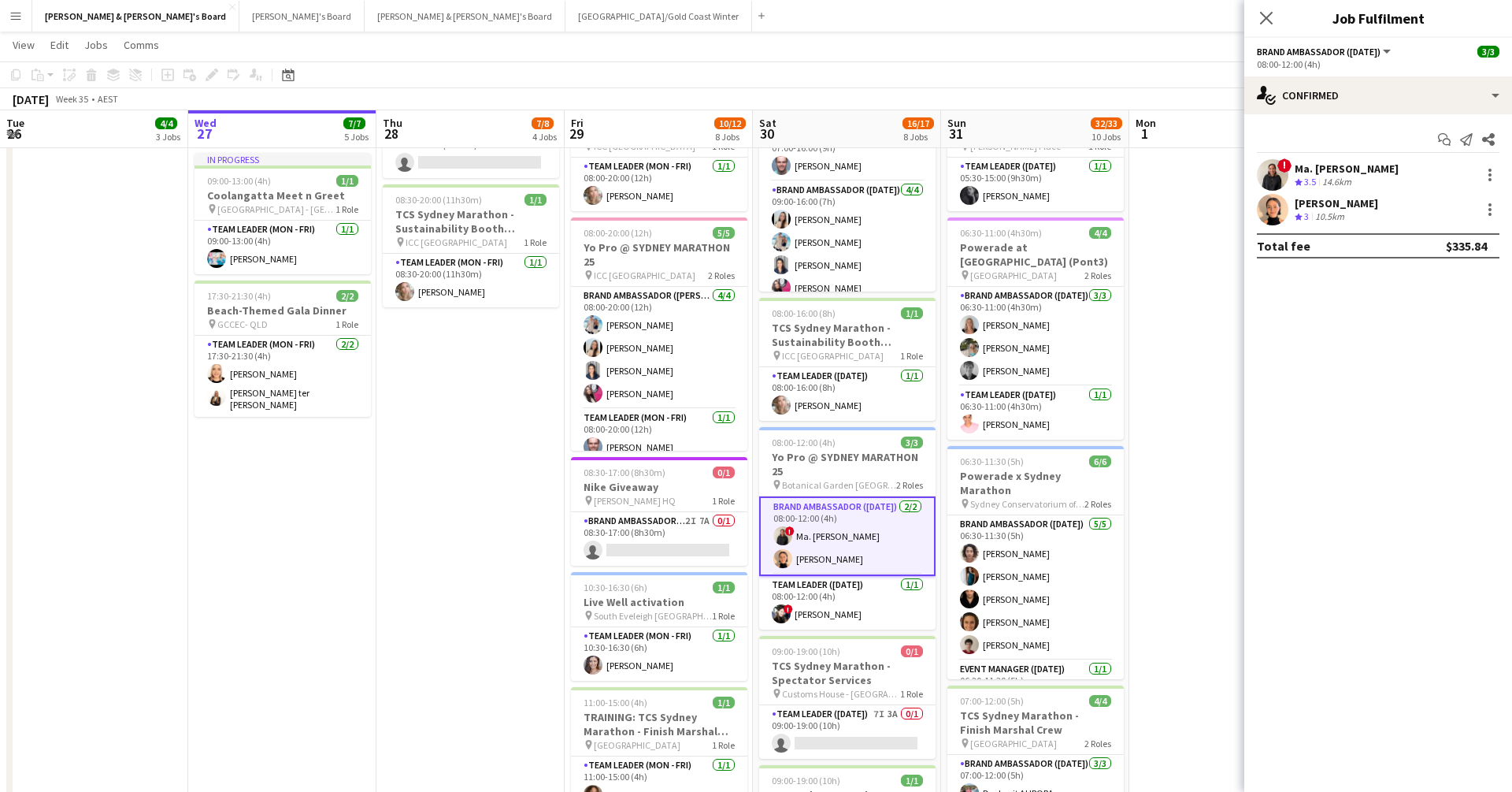
click at [783, 541] on app-user-avatar at bounding box center [783, 536] width 19 height 19
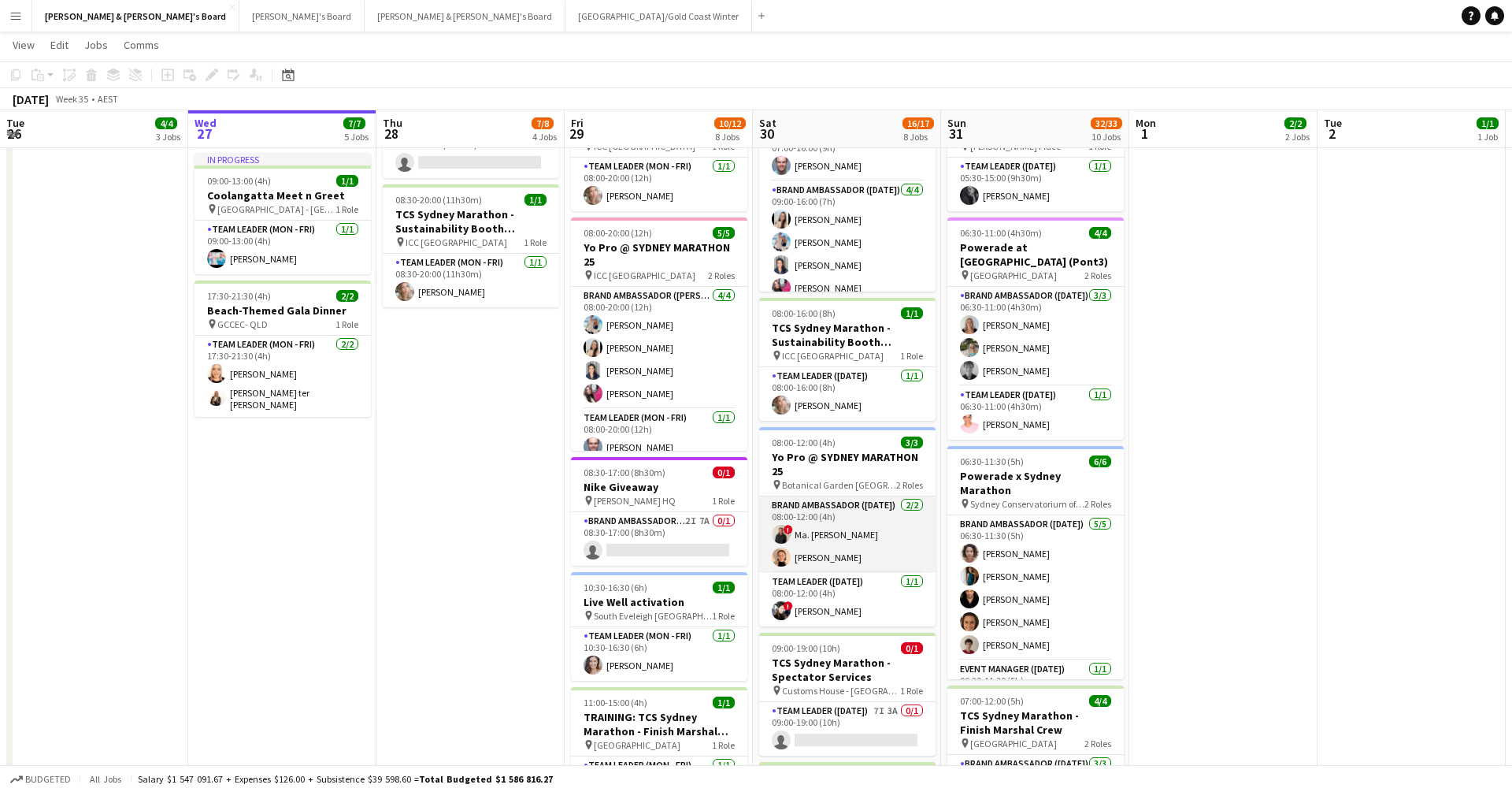
click at [808, 552] on app-card-role "Brand Ambassador ([DATE]) [DATE] 08:00-12:00 (4h) ! Ma. [PERSON_NAME] [PERSON_N…" at bounding box center [848, 534] width 176 height 76
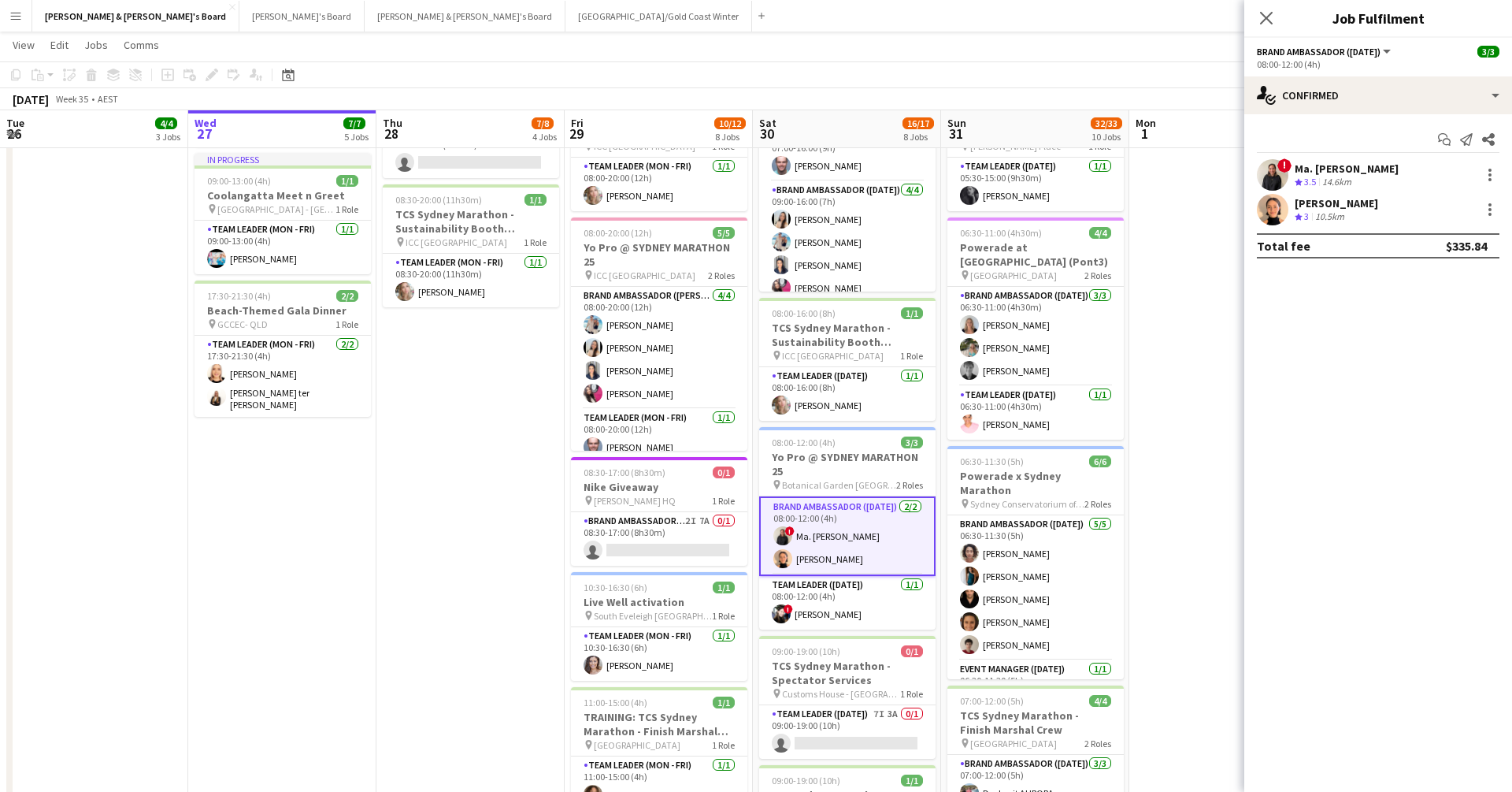
click at [1042, 169] on app-user-avatar at bounding box center [1273, 175] width 31 height 31
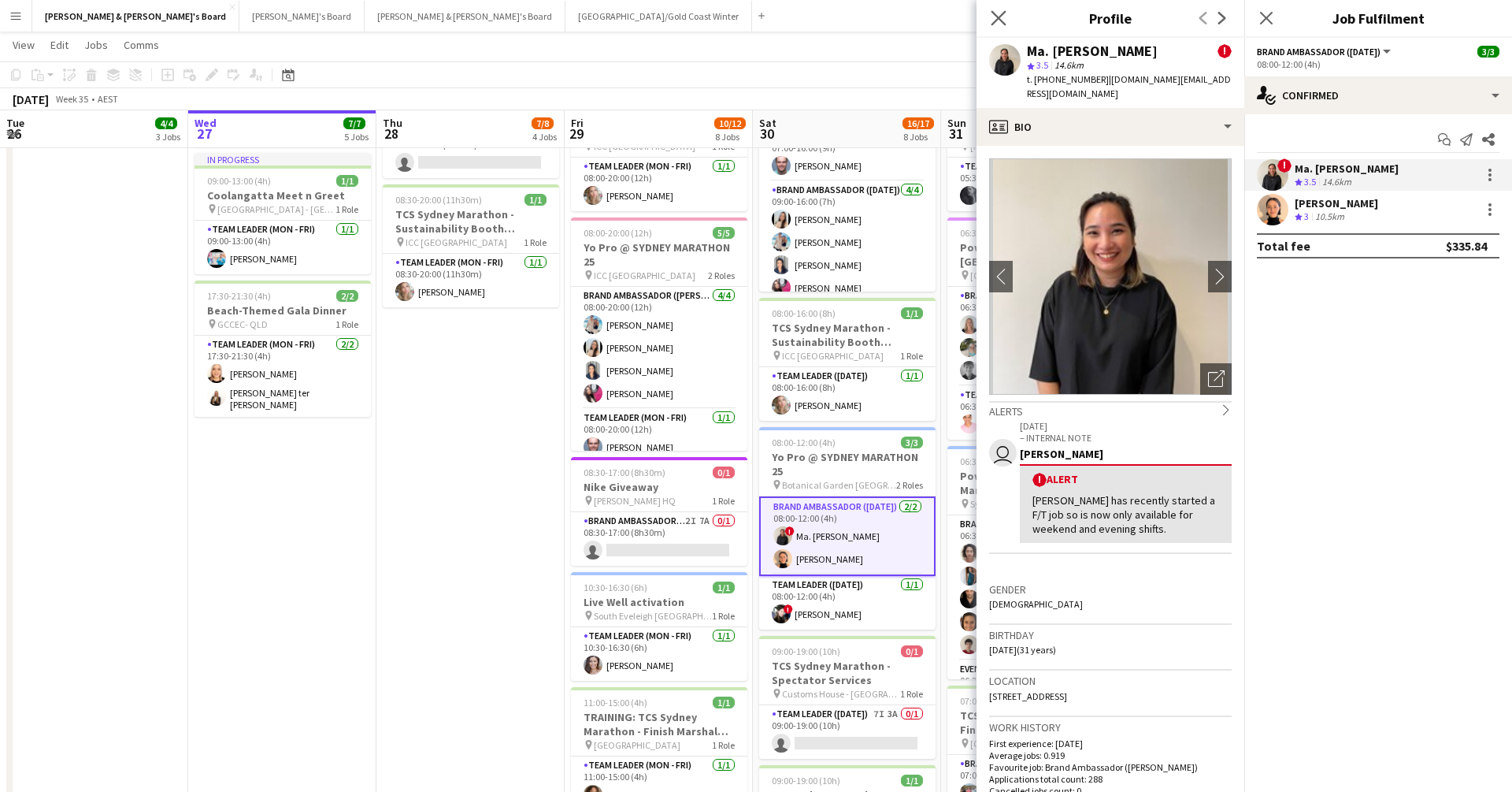
click at [990, 12] on app-icon "Close pop-in" at bounding box center [999, 18] width 23 height 23
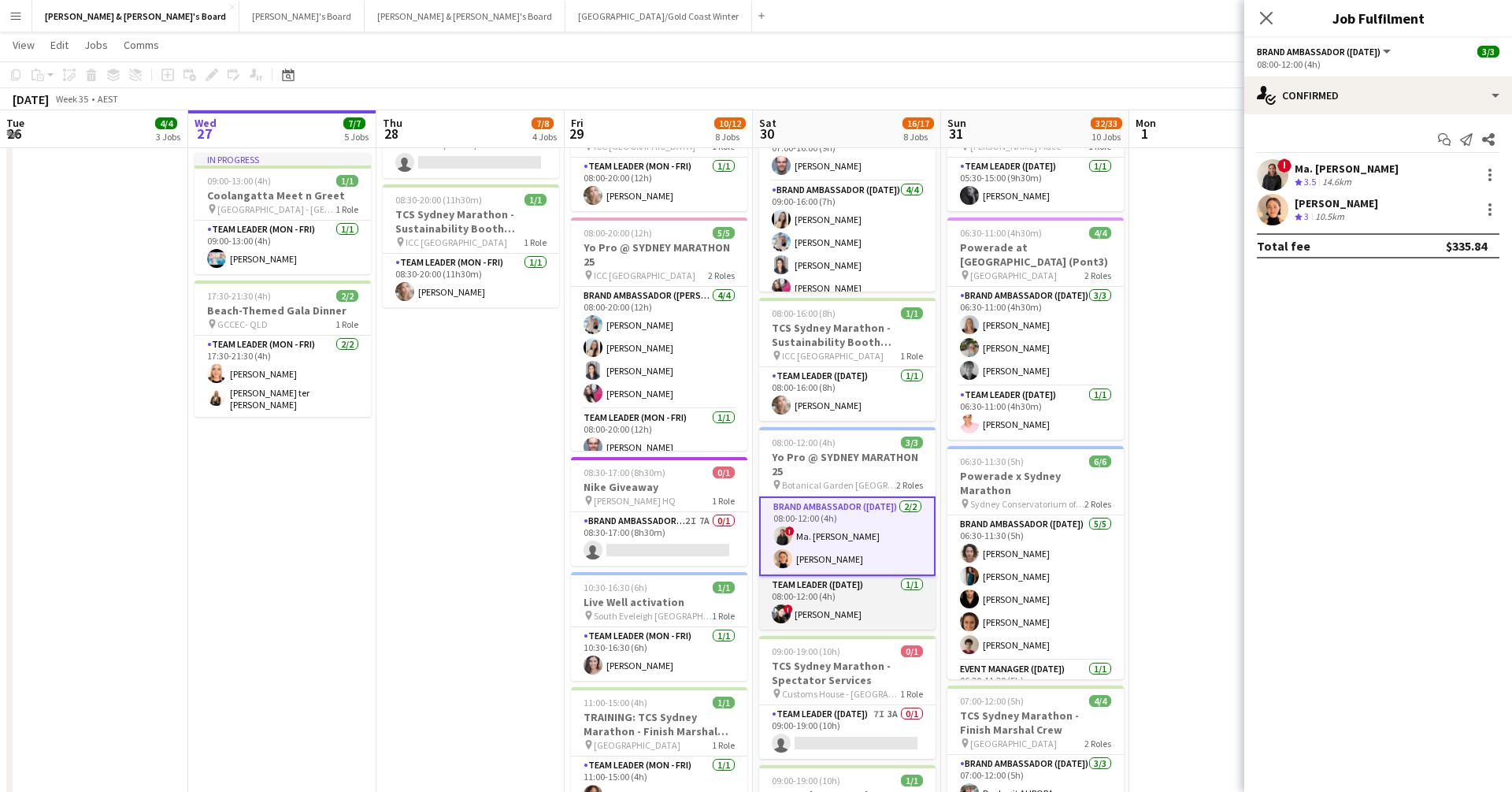
click at [832, 597] on app-card-role "Team Leader ([DATE]) [DATE] 08:00-12:00 (4h) ! [PERSON_NAME]" at bounding box center [848, 602] width 176 height 54
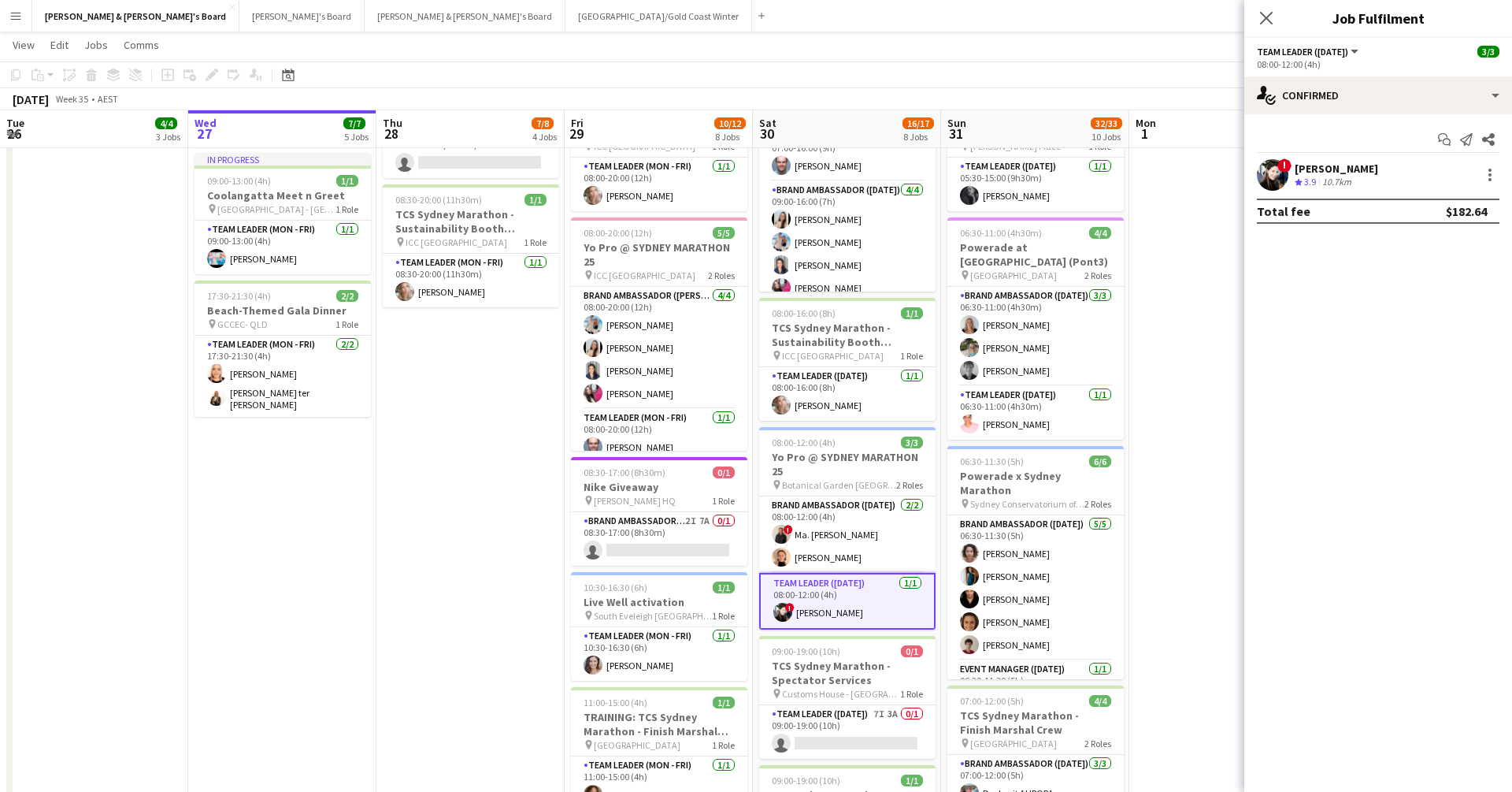
click at [1042, 182] on app-user-avatar at bounding box center [1273, 175] width 31 height 31
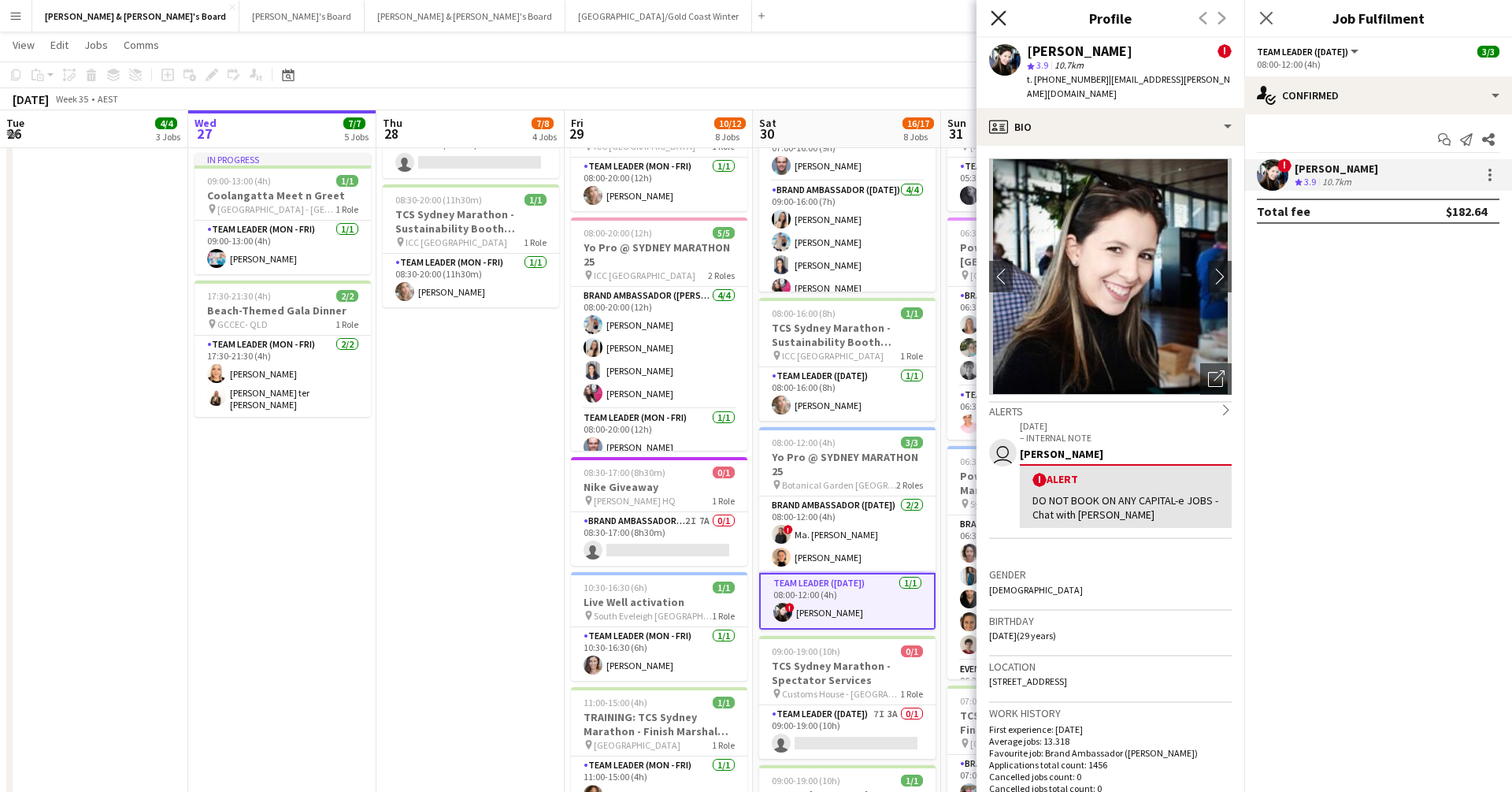
click at [1000, 24] on icon "Close pop-in" at bounding box center [998, 18] width 15 height 15
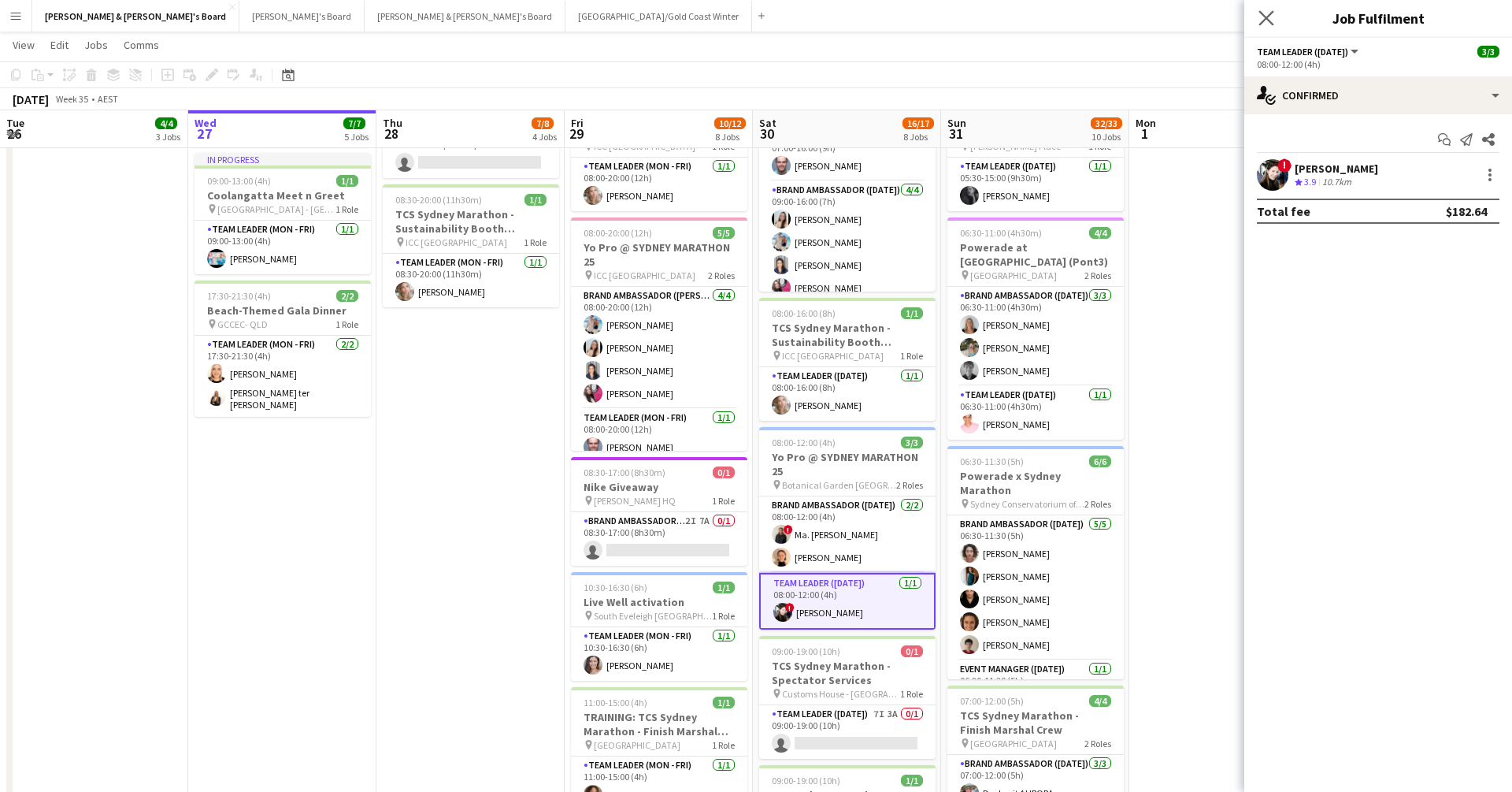
click at [1042, 22] on app-icon "Close pop-in" at bounding box center [1267, 18] width 23 height 23
